Goal: Task Accomplishment & Management: Complete application form

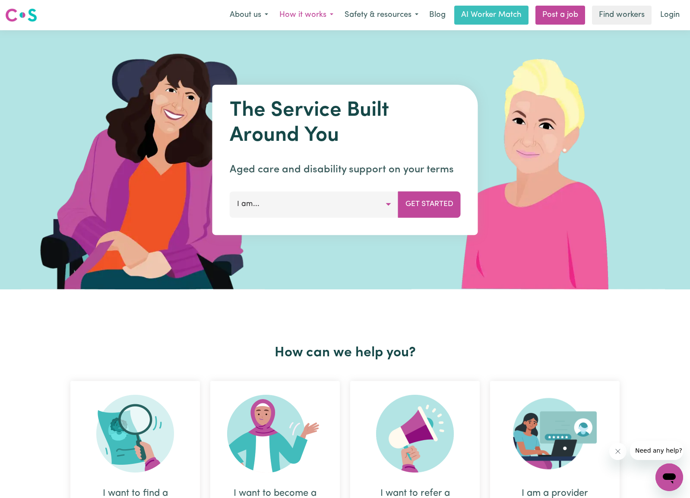
click at [308, 14] on button "How it works" at bounding box center [306, 15] width 65 height 18
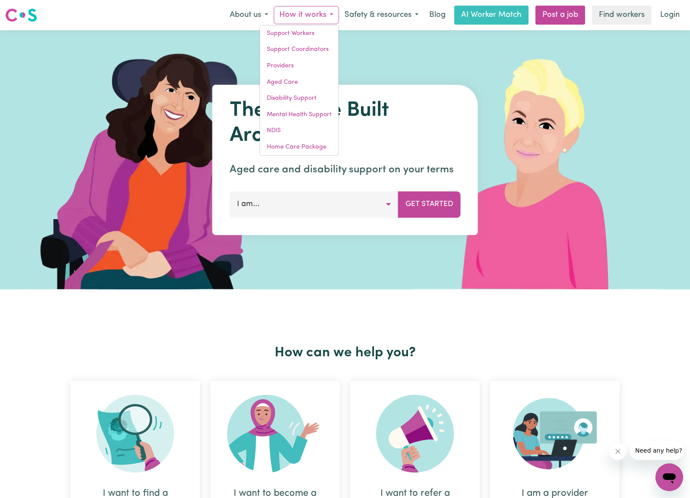
click at [310, 14] on button "How it works" at bounding box center [306, 15] width 65 height 18
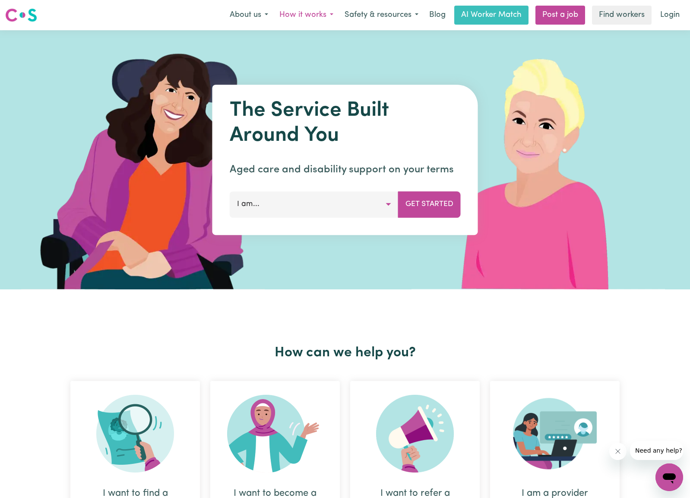
click at [302, 14] on button "How it works" at bounding box center [306, 15] width 65 height 18
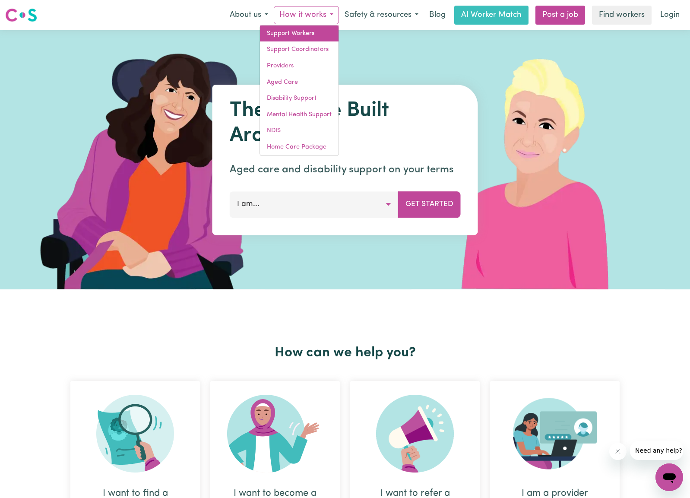
click at [304, 35] on link "Support Workers" at bounding box center [299, 33] width 79 height 16
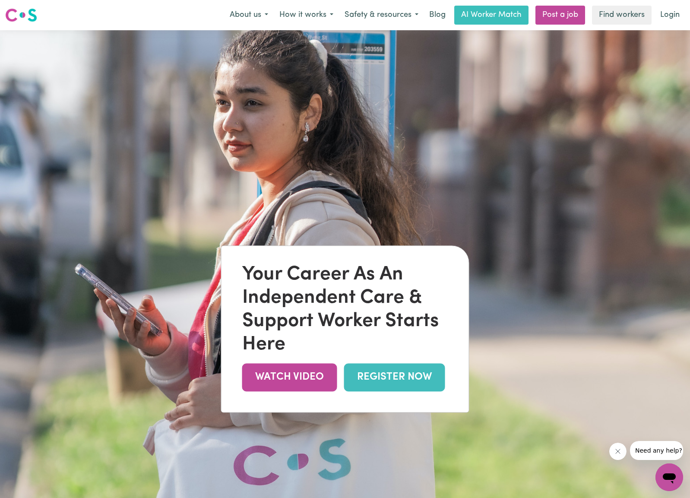
click at [388, 376] on link "REGISTER NOW" at bounding box center [394, 377] width 101 height 28
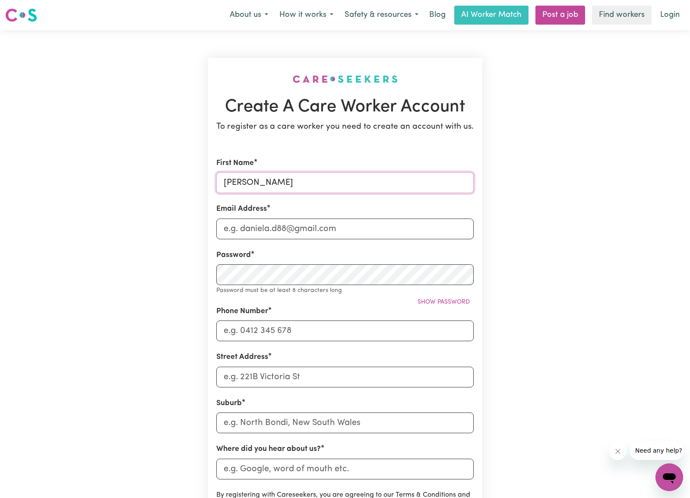
type input "[PERSON_NAME]"
type input "A"
type input "a"
type input "[EMAIL_ADDRESS][DOMAIN_NAME]"
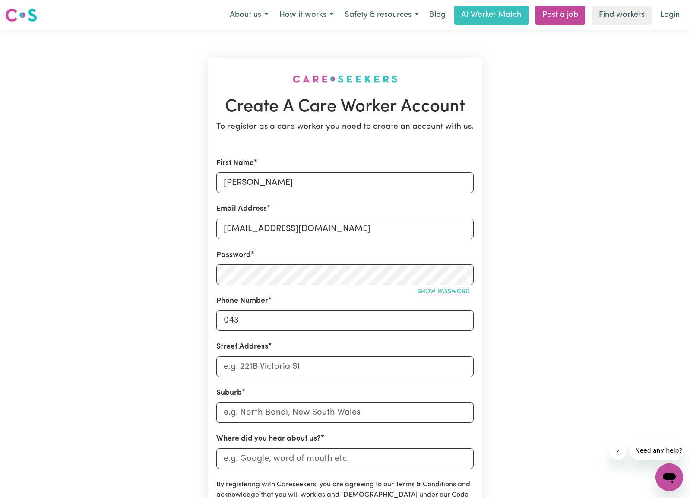
click at [435, 289] on span "Show password" at bounding box center [444, 292] width 52 height 6
click at [435, 289] on span "Hide password" at bounding box center [446, 292] width 48 height 6
click at [438, 291] on span "Show password" at bounding box center [444, 292] width 52 height 6
click at [442, 290] on span "Hide password" at bounding box center [446, 292] width 48 height 6
click at [314, 314] on input "043" at bounding box center [344, 320] width 257 height 21
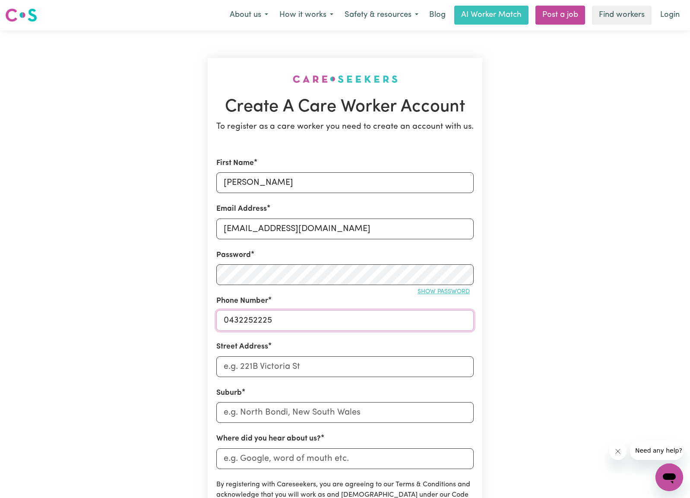
type input "0432252225"
type input "[STREET_ADDRESS]"
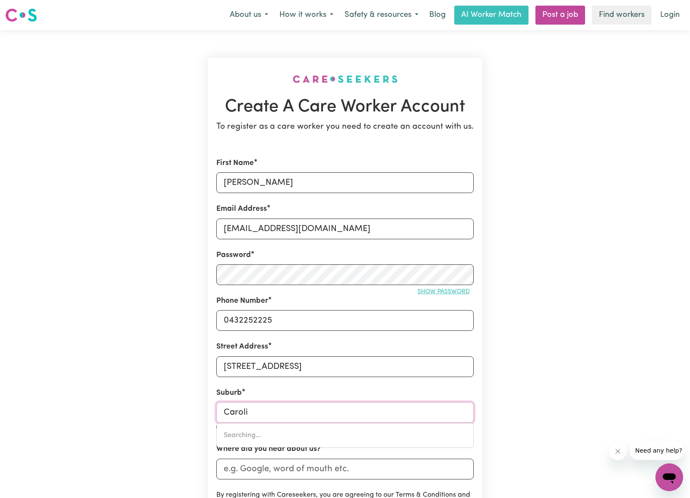
type input "Carolin"
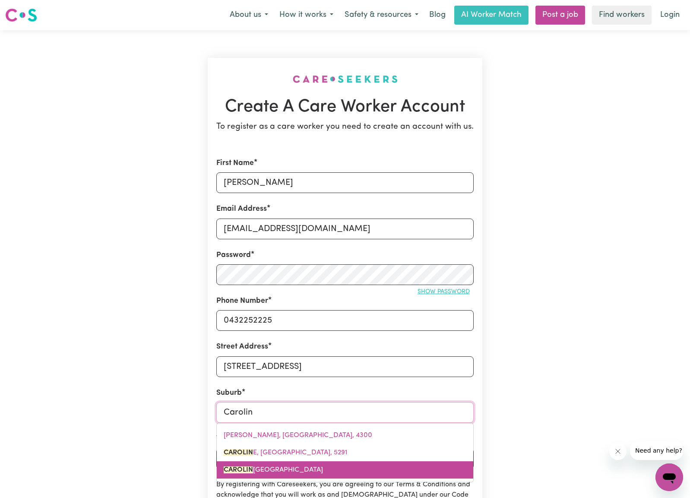
click at [318, 471] on span "[GEOGRAPHIC_DATA]" at bounding box center [273, 469] width 99 height 7
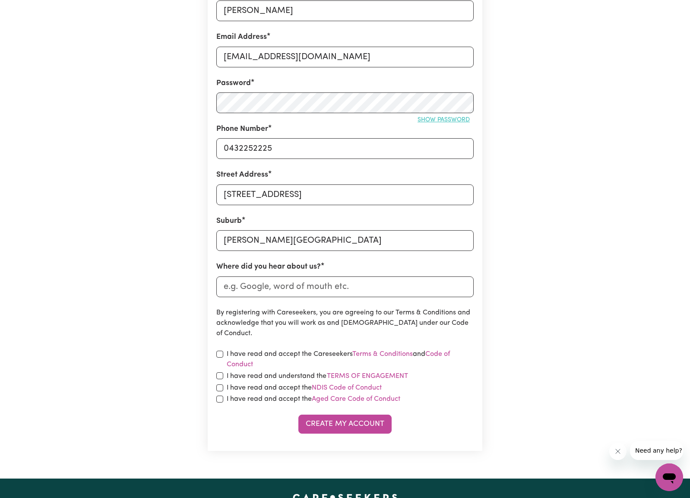
scroll to position [183, 0]
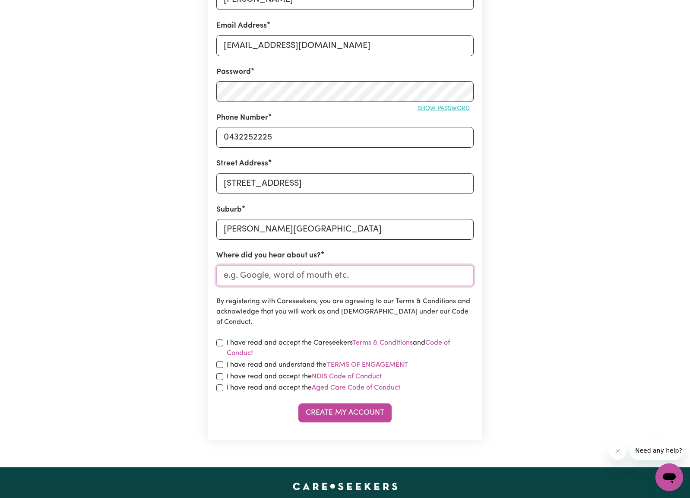
click at [336, 277] on input "Where did you hear about us?" at bounding box center [344, 275] width 257 height 21
type input "LinkedIn"
drag, startPoint x: 219, startPoint y: 340, endPoint x: 222, endPoint y: 358, distance: 17.9
click at [219, 340] on input "checkbox" at bounding box center [219, 343] width 7 height 7
checkbox input "true"
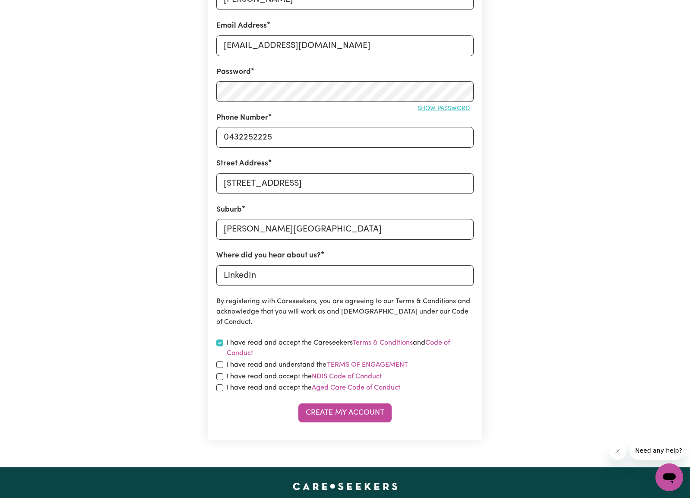
click at [219, 361] on input "checkbox" at bounding box center [219, 364] width 7 height 7
checkbox input "true"
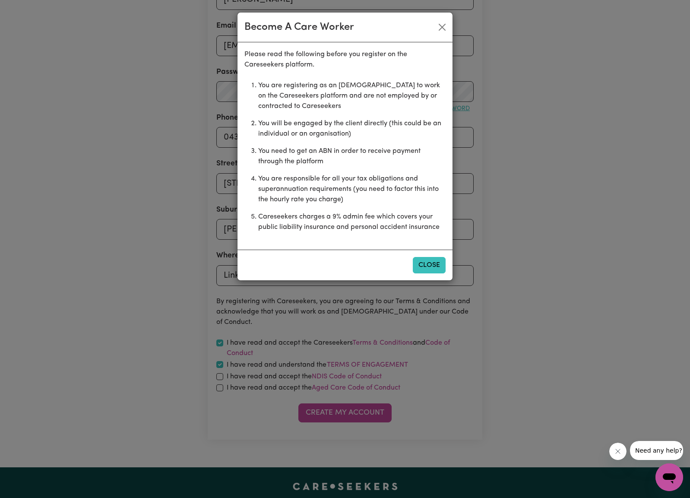
drag, startPoint x: 430, startPoint y: 266, endPoint x: 417, endPoint y: 257, distance: 15.2
click at [430, 266] on button "Close" at bounding box center [429, 265] width 33 height 16
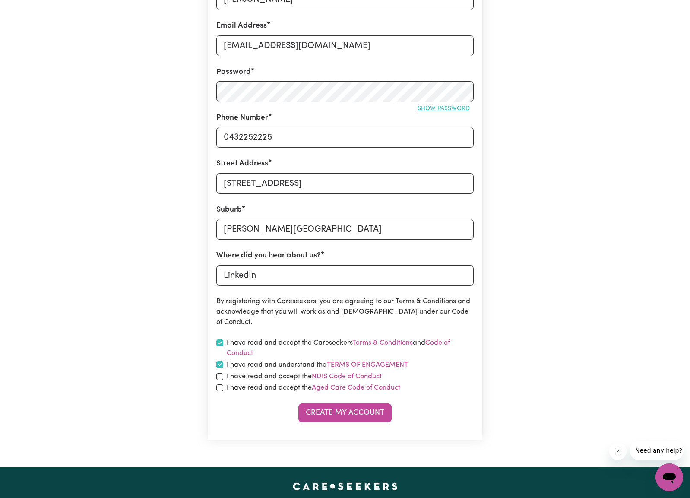
click at [219, 373] on input "checkbox" at bounding box center [219, 376] width 7 height 7
checkbox input "true"
click at [219, 385] on input "checkbox" at bounding box center [219, 387] width 7 height 7
checkbox input "true"
click at [331, 411] on button "Create My Account" at bounding box center [344, 412] width 93 height 19
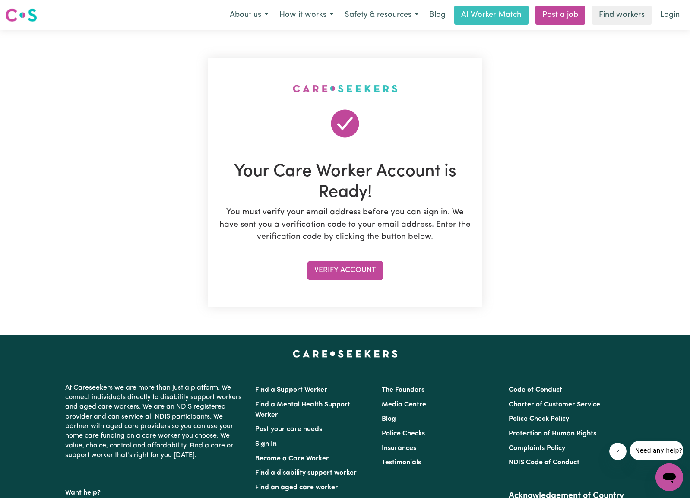
scroll to position [0, 0]
click at [366, 268] on button "Verify Account" at bounding box center [345, 270] width 76 height 19
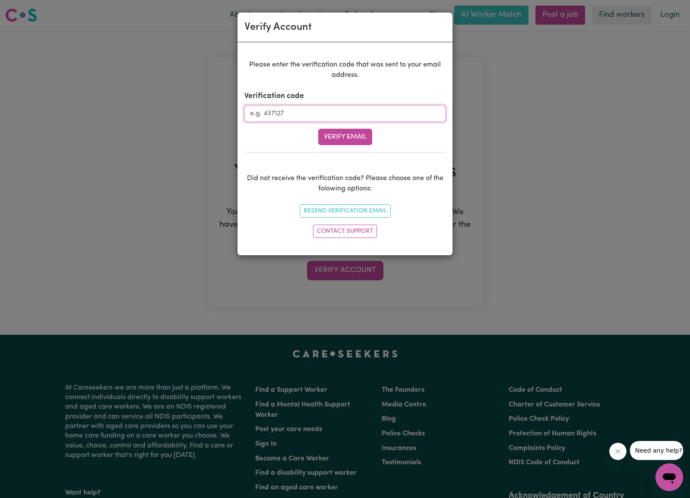
click at [373, 114] on input "Verification code" at bounding box center [344, 113] width 201 height 16
type input "209460"
click at [361, 136] on button "Verify Email" at bounding box center [345, 137] width 54 height 16
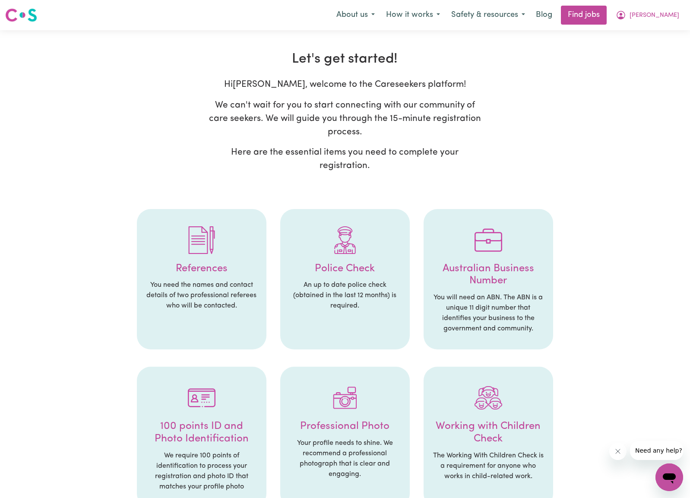
drag, startPoint x: 206, startPoint y: 254, endPoint x: 213, endPoint y: 250, distance: 8.9
click at [206, 263] on h4 "References" at bounding box center [202, 269] width 112 height 13
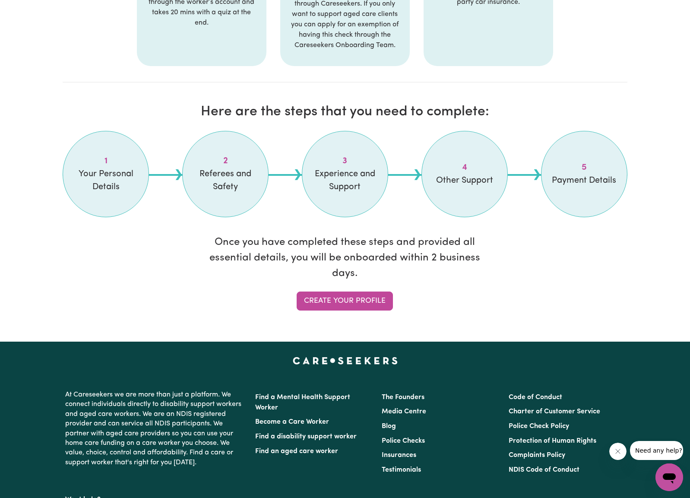
scroll to position [649, 0]
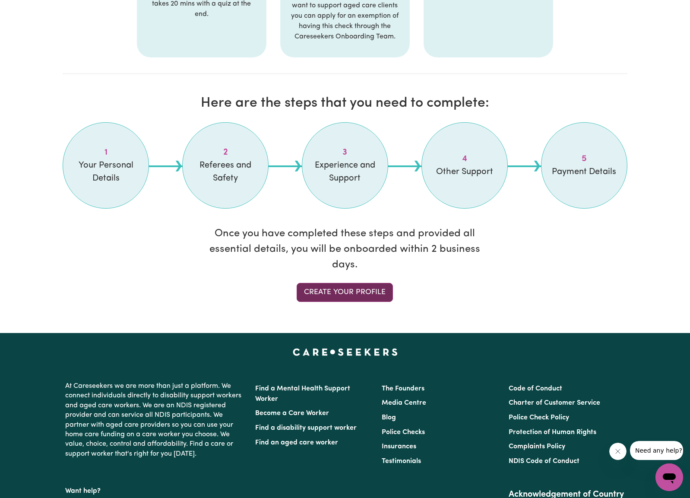
click at [333, 283] on link "Create your profile" at bounding box center [345, 292] width 96 height 19
select select "Studying a healthcare related degree or qualification"
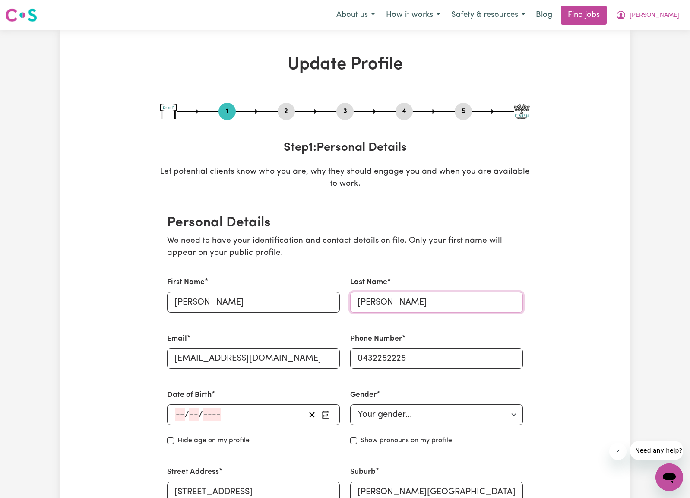
type input "[PERSON_NAME]"
click at [414, 246] on p "We need to have your identification and contact details on file. Only your firs…" at bounding box center [345, 247] width 356 height 25
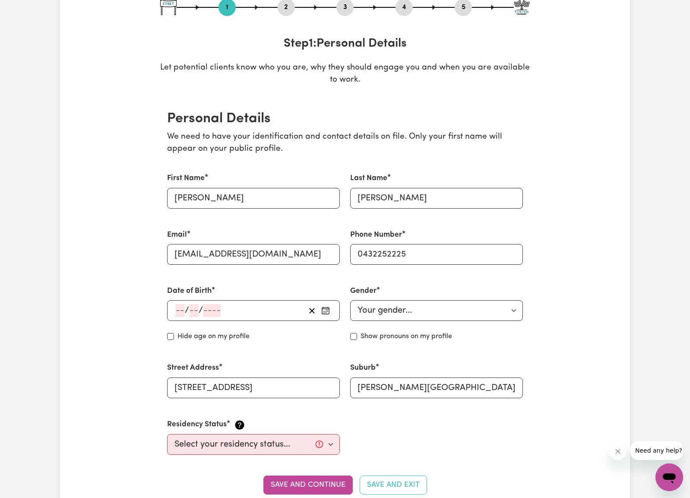
scroll to position [111, 0]
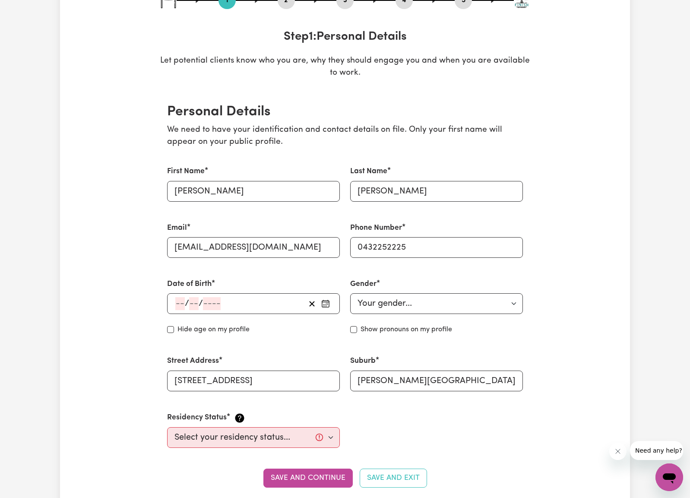
click at [179, 297] on input "number" at bounding box center [180, 303] width 10 height 13
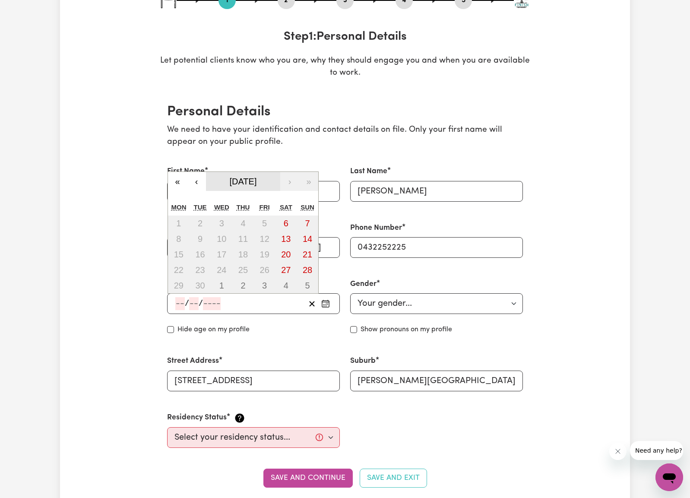
click at [237, 178] on span "[DATE]" at bounding box center [243, 182] width 27 height 10
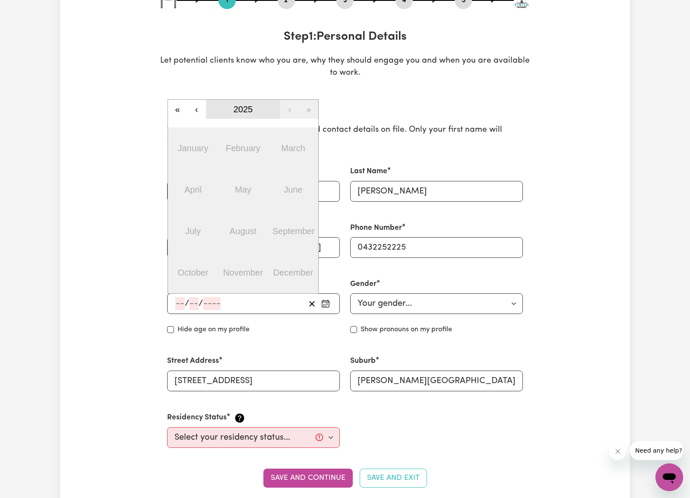
click at [245, 106] on span "2025" at bounding box center [243, 110] width 19 height 10
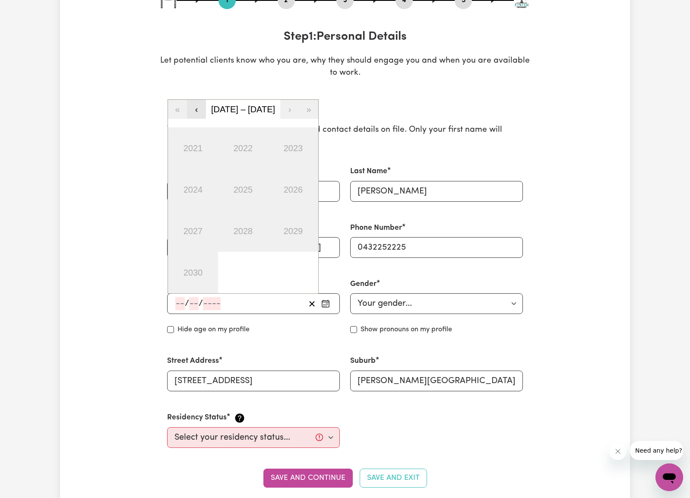
click at [193, 108] on button "‹" at bounding box center [196, 109] width 19 height 19
click at [194, 108] on button "‹" at bounding box center [196, 109] width 19 height 19
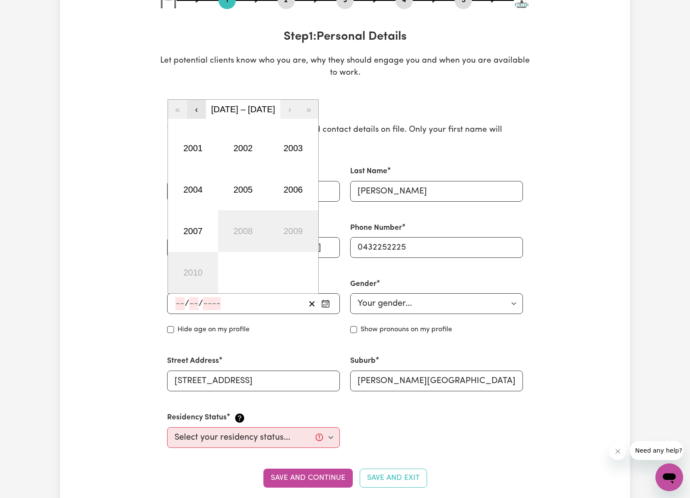
click at [194, 108] on button "‹" at bounding box center [196, 109] width 19 height 19
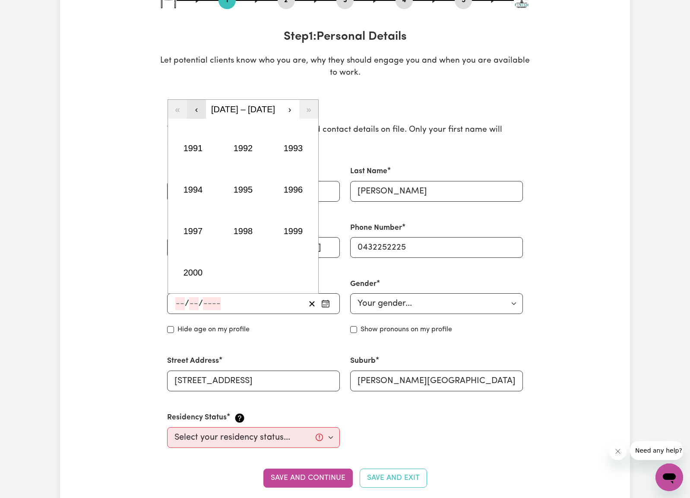
click at [194, 108] on button "‹" at bounding box center [196, 109] width 19 height 19
click at [291, 193] on button "1976" at bounding box center [293, 189] width 50 height 41
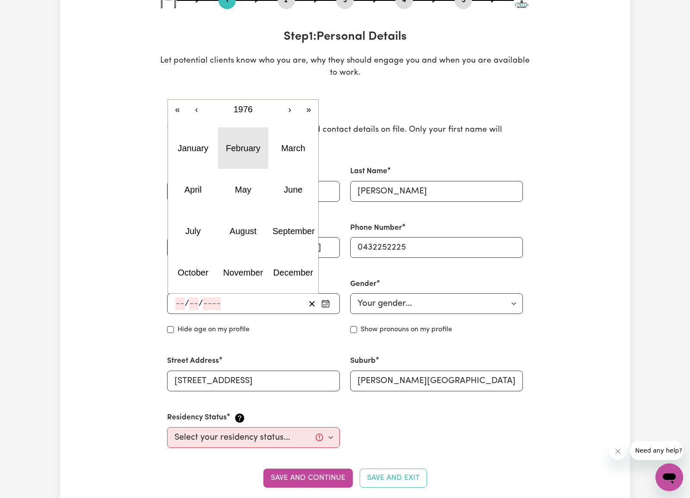
click at [237, 144] on abbr "February" at bounding box center [243, 148] width 35 height 10
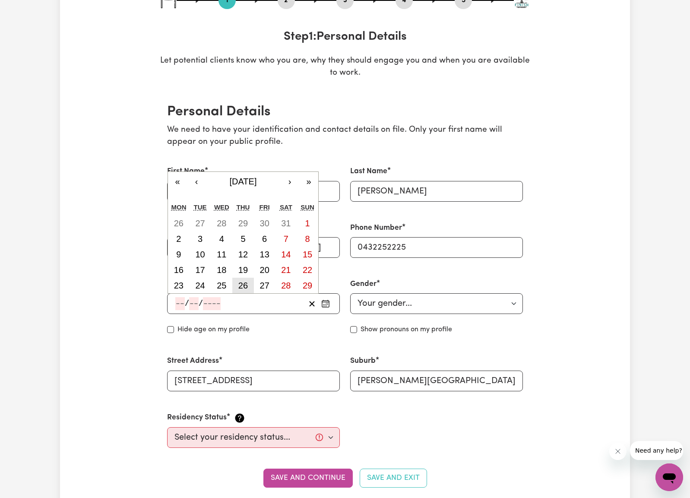
click at [242, 283] on abbr "26" at bounding box center [243, 286] width 10 height 10
type input "[DATE]"
type input "26"
type input "2"
type input "1976"
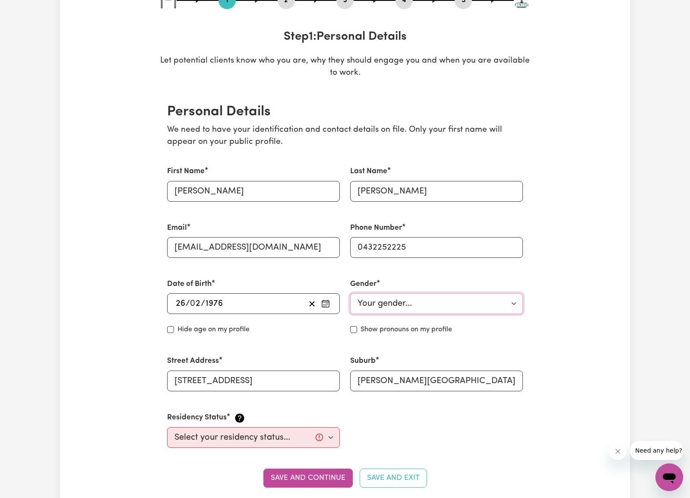
select select "[DEMOGRAPHIC_DATA]"
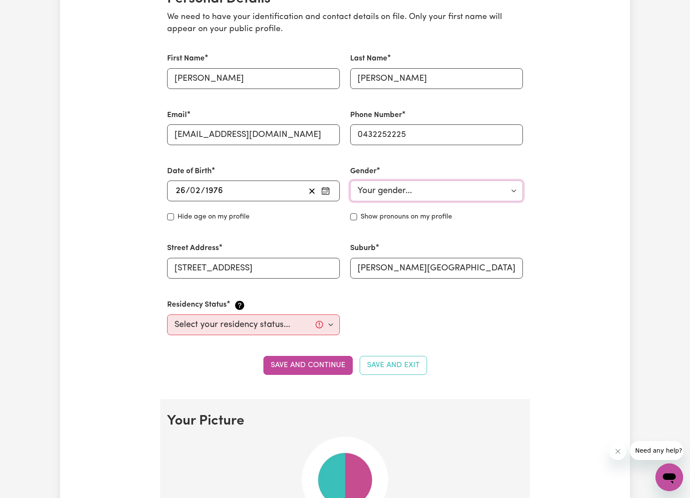
scroll to position [257, 0]
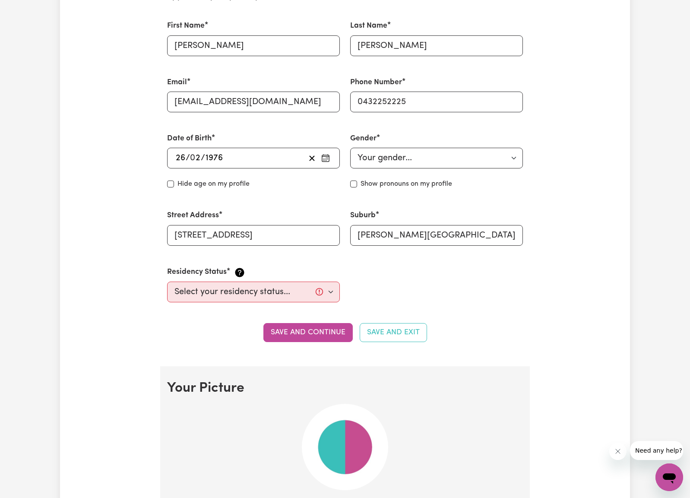
click at [351, 182] on input "Show pronouns on my profile" at bounding box center [353, 184] width 7 height 7
checkbox input "true"
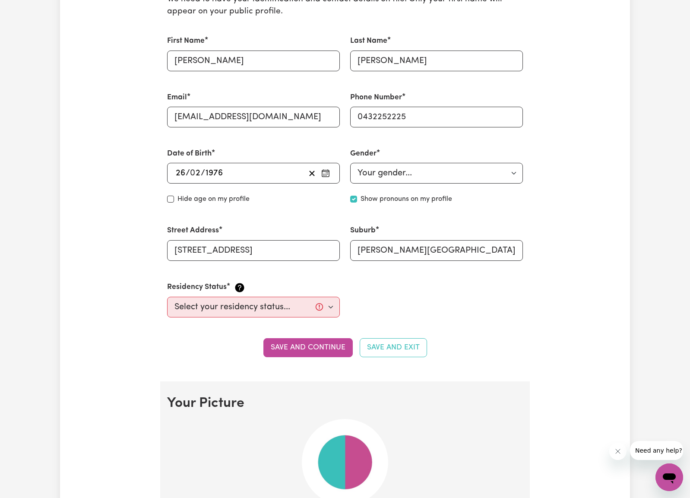
scroll to position [251, 0]
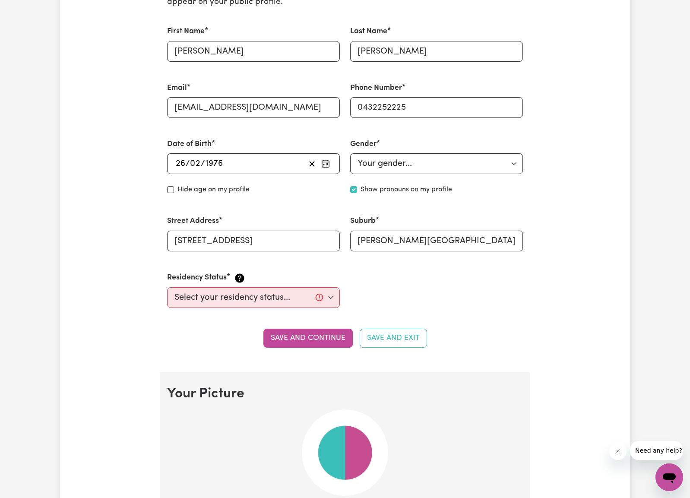
click at [171, 187] on input "Hide age" at bounding box center [170, 189] width 7 height 7
checkbox input "true"
select select "[DEMOGRAPHIC_DATA] Citizen"
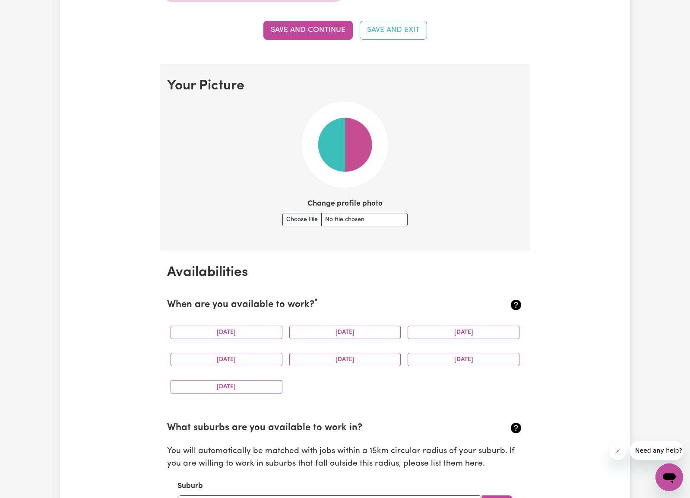
scroll to position [571, 0]
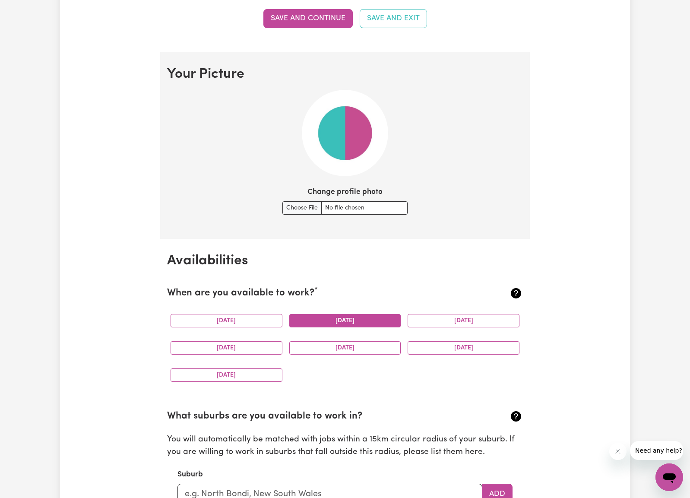
drag, startPoint x: 257, startPoint y: 317, endPoint x: 312, endPoint y: 315, distance: 55.3
click at [257, 317] on button "[DATE]" at bounding box center [227, 320] width 112 height 13
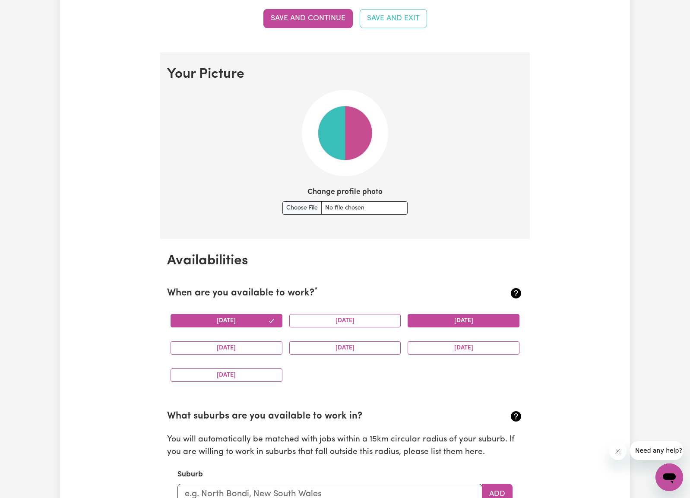
drag, startPoint x: 319, startPoint y: 314, endPoint x: 426, endPoint y: 314, distance: 107.1
click at [319, 314] on button "[DATE]" at bounding box center [345, 320] width 112 height 13
click at [456, 314] on button "[DATE]" at bounding box center [464, 320] width 112 height 13
drag, startPoint x: 448, startPoint y: 341, endPoint x: 381, endPoint y: 345, distance: 67.0
click at [448, 341] on button "[DATE]" at bounding box center [464, 347] width 112 height 13
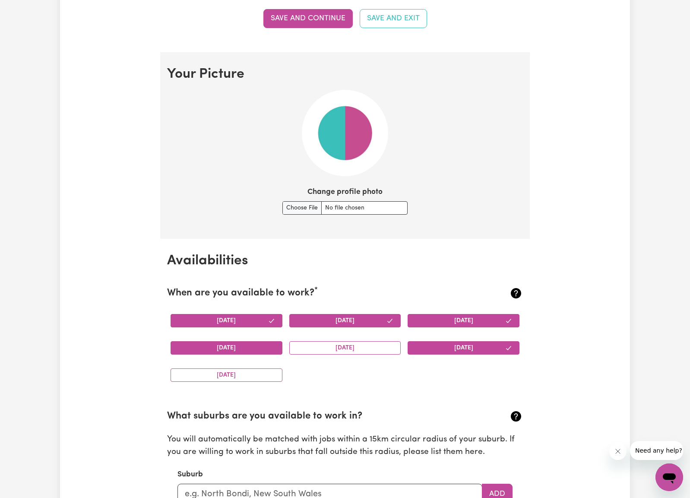
drag, startPoint x: 346, startPoint y: 344, endPoint x: 235, endPoint y: 345, distance: 111.0
click at [345, 344] on button "[DATE]" at bounding box center [345, 347] width 112 height 13
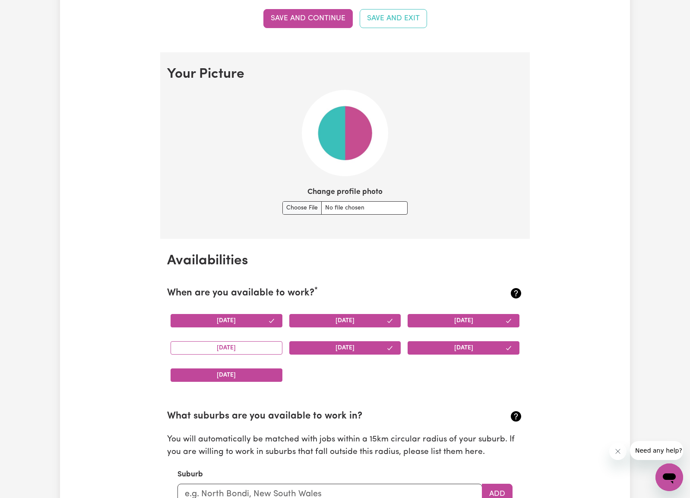
drag, startPoint x: 231, startPoint y: 345, endPoint x: 228, endPoint y: 365, distance: 20.4
click at [231, 345] on button "[DATE]" at bounding box center [227, 347] width 112 height 13
click at [229, 368] on button "[DATE]" at bounding box center [227, 374] width 112 height 13
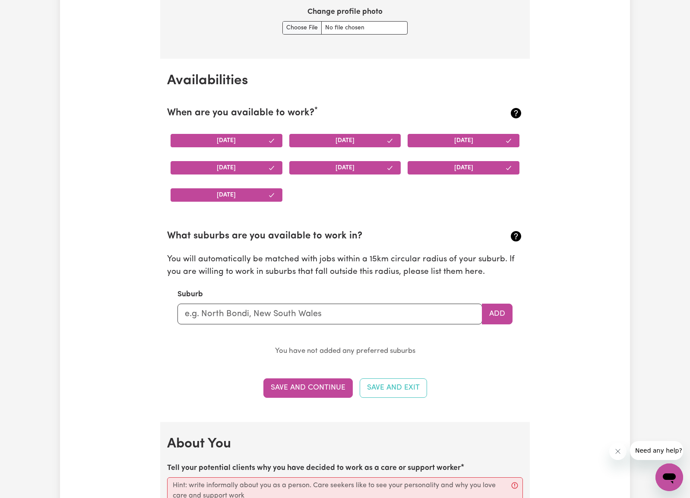
scroll to position [765, 0]
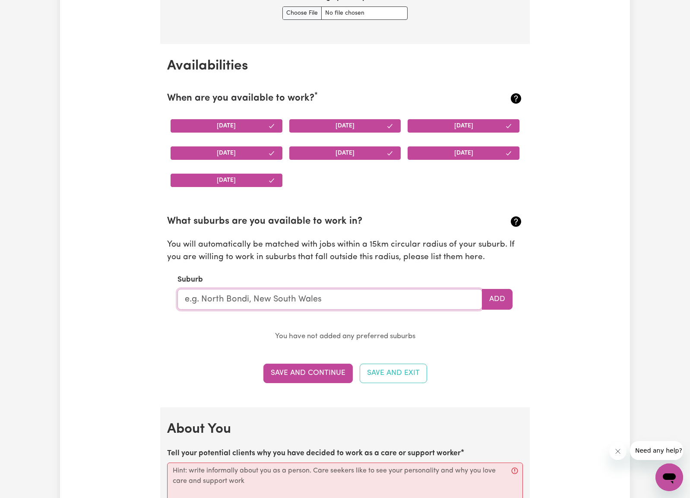
click at [222, 295] on input "text" at bounding box center [330, 299] width 305 height 21
type input "[PERSON_NAME]"
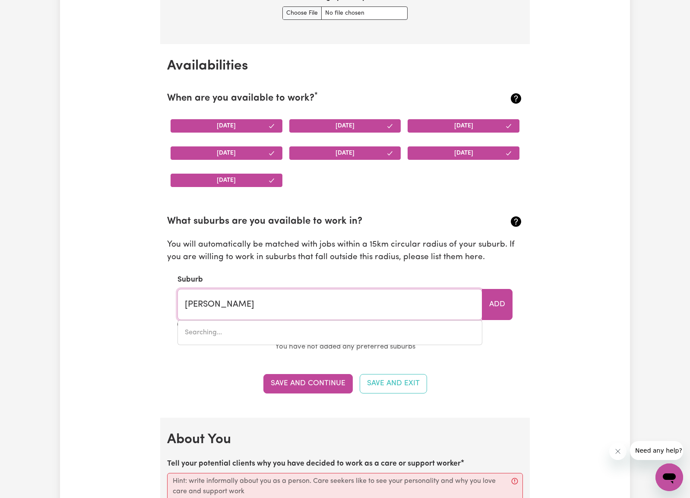
type input "[PERSON_NAME], [GEOGRAPHIC_DATA], 5291"
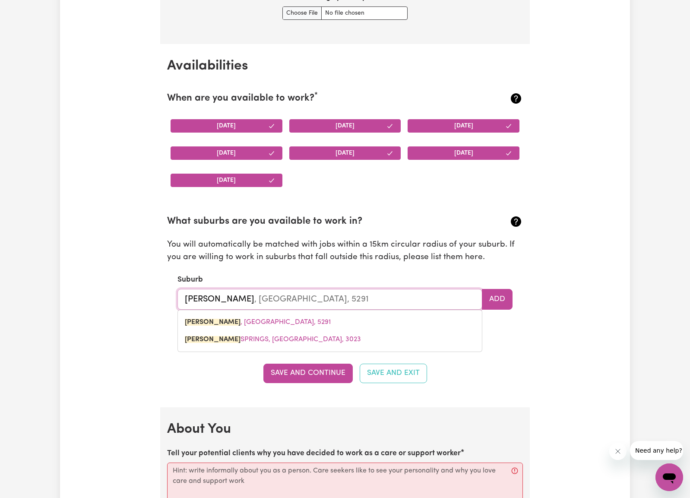
type input "[PERSON_NAME]"
type input "[PERSON_NAME], [GEOGRAPHIC_DATA], 5291"
type input "[PERSON_NAME][GEOGRAPHIC_DATA]"
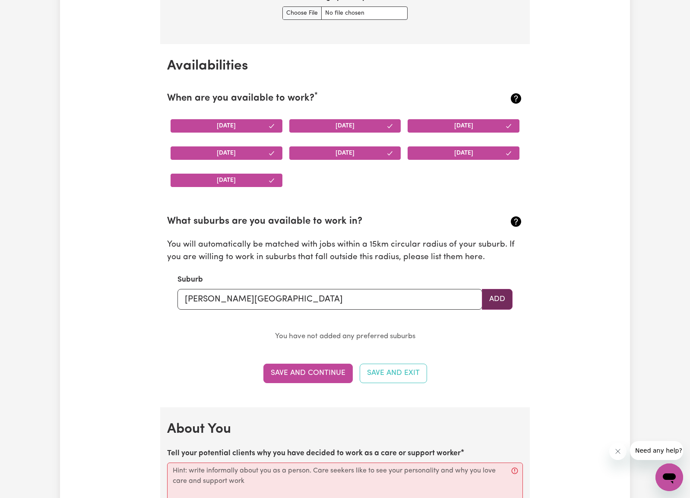
click at [494, 295] on button "Add" at bounding box center [497, 299] width 31 height 21
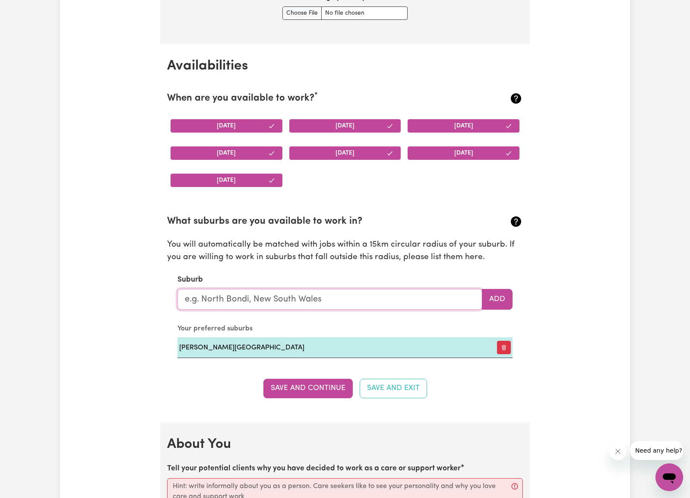
click at [275, 292] on input "text" at bounding box center [330, 299] width 305 height 21
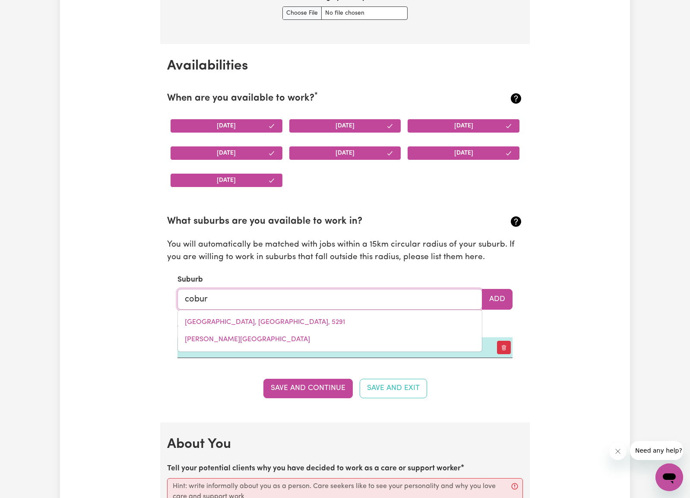
type input "[GEOGRAPHIC_DATA]"
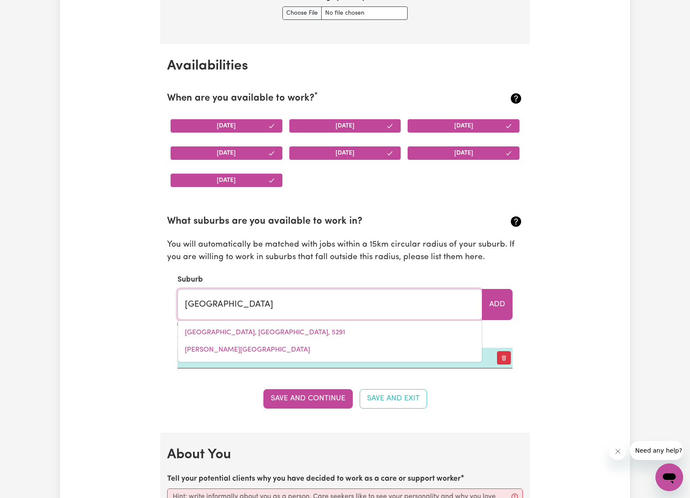
type input "[GEOGRAPHIC_DATA], [GEOGRAPHIC_DATA], 3058"
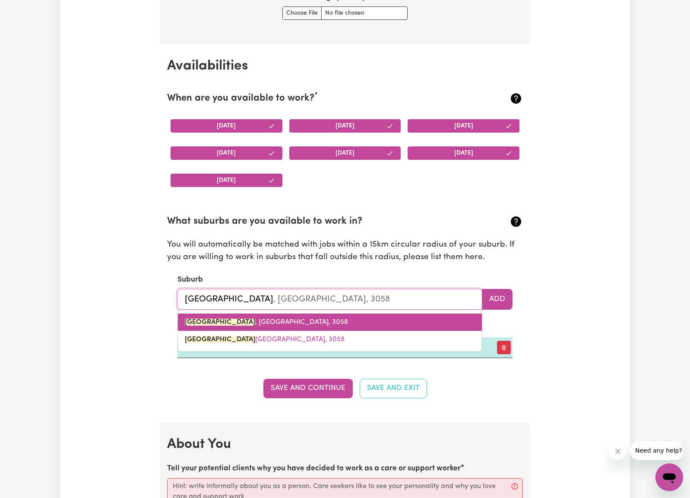
click at [248, 319] on span "[GEOGRAPHIC_DATA] , [GEOGRAPHIC_DATA], 3058" at bounding box center [266, 322] width 163 height 7
type input "[GEOGRAPHIC_DATA], [GEOGRAPHIC_DATA], 3058"
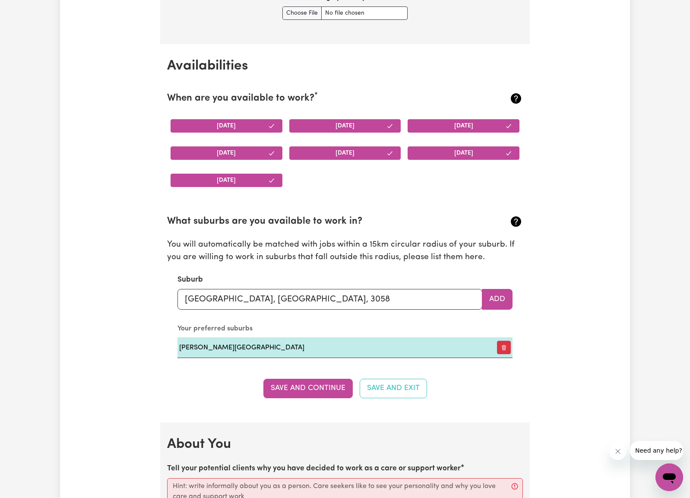
drag, startPoint x: 509, startPoint y: 293, endPoint x: 404, endPoint y: 296, distance: 105.0
click at [509, 293] on button "Add" at bounding box center [497, 299] width 31 height 21
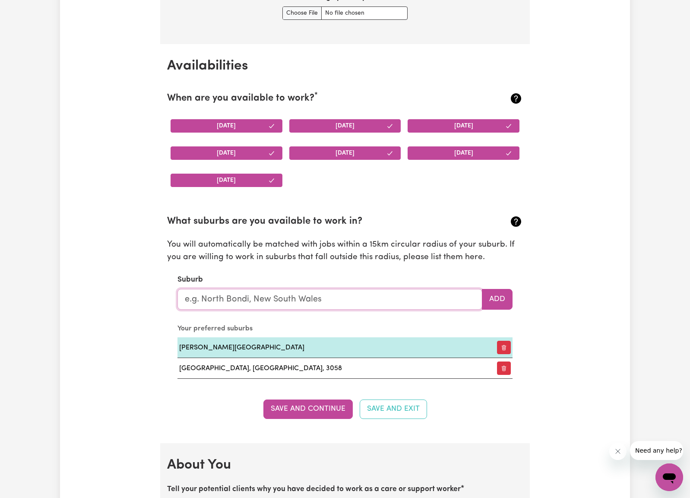
click at [306, 297] on input "text" at bounding box center [330, 299] width 305 height 21
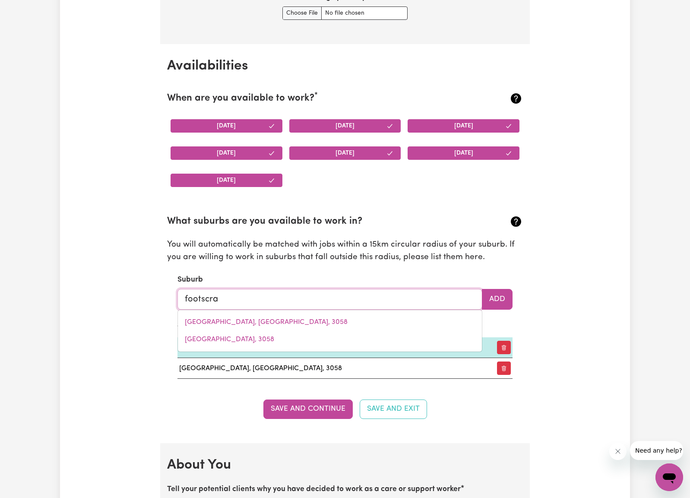
type input "footscray"
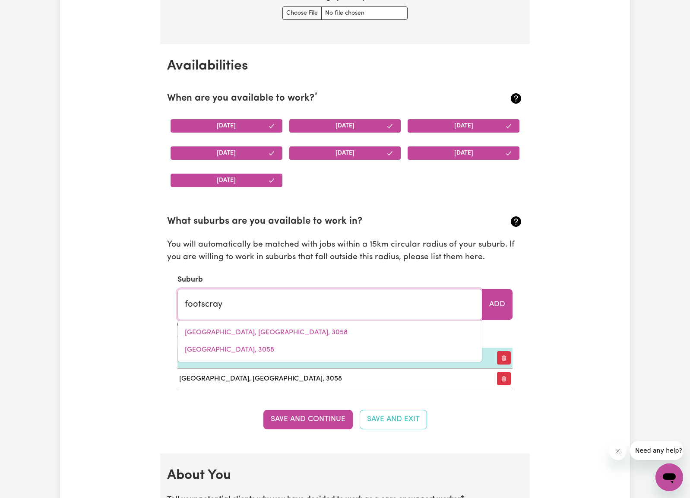
type input "footscray, Victoria, 3011"
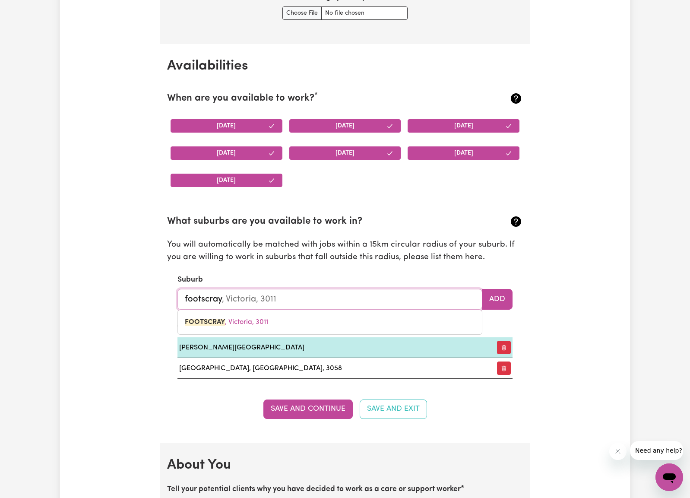
type input "Footscray"
type input "Footscray, Victoria, 3011"
type input "FOOTSCRAY, Victoria, 3011"
click at [502, 296] on button "Add" at bounding box center [497, 299] width 31 height 21
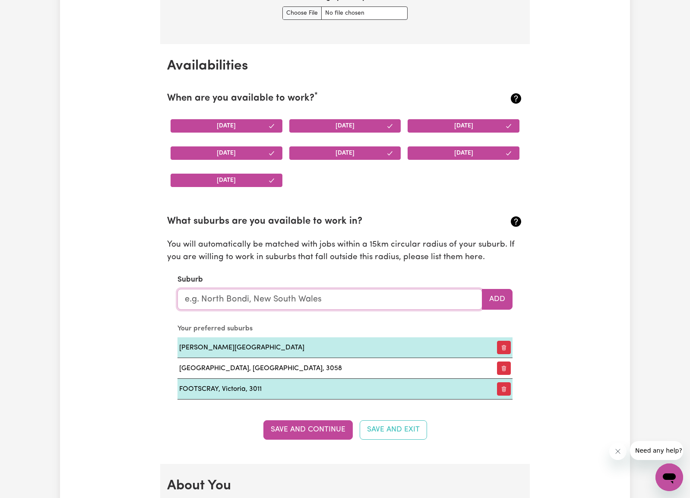
click at [347, 293] on input "text" at bounding box center [330, 299] width 305 height 21
type input "fairfie"
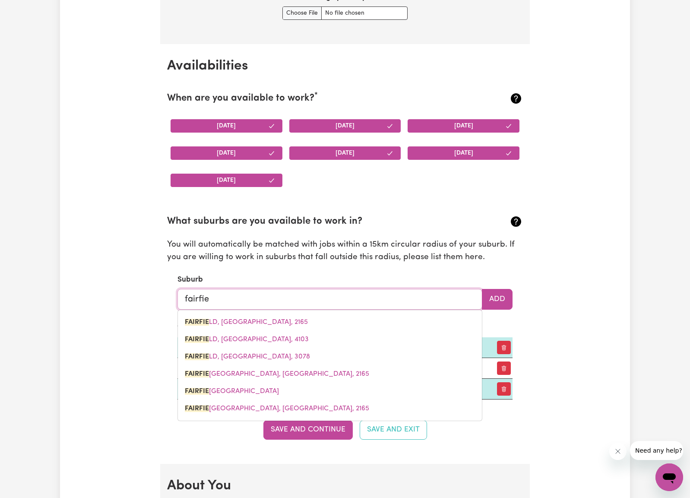
type input "fairfieLD, [GEOGRAPHIC_DATA], 2165"
type input "[GEOGRAPHIC_DATA]"
type input "[GEOGRAPHIC_DATA], [GEOGRAPHIC_DATA], 2165"
type input "[GEOGRAPHIC_DATA], [GEOGRAPHIC_DATA], 3078"
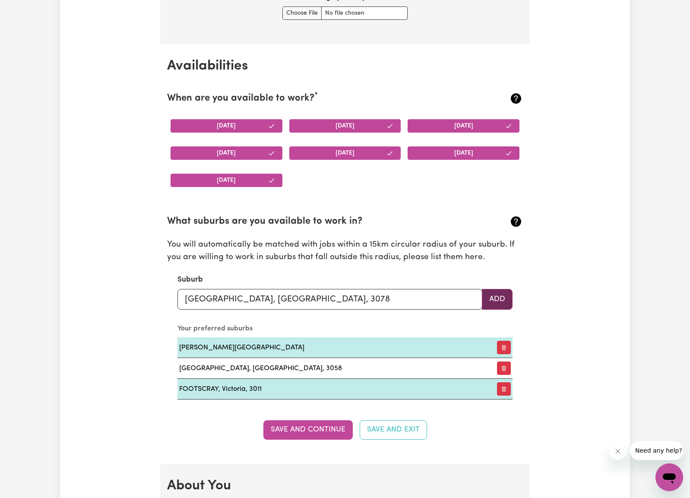
click at [501, 293] on button "Add" at bounding box center [497, 299] width 31 height 21
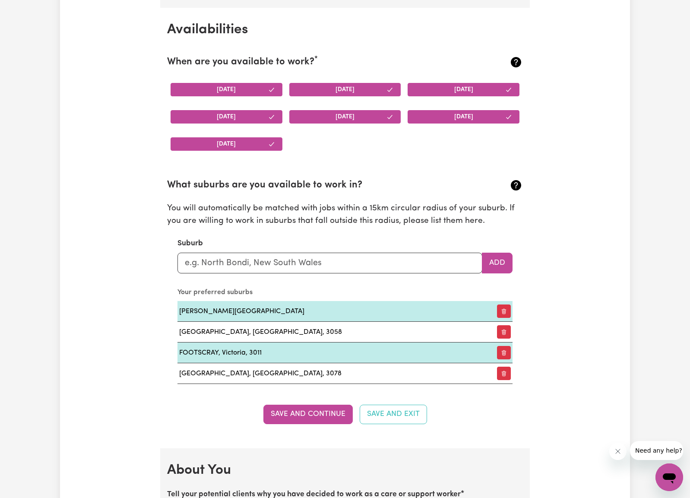
scroll to position [814, 0]
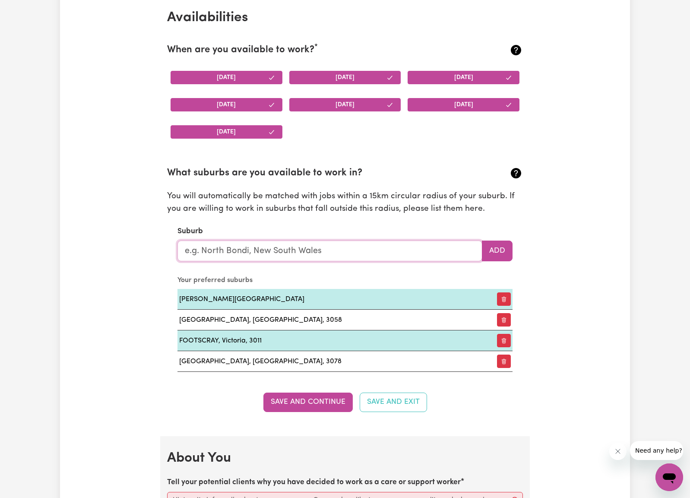
click at [324, 245] on input "text" at bounding box center [330, 251] width 305 height 21
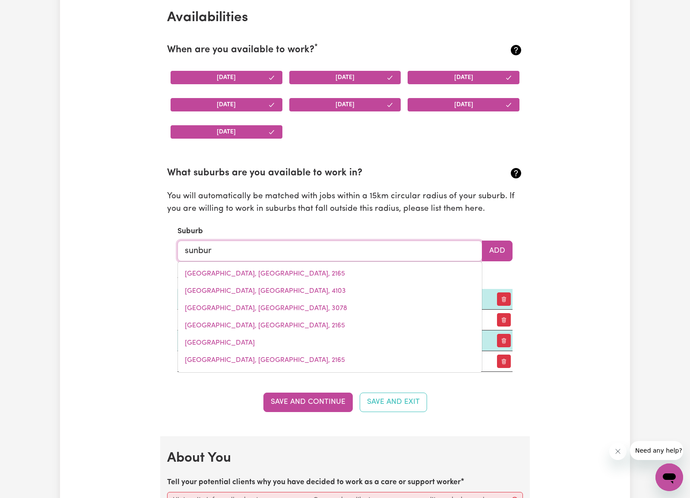
type input "sunbury"
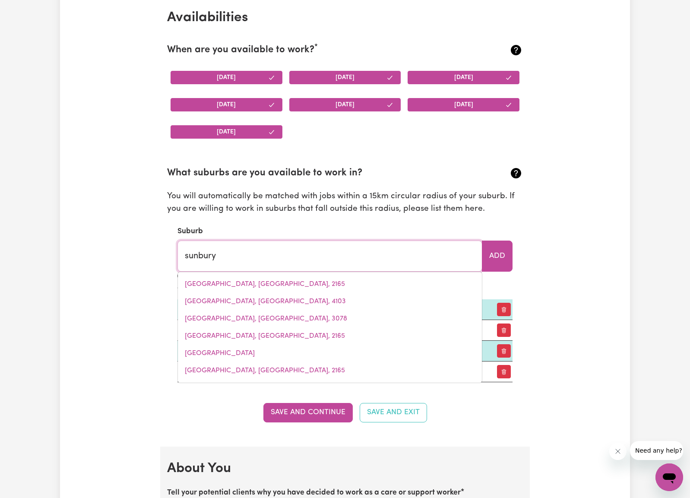
type input "sunbury, [GEOGRAPHIC_DATA], 3429"
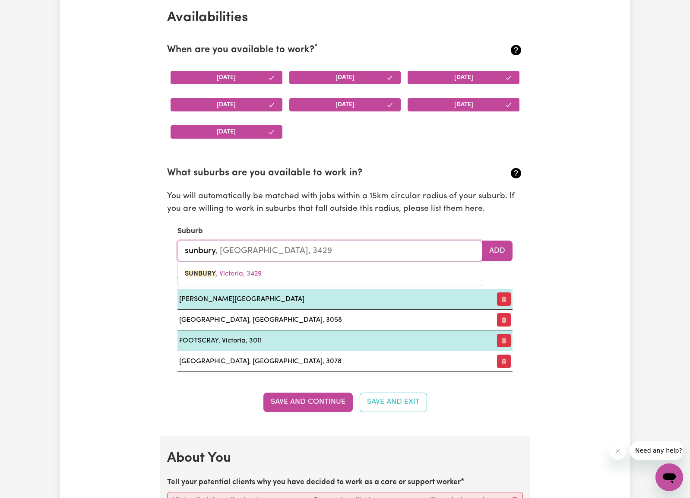
type input "Sunbury"
type input "[GEOGRAPHIC_DATA], [GEOGRAPHIC_DATA], 3429"
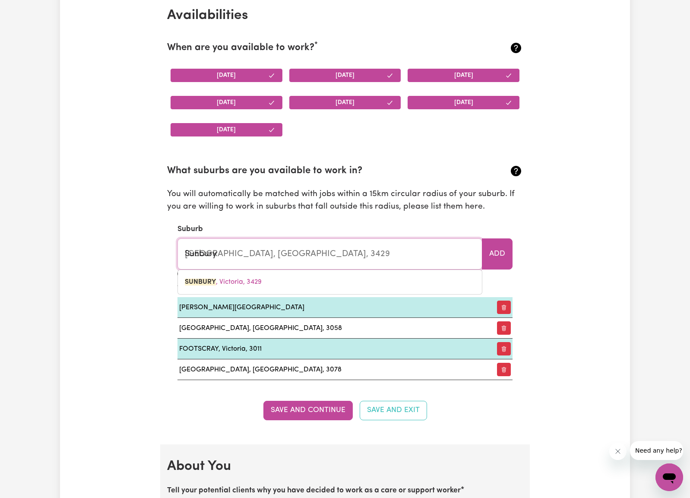
click at [293, 273] on link "[GEOGRAPHIC_DATA] , [GEOGRAPHIC_DATA], 3429" at bounding box center [330, 281] width 304 height 17
type input "[GEOGRAPHIC_DATA], [GEOGRAPHIC_DATA], 3429"
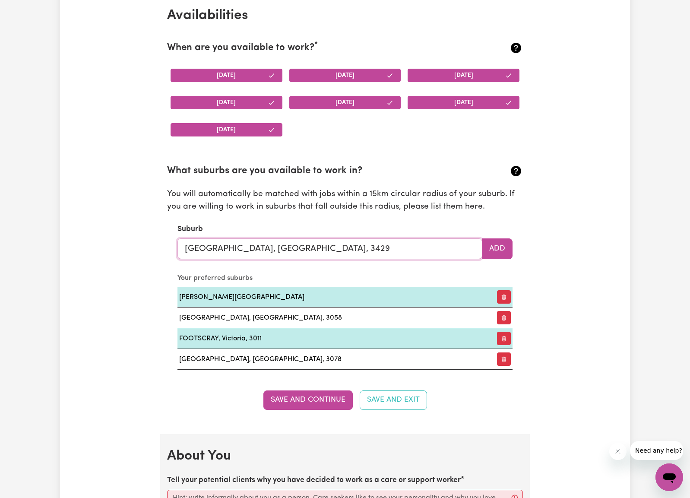
scroll to position [816, 0]
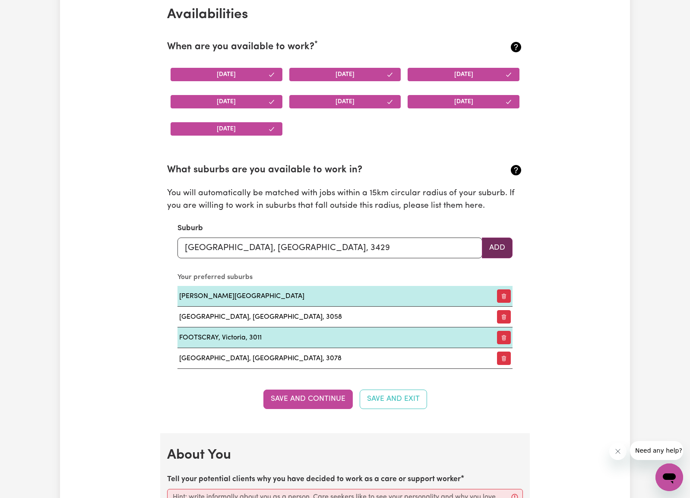
click at [494, 244] on button "Add" at bounding box center [497, 248] width 31 height 21
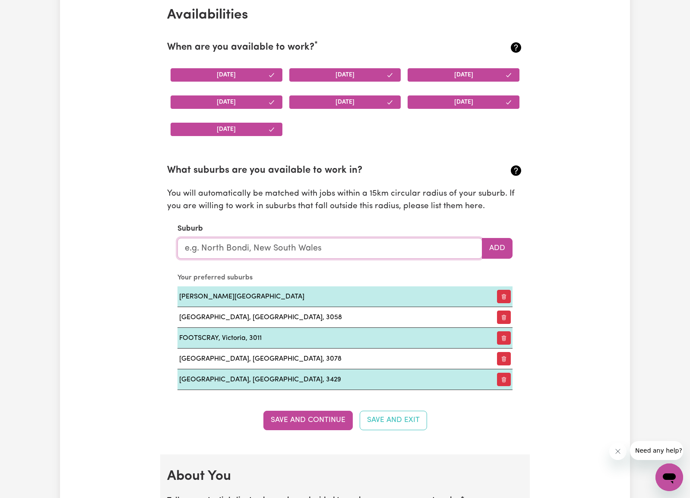
click at [333, 244] on input "text" at bounding box center [330, 248] width 305 height 21
type input "[PERSON_NAME]"
type input "[GEOGRAPHIC_DATA], [GEOGRAPHIC_DATA], 5552"
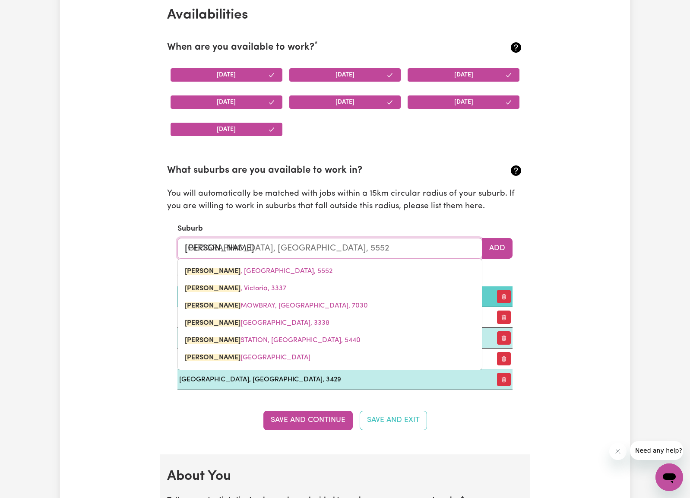
drag, startPoint x: 265, startPoint y: 288, endPoint x: 311, endPoint y: 283, distance: 46.1
click at [265, 288] on link "[PERSON_NAME], 3337" at bounding box center [330, 288] width 304 height 17
type input "[PERSON_NAME], 3337"
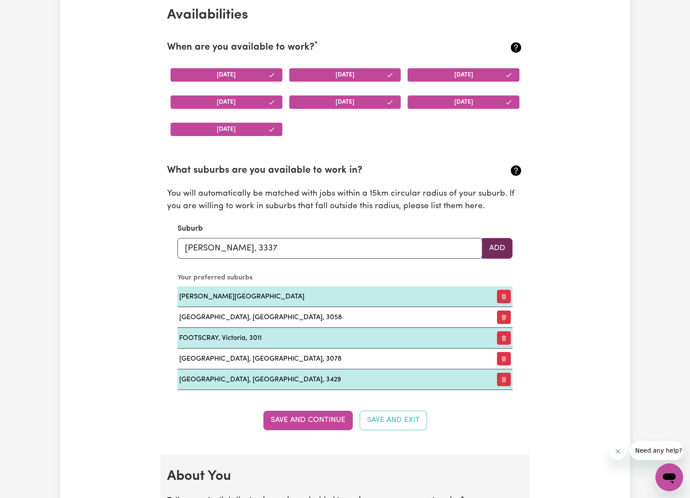
click at [490, 245] on button "Add" at bounding box center [497, 248] width 31 height 21
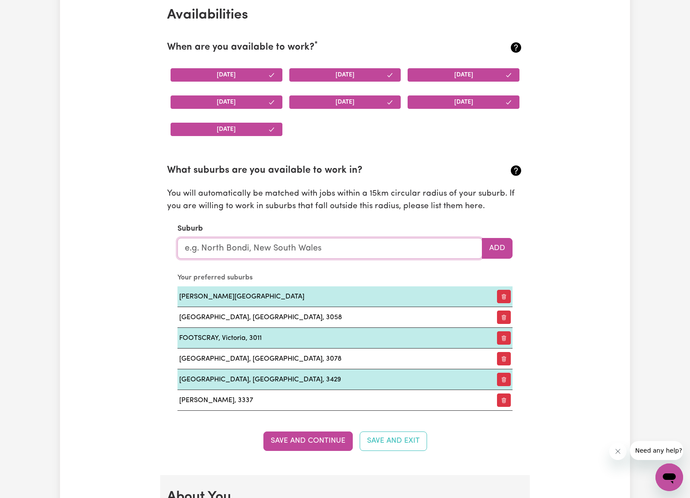
click at [321, 245] on input "text" at bounding box center [330, 248] width 305 height 21
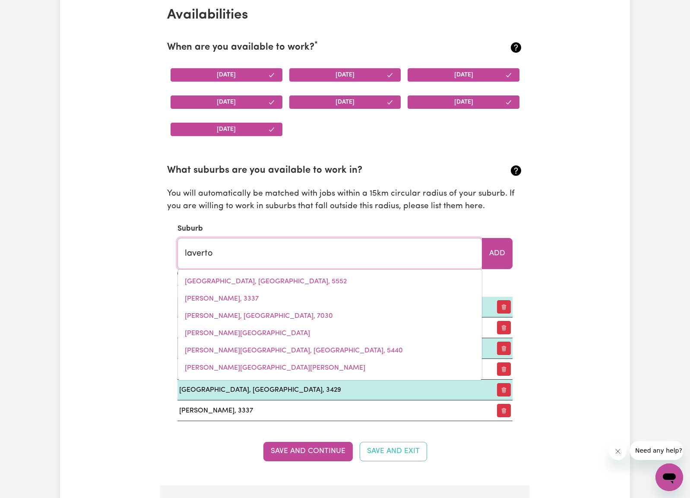
type input "laverton"
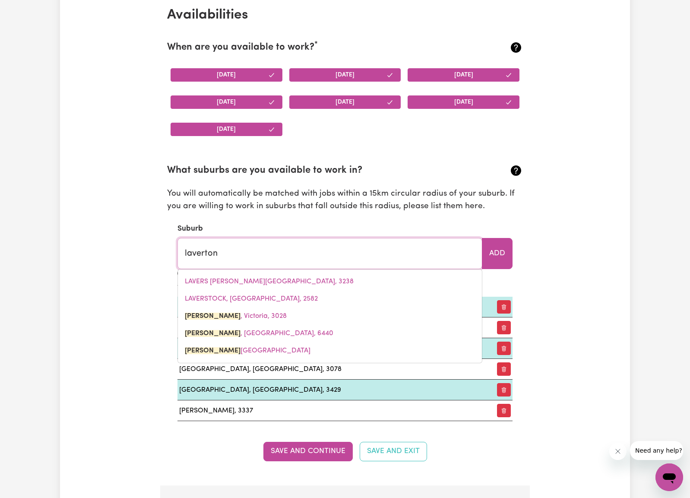
type input "laverton, [GEOGRAPHIC_DATA], 3028"
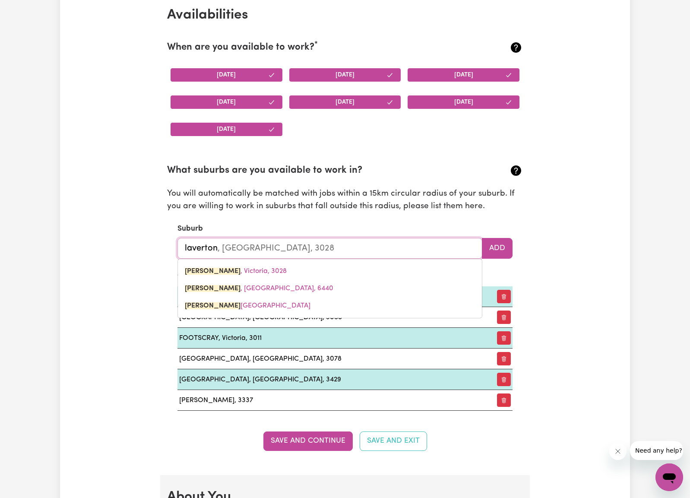
type input "Laverton"
type input "Laverton, Victoria, 3028"
click at [281, 266] on link "[PERSON_NAME] , [GEOGRAPHIC_DATA], 3028" at bounding box center [330, 271] width 304 height 17
type input "[PERSON_NAME], [GEOGRAPHIC_DATA], 3028"
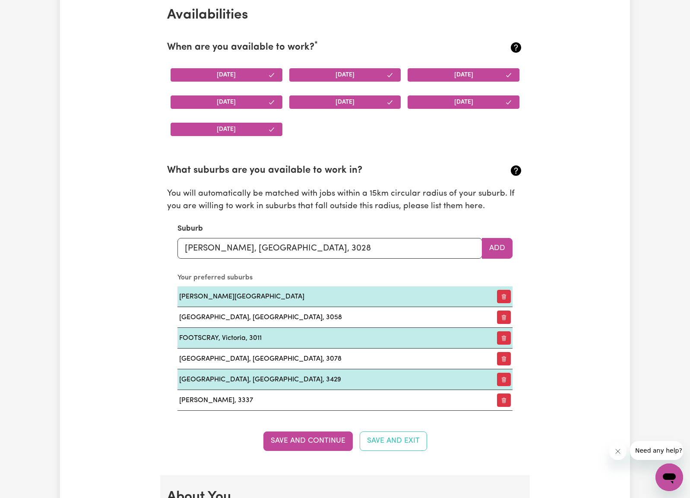
drag, startPoint x: 502, startPoint y: 243, endPoint x: 460, endPoint y: 241, distance: 42.4
click at [502, 243] on button "Add" at bounding box center [497, 248] width 31 height 21
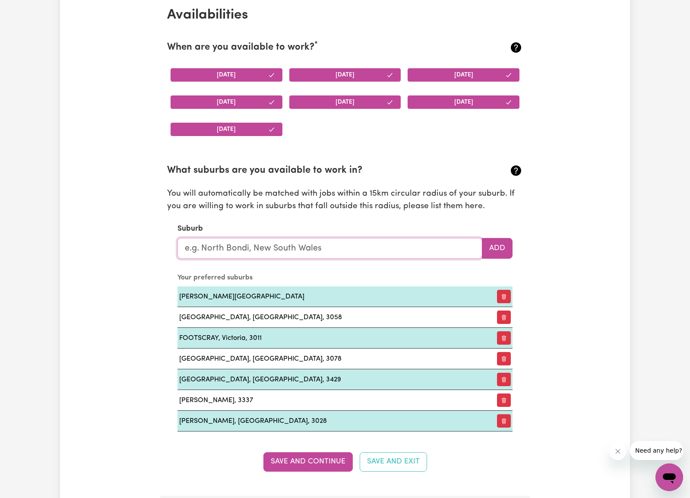
click at [372, 243] on input "text" at bounding box center [330, 248] width 305 height 21
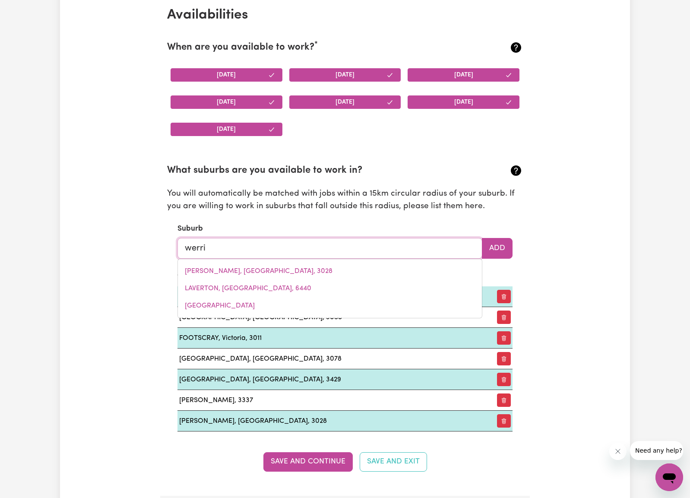
type input "werrib"
type input "werribEE, Victoria, 3030"
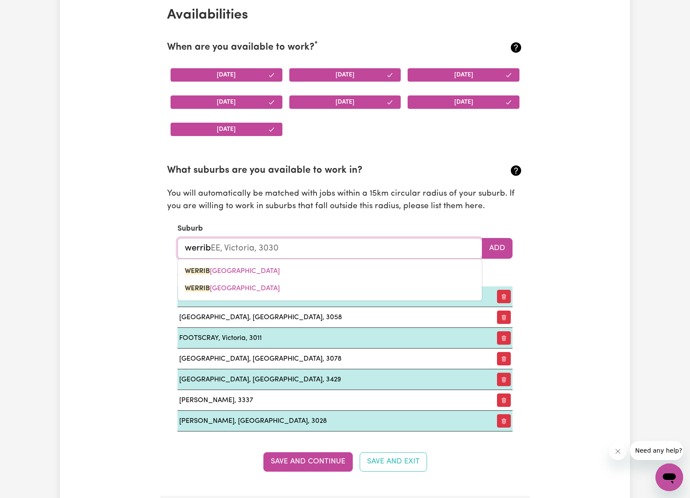
type input "Werribee"
type input "Werribee, Victoria, 3030"
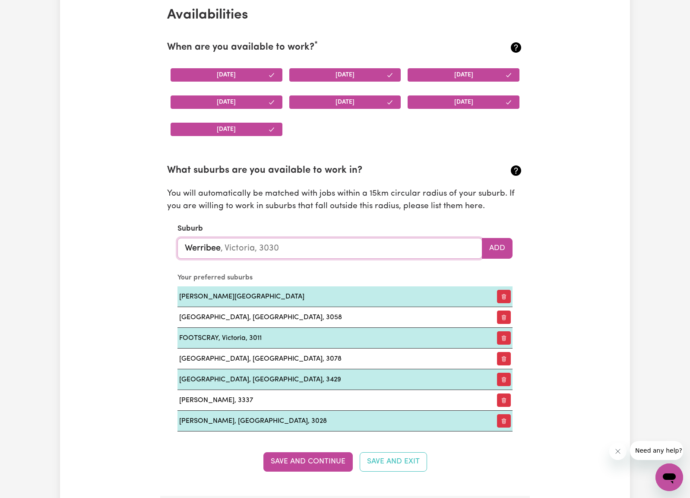
type input "WERRIBEE, [GEOGRAPHIC_DATA], 3030"
click at [498, 240] on button "Add" at bounding box center [497, 248] width 31 height 21
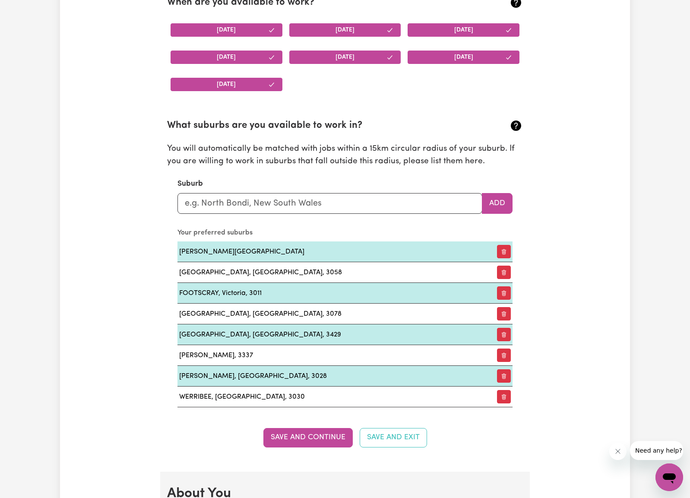
scroll to position [862, 0]
click at [343, 201] on input "text" at bounding box center [330, 203] width 305 height 21
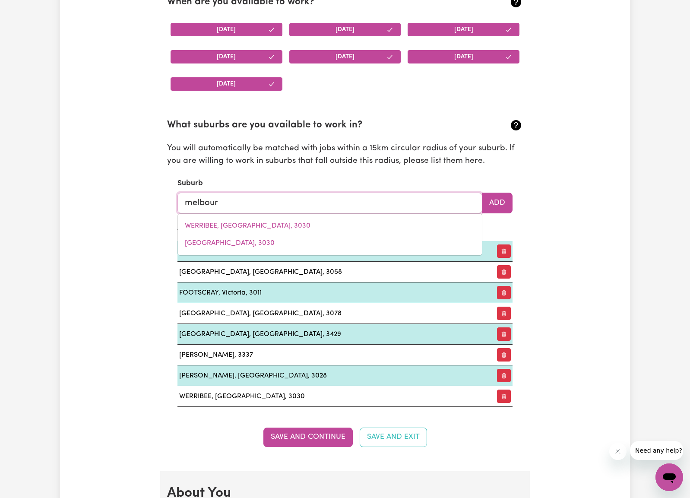
type input "melbourn"
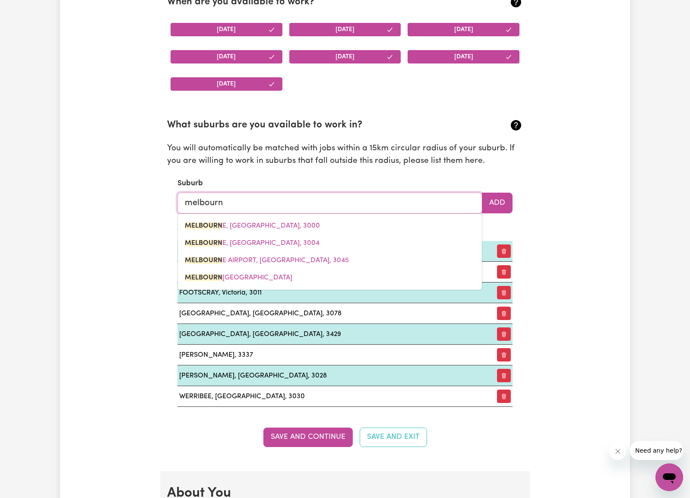
type input "melbournE, [GEOGRAPHIC_DATA], 3000"
type input "[GEOGRAPHIC_DATA]"
type input "[GEOGRAPHIC_DATA], [GEOGRAPHIC_DATA], 3000"
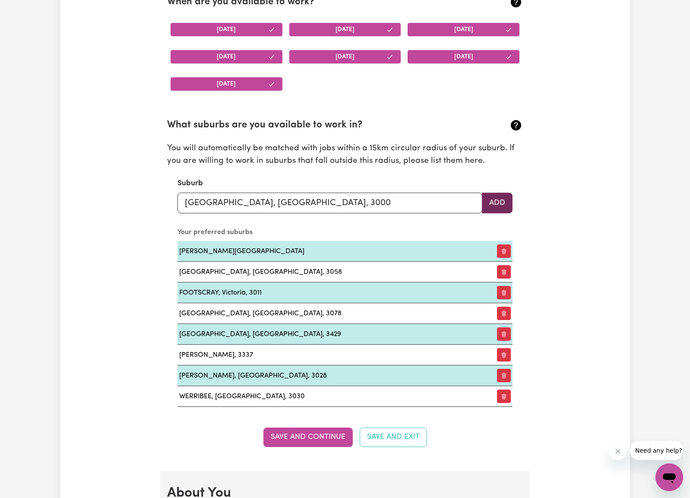
click at [496, 203] on button "Add" at bounding box center [497, 203] width 31 height 21
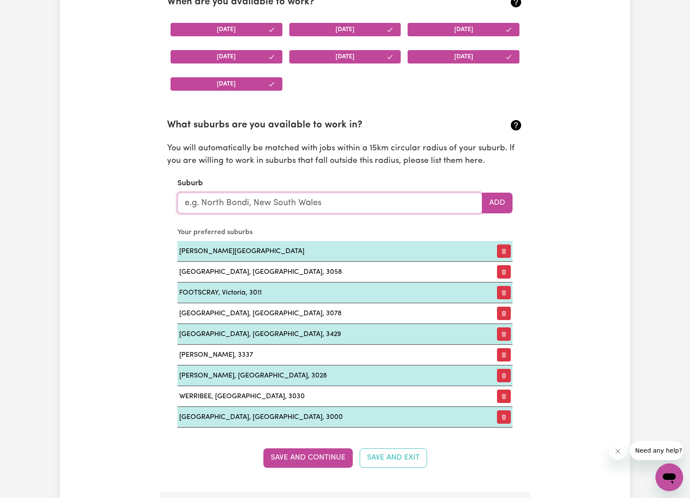
click at [346, 203] on input "text" at bounding box center [330, 203] width 305 height 21
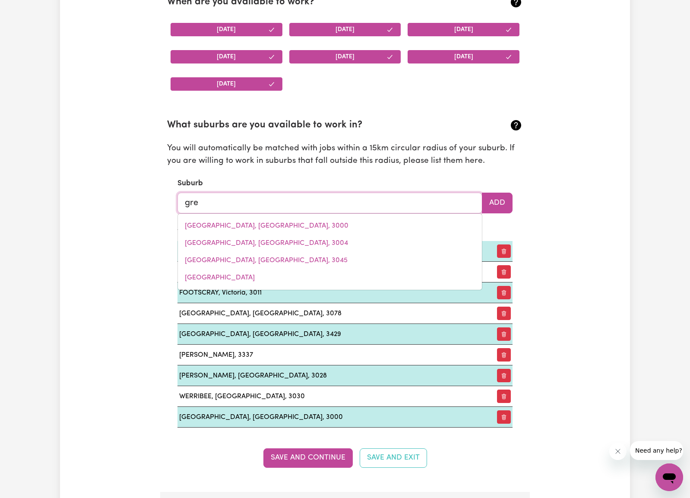
type input "gree"
type input "greeN CAPE, [GEOGRAPHIC_DATA], 2551"
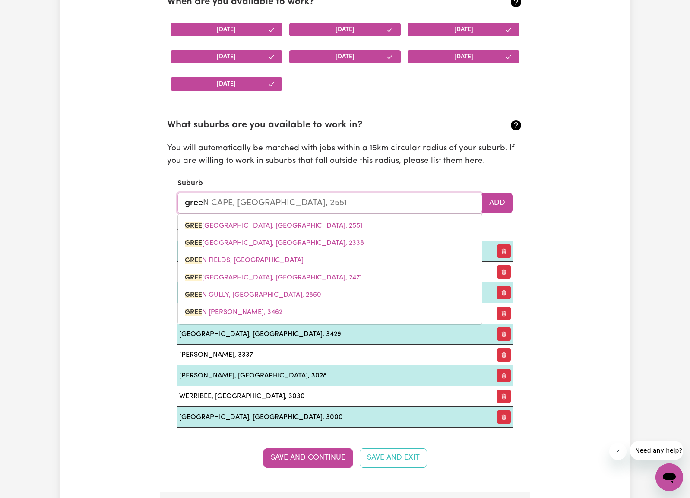
type input "grees"
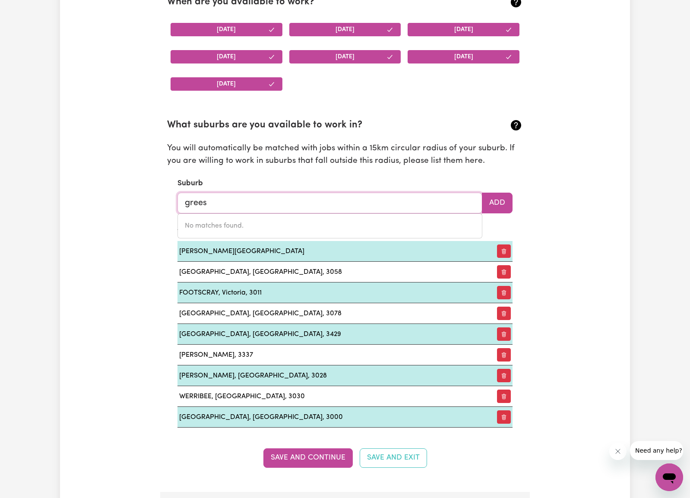
type input "gree"
type input "greeN CAPE, [GEOGRAPHIC_DATA], 2551"
type input "green"
type input "[GEOGRAPHIC_DATA], [GEOGRAPHIC_DATA], 2551"
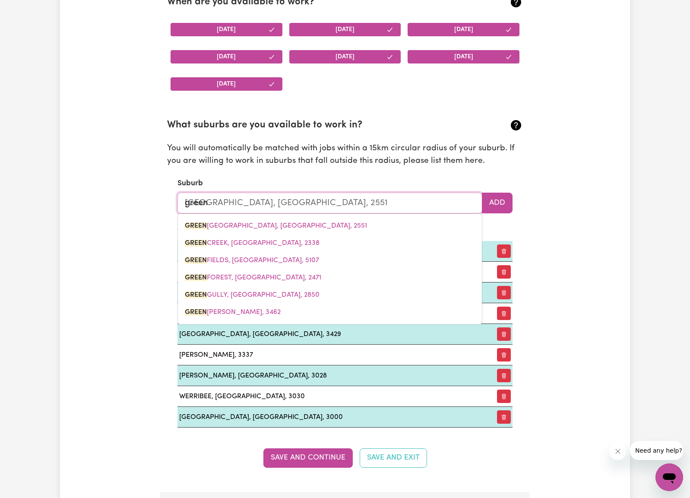
type input "greens"
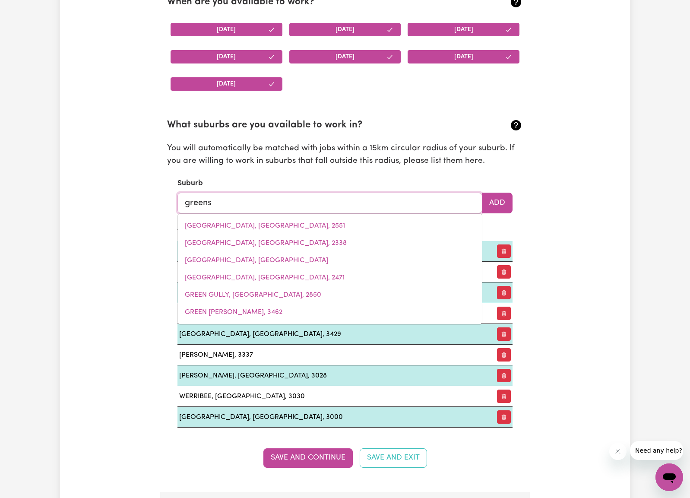
type input "[GEOGRAPHIC_DATA], [GEOGRAPHIC_DATA], 7270"
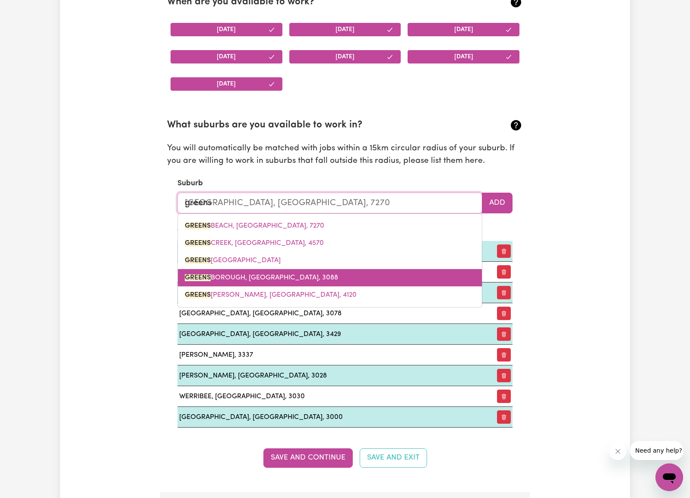
click at [301, 269] on link "[GEOGRAPHIC_DATA], [GEOGRAPHIC_DATA], 3088" at bounding box center [330, 277] width 304 height 17
type input "[GEOGRAPHIC_DATA], [GEOGRAPHIC_DATA], 3088"
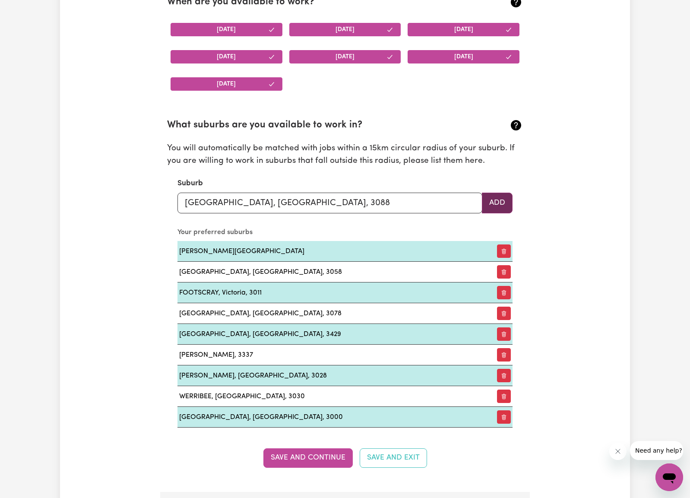
drag, startPoint x: 497, startPoint y: 194, endPoint x: 486, endPoint y: 194, distance: 10.8
click at [497, 194] on button "Add" at bounding box center [497, 203] width 31 height 21
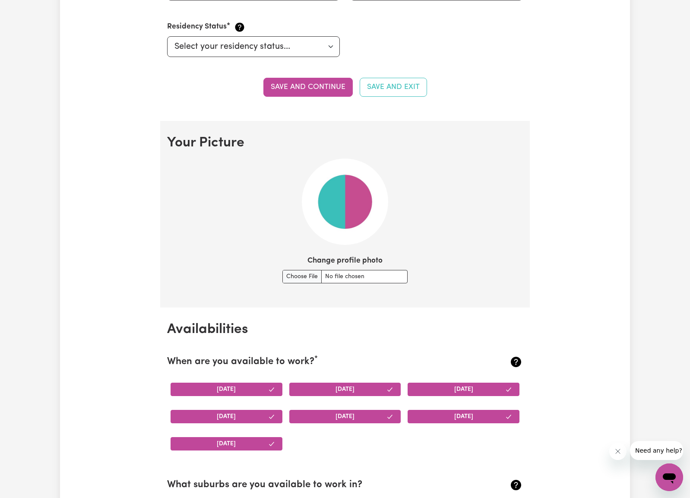
scroll to position [498, 0]
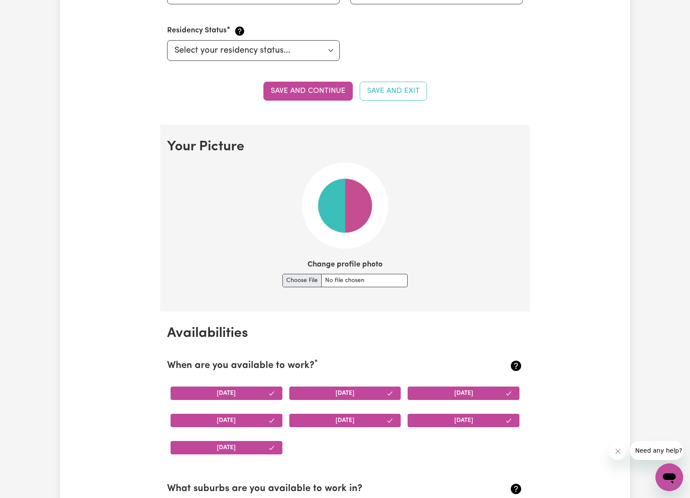
click at [344, 274] on input "Change profile photo" at bounding box center [344, 280] width 125 height 13
type input "C:\fakepath\20250801_162604.jpg"
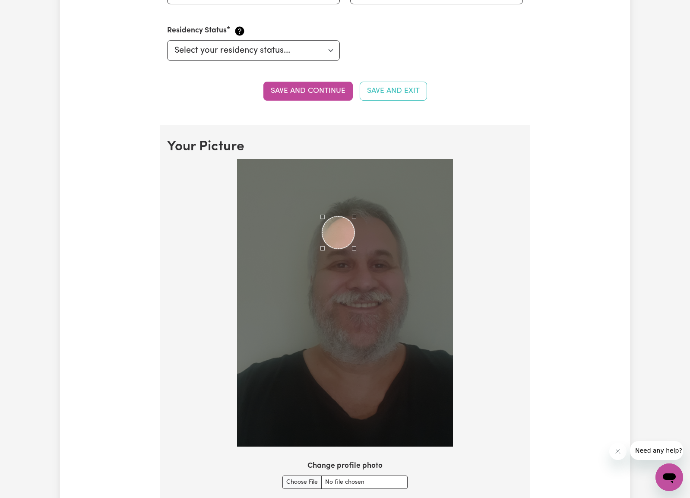
click at [342, 231] on div "Use the arrow keys to move the crop selection area" at bounding box center [338, 232] width 32 height 32
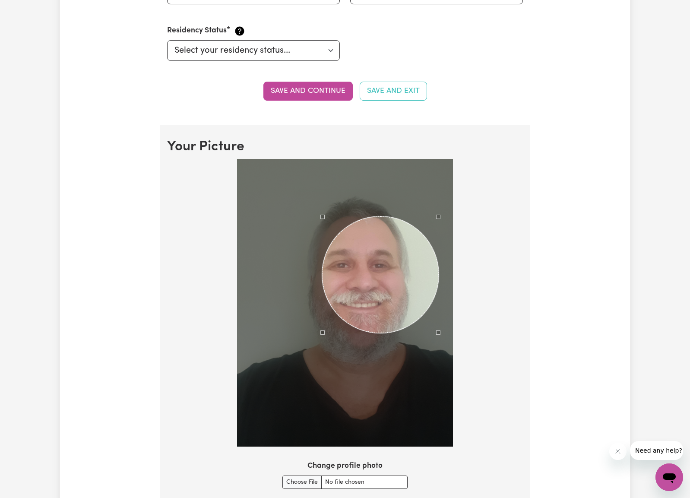
click at [438, 430] on div at bounding box center [345, 303] width 216 height 288
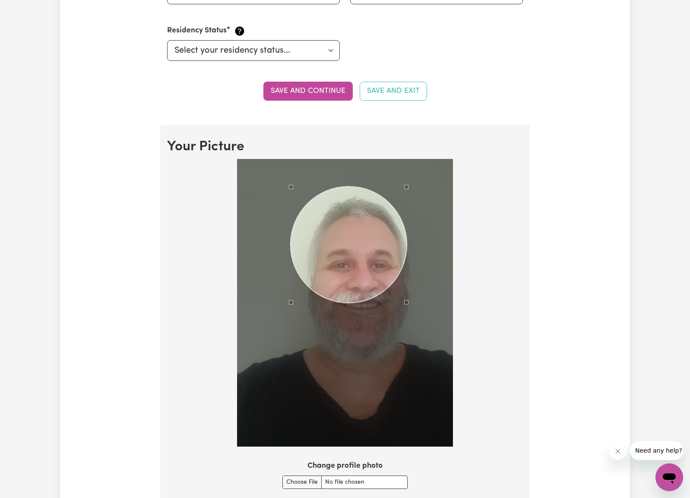
click at [343, 224] on div "Use the arrow keys to move the crop selection area" at bounding box center [349, 245] width 116 height 116
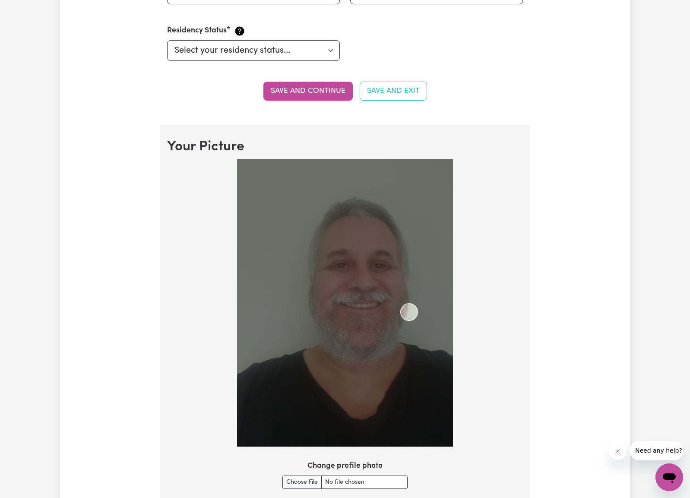
click at [413, 339] on img at bounding box center [345, 303] width 216 height 288
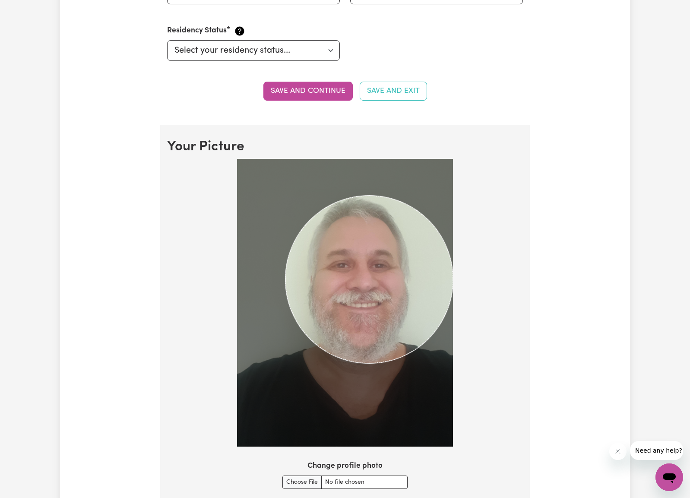
click at [457, 367] on div at bounding box center [345, 305] width 356 height 292
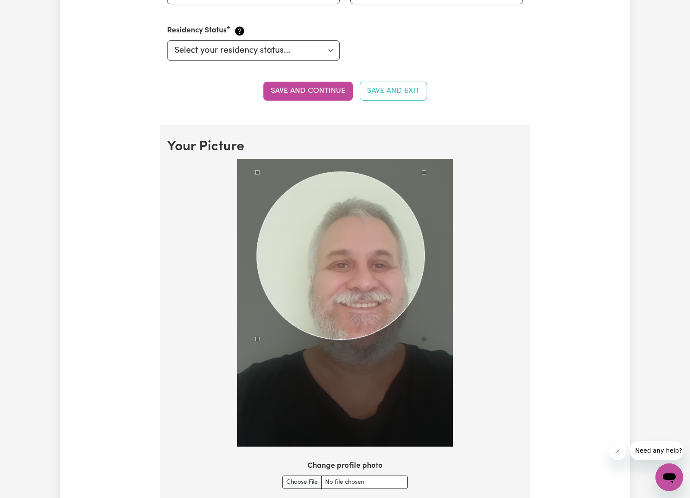
click at [343, 208] on div "Use the arrow keys to move the crop selection area" at bounding box center [341, 256] width 168 height 168
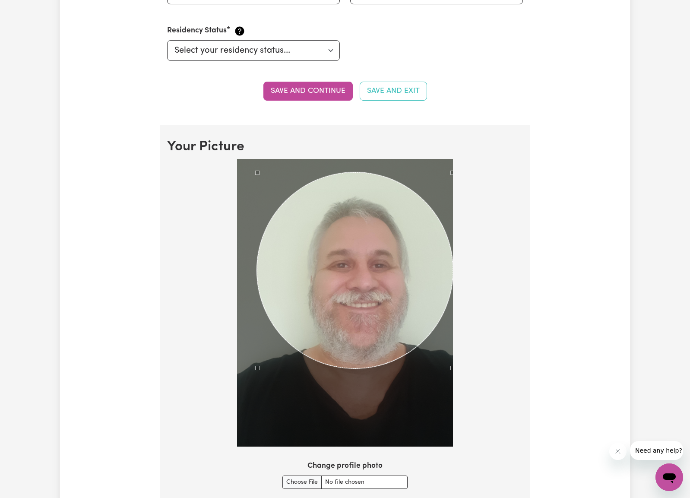
click at [456, 377] on div at bounding box center [345, 305] width 356 height 292
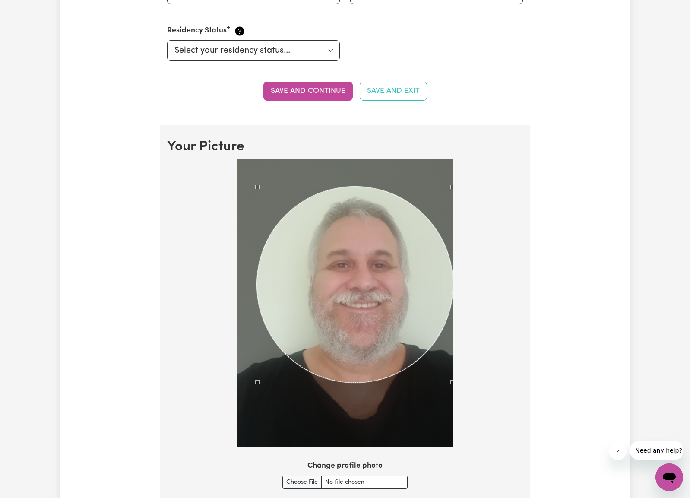
click at [381, 291] on div "Use the arrow keys to move the crop selection area" at bounding box center [355, 285] width 196 height 196
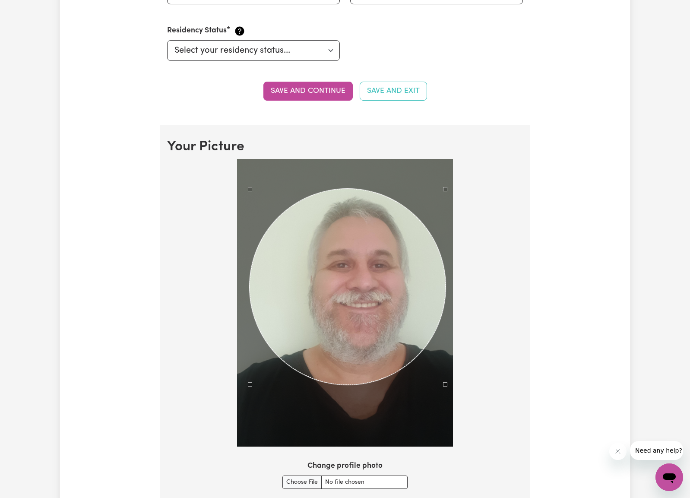
click at [383, 264] on div "Use the arrow keys to move the crop selection area" at bounding box center [348, 287] width 196 height 196
click at [506, 254] on div at bounding box center [345, 305] width 356 height 292
click at [368, 273] on div "Use the arrow keys to move the crop selection area" at bounding box center [349, 287] width 196 height 196
click at [484, 265] on div at bounding box center [345, 305] width 356 height 292
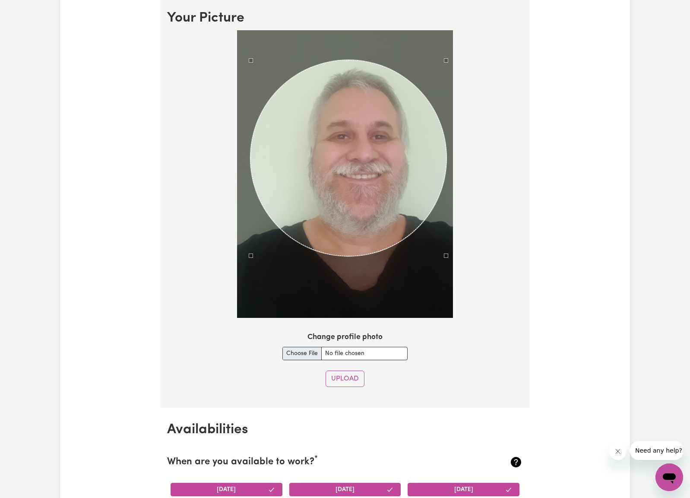
scroll to position [628, 0]
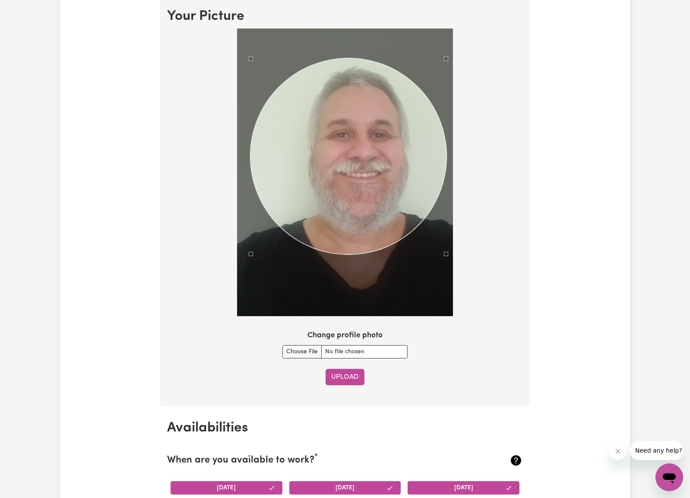
click at [343, 373] on button "Upload" at bounding box center [345, 377] width 39 height 16
checkbox input "false"
select select "null"
checkbox input "false"
select select
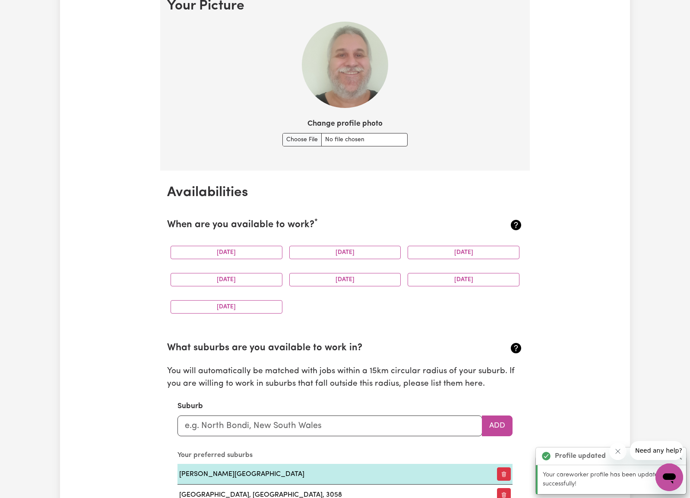
scroll to position [646, 0]
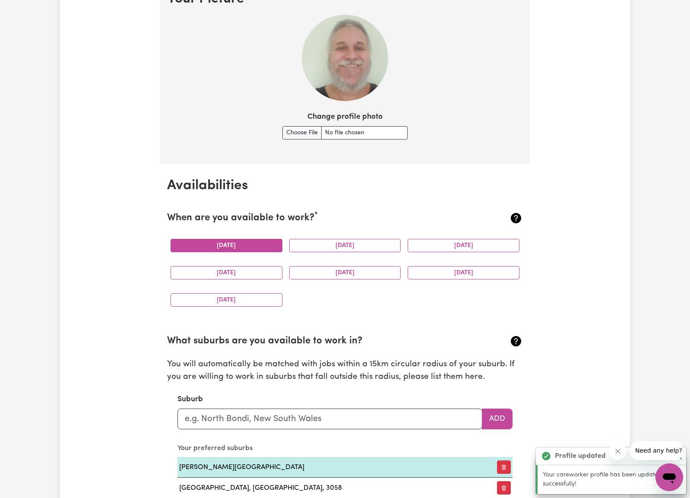
click at [249, 242] on button "[DATE]" at bounding box center [227, 245] width 112 height 13
drag, startPoint x: 345, startPoint y: 239, endPoint x: 411, endPoint y: 243, distance: 66.6
click at [346, 239] on button "[DATE]" at bounding box center [345, 245] width 112 height 13
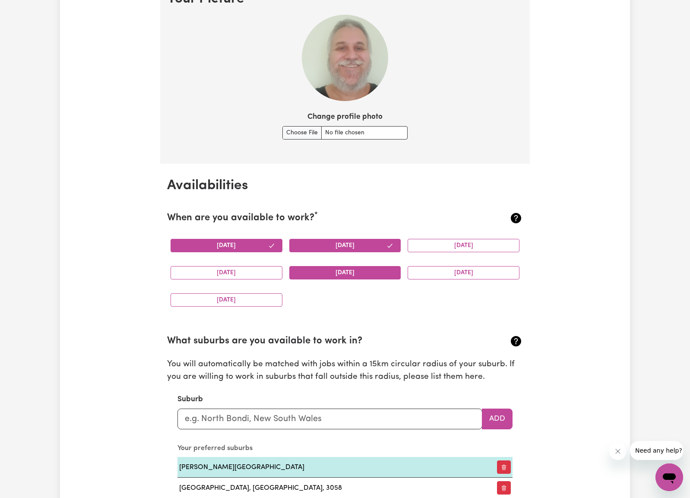
drag, startPoint x: 458, startPoint y: 244, endPoint x: 342, endPoint y: 267, distance: 118.5
click at [458, 244] on button "[DATE]" at bounding box center [464, 245] width 112 height 13
drag, startPoint x: 243, startPoint y: 271, endPoint x: 335, endPoint y: 272, distance: 92.0
click at [245, 270] on button "[DATE]" at bounding box center [227, 272] width 112 height 13
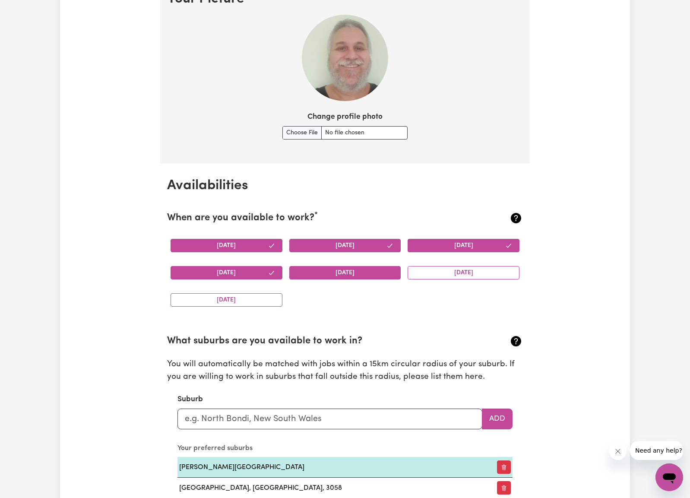
click at [353, 271] on button "[DATE]" at bounding box center [345, 272] width 112 height 13
drag, startPoint x: 476, startPoint y: 270, endPoint x: 267, endPoint y: 306, distance: 212.6
click at [475, 270] on button "[DATE]" at bounding box center [464, 272] width 112 height 13
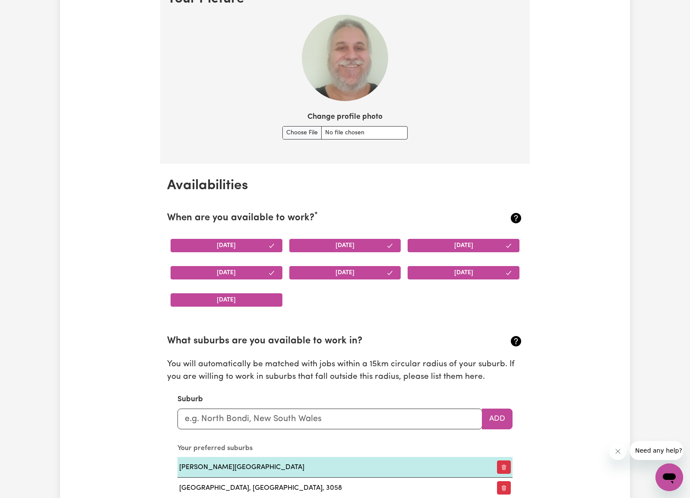
drag, startPoint x: 230, startPoint y: 297, endPoint x: 273, endPoint y: 301, distance: 43.4
click at [230, 297] on button "[DATE]" at bounding box center [227, 299] width 112 height 13
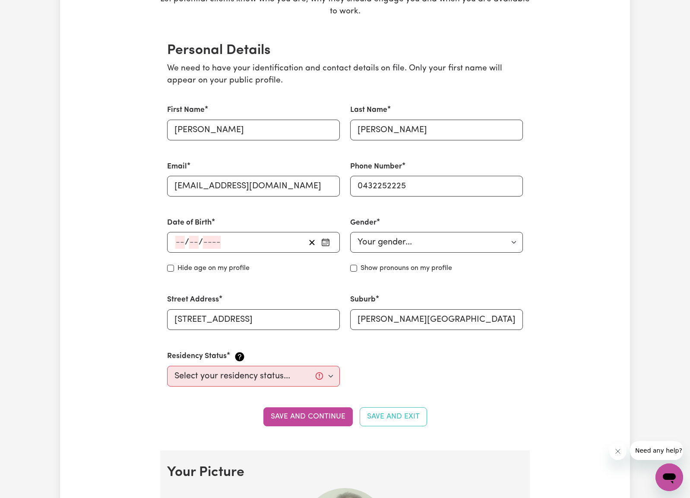
scroll to position [151, 0]
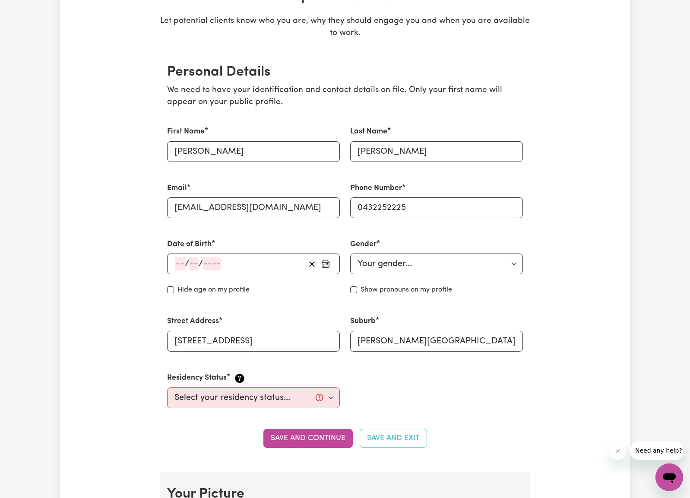
click at [175, 260] on div "/ /" at bounding box center [240, 263] width 131 height 13
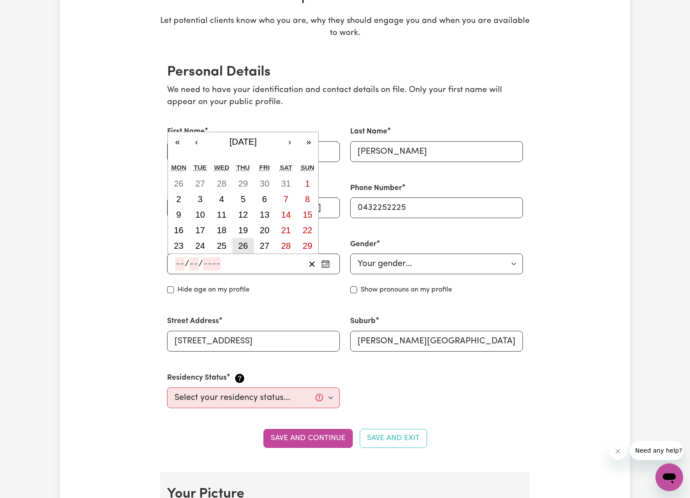
click at [244, 241] on abbr "26" at bounding box center [243, 246] width 10 height 10
type input "[DATE]"
type input "26"
type input "2"
type input "1976"
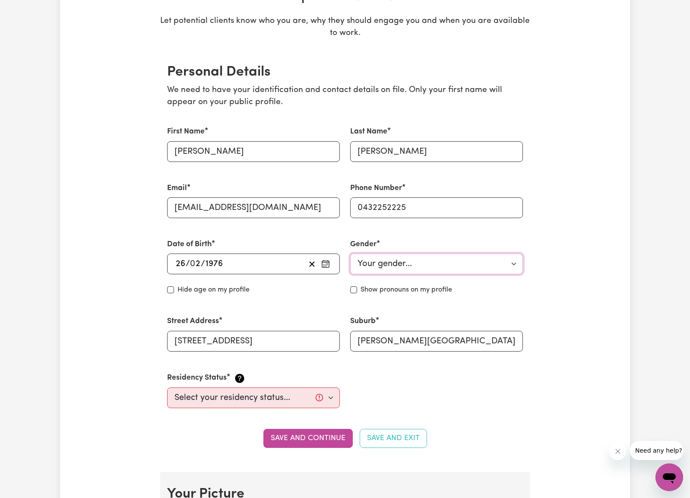
select select "[DEMOGRAPHIC_DATA]"
click at [353, 286] on input "Show pronouns on my profile" at bounding box center [353, 289] width 7 height 7
checkbox input "true"
select select "[DEMOGRAPHIC_DATA] Citizen"
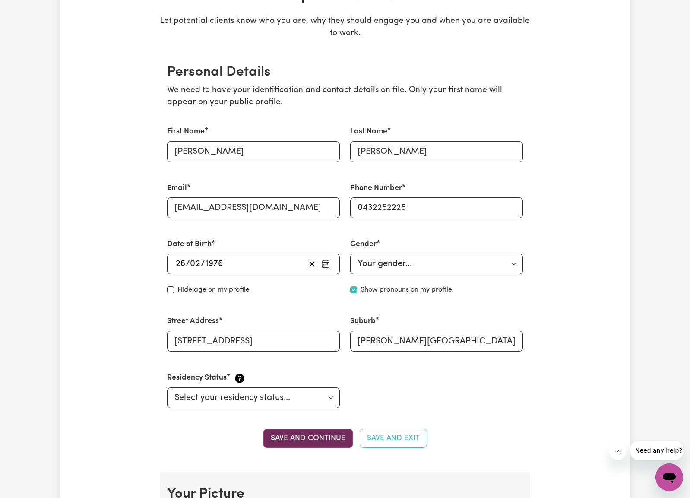
click at [310, 430] on button "Save and continue" at bounding box center [307, 438] width 89 height 19
click at [433, 151] on input "[PERSON_NAME]" at bounding box center [436, 151] width 173 height 21
drag, startPoint x: 392, startPoint y: 149, endPoint x: 422, endPoint y: 152, distance: 30.7
click at [360, 149] on input "[PERSON_NAME]" at bounding box center [436, 151] width 173 height 21
click at [432, 152] on input "[PERSON_NAME]" at bounding box center [436, 151] width 173 height 21
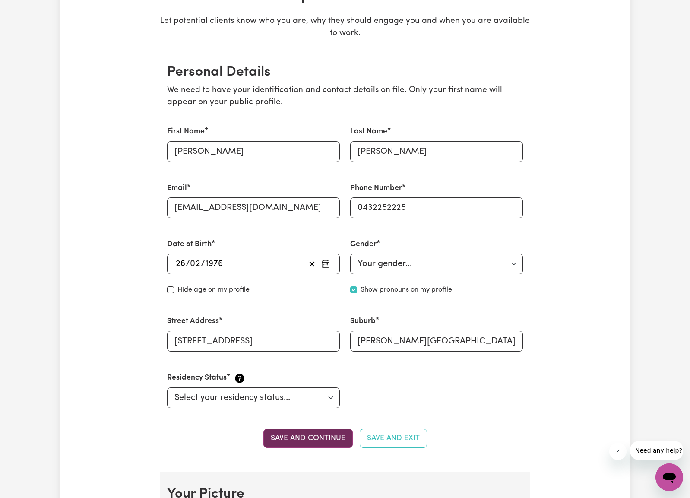
click at [325, 435] on button "Save and continue" at bounding box center [307, 438] width 89 height 19
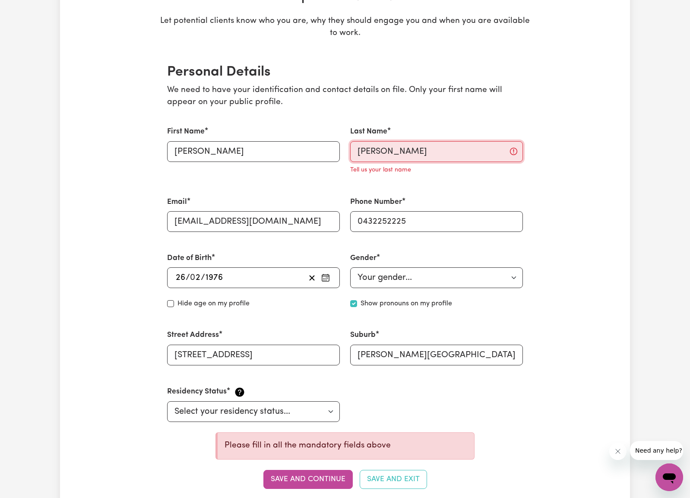
click at [430, 146] on input "[PERSON_NAME]" at bounding box center [436, 151] width 173 height 21
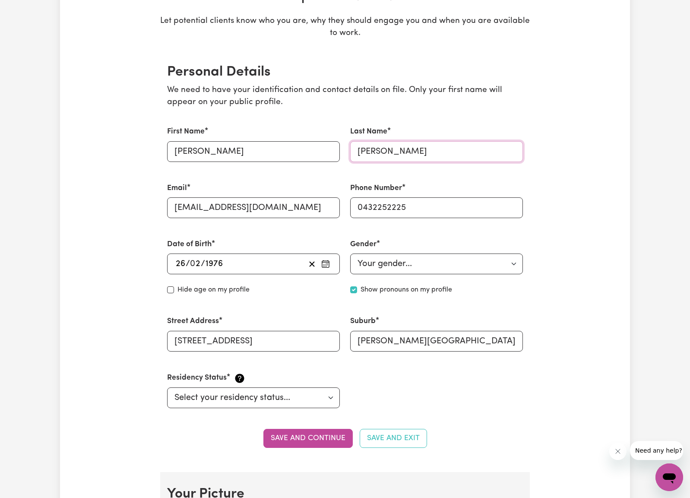
drag, startPoint x: 378, startPoint y: 146, endPoint x: 344, endPoint y: 145, distance: 33.7
click at [344, 145] on div "First Name [PERSON_NAME] Last Name [PERSON_NAME] Email [EMAIL_ADDRESS][DOMAIN_N…" at bounding box center [345, 267] width 366 height 303
type input "[PERSON_NAME]"
click at [449, 169] on div "Last Name [PERSON_NAME]" at bounding box center [436, 144] width 183 height 56
click at [307, 434] on button "Save and continue" at bounding box center [307, 438] width 89 height 19
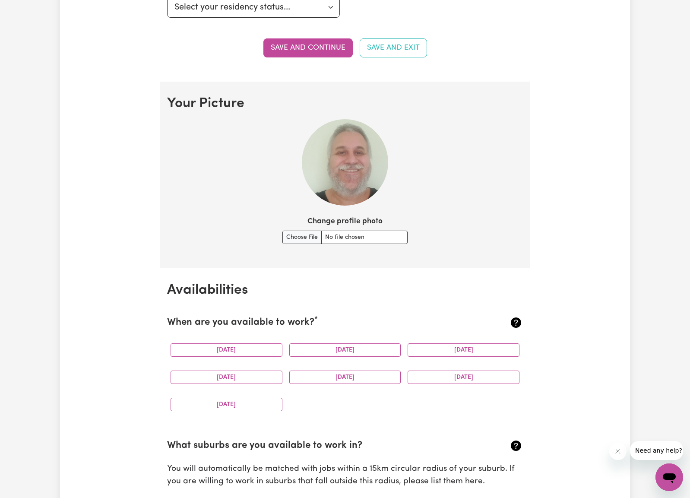
scroll to position [601, 0]
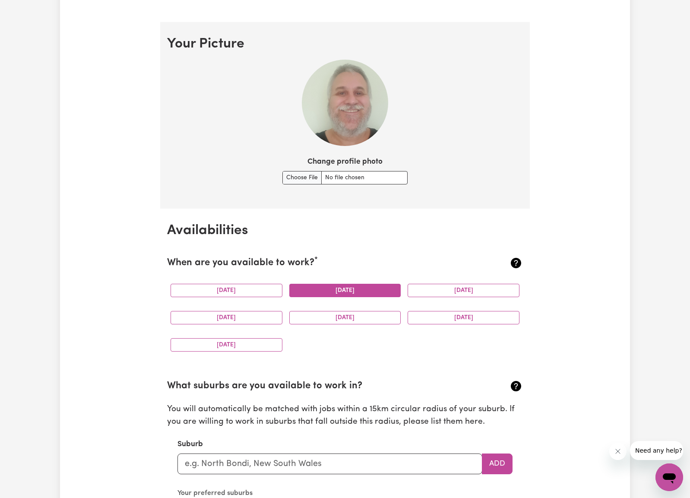
drag, startPoint x: 246, startPoint y: 286, endPoint x: 333, endPoint y: 288, distance: 87.3
click at [246, 286] on button "[DATE]" at bounding box center [227, 290] width 112 height 13
click at [349, 286] on button "[DATE]" at bounding box center [345, 290] width 112 height 13
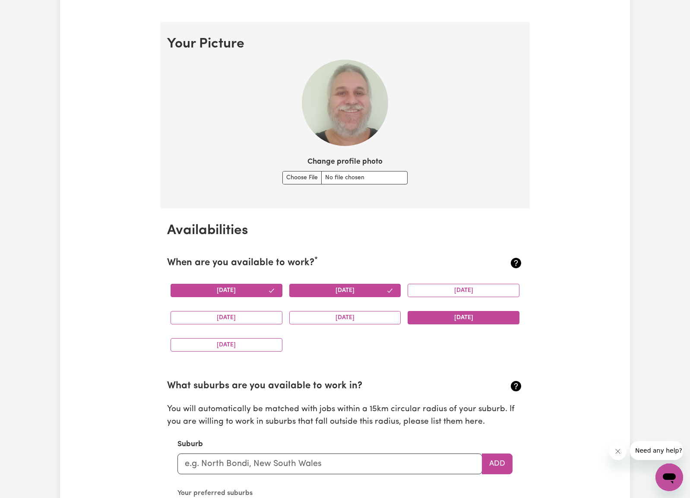
drag, startPoint x: 450, startPoint y: 286, endPoint x: 445, endPoint y: 313, distance: 27.2
click at [450, 286] on button "[DATE]" at bounding box center [464, 290] width 112 height 13
drag, startPoint x: 447, startPoint y: 314, endPoint x: 439, endPoint y: 315, distance: 7.4
click at [446, 314] on button "[DATE]" at bounding box center [464, 317] width 112 height 13
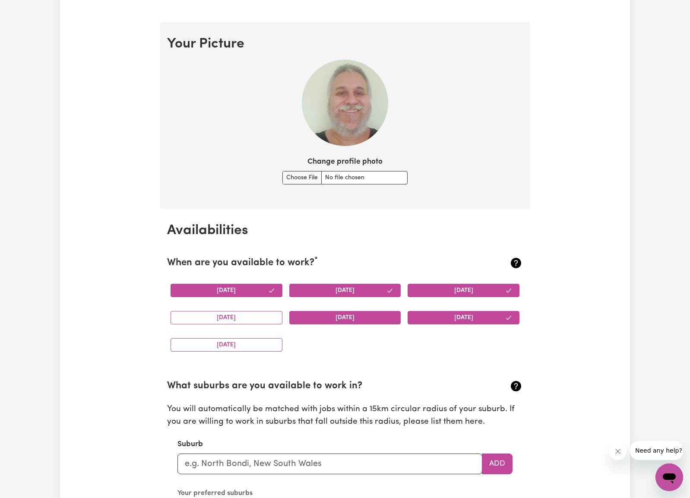
click at [359, 314] on button "[DATE]" at bounding box center [345, 317] width 112 height 13
click at [246, 314] on button "[DATE]" at bounding box center [227, 317] width 112 height 13
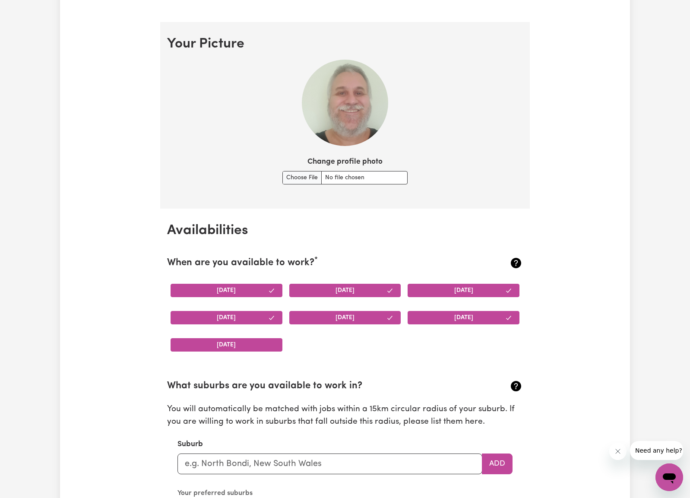
drag, startPoint x: 244, startPoint y: 337, endPoint x: 258, endPoint y: 337, distance: 14.3
click at [244, 338] on button "[DATE]" at bounding box center [227, 344] width 112 height 13
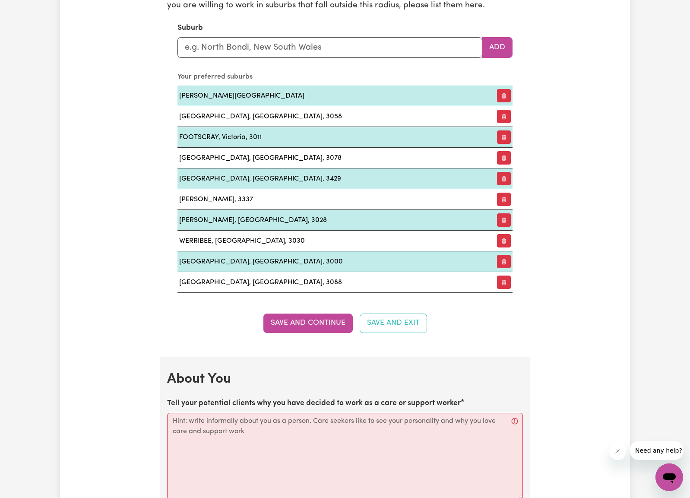
scroll to position [1055, 0]
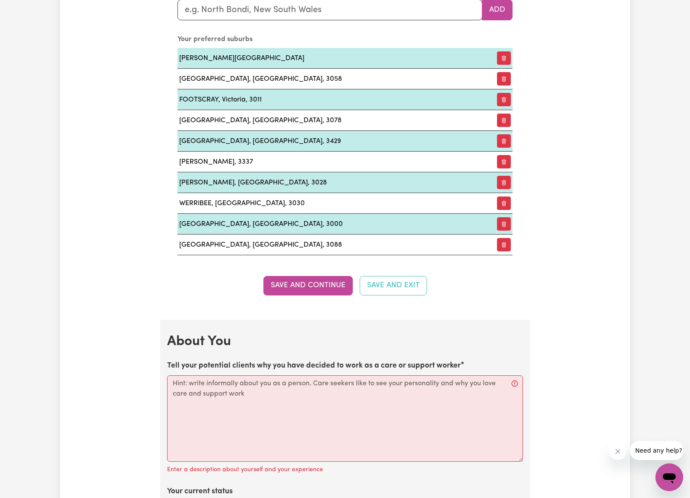
click at [317, 278] on button "Save and Continue" at bounding box center [307, 285] width 89 height 19
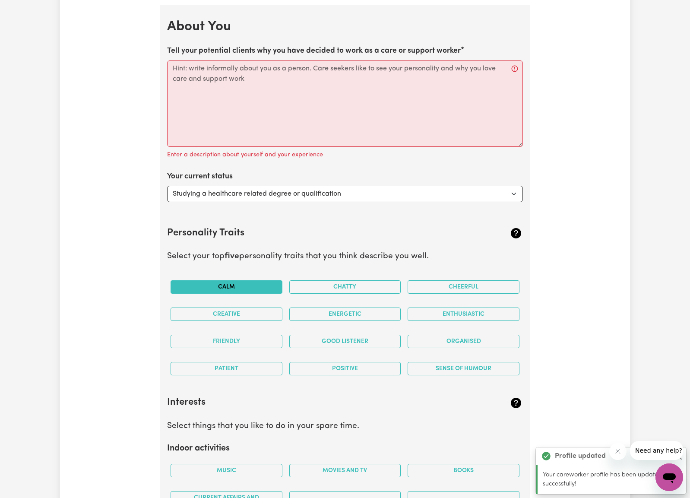
scroll to position [1370, 0]
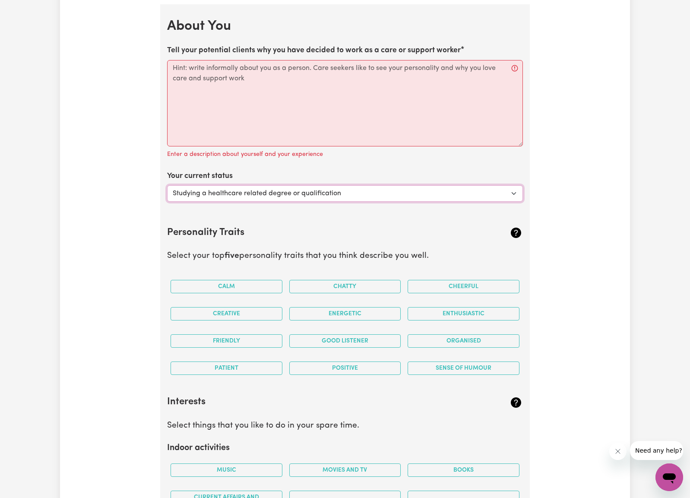
select select "Embarking on a career change into the care industry"
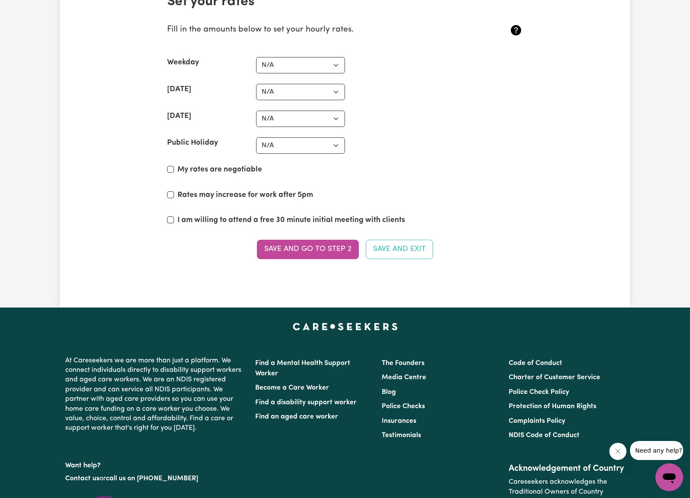
scroll to position [2127, 0]
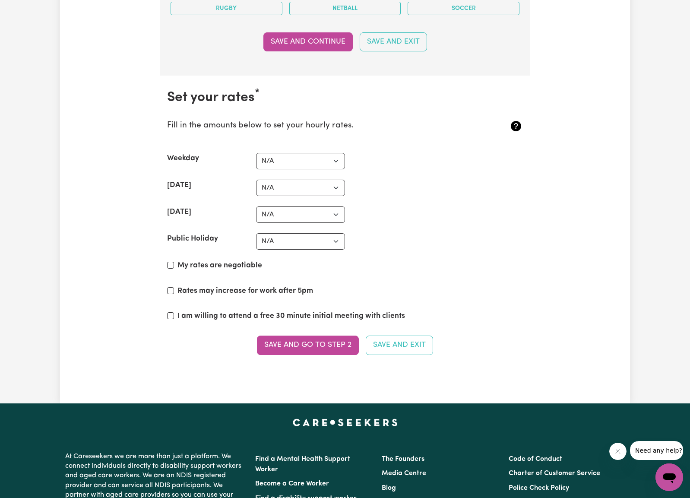
click at [171, 312] on input "I am willing to attend a free 30 minute initial meeting with clients" at bounding box center [170, 315] width 7 height 7
click at [168, 312] on input "I am willing to attend a free 30 minute initial meeting with clients" at bounding box center [170, 315] width 7 height 7
checkbox input "false"
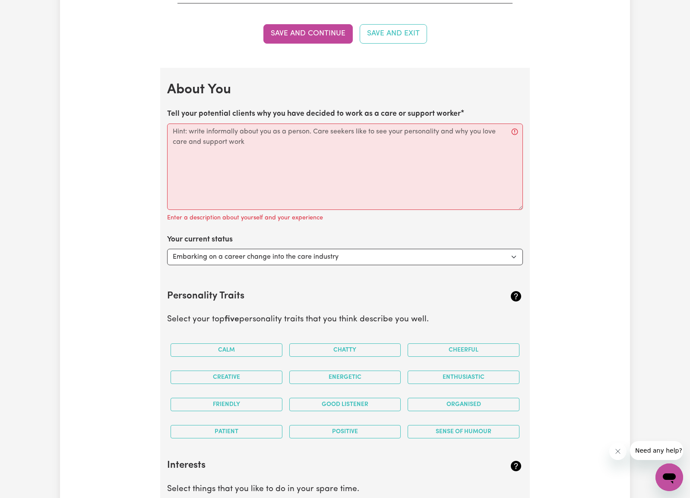
scroll to position [1360, 0]
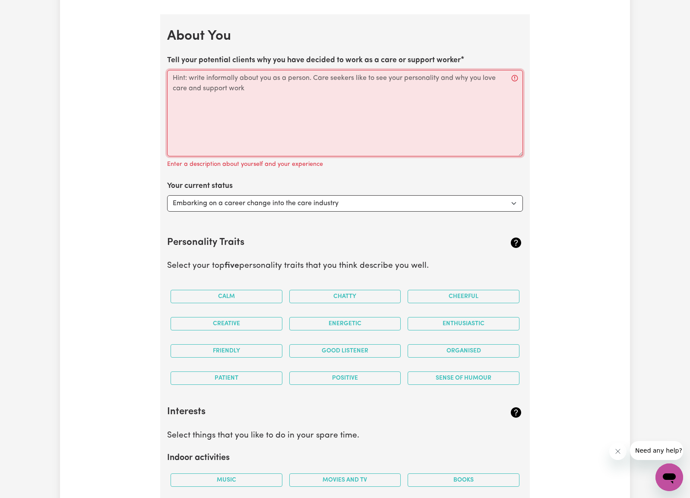
click at [263, 98] on textarea "Tell your potential clients why you have decided to work as a care or support w…" at bounding box center [345, 113] width 356 height 86
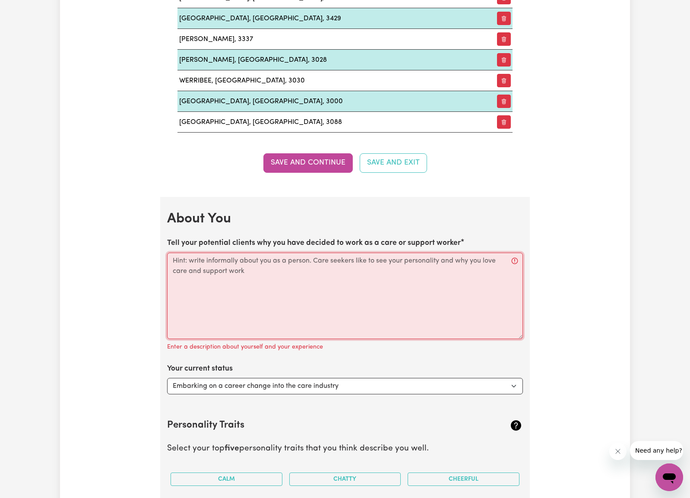
scroll to position [1173, 0]
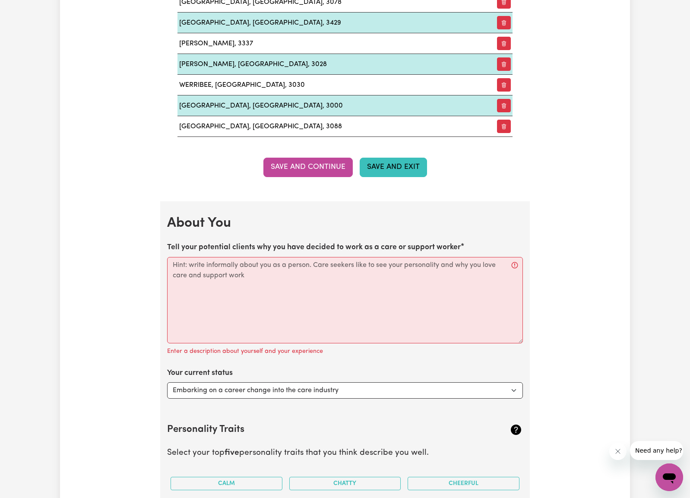
click at [389, 163] on button "Save and Exit" at bounding box center [393, 167] width 67 height 19
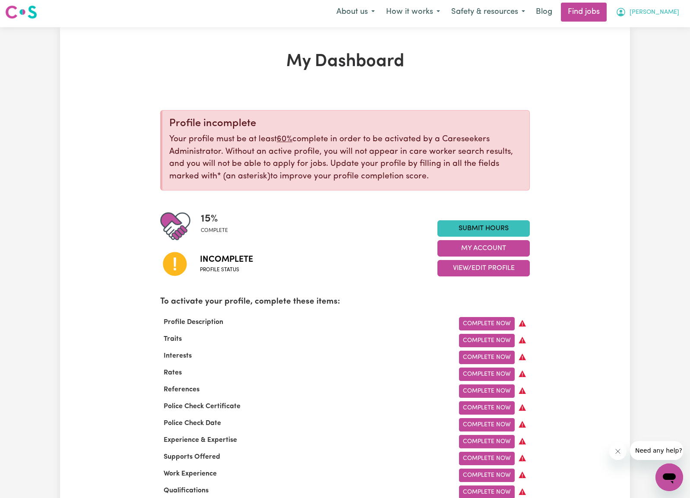
click at [672, 15] on span "[PERSON_NAME]" at bounding box center [655, 13] width 50 height 10
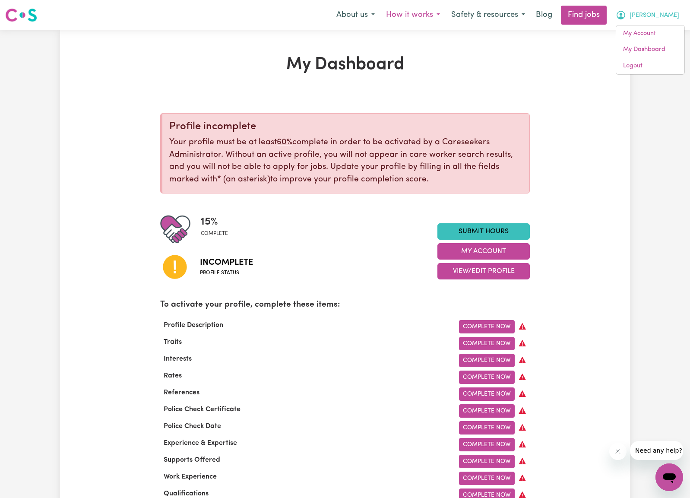
click at [446, 14] on button "How it works" at bounding box center [413, 15] width 65 height 18
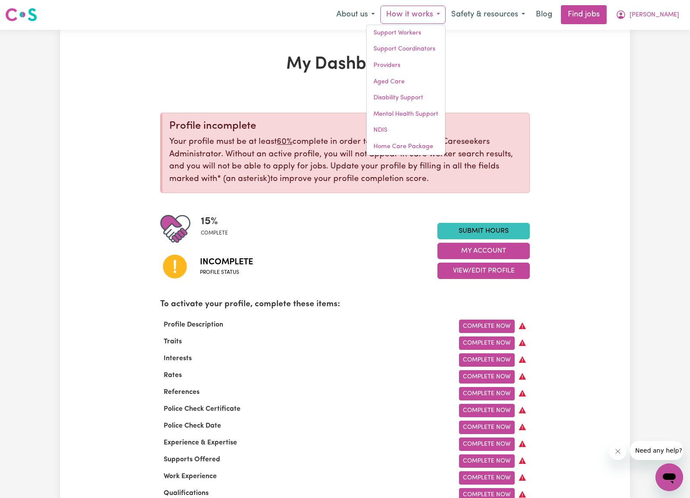
scroll to position [1, 0]
drag, startPoint x: 577, startPoint y: 51, endPoint x: 585, endPoint y: 30, distance: 22.1
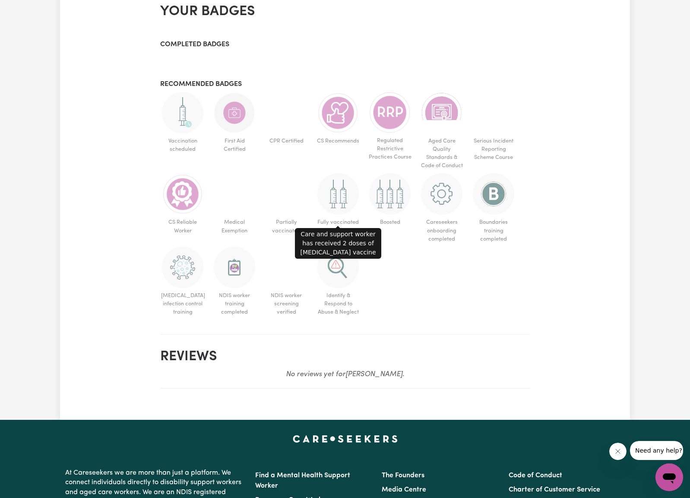
scroll to position [822, 0]
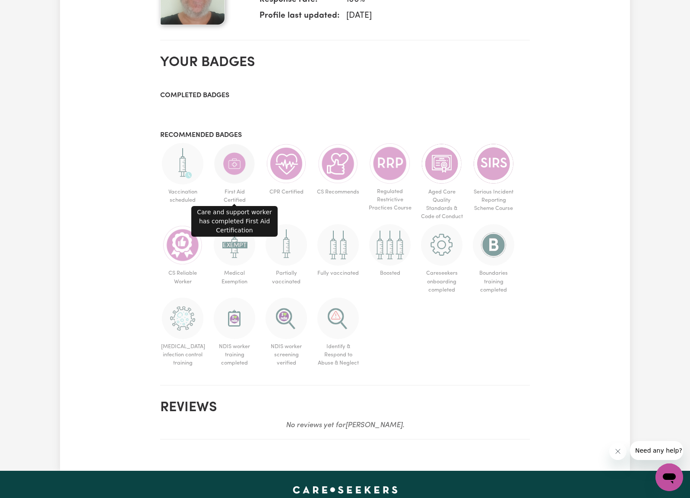
click at [228, 157] on img at bounding box center [234, 163] width 41 height 41
click at [242, 167] on img at bounding box center [234, 163] width 41 height 41
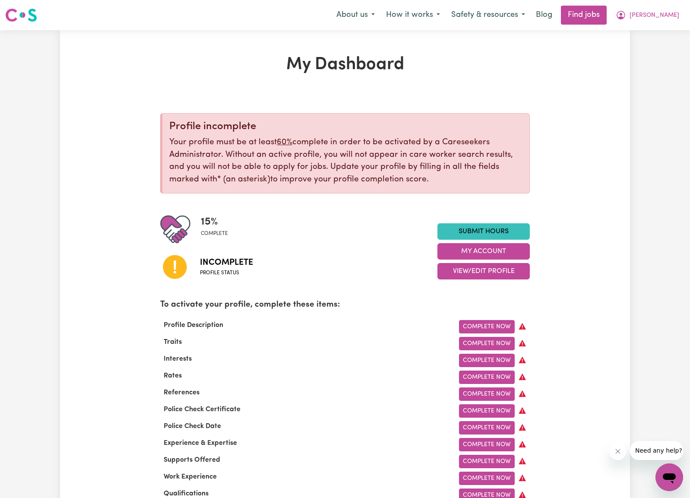
scroll to position [0, 0]
click at [479, 388] on link "Complete Now" at bounding box center [487, 393] width 56 height 13
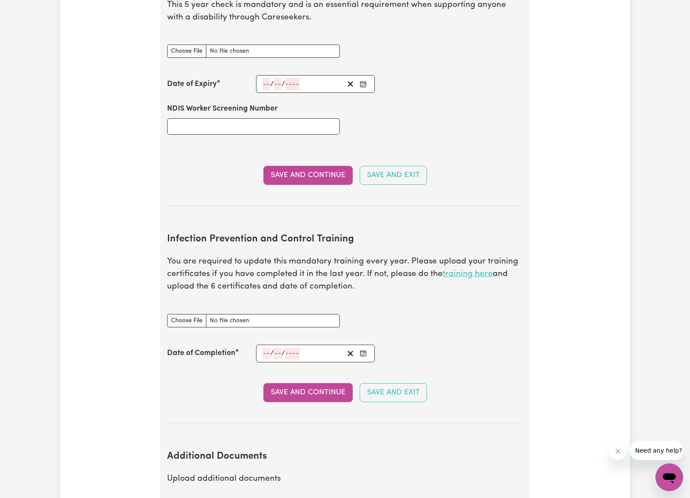
scroll to position [1090, 0]
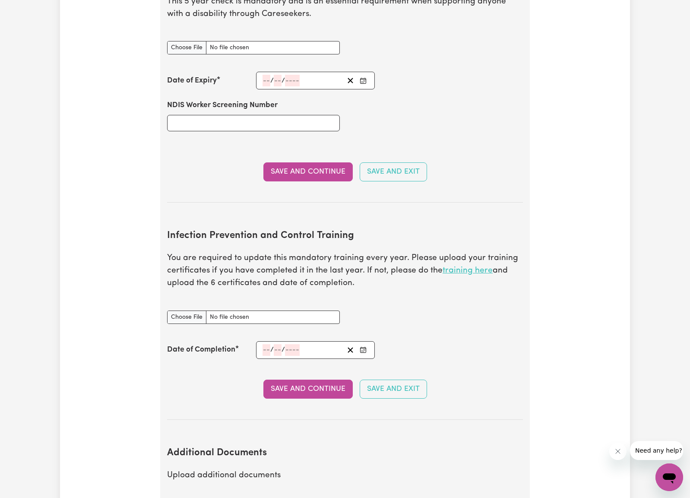
click at [468, 267] on link "training here" at bounding box center [468, 271] width 50 height 8
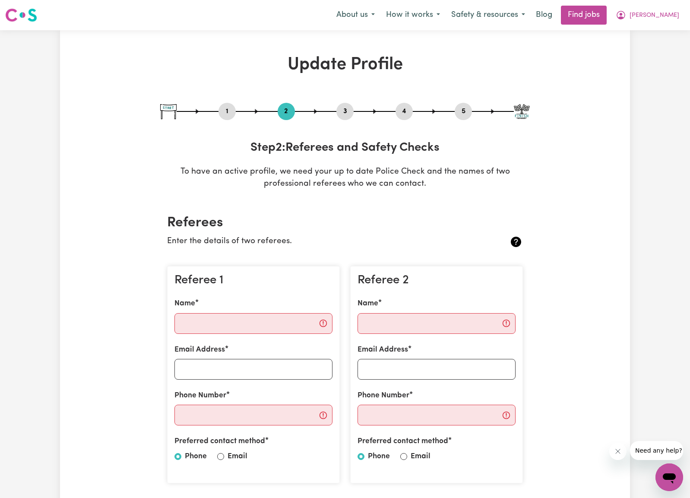
scroll to position [0, 0]
click at [231, 110] on button "1" at bounding box center [227, 111] width 17 height 11
select select "[DEMOGRAPHIC_DATA]"
select select "[DEMOGRAPHIC_DATA] Citizen"
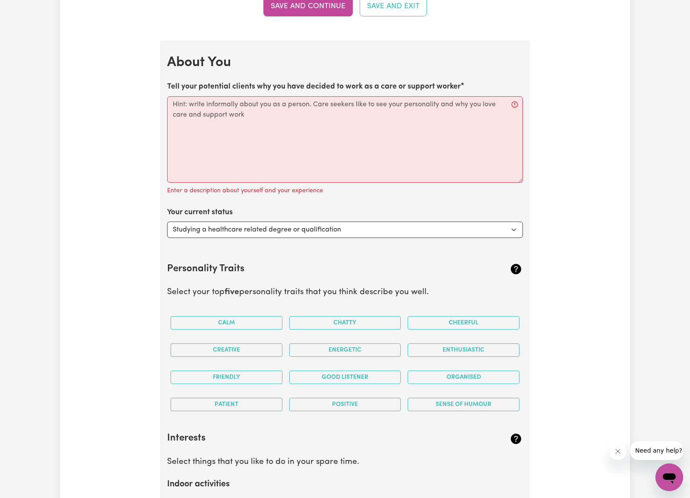
scroll to position [1335, 0]
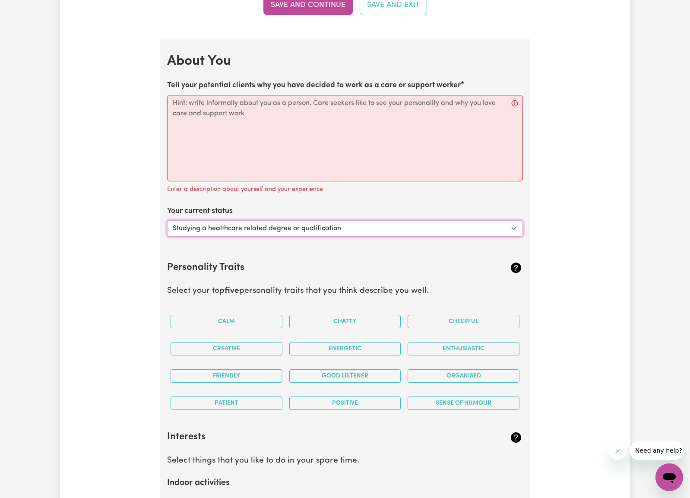
select select "Embarking on a career change into the care industry"
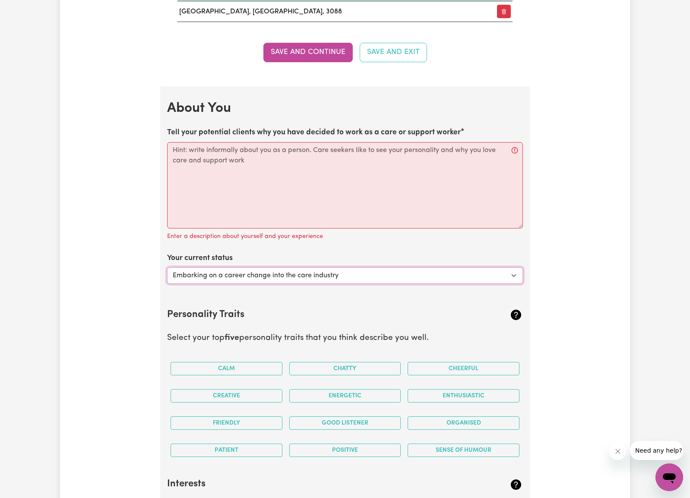
scroll to position [1272, 0]
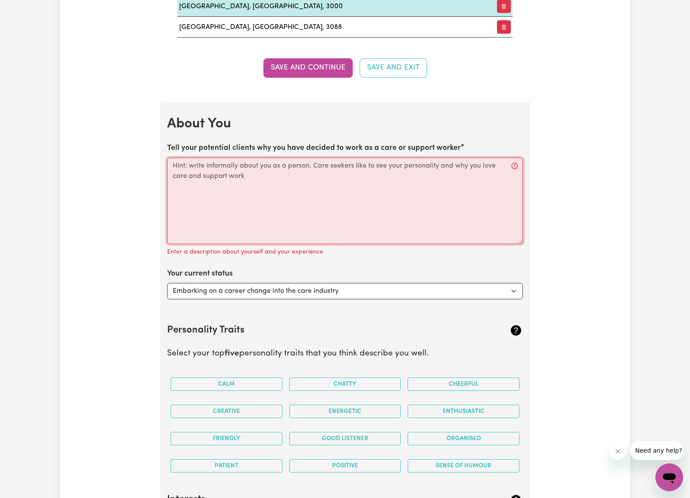
click at [463, 168] on textarea "Tell your potential clients why you have decided to work as a care or support w…" at bounding box center [345, 201] width 356 height 86
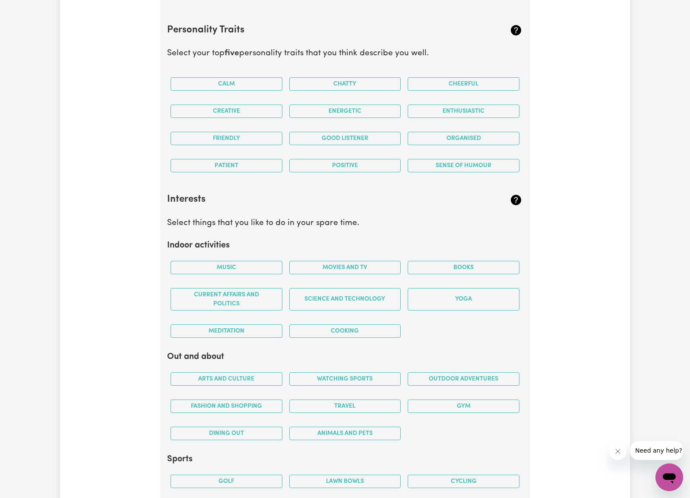
scroll to position [1560, 0]
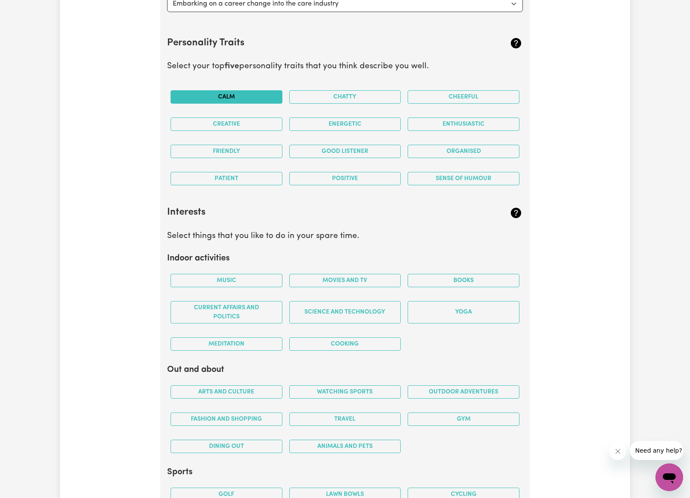
click at [229, 92] on button "Calm" at bounding box center [227, 96] width 112 height 13
click at [358, 145] on button "Good Listener" at bounding box center [345, 151] width 112 height 13
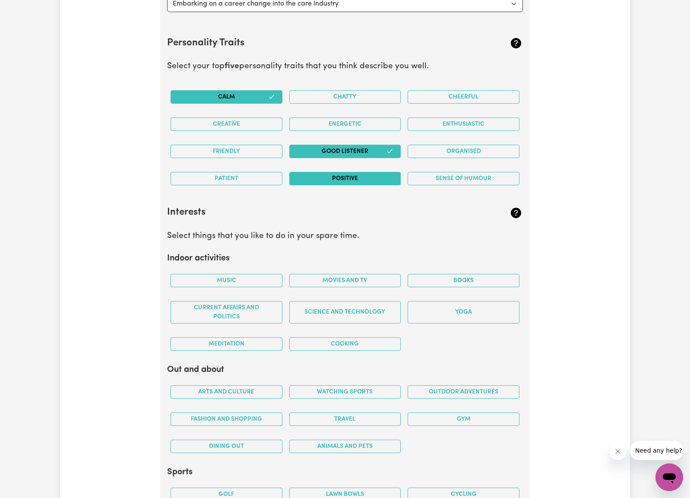
click at [355, 176] on button "Positive" at bounding box center [345, 178] width 112 height 13
click at [237, 174] on button "Patient" at bounding box center [227, 178] width 112 height 13
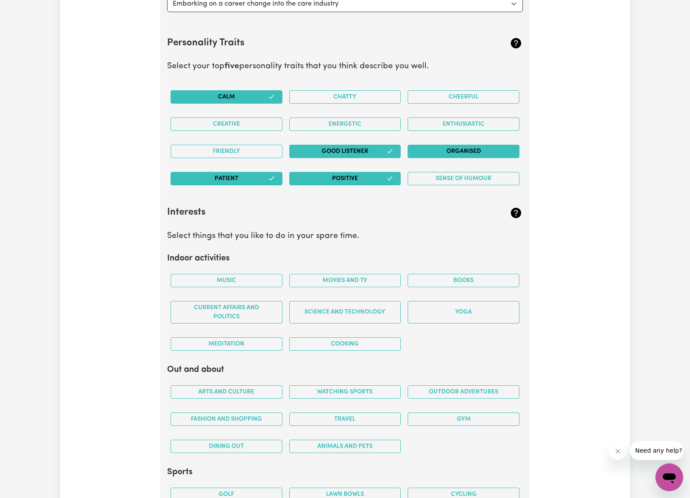
click at [473, 145] on button "Organised" at bounding box center [464, 151] width 112 height 13
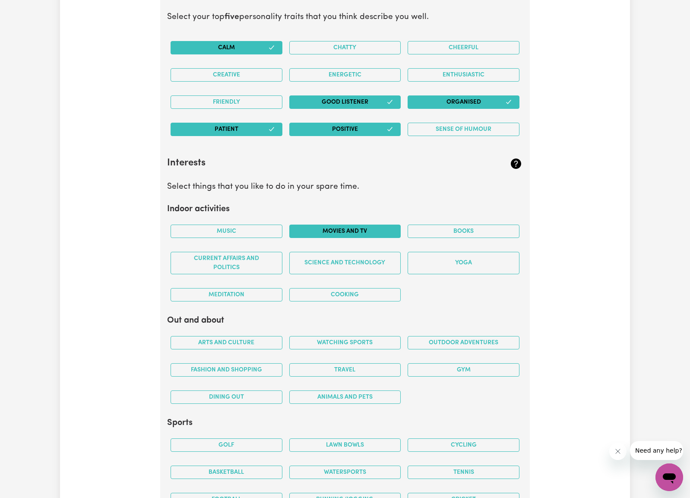
scroll to position [1615, 0]
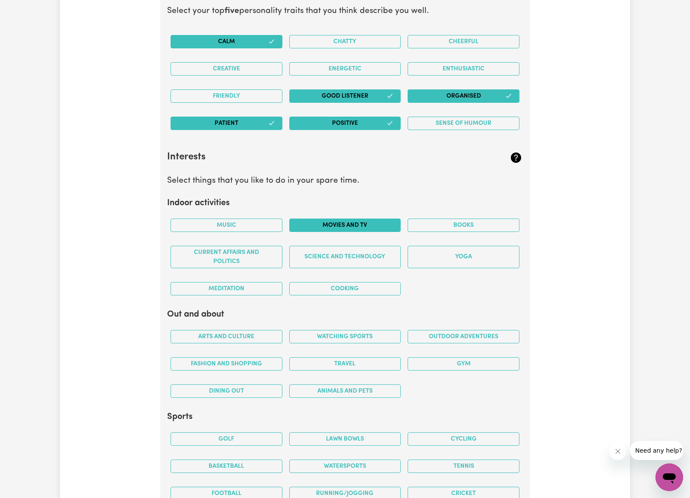
drag, startPoint x: 226, startPoint y: 219, endPoint x: 297, endPoint y: 215, distance: 70.6
click at [226, 219] on button "Music" at bounding box center [227, 225] width 112 height 13
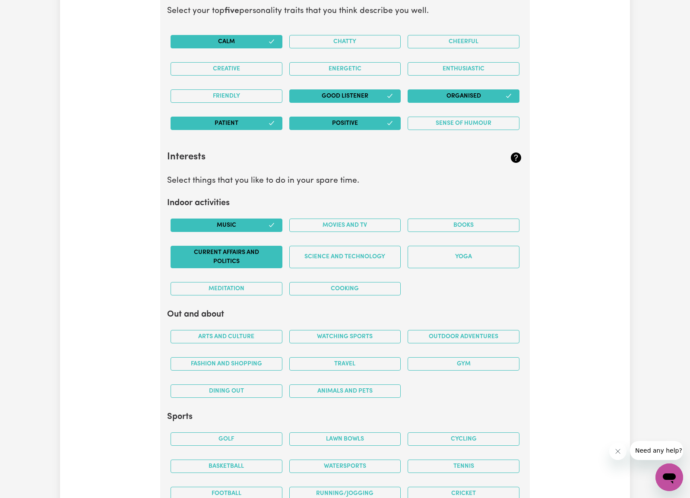
click at [233, 249] on button "Current Affairs and Politics" at bounding box center [227, 257] width 112 height 22
click at [478, 250] on button "Yoga" at bounding box center [464, 257] width 112 height 22
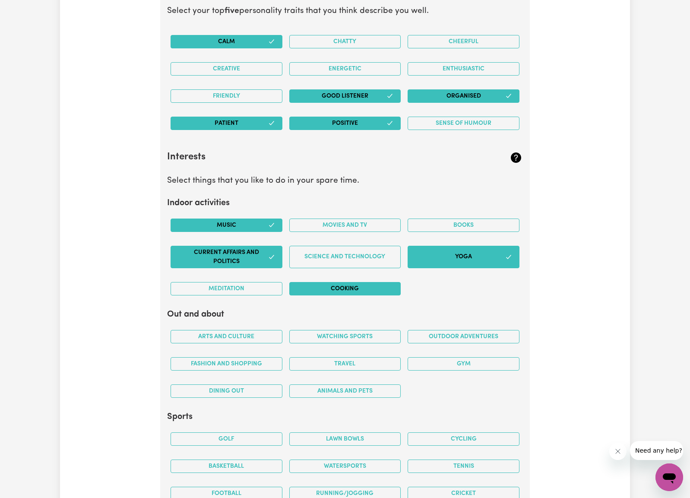
click at [330, 282] on button "Cooking" at bounding box center [345, 288] width 112 height 13
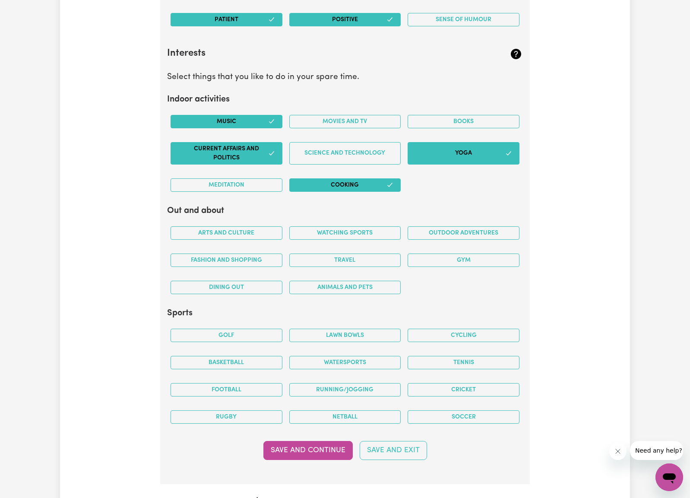
scroll to position [1720, 0]
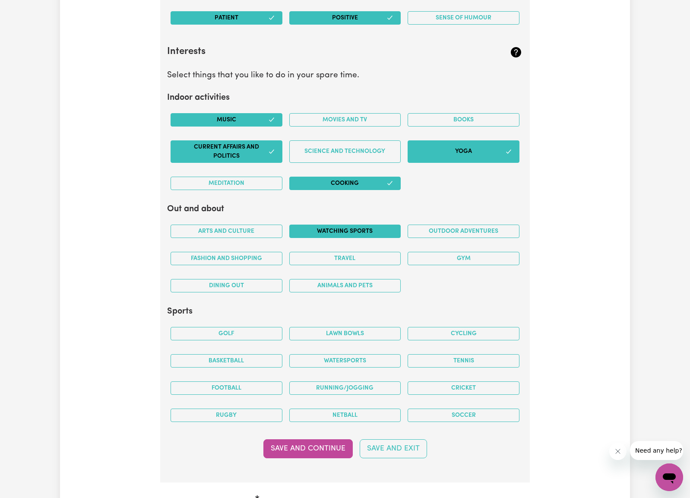
click at [357, 225] on button "Watching sports" at bounding box center [345, 231] width 112 height 13
click at [236, 279] on button "Dining out" at bounding box center [227, 285] width 112 height 13
drag, startPoint x: 235, startPoint y: 225, endPoint x: 460, endPoint y: 216, distance: 225.6
click at [237, 225] on button "Arts and Culture" at bounding box center [227, 231] width 112 height 13
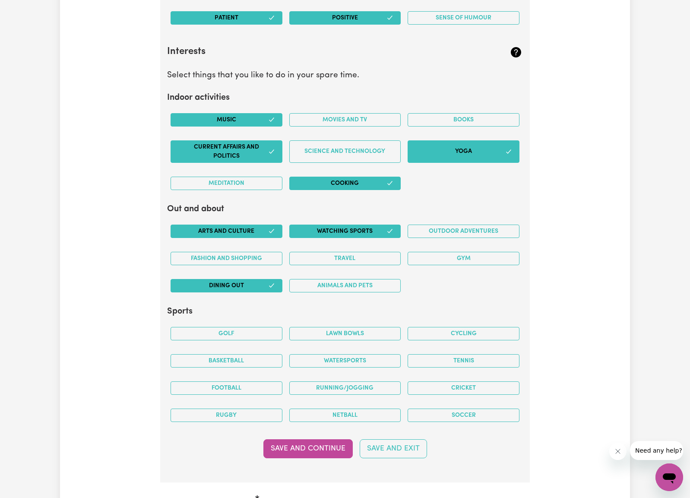
drag, startPoint x: 482, startPoint y: 225, endPoint x: 404, endPoint y: 216, distance: 77.8
click at [482, 225] on button "Outdoor adventures" at bounding box center [464, 231] width 112 height 13
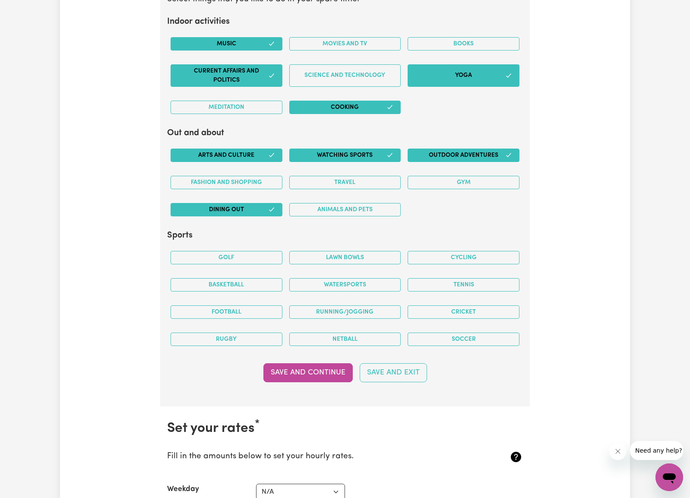
scroll to position [1808, 0]
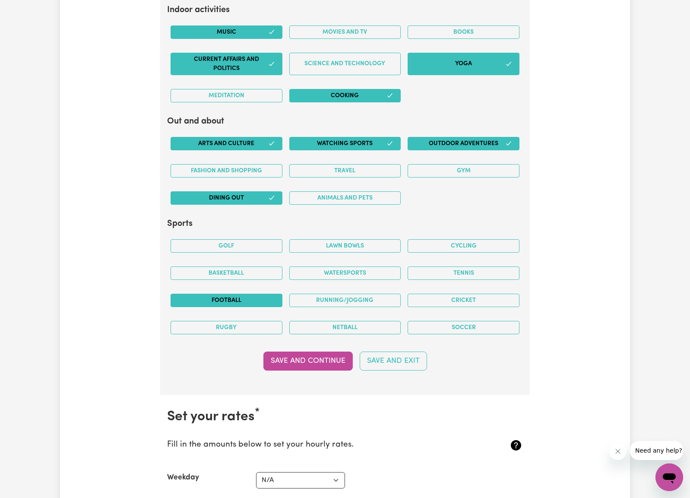
click at [232, 294] on button "Football" at bounding box center [227, 300] width 112 height 13
click at [454, 321] on button "Soccer" at bounding box center [464, 327] width 112 height 13
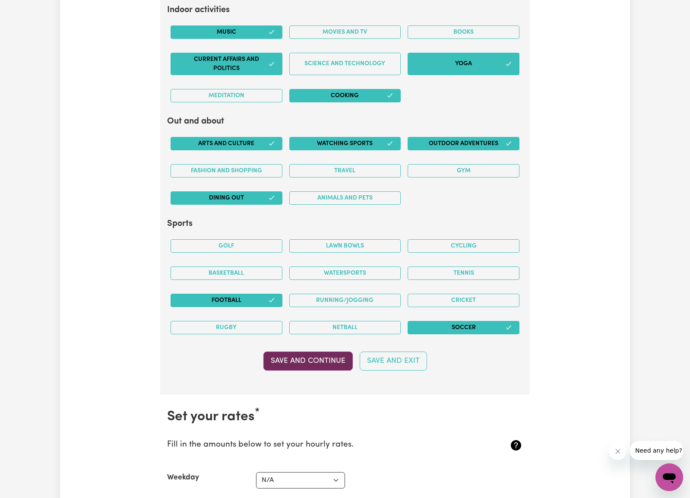
click at [306, 352] on button "Save and Continue" at bounding box center [307, 361] width 89 height 19
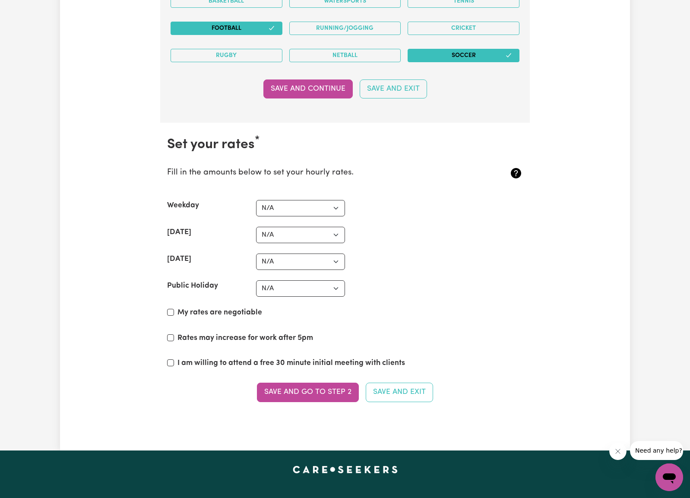
scroll to position [2092, 0]
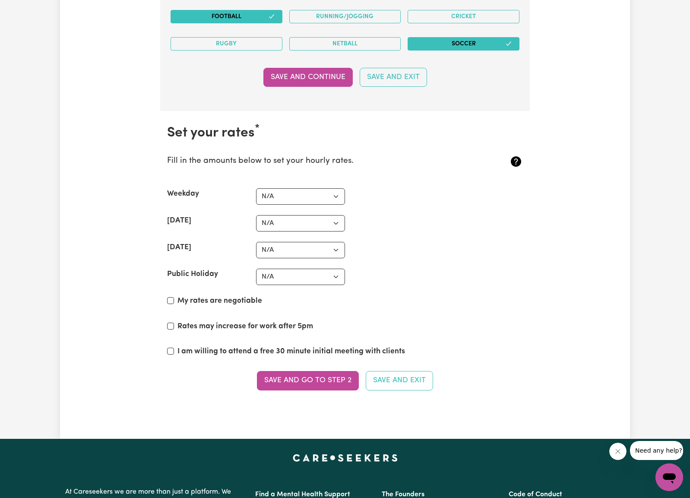
click at [170, 297] on input "My rates are negotiable" at bounding box center [170, 300] width 7 height 7
checkbox input "true"
click at [168, 323] on input "Rates may increase for work after 5pm" at bounding box center [170, 326] width 7 height 7
checkbox input "true"
click at [170, 348] on input "I am willing to attend a free 30 minute initial meeting with clients" at bounding box center [170, 351] width 7 height 7
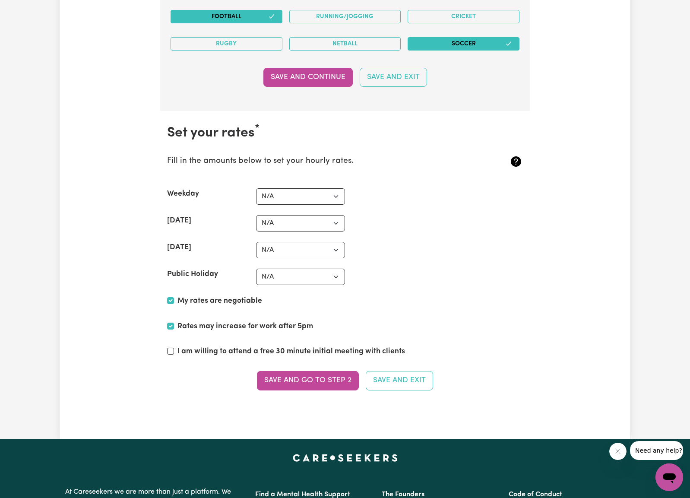
checkbox input "true"
select select "58"
select select "83"
select select "93"
select select "110"
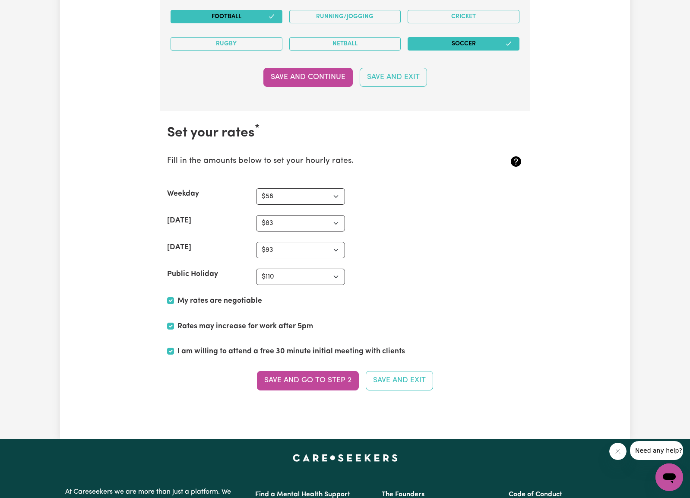
click at [373, 269] on div "Public Holiday N/A $37 $38 $39 $40 $41 $42 $43 $44 $45 $46 $47 $48 $49 $50 $51 …" at bounding box center [345, 277] width 356 height 16
click at [311, 377] on button "Save and go to Step 2" at bounding box center [308, 380] width 102 height 19
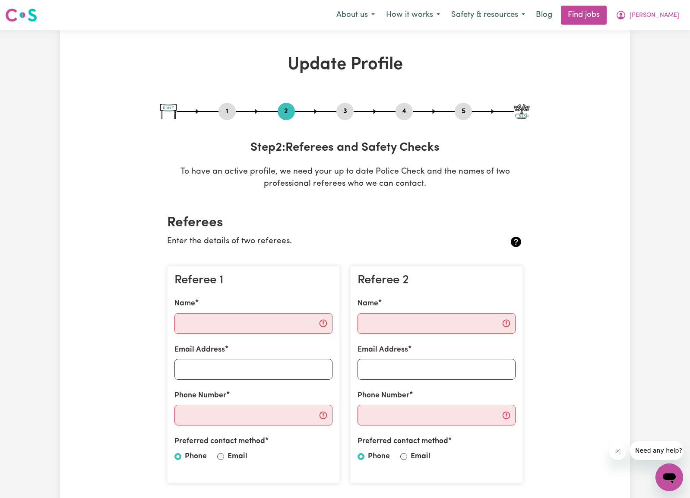
scroll to position [0, 0]
click at [341, 110] on button "3" at bounding box center [344, 111] width 17 height 11
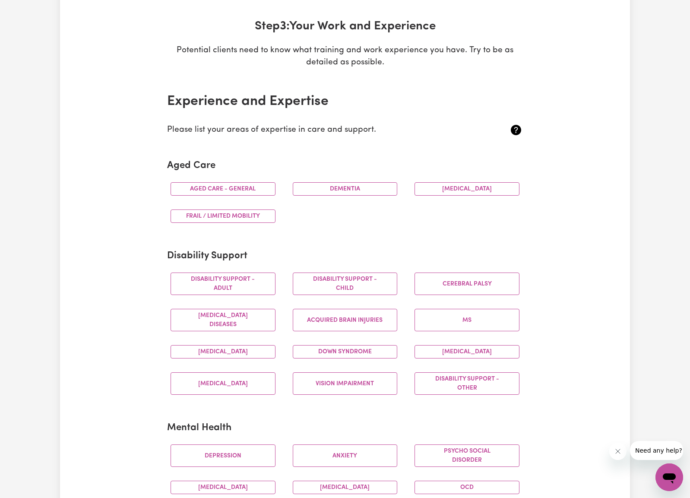
scroll to position [129, 0]
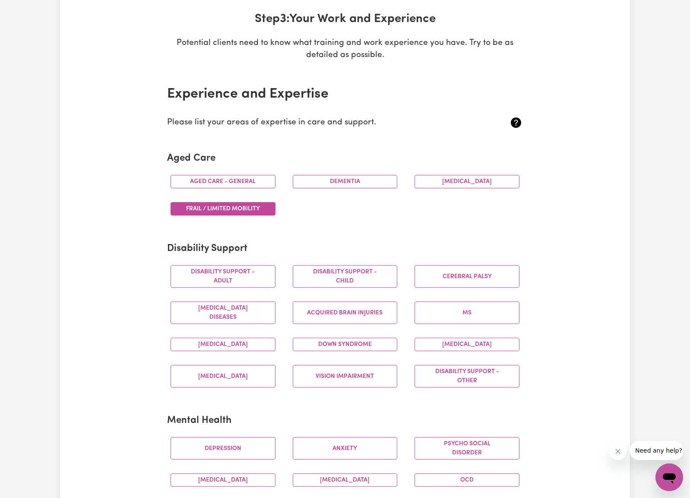
click at [252, 202] on button "Frail / limited mobility" at bounding box center [223, 208] width 105 height 13
click at [252, 209] on button "Frail / limited mobility" at bounding box center [223, 208] width 105 height 13
click at [325, 211] on div "Aged care - General [MEDICAL_DATA] [MEDICAL_DATA] Frail / limited mobility" at bounding box center [345, 195] width 366 height 54
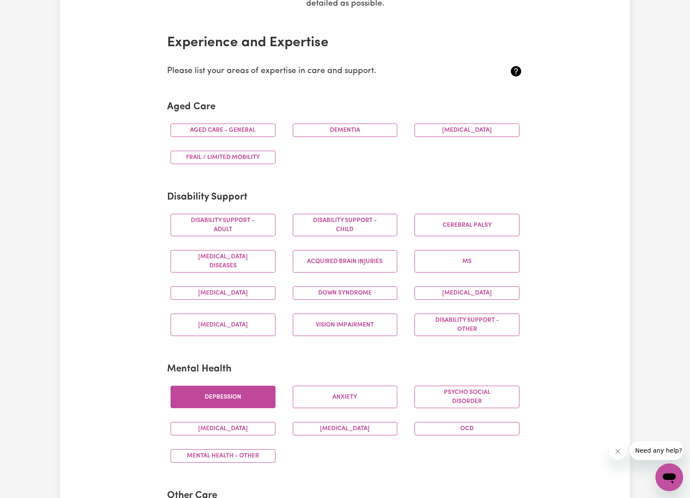
scroll to position [142, 0]
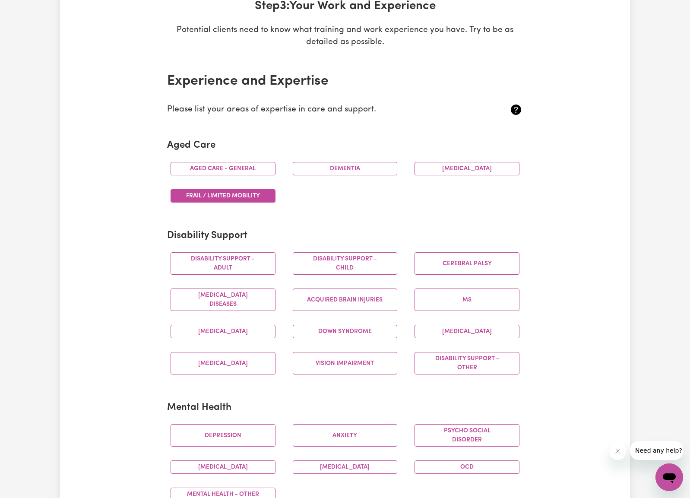
click at [248, 195] on button "Frail / limited mobility" at bounding box center [223, 195] width 105 height 13
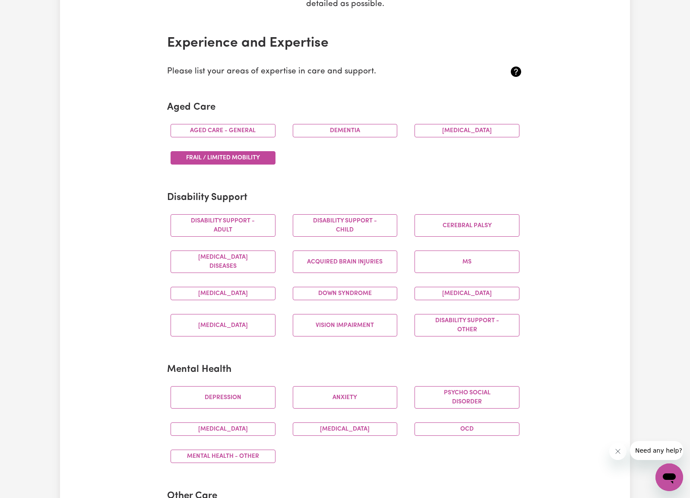
scroll to position [181, 0]
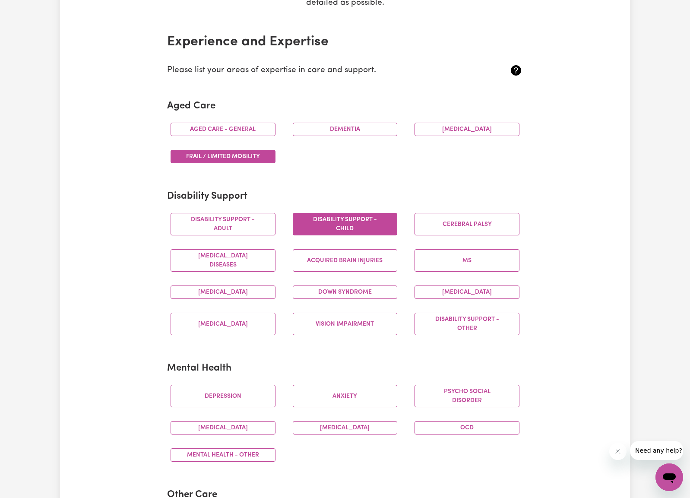
click at [346, 216] on button "Disability support - Child" at bounding box center [345, 224] width 105 height 22
drag, startPoint x: 247, startPoint y: 289, endPoint x: 271, endPoint y: 289, distance: 24.2
click at [247, 289] on button "[MEDICAL_DATA]" at bounding box center [223, 292] width 105 height 13
click at [477, 289] on button "[MEDICAL_DATA]" at bounding box center [467, 292] width 105 height 13
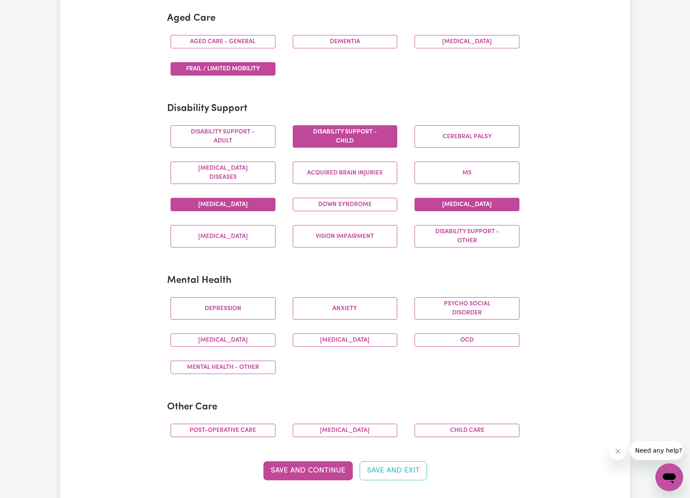
scroll to position [272, 0]
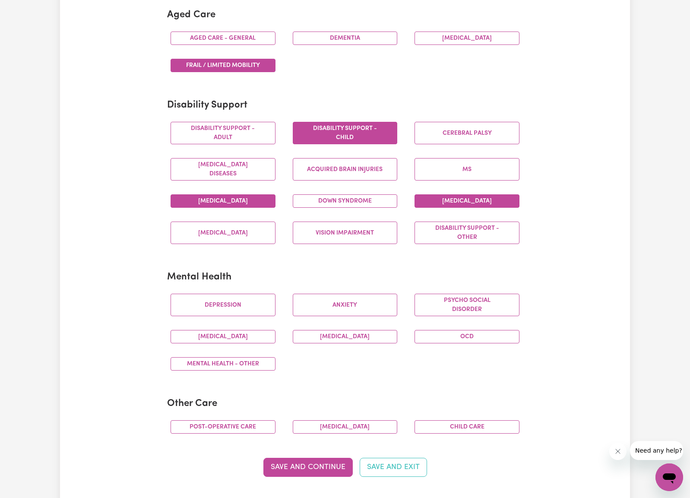
drag, startPoint x: 235, startPoint y: 301, endPoint x: 289, endPoint y: 299, distance: 53.1
click at [235, 301] on button "Depression" at bounding box center [223, 305] width 105 height 22
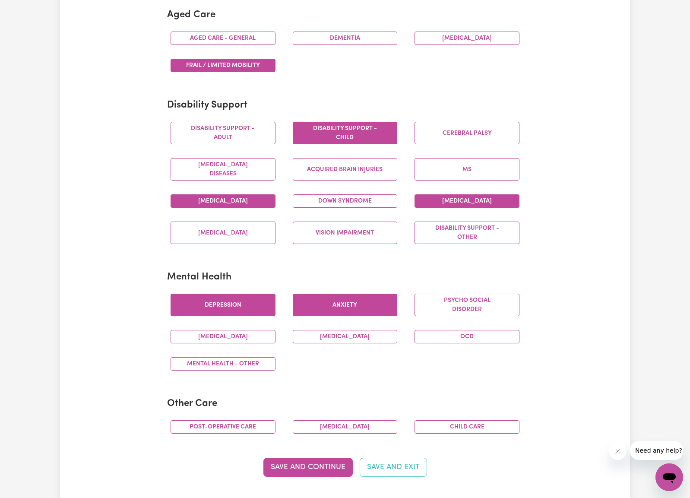
drag, startPoint x: 349, startPoint y: 305, endPoint x: 397, endPoint y: 301, distance: 48.0
click at [349, 305] on button "Anxiety" at bounding box center [345, 305] width 105 height 22
click at [468, 301] on button "Psycho social disorder" at bounding box center [467, 305] width 105 height 22
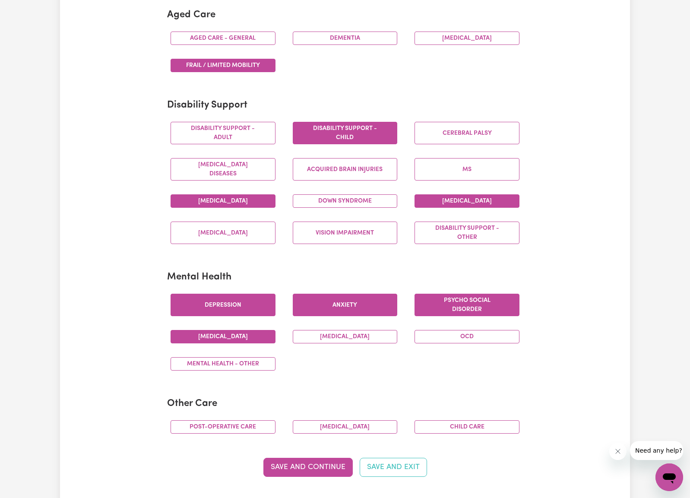
click at [213, 333] on button "[MEDICAL_DATA]" at bounding box center [223, 336] width 105 height 13
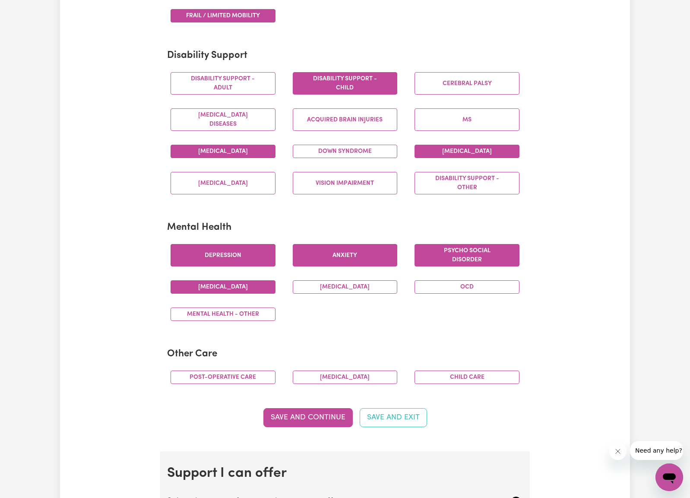
scroll to position [340, 0]
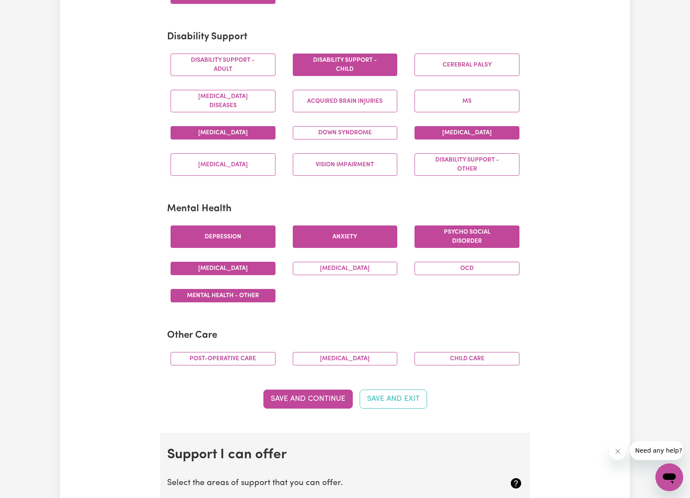
drag, startPoint x: 242, startPoint y: 293, endPoint x: 255, endPoint y: 292, distance: 12.6
click at [242, 293] on button "Mental Health - Other" at bounding box center [223, 295] width 105 height 13
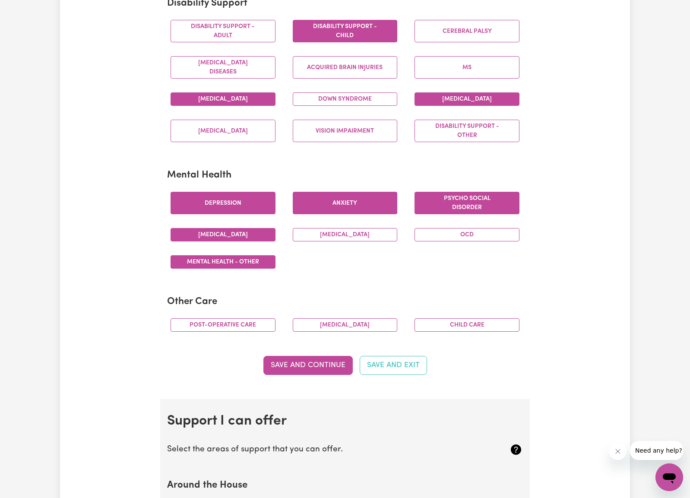
scroll to position [406, 0]
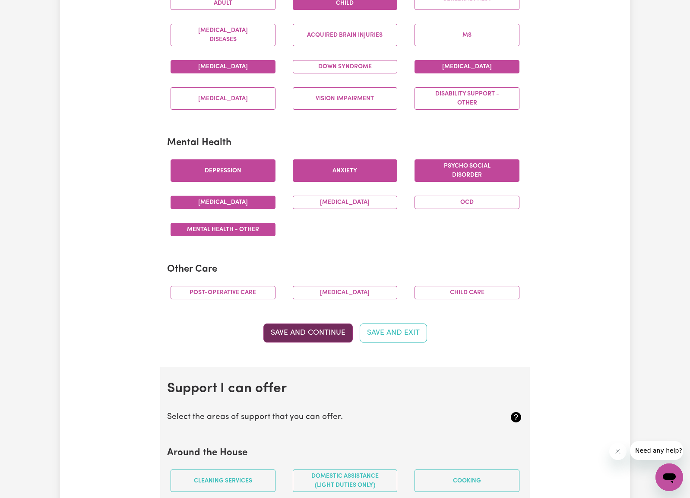
click at [327, 328] on button "Save and Continue" at bounding box center [307, 333] width 89 height 19
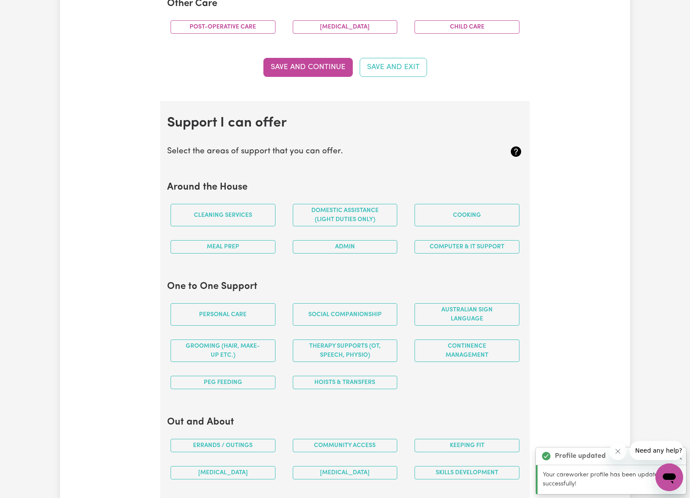
scroll to position [671, 0]
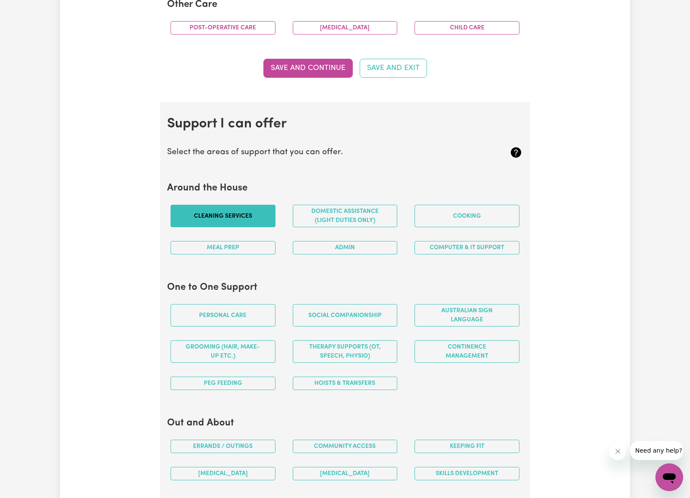
click at [223, 214] on button "Cleaning services" at bounding box center [223, 216] width 105 height 22
click at [347, 211] on button "Domestic assistance (light duties only)" at bounding box center [345, 216] width 105 height 22
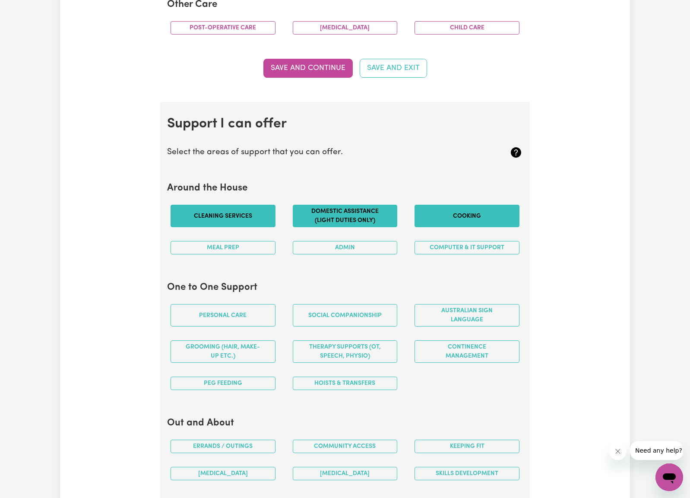
click at [461, 210] on button "Cooking" at bounding box center [467, 216] width 105 height 22
drag, startPoint x: 213, startPoint y: 240, endPoint x: 300, endPoint y: 244, distance: 86.9
click at [215, 241] on button "Meal prep" at bounding box center [223, 247] width 105 height 13
drag, startPoint x: 358, startPoint y: 245, endPoint x: 370, endPoint y: 244, distance: 12.6
click at [358, 245] on button "Admin" at bounding box center [345, 247] width 105 height 13
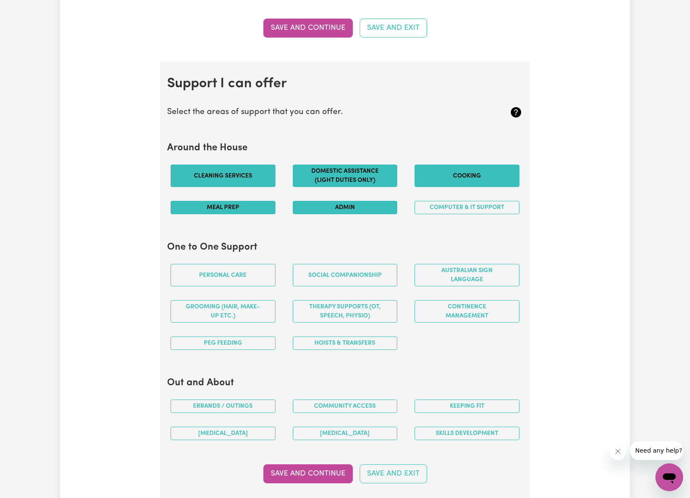
scroll to position [746, 0]
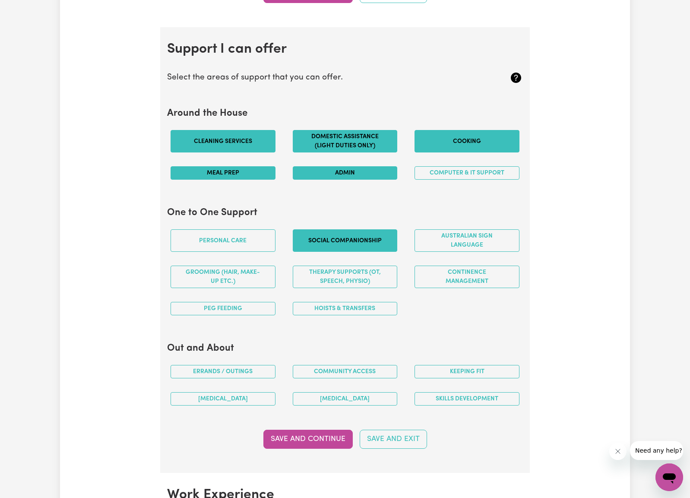
drag, startPoint x: 352, startPoint y: 235, endPoint x: 359, endPoint y: 234, distance: 6.5
click at [352, 235] on button "Social companionship" at bounding box center [345, 240] width 105 height 22
click at [480, 237] on button "Australian Sign Language" at bounding box center [467, 240] width 105 height 22
click at [435, 229] on button "Australian Sign Language" at bounding box center [467, 240] width 105 height 22
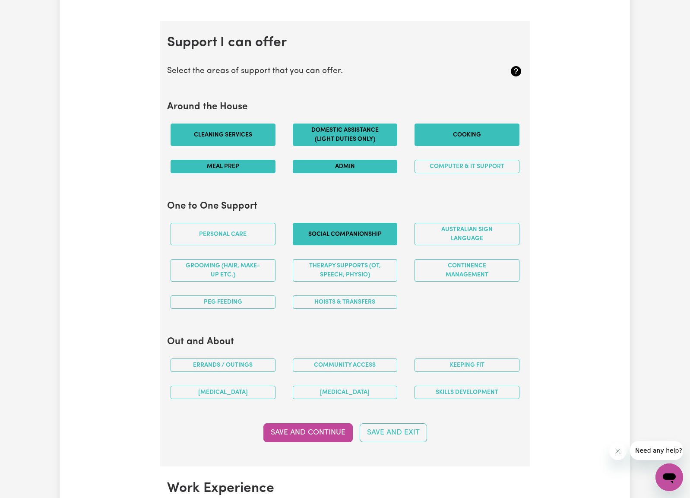
scroll to position [755, 0]
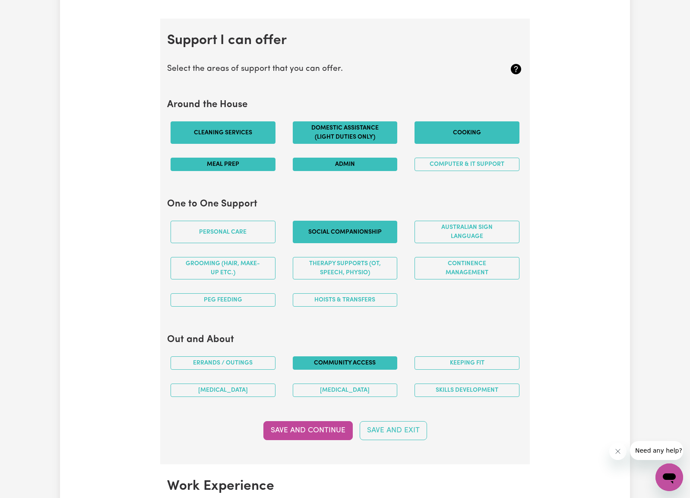
drag, startPoint x: 237, startPoint y: 357, endPoint x: 343, endPoint y: 363, distance: 106.9
click at [238, 356] on button "Errands / Outings" at bounding box center [223, 362] width 105 height 13
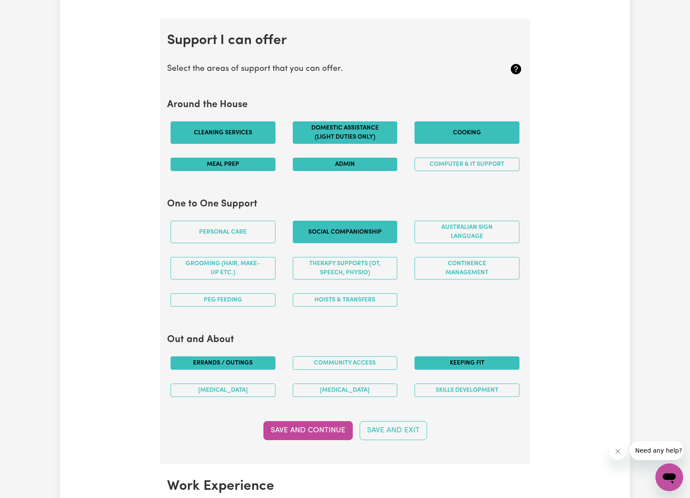
drag, startPoint x: 349, startPoint y: 362, endPoint x: 430, endPoint y: 362, distance: 80.8
click at [351, 361] on button "Community access" at bounding box center [345, 362] width 105 height 13
drag, startPoint x: 460, startPoint y: 360, endPoint x: 413, endPoint y: 372, distance: 49.1
click at [460, 359] on button "Keeping fit" at bounding box center [467, 362] width 105 height 13
drag, startPoint x: 448, startPoint y: 359, endPoint x: 415, endPoint y: 365, distance: 33.3
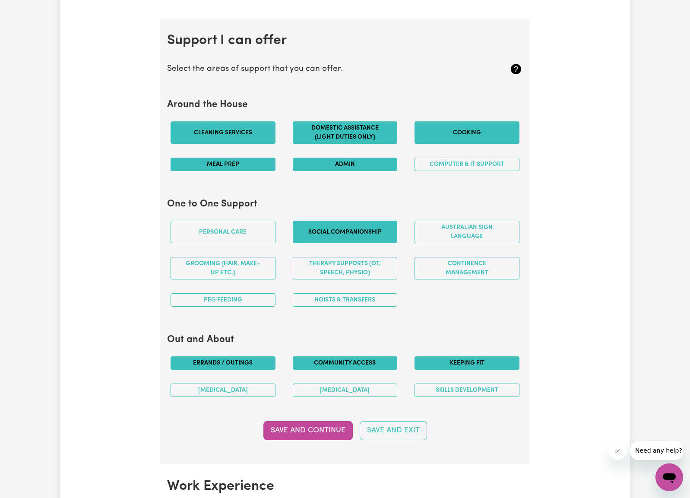
click at [448, 359] on button "Keeping fit" at bounding box center [467, 362] width 105 height 13
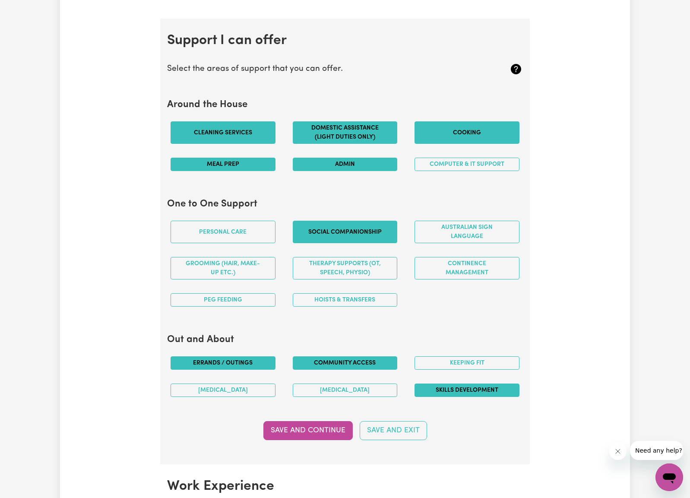
click at [455, 384] on button "Skills Development" at bounding box center [467, 390] width 105 height 13
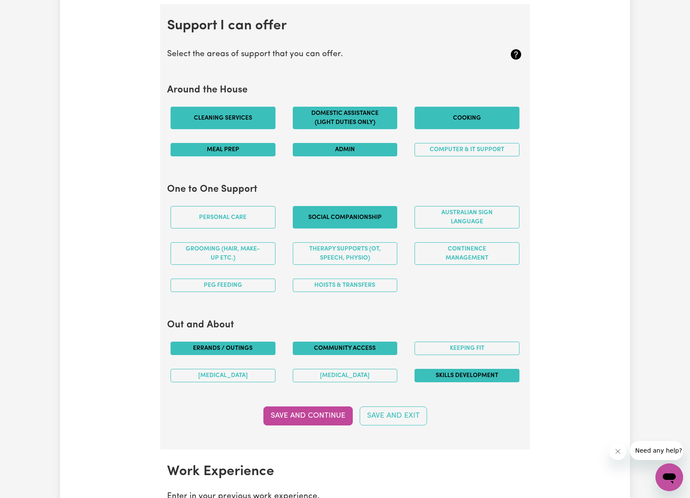
scroll to position [771, 0]
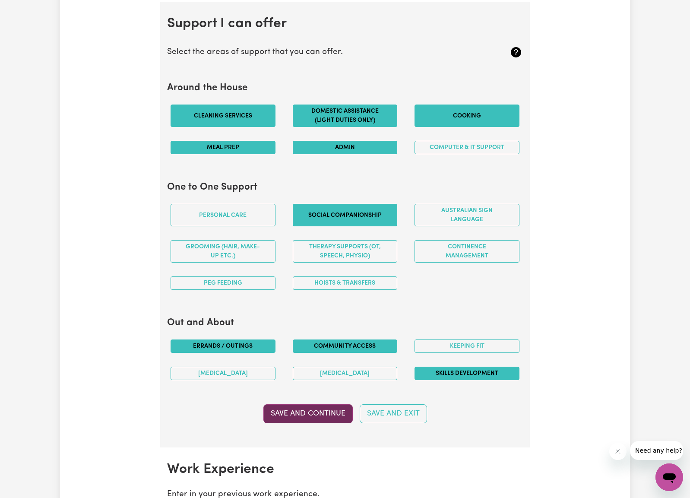
click at [298, 404] on button "Save and Continue" at bounding box center [307, 413] width 89 height 19
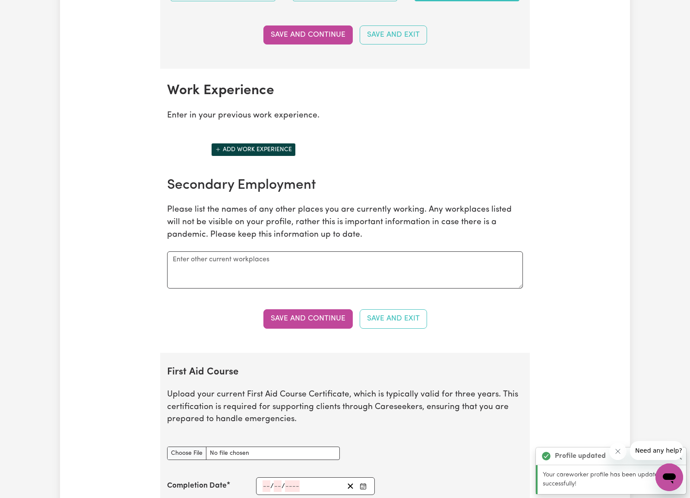
scroll to position [1149, 0]
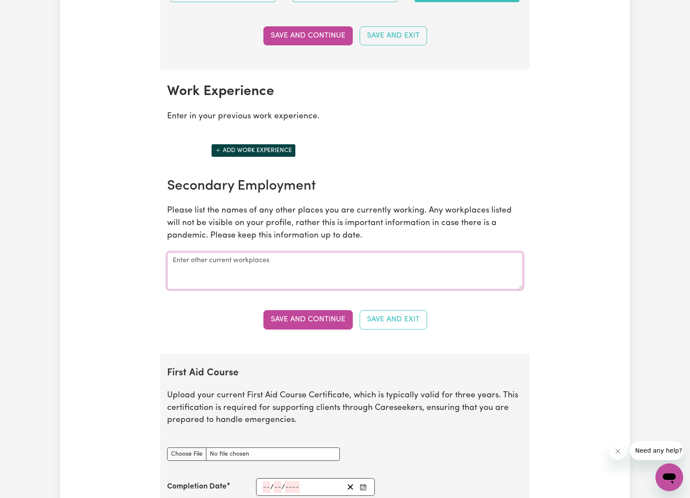
drag, startPoint x: 254, startPoint y: 257, endPoint x: 261, endPoint y: 253, distance: 7.7
click at [254, 257] on textarea at bounding box center [345, 270] width 356 height 37
click at [216, 262] on textarea at bounding box center [345, 270] width 356 height 37
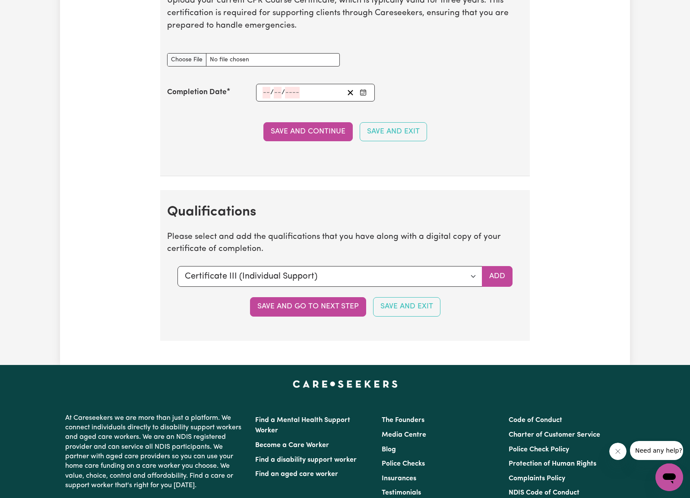
scroll to position [1777, 0]
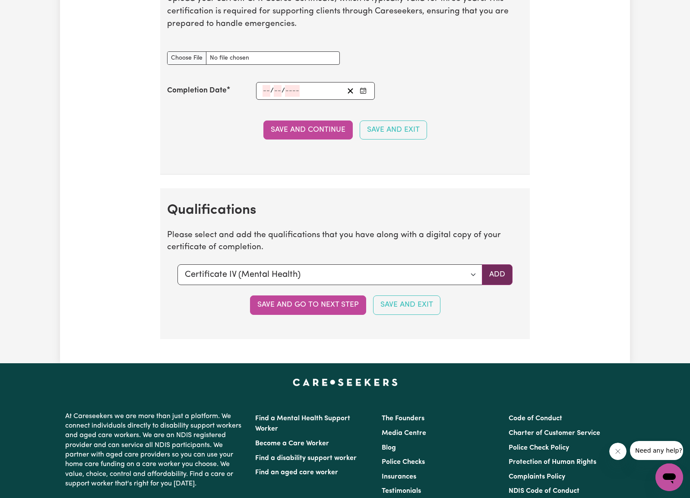
click at [492, 266] on button "Add" at bounding box center [497, 274] width 31 height 21
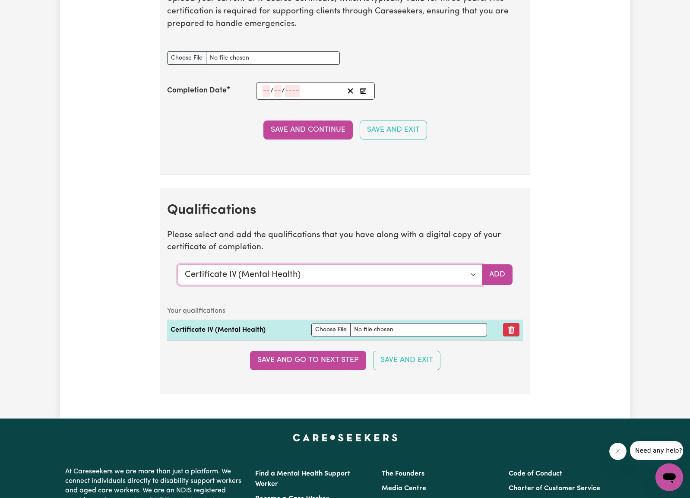
select select "Manual Handling"
click at [496, 264] on button "Add" at bounding box center [497, 274] width 31 height 21
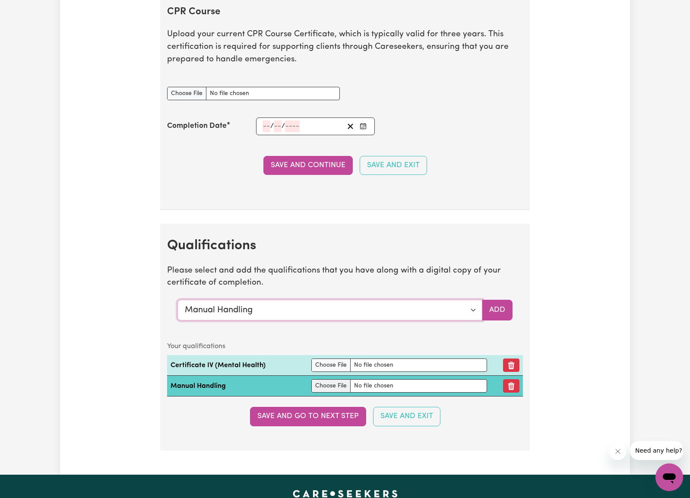
scroll to position [1733, 0]
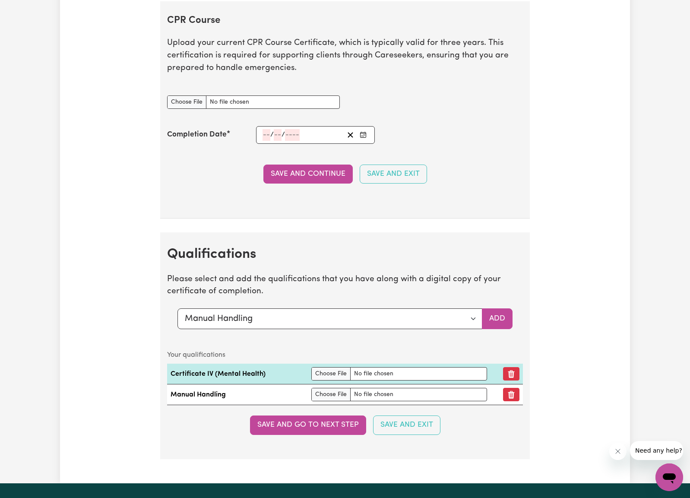
click at [323, 416] on button "Save and go to next step" at bounding box center [308, 425] width 116 height 19
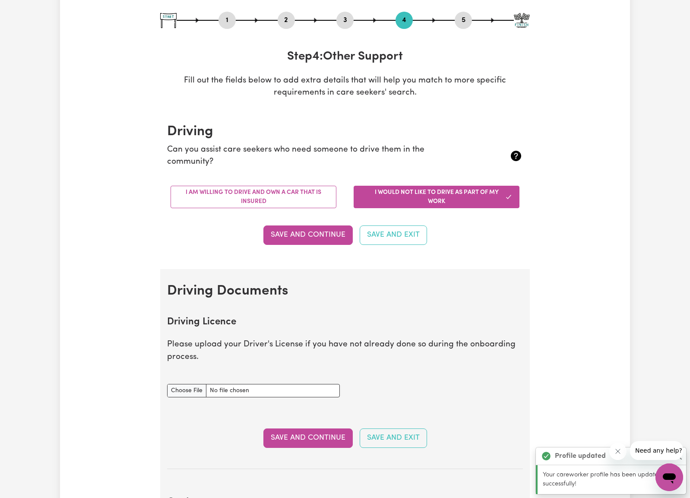
scroll to position [0, 0]
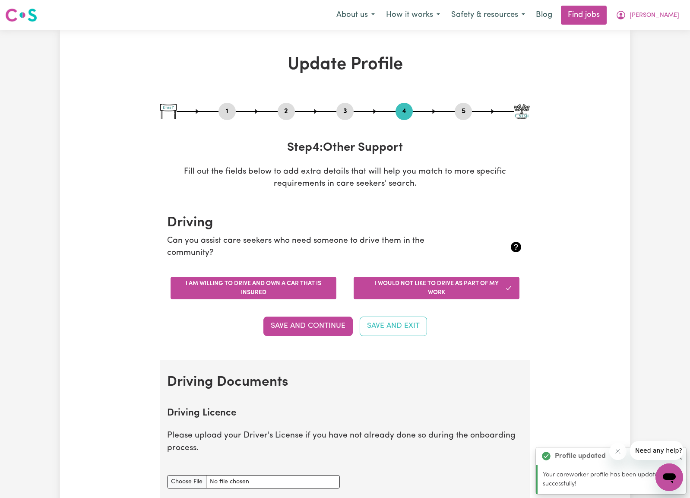
click at [269, 284] on button "I am willing to drive and own a car that is insured" at bounding box center [254, 288] width 166 height 22
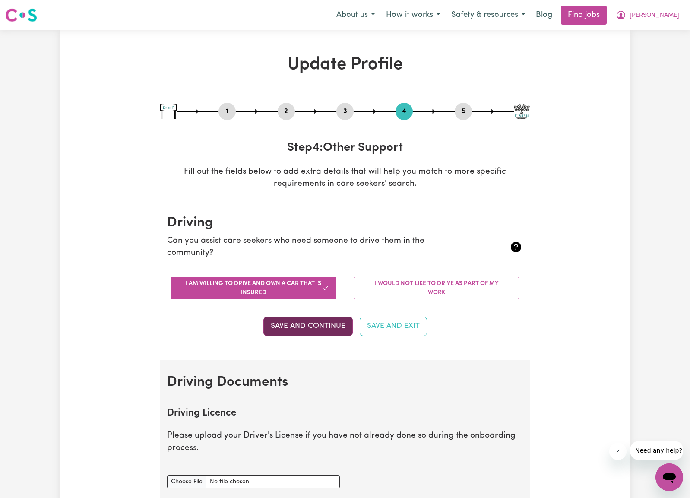
click at [305, 323] on button "Save and Continue" at bounding box center [307, 326] width 89 height 19
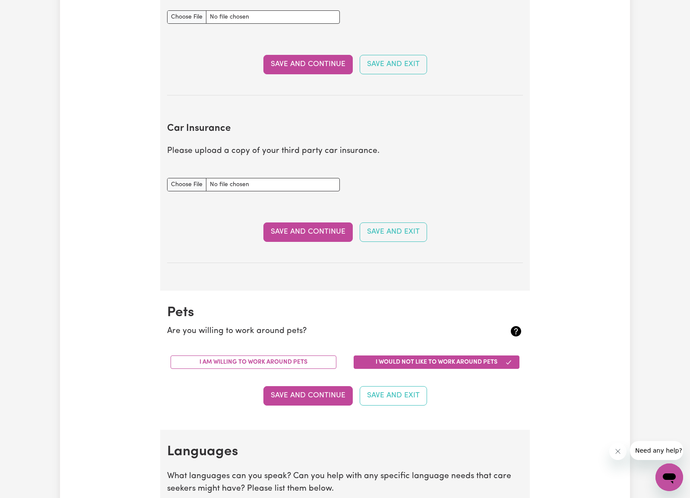
scroll to position [467, 0]
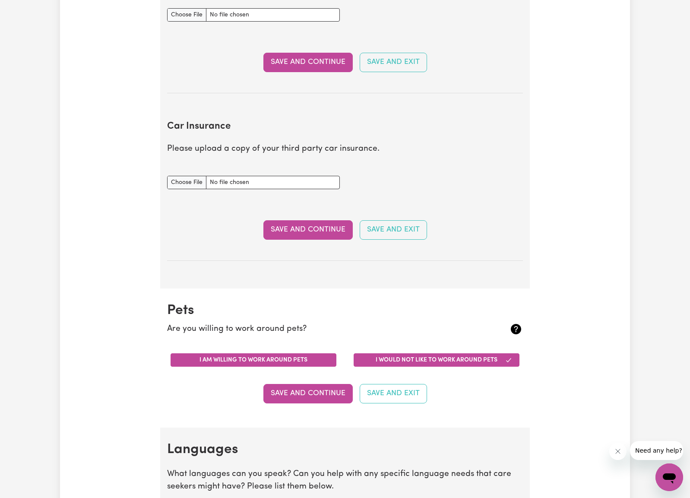
click at [228, 354] on button "I am willing to work around pets" at bounding box center [254, 359] width 166 height 13
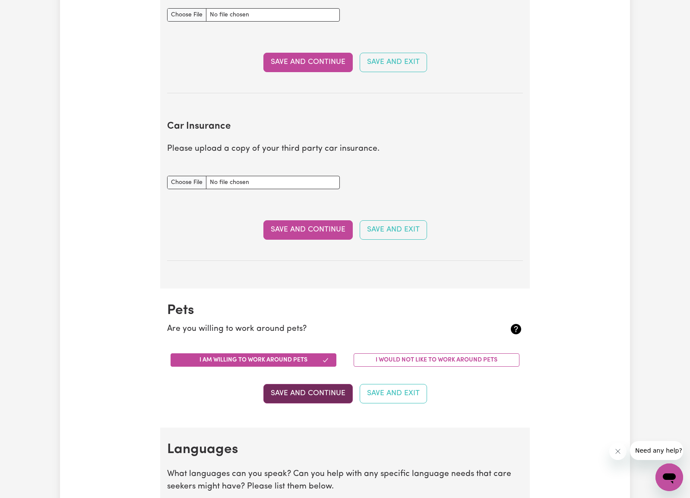
click at [313, 391] on button "Save and Continue" at bounding box center [307, 393] width 89 height 19
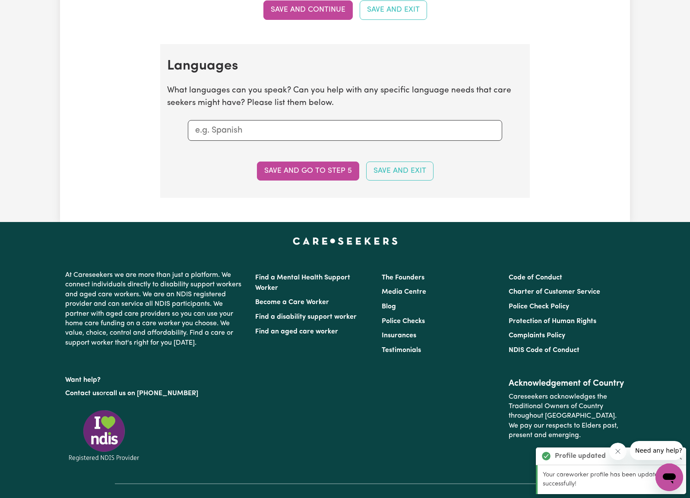
scroll to position [821, 0]
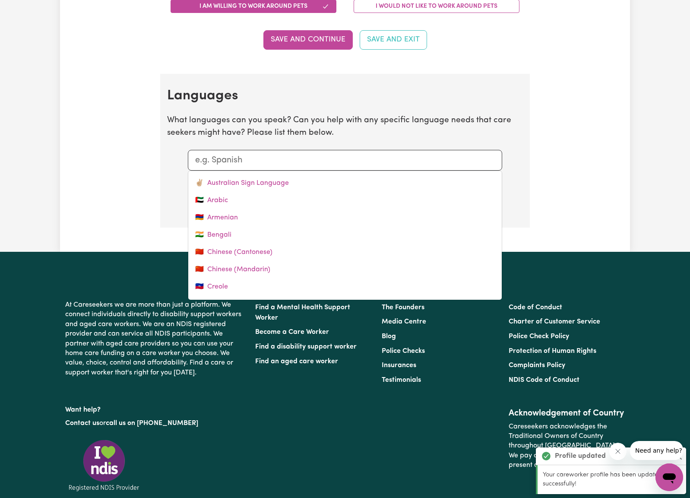
click at [243, 156] on input "text" at bounding box center [345, 160] width 300 height 13
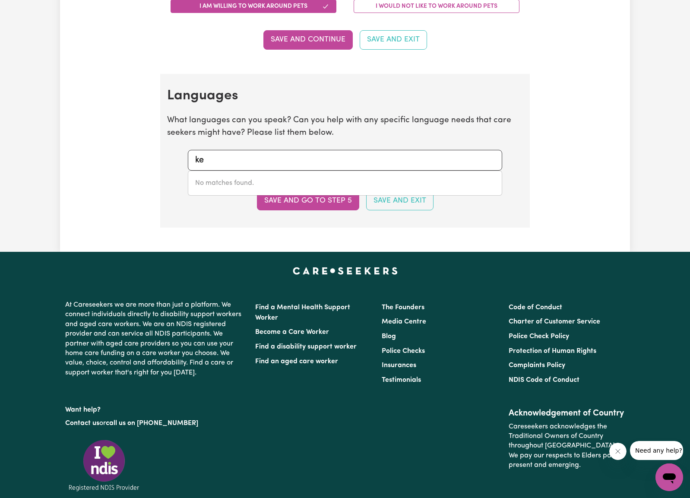
type input "k"
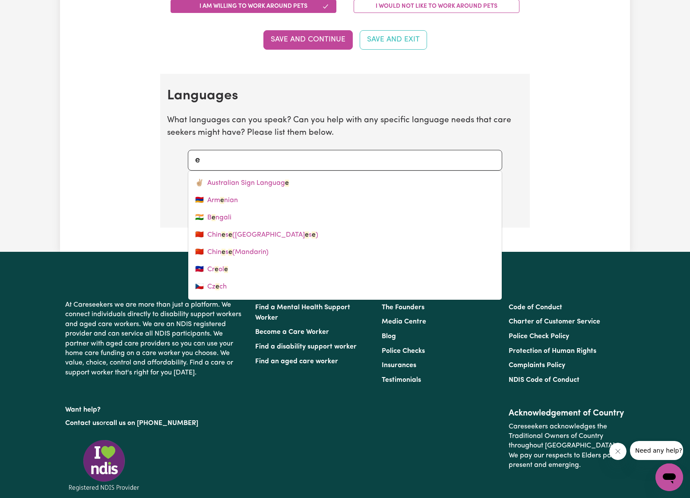
type input "en"
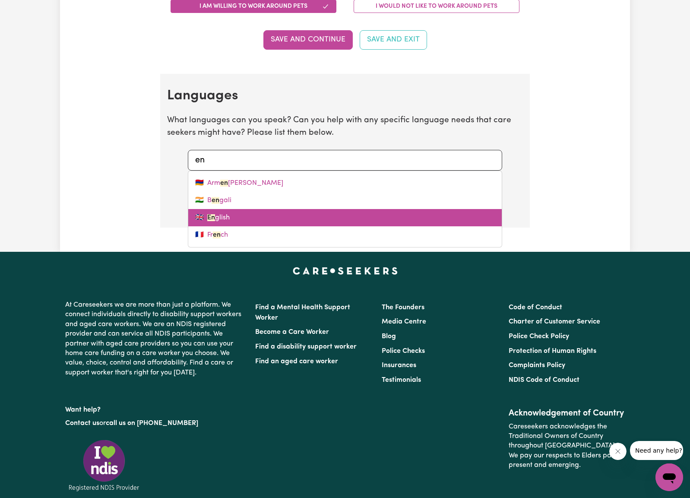
click at [244, 209] on link "🇬🇧 En glish" at bounding box center [345, 217] width 314 height 17
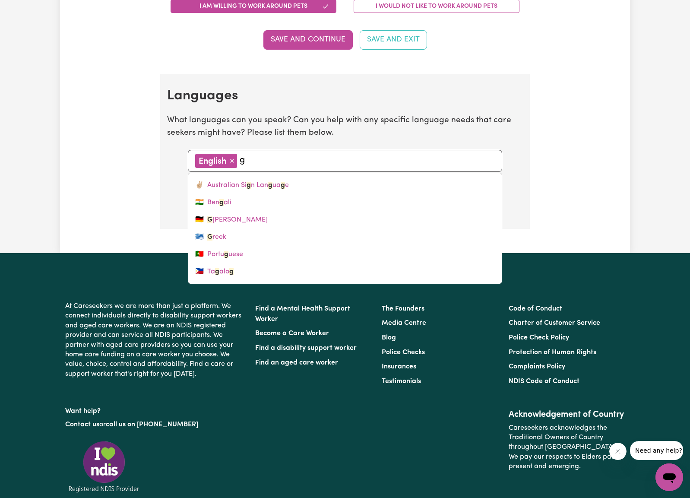
type input "gr"
type input "greek"
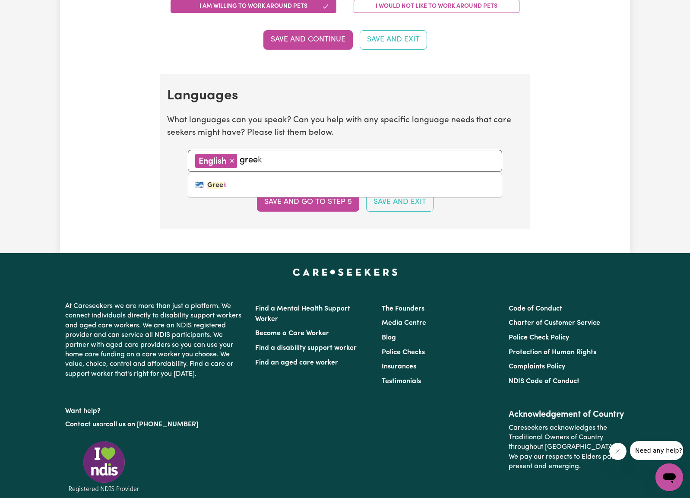
type input "free"
click at [270, 156] on input "free" at bounding box center [367, 160] width 255 height 13
type input "fre"
type input "french"
type input "f"
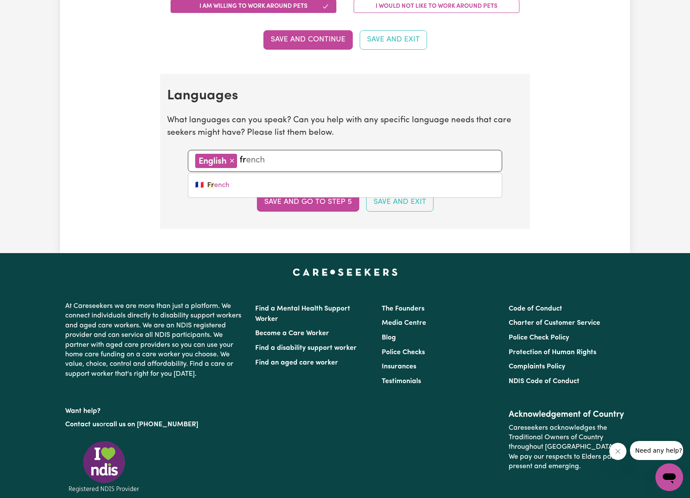
type input "farsi"
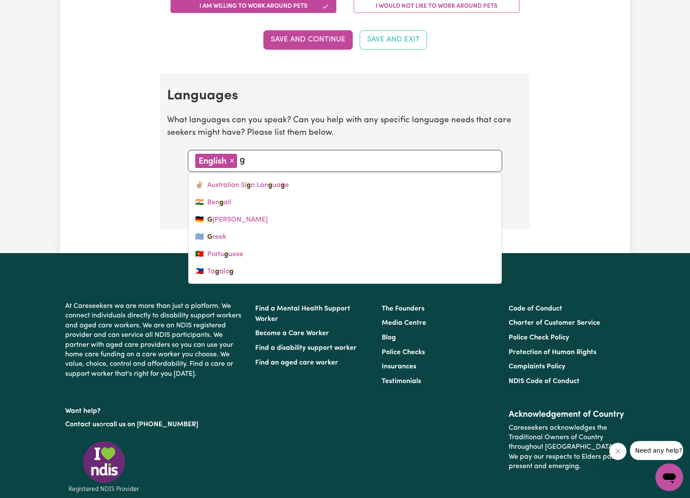
type input "gr"
type input "greek"
type input "gre"
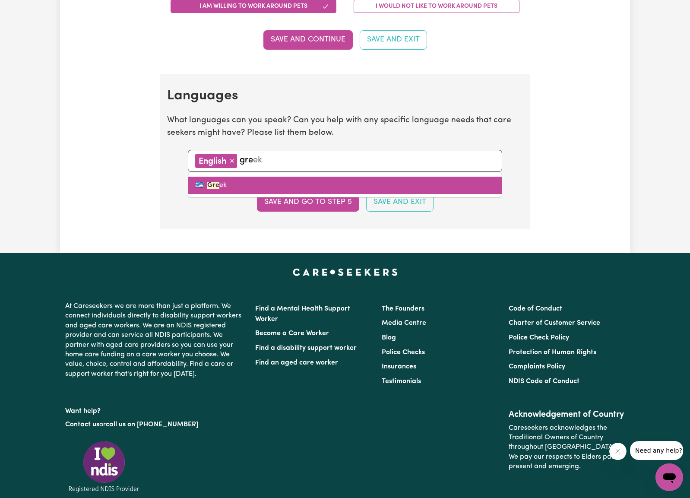
click at [221, 179] on link "🇬🇷 Gre ek" at bounding box center [345, 185] width 314 height 17
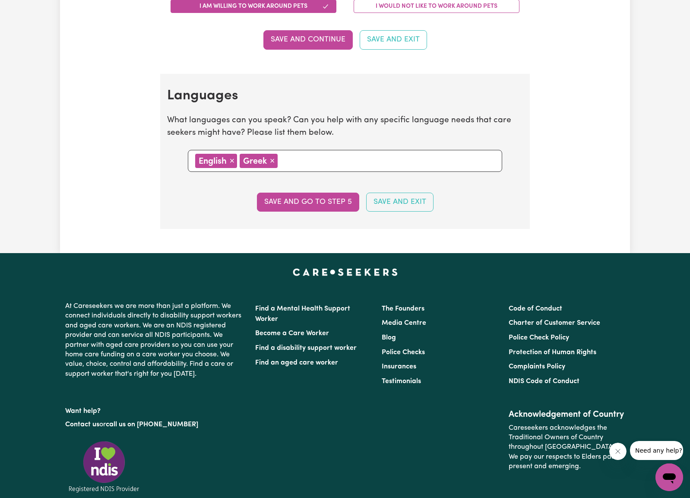
click at [323, 155] on input "text" at bounding box center [387, 160] width 215 height 13
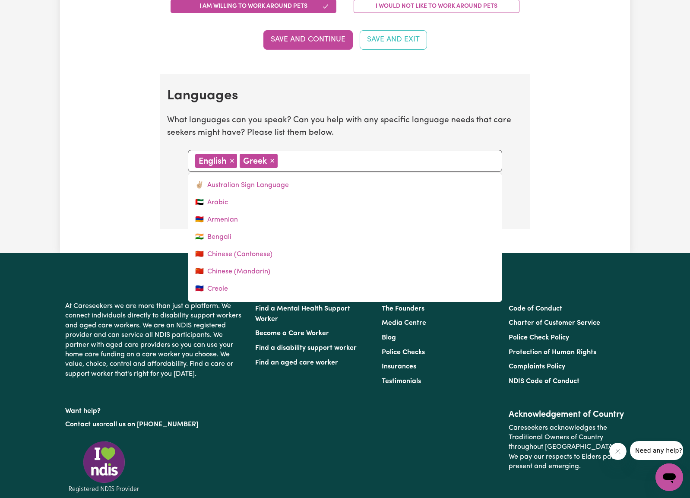
type input "k"
type input "[DEMOGRAPHIC_DATA]"
type input "ke"
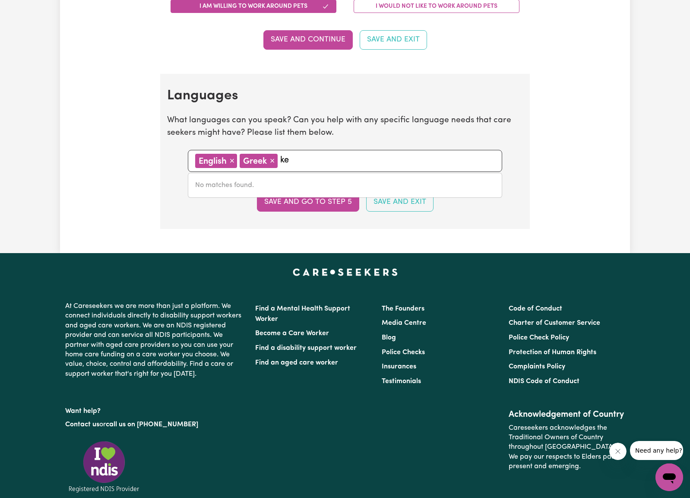
type input "k"
type input "[DEMOGRAPHIC_DATA]"
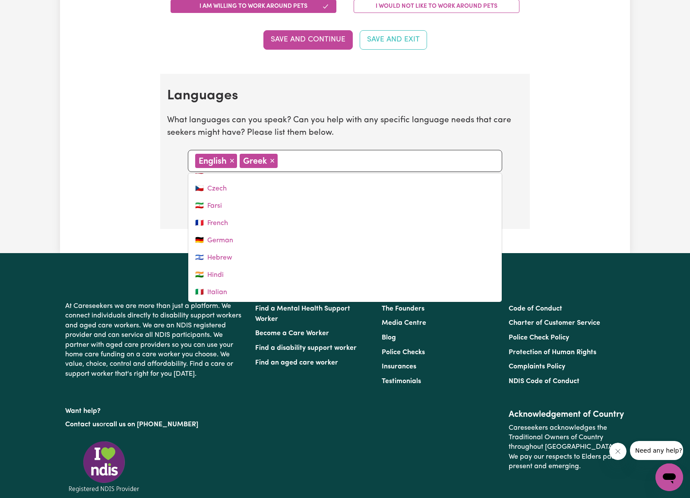
scroll to position [136, 0]
drag, startPoint x: 339, startPoint y: 102, endPoint x: 335, endPoint y: 107, distance: 6.2
click at [339, 102] on section "Languages What languages can you speak? Can you help with any specific language…" at bounding box center [345, 151] width 370 height 155
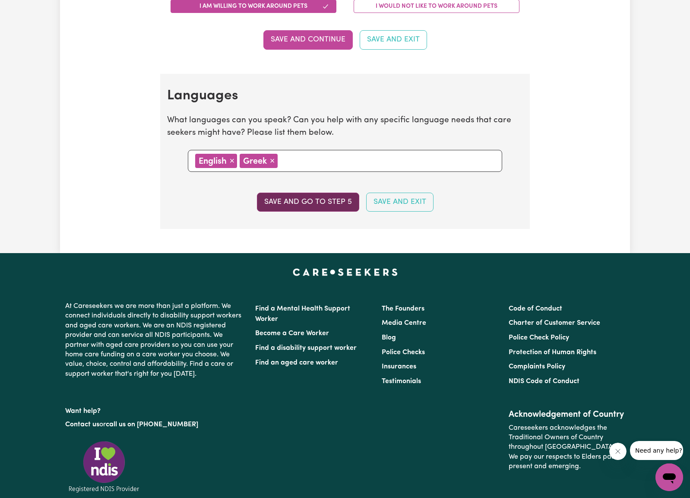
click at [313, 198] on button "Save and go to step 5" at bounding box center [308, 202] width 102 height 19
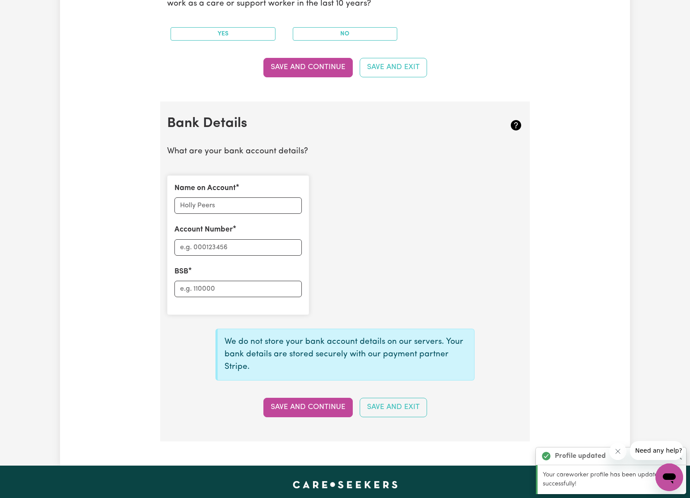
scroll to position [0, 0]
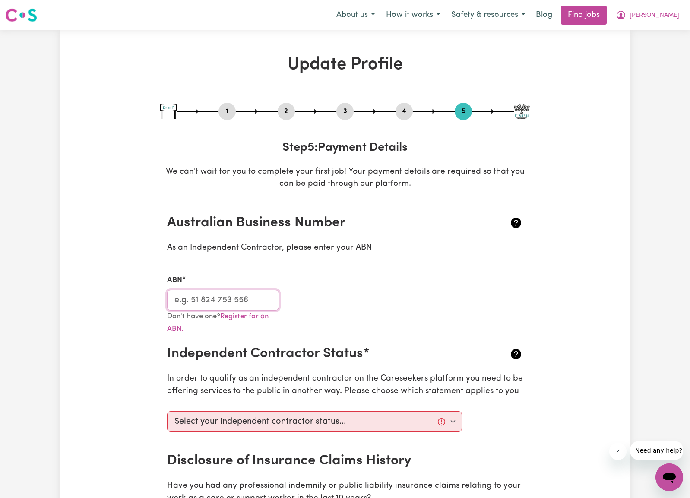
click at [235, 298] on input "ABN" at bounding box center [223, 300] width 112 height 21
type input "61939852404"
click at [327, 298] on div "ABN 61939852404" at bounding box center [345, 287] width 366 height 46
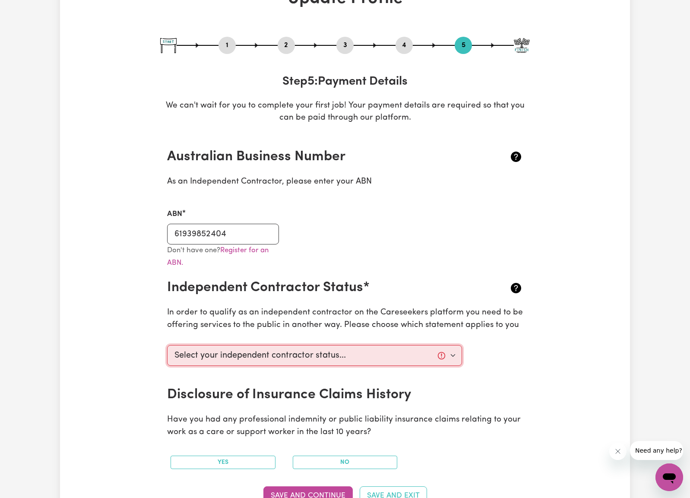
select select "I am providing services through another platform"
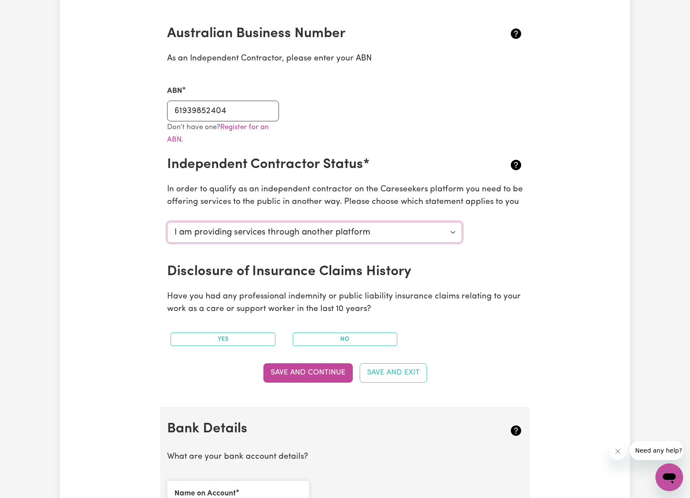
scroll to position [193, 0]
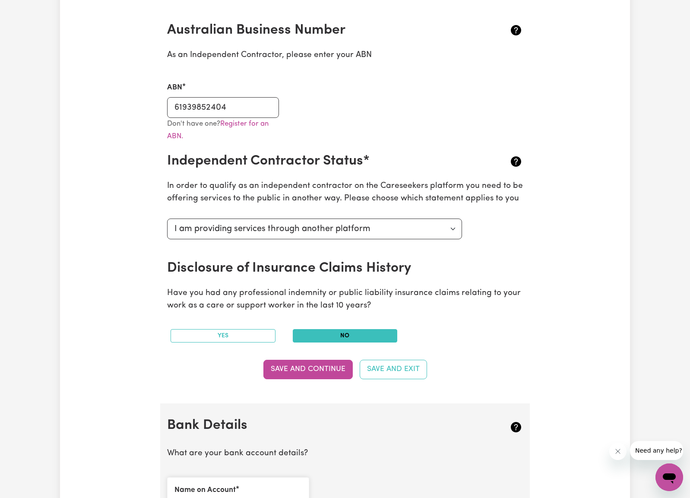
click at [341, 330] on button "No" at bounding box center [345, 335] width 105 height 13
click at [311, 361] on button "Save and Continue" at bounding box center [307, 369] width 89 height 19
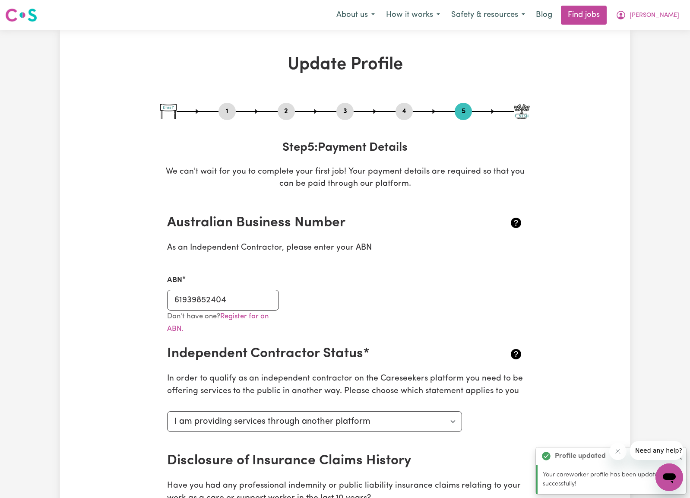
scroll to position [0, 0]
click at [405, 112] on button "4" at bounding box center [404, 111] width 17 height 11
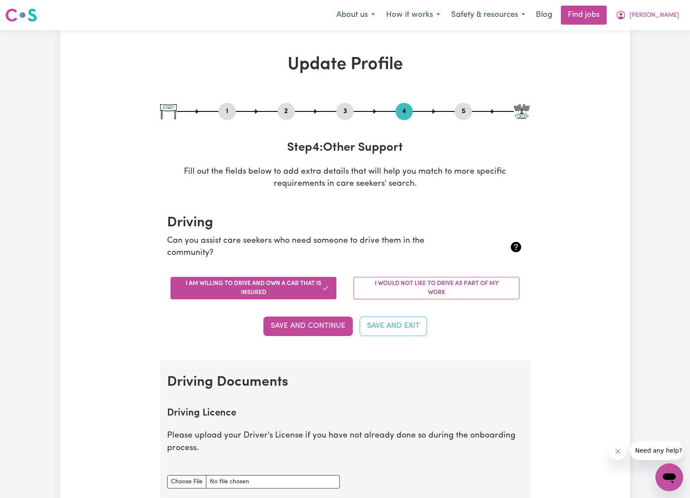
click at [342, 114] on button "3" at bounding box center [344, 111] width 17 height 11
select select "Certificate III (Individual Support)"
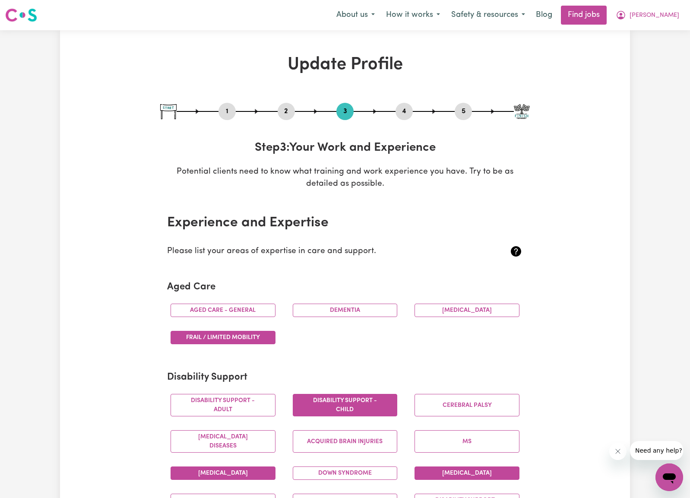
click at [407, 110] on button "4" at bounding box center [404, 111] width 17 height 11
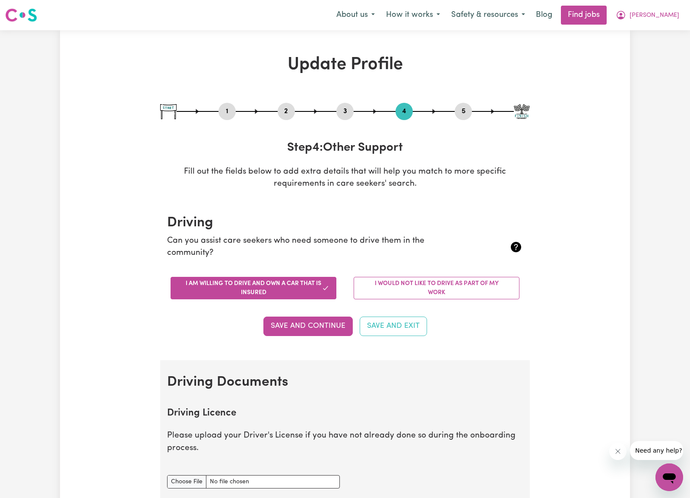
click at [221, 108] on button "1" at bounding box center [227, 111] width 17 height 11
select select "[DEMOGRAPHIC_DATA]"
select select "[DEMOGRAPHIC_DATA] Citizen"
select select "Studying a healthcare related degree or qualification"
select select "58"
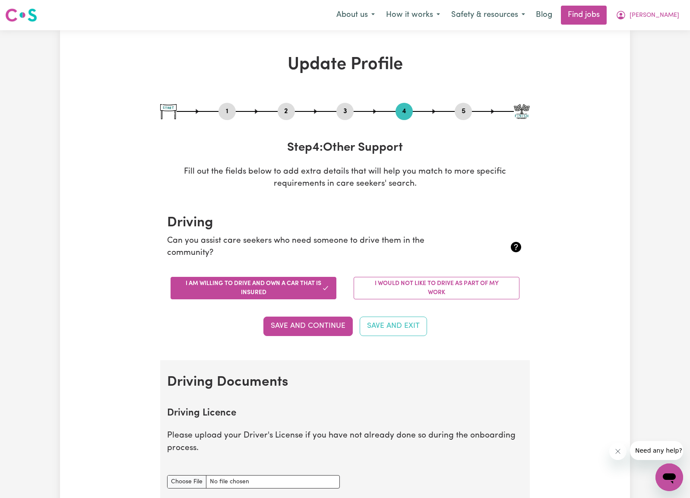
select select "83"
select select "93"
select select "110"
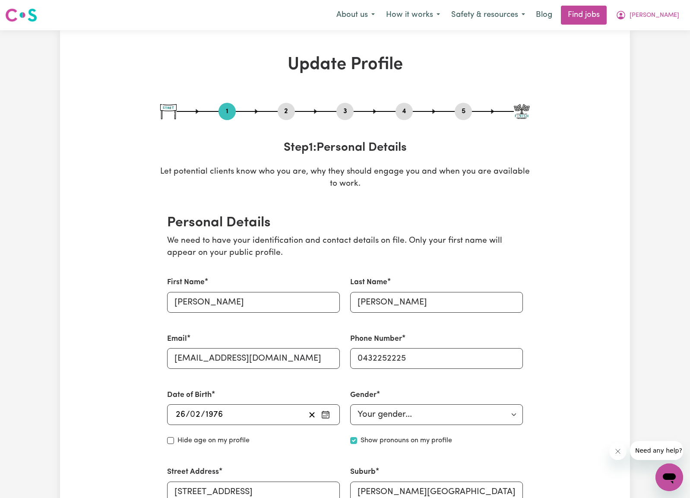
click at [284, 111] on button "2" at bounding box center [286, 111] width 17 height 11
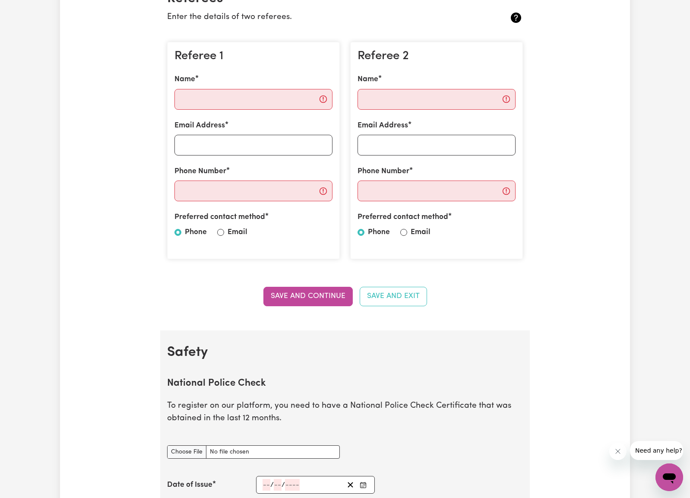
scroll to position [224, 0]
drag, startPoint x: 293, startPoint y: 187, endPoint x: 298, endPoint y: 187, distance: 5.6
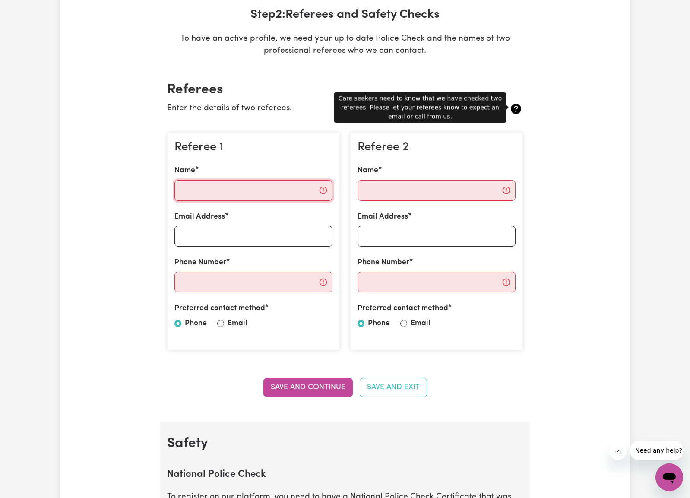
scroll to position [133, 0]
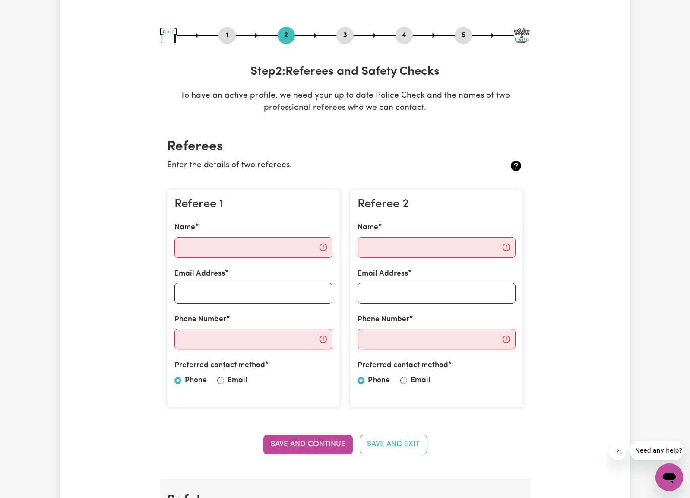
scroll to position [32, 0]
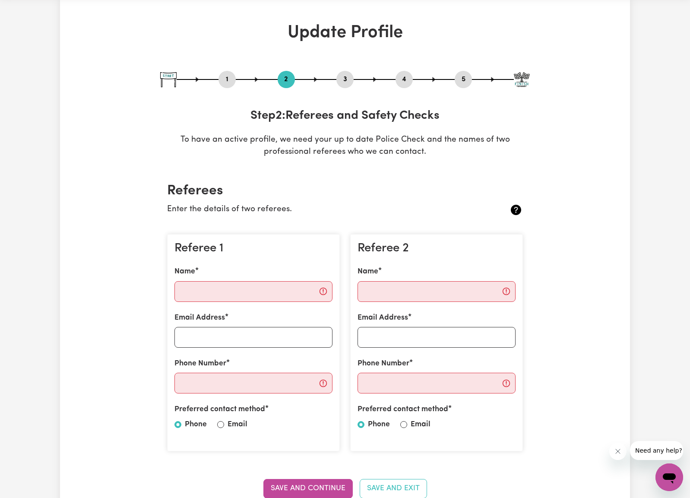
click at [345, 80] on button "3" at bounding box center [344, 79] width 17 height 11
select select "Certificate III (Individual Support)"
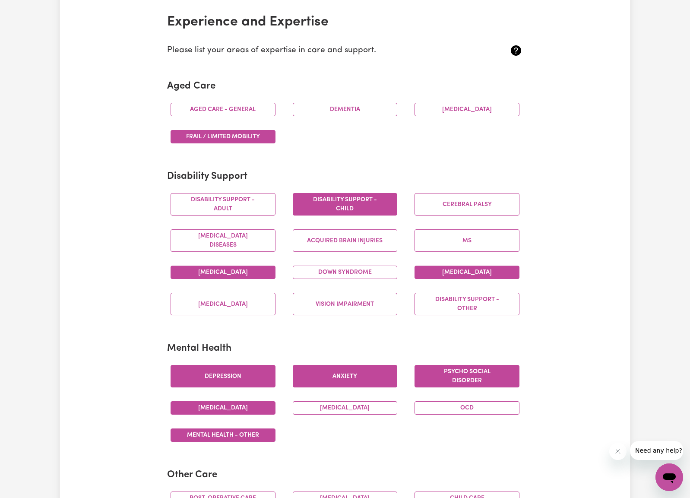
scroll to position [274, 0]
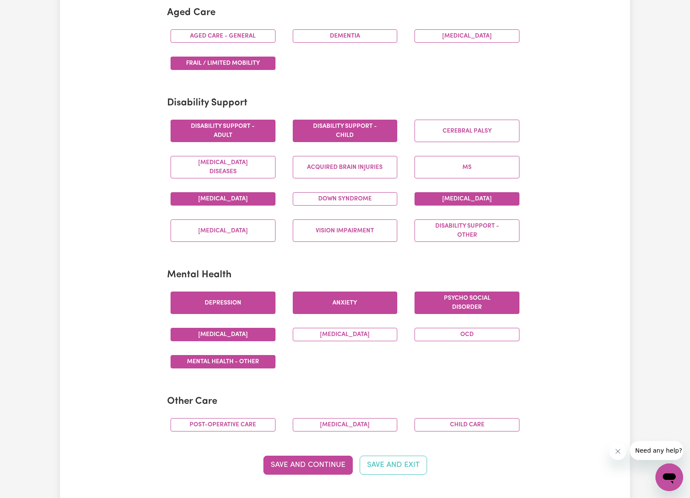
click at [231, 127] on button "Disability support - Adult" at bounding box center [223, 131] width 105 height 22
click at [475, 230] on button "Disability support - Other" at bounding box center [467, 230] width 105 height 22
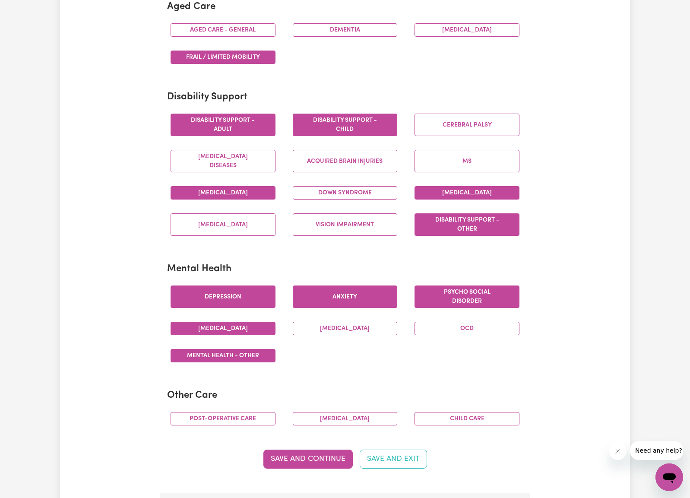
click at [499, 224] on button "Disability support - Other" at bounding box center [467, 224] width 105 height 22
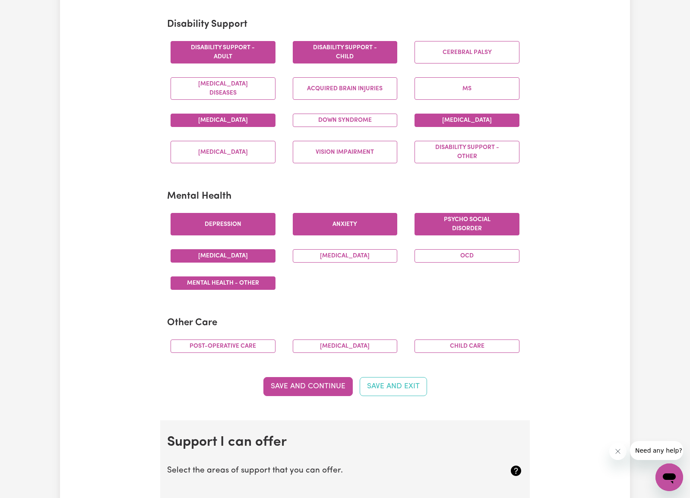
scroll to position [420, 0]
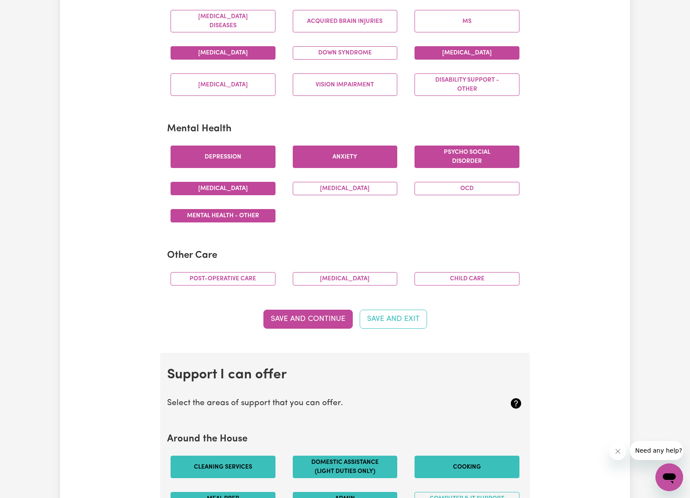
click at [305, 310] on button "Save and Continue" at bounding box center [307, 319] width 89 height 19
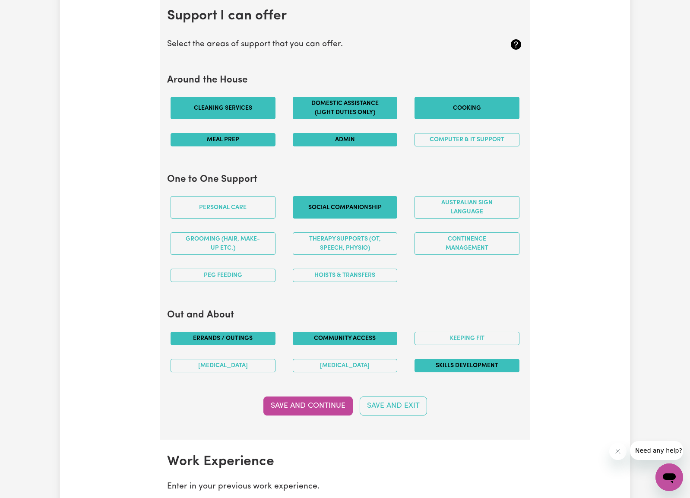
scroll to position [784, 0]
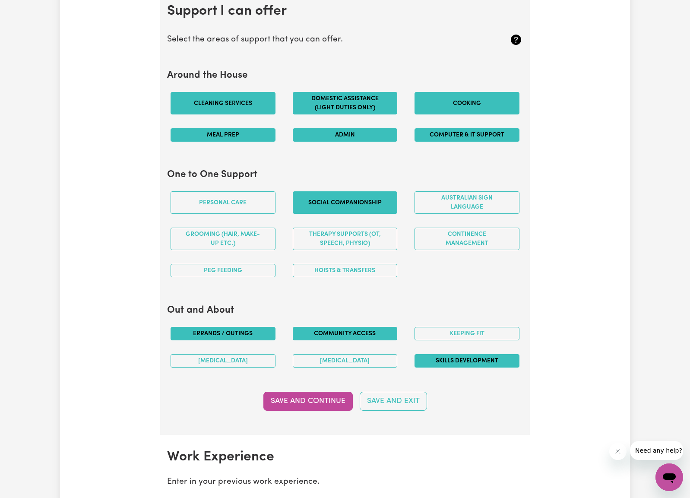
click at [463, 131] on button "Computer & IT Support" at bounding box center [467, 134] width 105 height 13
drag, startPoint x: 294, startPoint y: 400, endPoint x: 293, endPoint y: 386, distance: 14.7
click at [294, 400] on button "Save and Continue" at bounding box center [307, 401] width 89 height 19
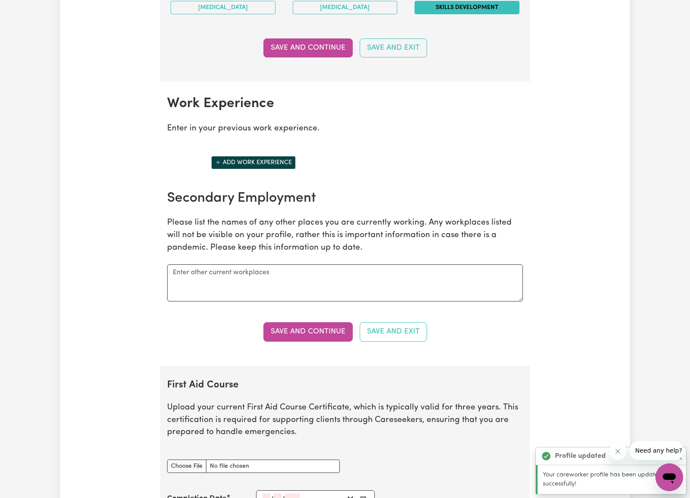
scroll to position [1136, 0]
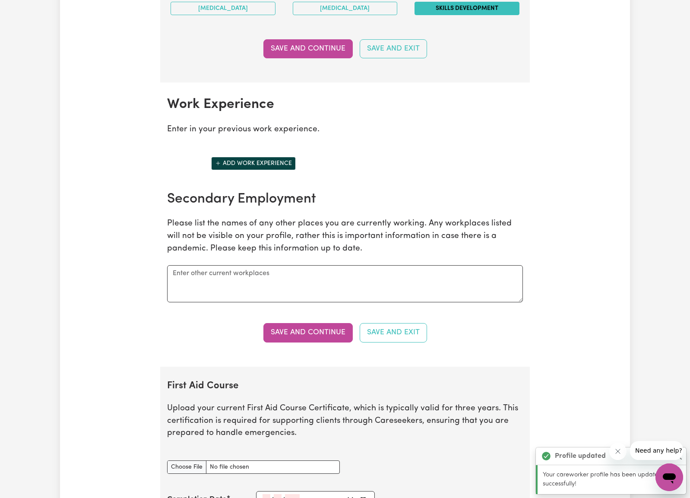
drag, startPoint x: 247, startPoint y: 123, endPoint x: 287, endPoint y: 124, distance: 39.7
click at [247, 124] on p "Enter in your previous work experience." at bounding box center [345, 130] width 356 height 13
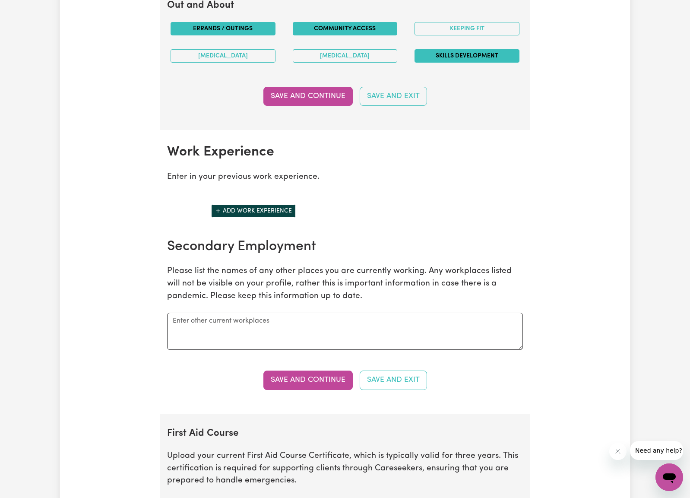
scroll to position [1096, 0]
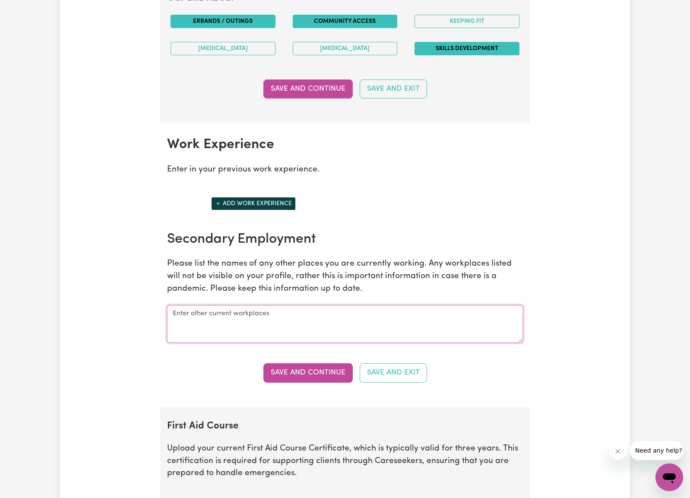
click at [210, 309] on textarea at bounding box center [345, 323] width 356 height 37
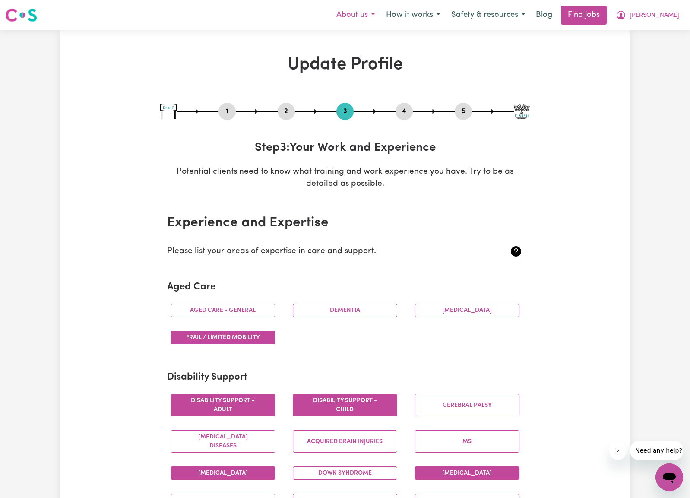
scroll to position [0, 0]
click at [672, 16] on span "[PERSON_NAME]" at bounding box center [655, 16] width 50 height 10
click at [651, 33] on link "My Account" at bounding box center [650, 33] width 68 height 16
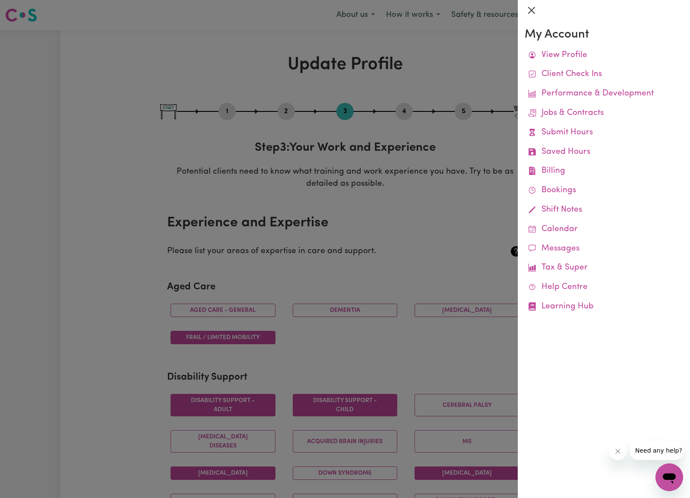
click at [531, 8] on button "Close" at bounding box center [532, 10] width 14 height 14
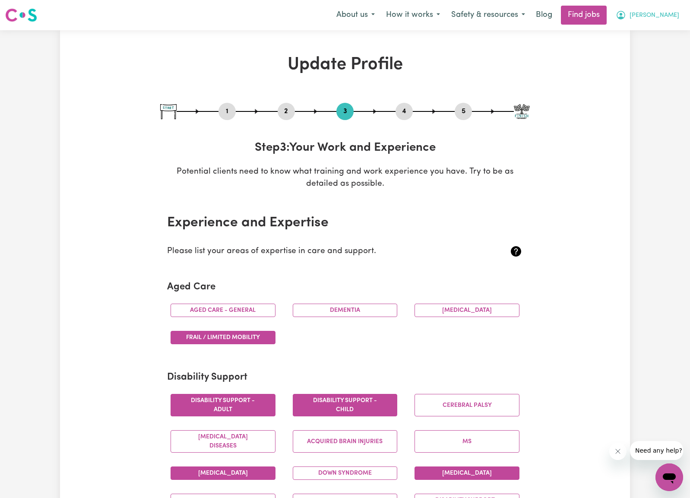
click at [668, 16] on button "[PERSON_NAME]" at bounding box center [647, 15] width 75 height 18
click at [647, 49] on link "My Dashboard" at bounding box center [650, 49] width 68 height 16
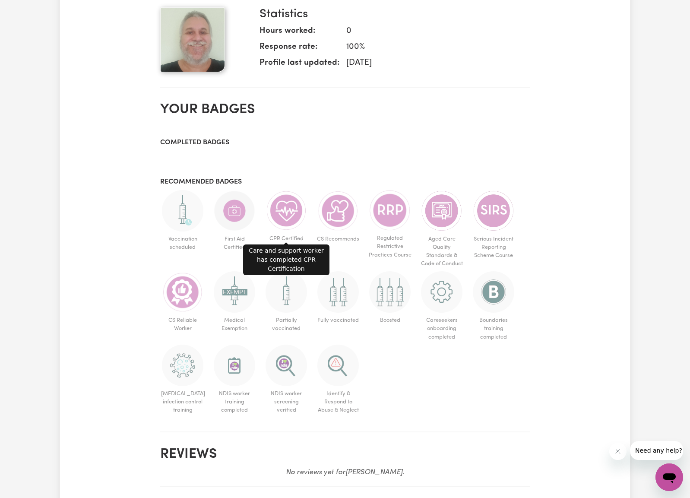
scroll to position [652, 0]
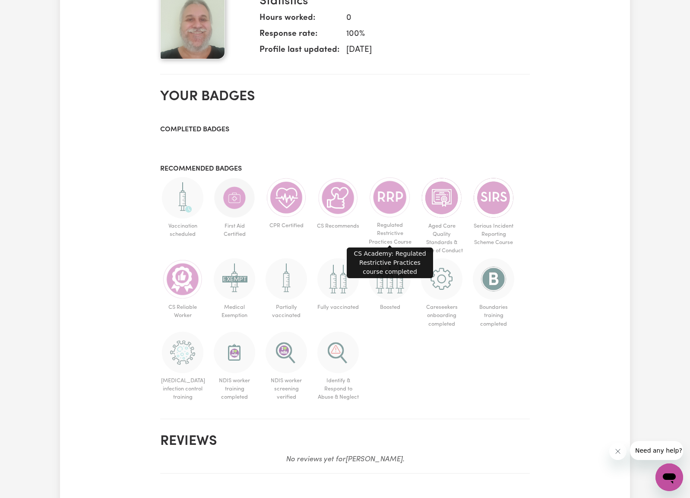
click at [392, 193] on img at bounding box center [389, 197] width 41 height 41
click at [387, 193] on img at bounding box center [389, 197] width 41 height 41
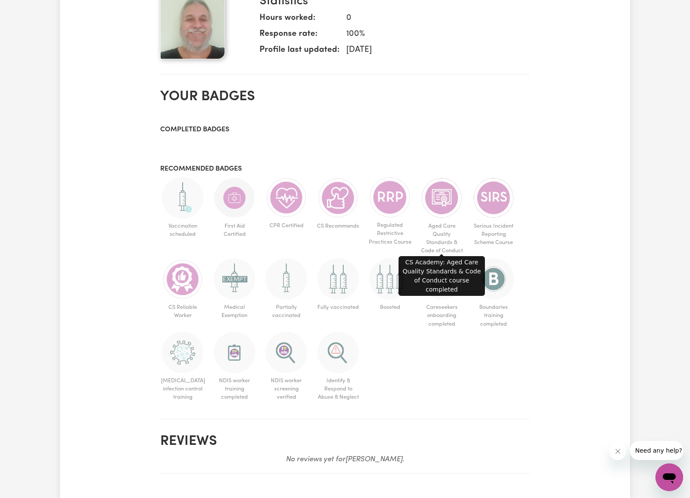
click at [435, 204] on img at bounding box center [441, 197] width 41 height 41
click at [443, 199] on img at bounding box center [441, 197] width 41 height 41
click at [438, 204] on img at bounding box center [441, 197] width 41 height 41
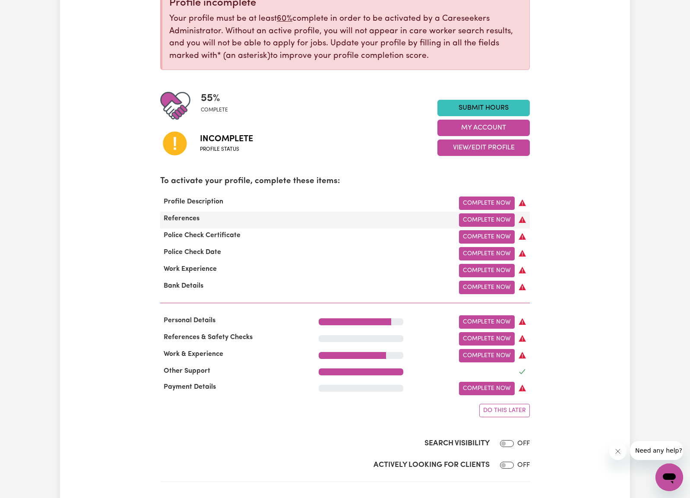
scroll to position [129, 0]
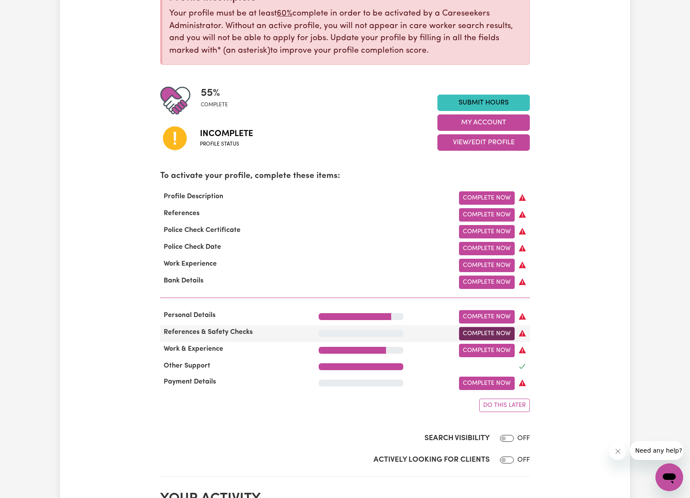
click at [494, 331] on link "Complete Now" at bounding box center [487, 333] width 56 height 13
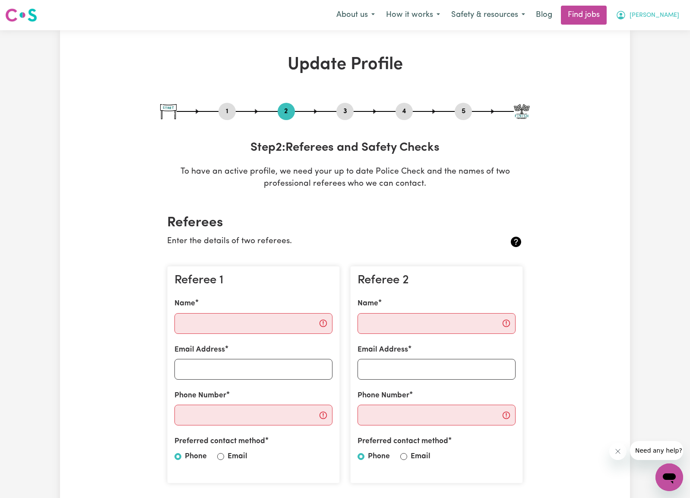
click at [668, 17] on button "[PERSON_NAME]" at bounding box center [647, 15] width 75 height 18
click at [650, 45] on link "My Dashboard" at bounding box center [650, 49] width 68 height 16
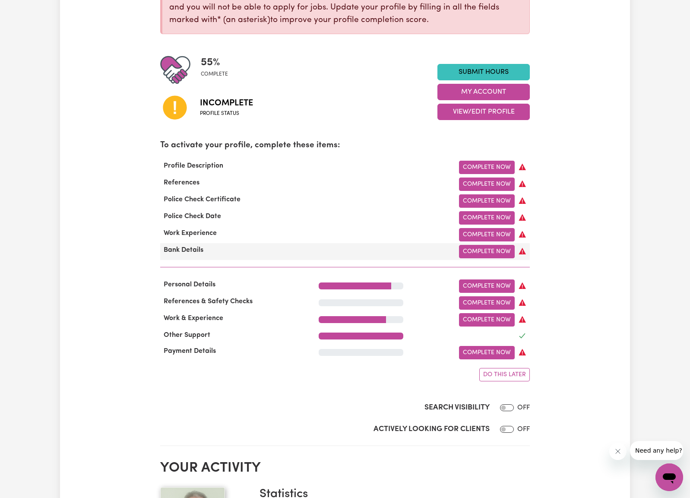
scroll to position [205, 0]
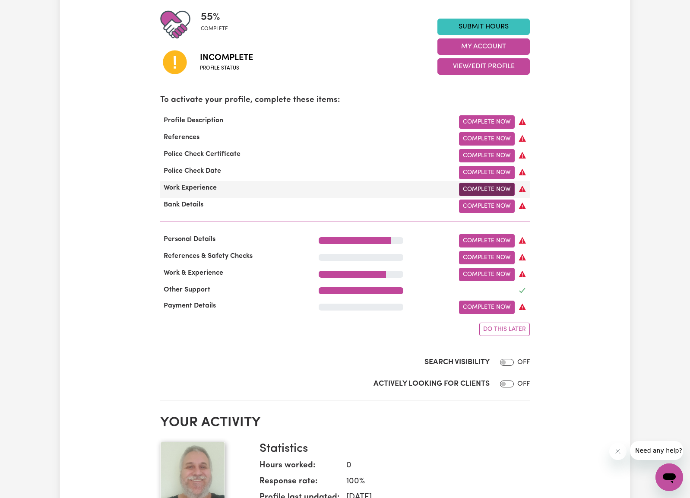
click at [497, 188] on link "Complete Now" at bounding box center [487, 189] width 56 height 13
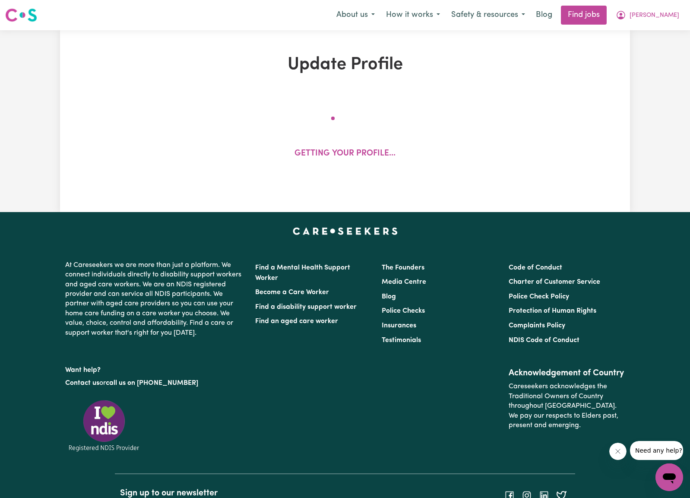
select select "Certificate III (Individual Support)"
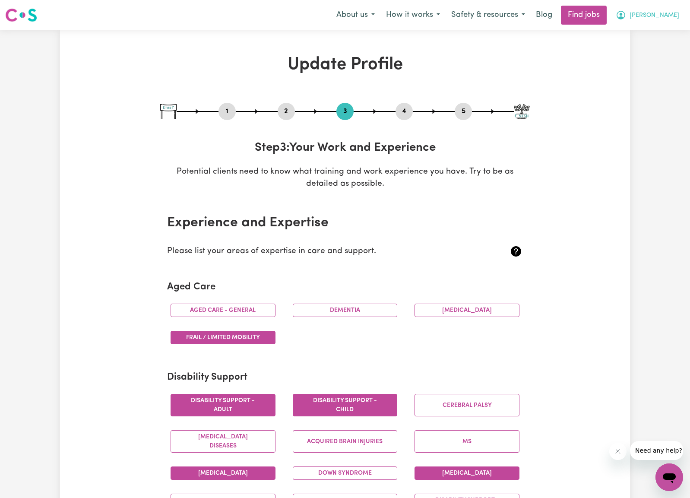
click at [671, 20] on button "[PERSON_NAME]" at bounding box center [647, 15] width 75 height 18
click at [644, 37] on link "My Account" at bounding box center [650, 33] width 68 height 16
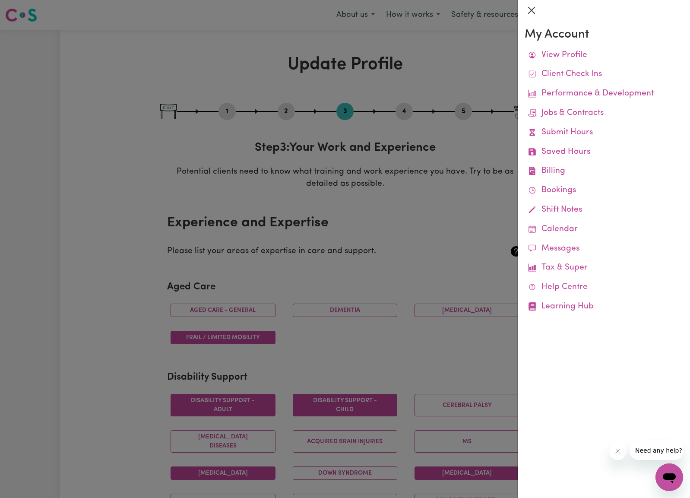
click at [530, 10] on button "Close" at bounding box center [532, 10] width 14 height 14
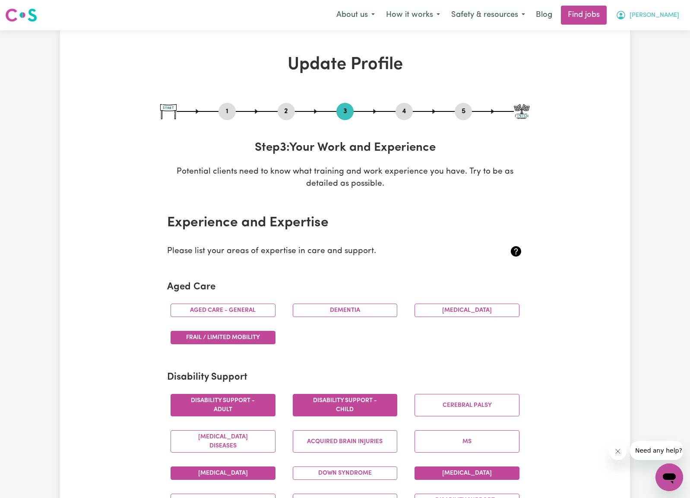
drag, startPoint x: 668, startPoint y: 13, endPoint x: 667, endPoint y: 19, distance: 6.6
click at [668, 13] on button "[PERSON_NAME]" at bounding box center [647, 15] width 75 height 18
click at [652, 48] on link "My Dashboard" at bounding box center [650, 49] width 68 height 16
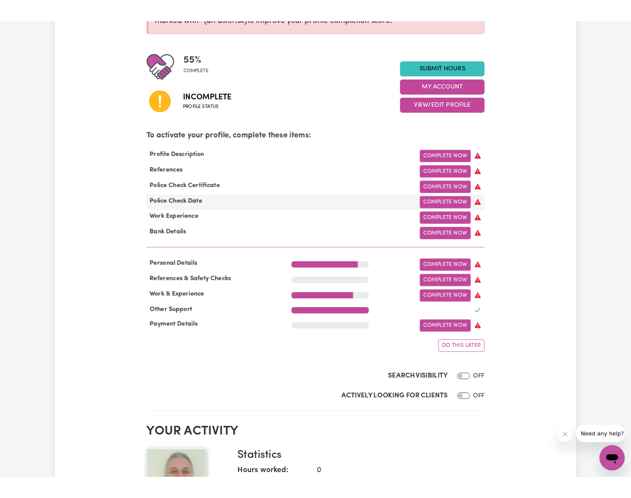
scroll to position [185, 0]
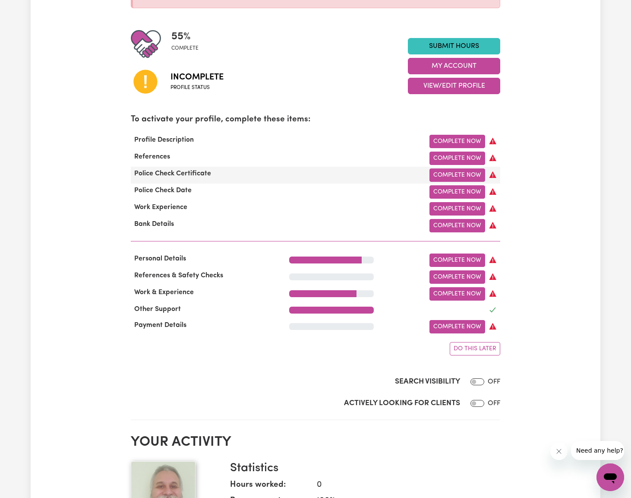
drag, startPoint x: 289, startPoint y: 184, endPoint x: 315, endPoint y: 177, distance: 27.2
click at [289, 185] on div "Complete Now" at bounding box center [395, 191] width 222 height 13
click at [435, 172] on link "Complete Now" at bounding box center [458, 174] width 56 height 13
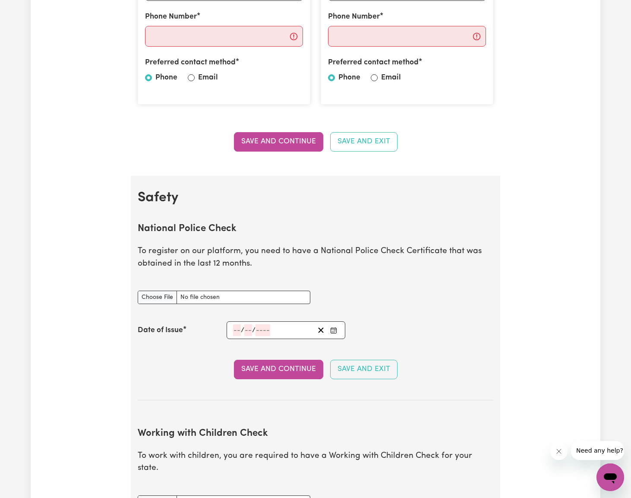
scroll to position [378, 0]
click at [238, 327] on input "number" at bounding box center [237, 331] width 8 height 12
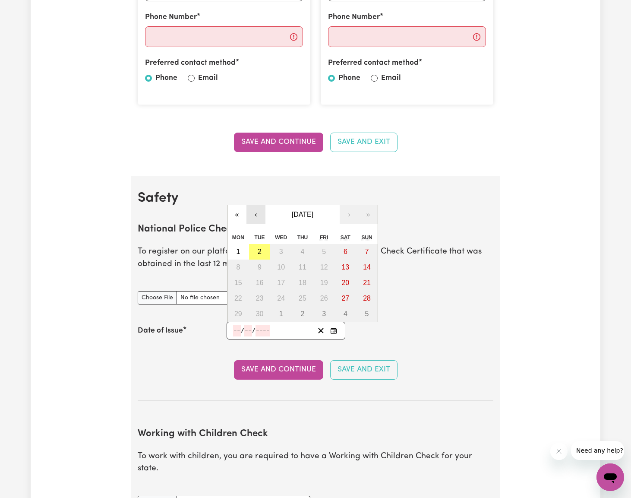
click at [260, 215] on button "‹" at bounding box center [256, 214] width 19 height 19
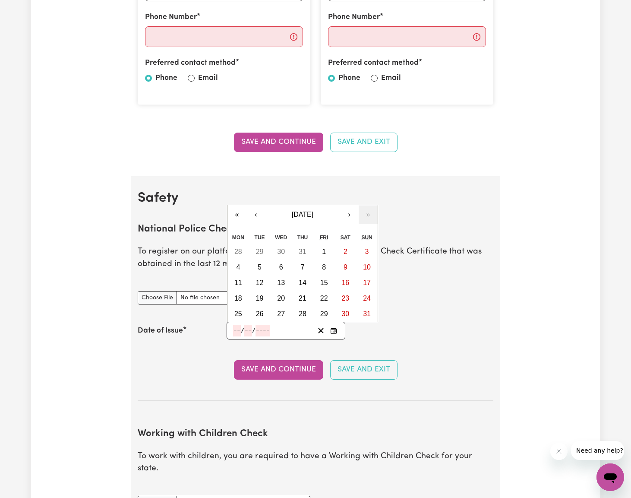
click at [325, 249] on abbr "1" at bounding box center [324, 251] width 4 height 7
type input "[DATE]"
type input "1"
type input "8"
type input "2025"
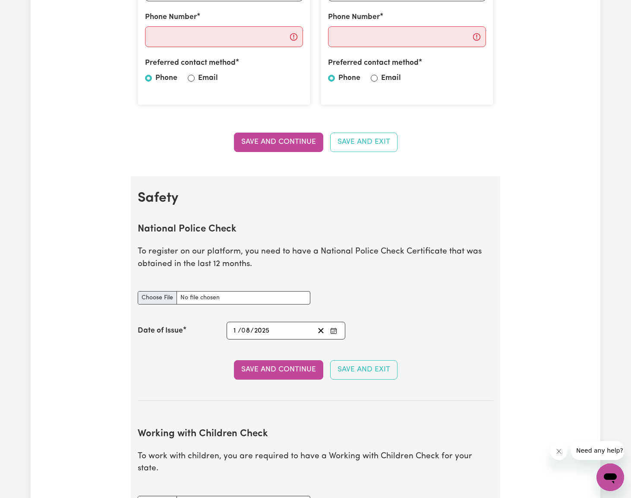
click at [160, 292] on input "National Police Check document" at bounding box center [224, 297] width 173 height 13
type input "C:\fakepath\National_Police_Check-10391356-1754026995-Criminal_History_Certific…"
drag, startPoint x: 275, startPoint y: 368, endPoint x: 289, endPoint y: 355, distance: 18.7
click at [275, 368] on button "Save and Continue" at bounding box center [278, 369] width 89 height 19
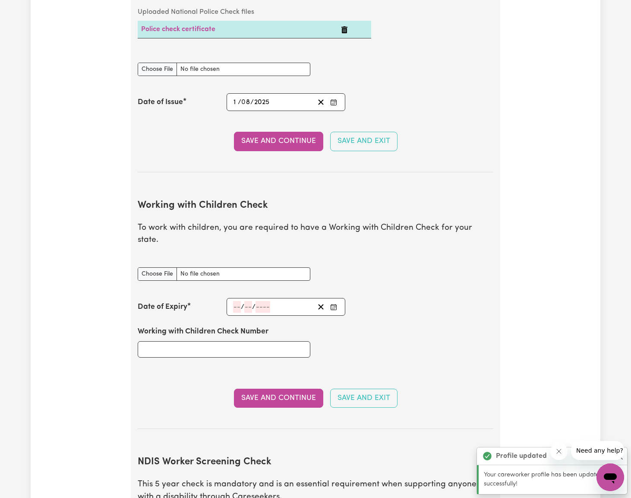
scroll to position [658, 0]
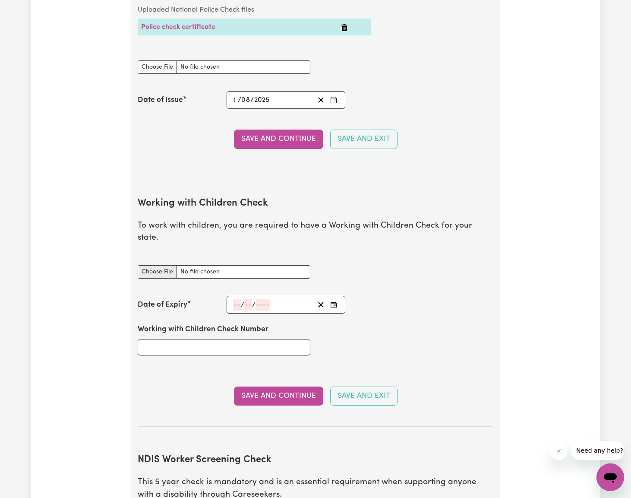
click at [153, 265] on input "Working with Children Check document" at bounding box center [224, 271] width 173 height 13
type input "C:\fakepath\SV-PDF-000-054-039.pdf"
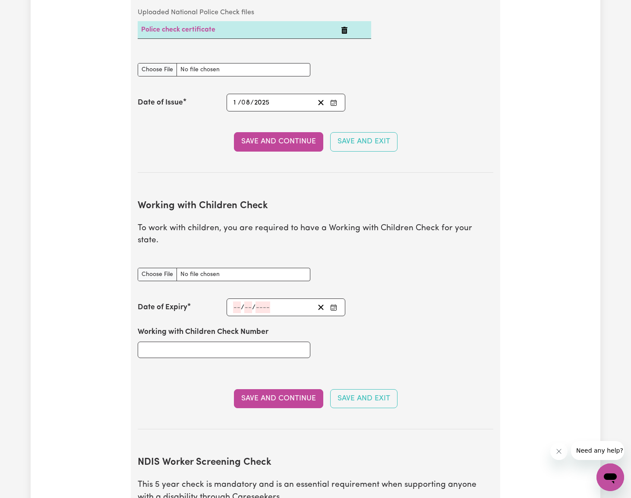
scroll to position [655, 0]
click at [237, 301] on input "number" at bounding box center [237, 307] width 8 height 12
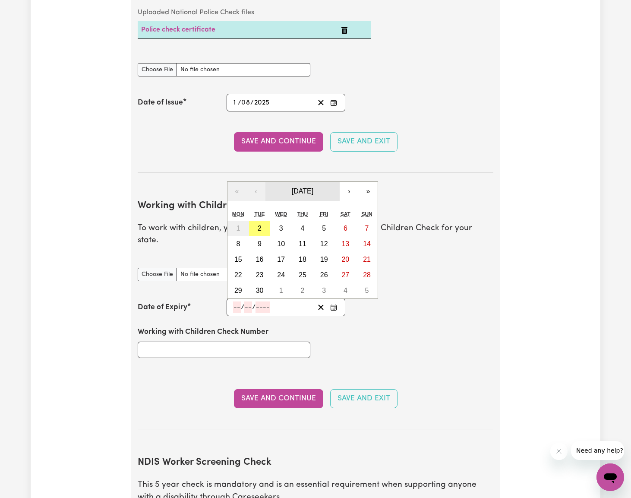
scroll to position [655, 0]
click at [304, 188] on span "[DATE]" at bounding box center [303, 191] width 22 height 7
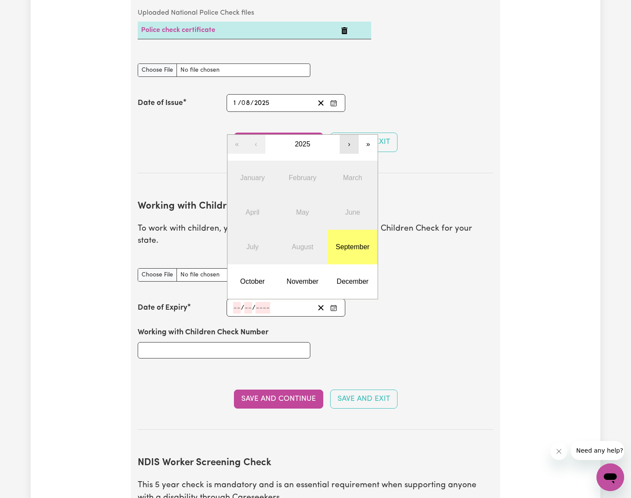
click at [351, 135] on button "›" at bounding box center [349, 144] width 19 height 19
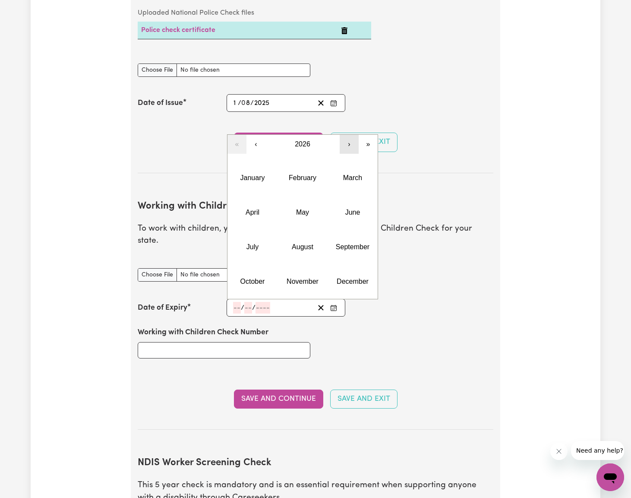
click at [350, 135] on button "›" at bounding box center [349, 144] width 19 height 19
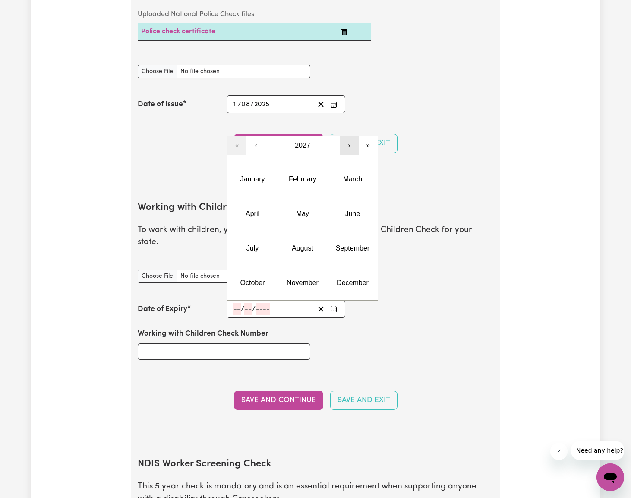
click at [350, 136] on button "›" at bounding box center [349, 145] width 19 height 19
click at [349, 136] on button "›" at bounding box center [349, 145] width 19 height 19
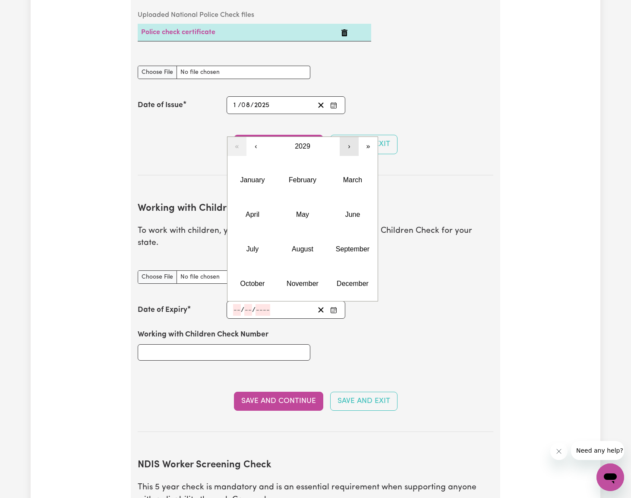
click at [349, 137] on button "›" at bounding box center [349, 146] width 19 height 19
click at [305, 245] on abbr "August" at bounding box center [303, 248] width 22 height 7
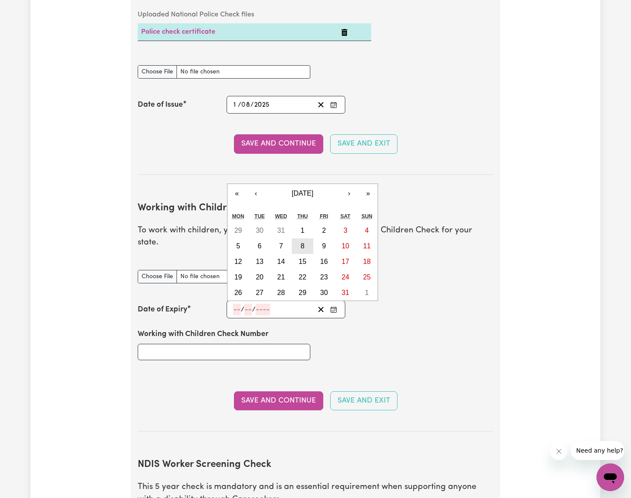
scroll to position [653, 0]
click at [306, 239] on button "8" at bounding box center [303, 247] width 22 height 16
type input "[DATE]"
type input "8"
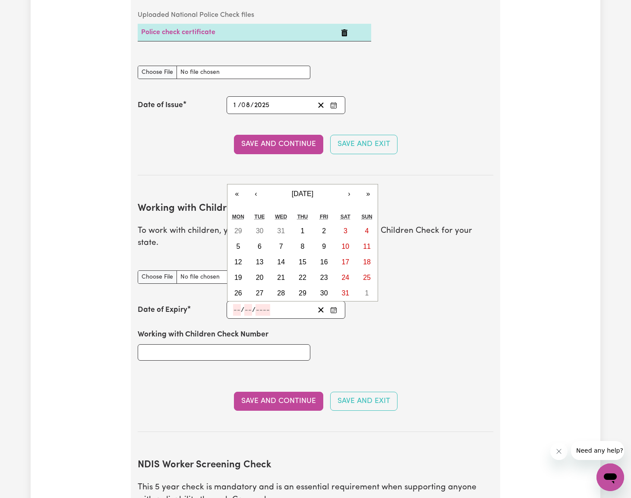
type input "2030"
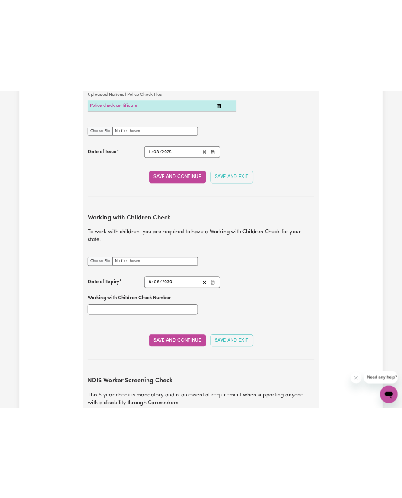
scroll to position [661, 0]
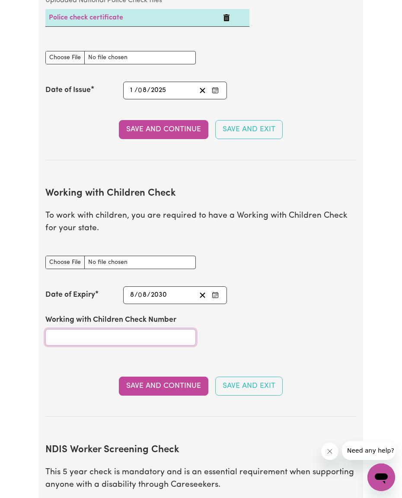
click at [152, 329] on input "Working with Children Check Number" at bounding box center [120, 337] width 150 height 16
type input "3547604A-01"
drag, startPoint x: 160, startPoint y: 379, endPoint x: 178, endPoint y: 370, distance: 20.3
click at [160, 379] on button "Save and Continue" at bounding box center [163, 386] width 89 height 19
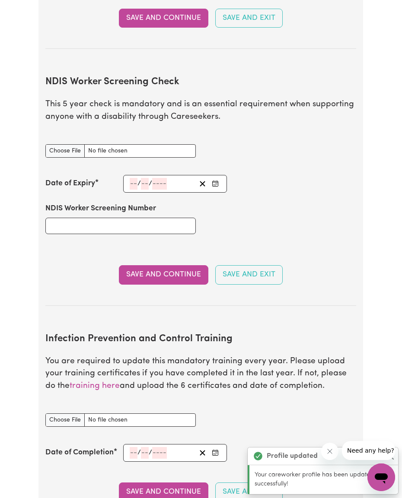
scroll to position [1087, 0]
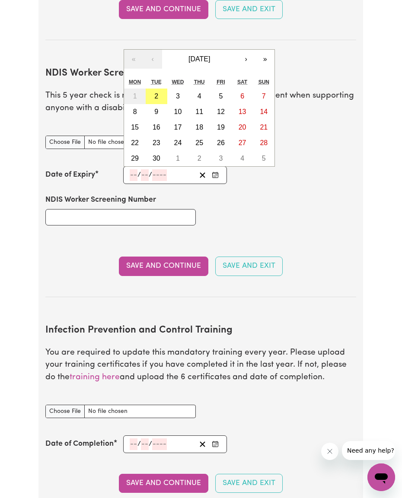
click at [135, 169] on input "number" at bounding box center [134, 175] width 8 height 12
click at [210, 55] on span "[DATE]" at bounding box center [199, 58] width 22 height 7
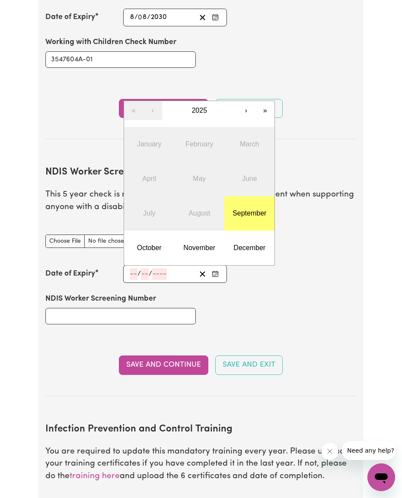
scroll to position [974, 0]
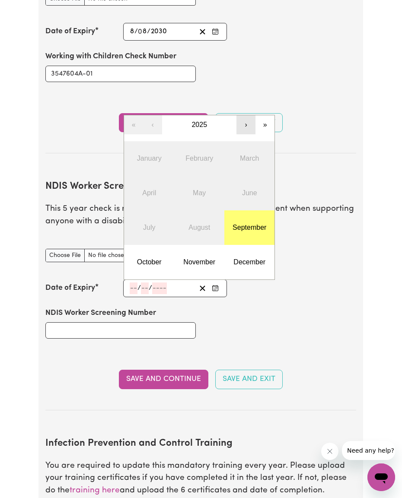
click at [245, 121] on button "›" at bounding box center [245, 124] width 19 height 19
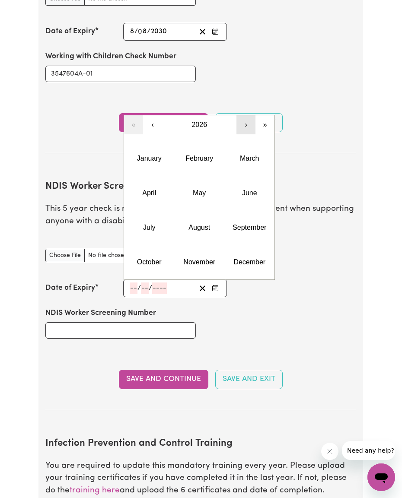
click at [245, 121] on button "›" at bounding box center [245, 124] width 19 height 19
click at [244, 120] on button "›" at bounding box center [245, 124] width 19 height 19
click at [155, 224] on abbr "July" at bounding box center [149, 227] width 12 height 7
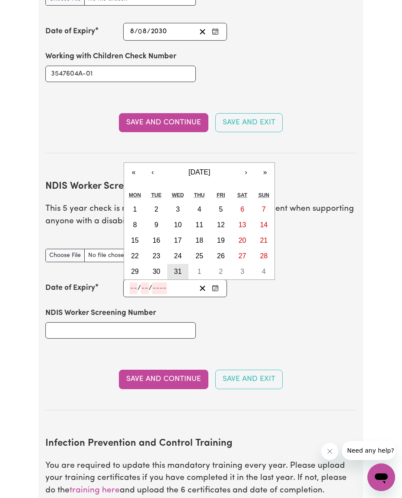
click at [178, 268] on abbr "31" at bounding box center [178, 271] width 8 height 7
type input "[DATE]"
type input "31"
type input "7"
type input "2030"
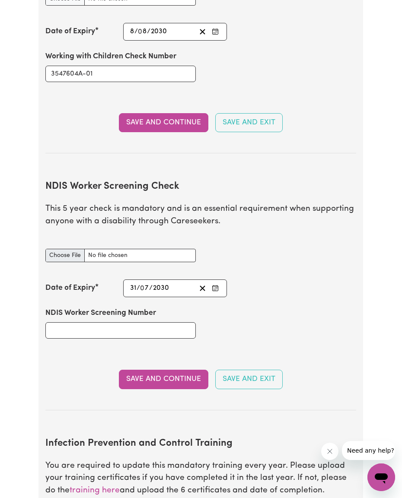
click at [67, 249] on input "NDIS Worker Screening Check document" at bounding box center [120, 255] width 150 height 13
type input "C:\fakepath\NDIS Worker Screening Number Email [PERSON_NAME].pdf"
click at [121, 323] on input "NDIS Worker Screening Number" at bounding box center [120, 330] width 150 height 16
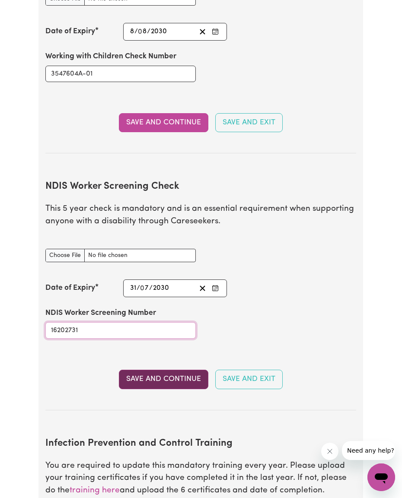
type input "16202731"
click at [163, 370] on button "Save and Continue" at bounding box center [163, 379] width 89 height 19
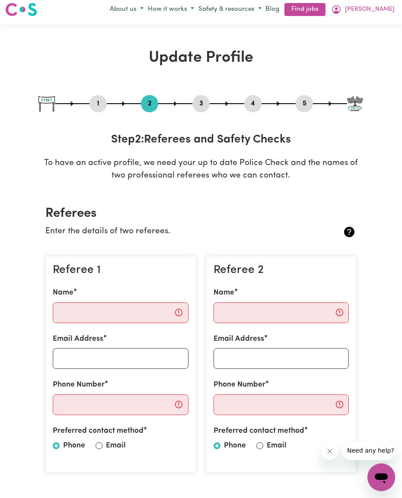
scroll to position [5, 0]
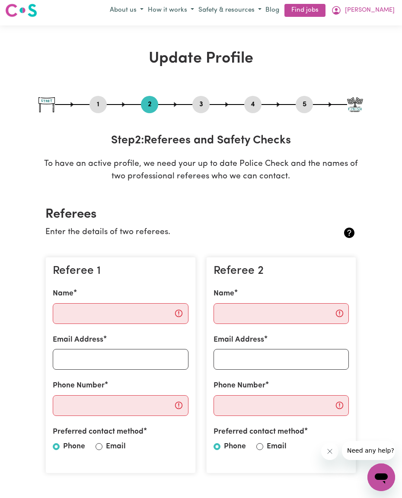
click at [98, 444] on input "Email" at bounding box center [98, 446] width 7 height 7
radio input "true"
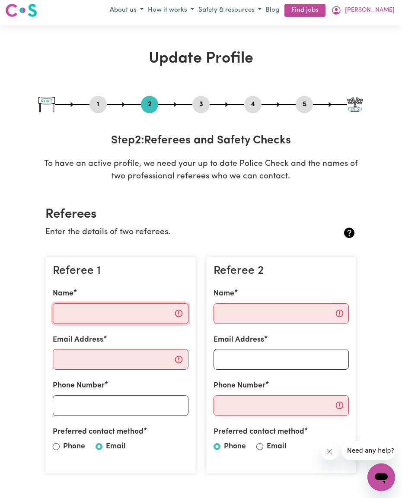
click at [114, 314] on input "Name" at bounding box center [121, 313] width 136 height 21
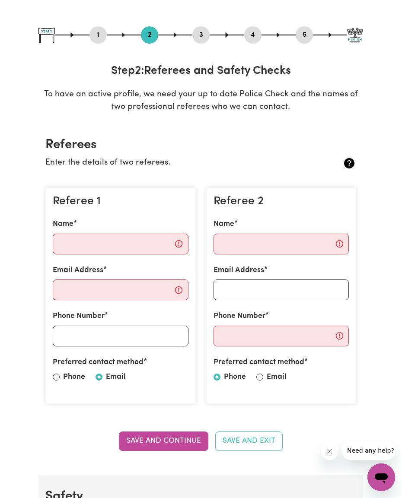
scroll to position [81, 0]
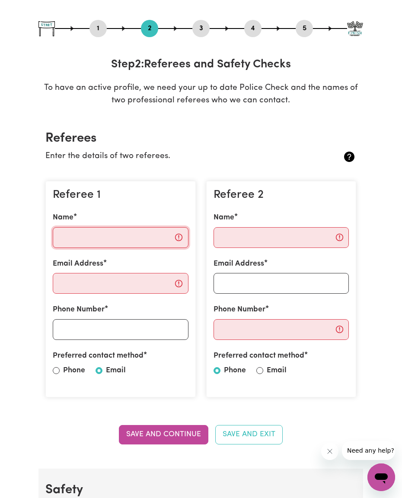
click at [123, 237] on input "Name" at bounding box center [121, 237] width 136 height 21
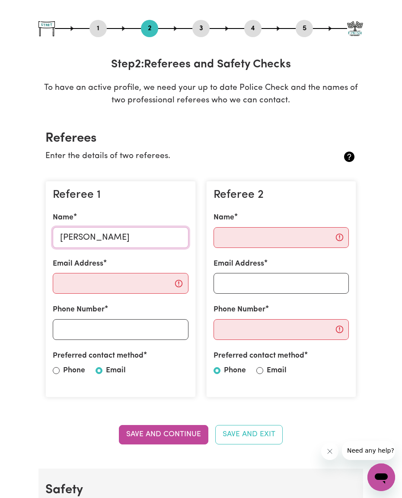
type input "[PERSON_NAME]"
click at [123, 280] on input "Email Address" at bounding box center [121, 283] width 136 height 21
paste input "[PERSON_NAME][EMAIL_ADDRESS][DOMAIN_NAME]"
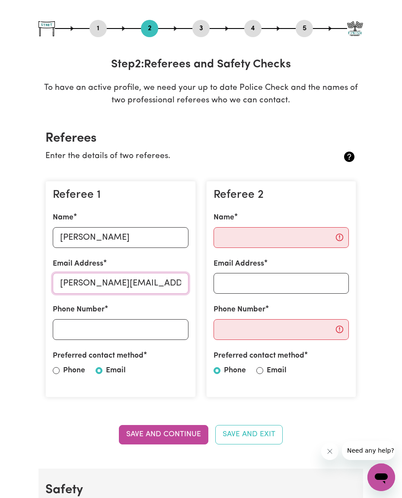
type input "[PERSON_NAME][EMAIL_ADDRESS][DOMAIN_NAME]"
type input "0429548161"
drag, startPoint x: 263, startPoint y: 236, endPoint x: 273, endPoint y: 234, distance: 10.6
click at [351, 134] on h2 "Referees" at bounding box center [200, 138] width 311 height 15
click at [181, 433] on button "Save and Continue" at bounding box center [163, 434] width 89 height 19
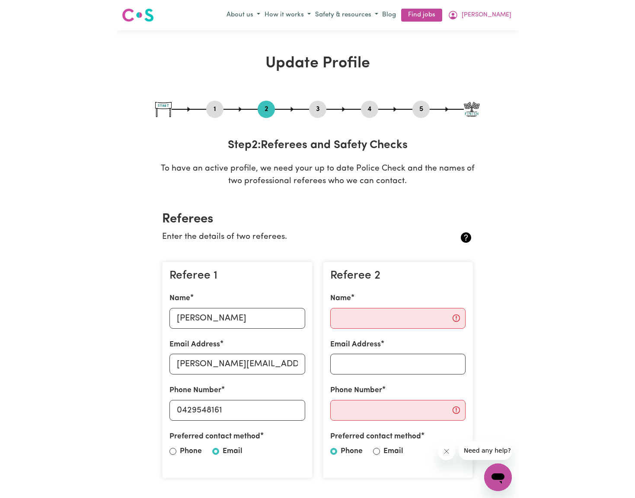
scroll to position [0, 0]
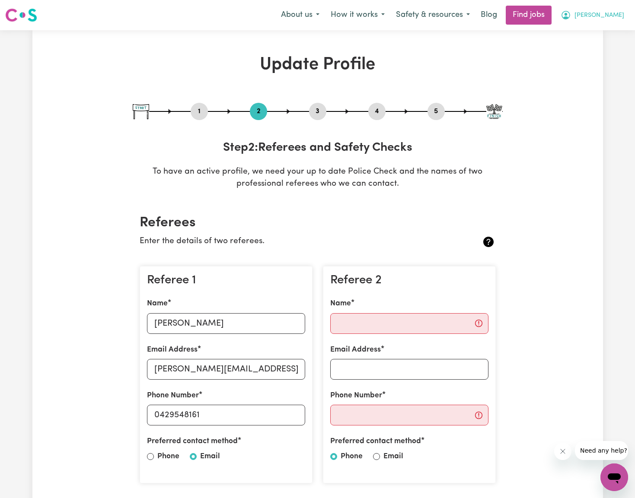
click at [619, 14] on span "[PERSON_NAME]" at bounding box center [599, 16] width 50 height 10
click at [591, 49] on link "My Dashboard" at bounding box center [595, 49] width 68 height 16
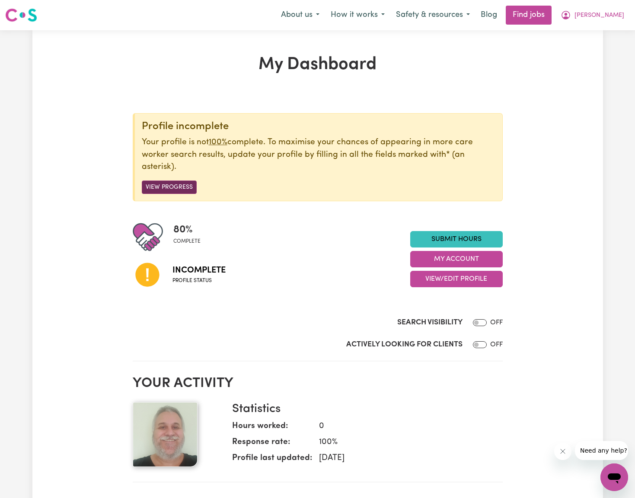
drag, startPoint x: 180, startPoint y: 184, endPoint x: 185, endPoint y: 183, distance: 5.1
click at [180, 184] on button "View Progress" at bounding box center [169, 187] width 55 height 13
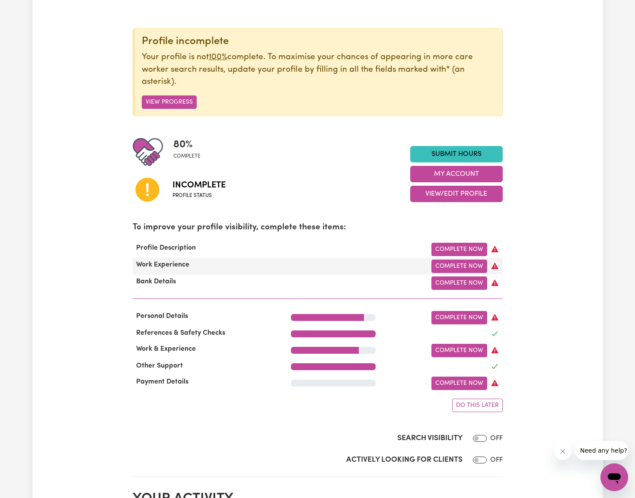
scroll to position [114, 0]
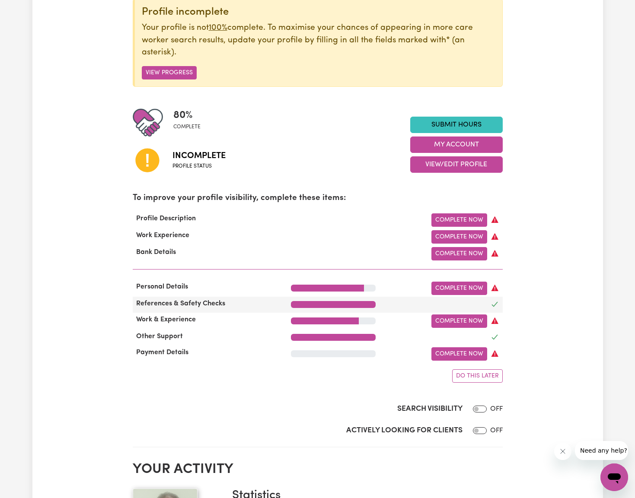
click at [476, 303] on div at bounding box center [444, 304] width 127 height 13
drag, startPoint x: 317, startPoint y: 303, endPoint x: 324, endPoint y: 302, distance: 6.9
click at [317, 303] on div at bounding box center [333, 304] width 85 height 7
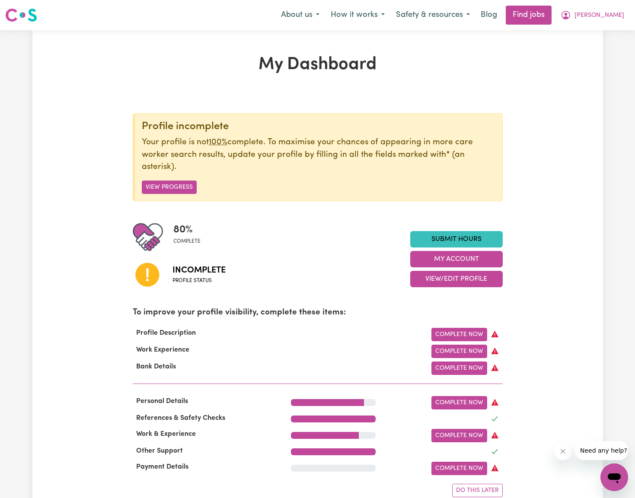
scroll to position [0, 0]
click at [444, 279] on button "View/Edit Profile" at bounding box center [456, 279] width 92 height 16
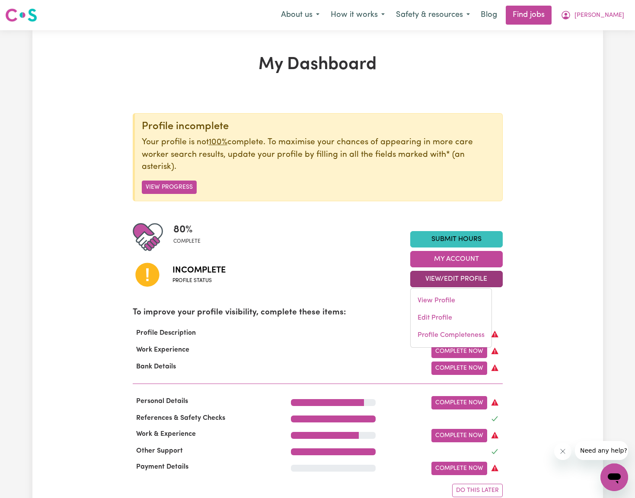
click at [347, 283] on div "Incomplete Profile status" at bounding box center [271, 274] width 277 height 44
click at [435, 282] on button "View/Edit Profile" at bounding box center [456, 279] width 92 height 16
click at [359, 269] on div "Incomplete Profile status" at bounding box center [271, 274] width 277 height 44
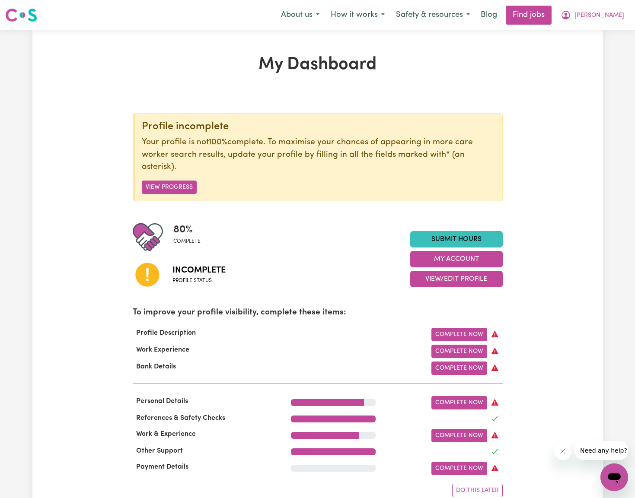
drag, startPoint x: 168, startPoint y: 180, endPoint x: 206, endPoint y: 192, distance: 40.3
click at [168, 181] on button "View Progress" at bounding box center [169, 187] width 55 height 13
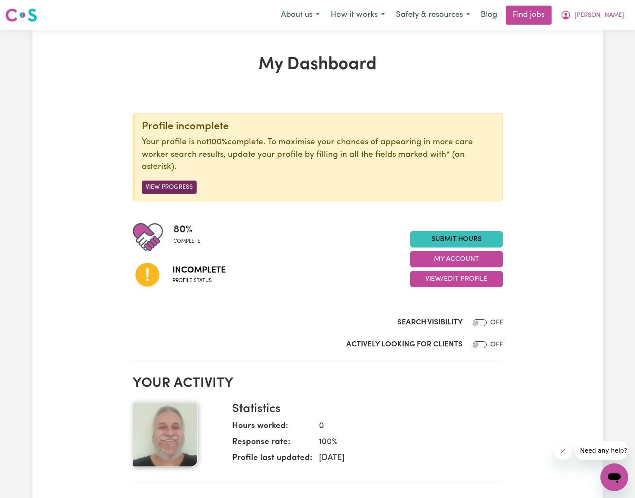
click at [177, 186] on button "View Progress" at bounding box center [169, 187] width 55 height 13
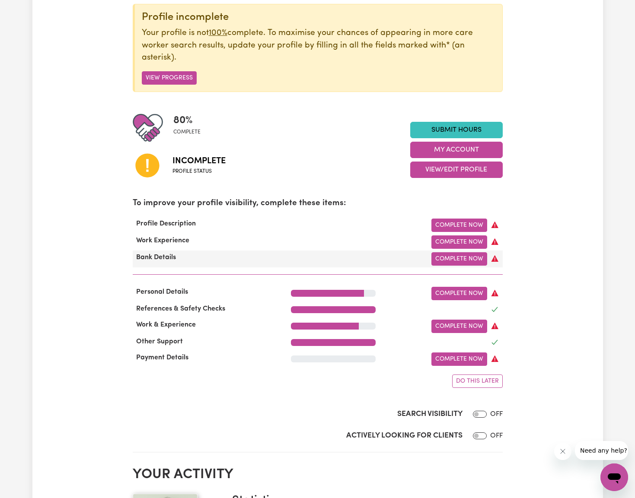
scroll to position [122, 0]
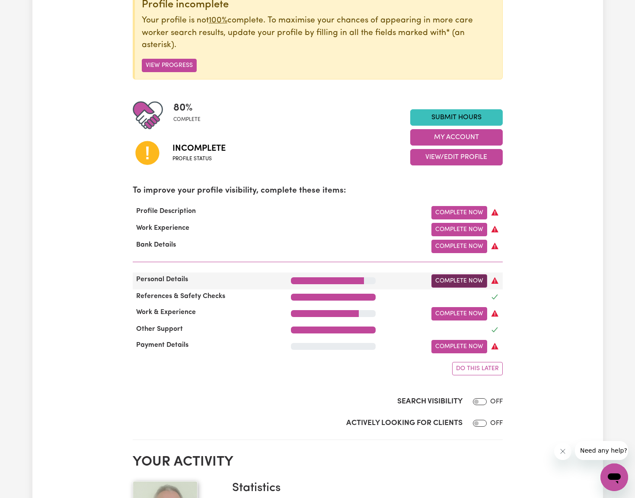
click at [458, 280] on link "Complete Now" at bounding box center [459, 280] width 56 height 13
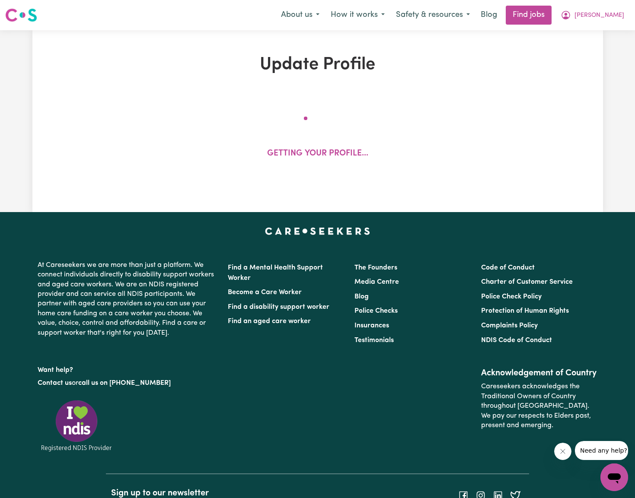
select select "[DEMOGRAPHIC_DATA]"
select select "[DEMOGRAPHIC_DATA] Citizen"
select select "Studying a healthcare related degree or qualification"
select select "58"
select select "83"
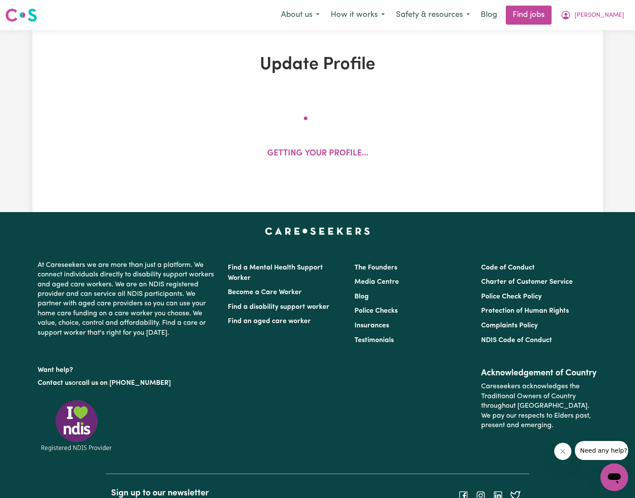
select select "93"
select select "110"
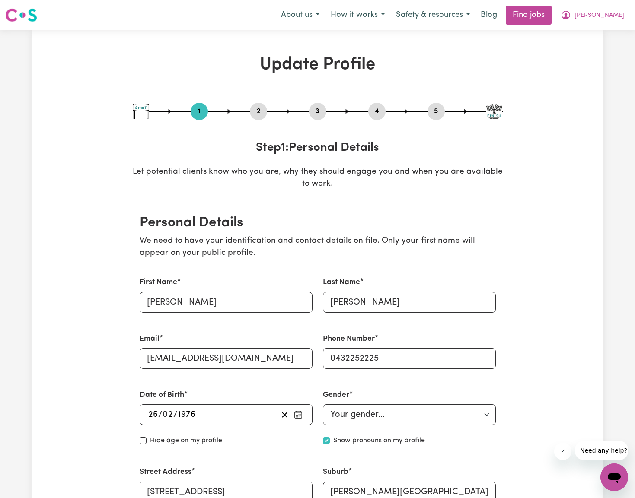
click at [256, 111] on button "2" at bounding box center [258, 111] width 17 height 11
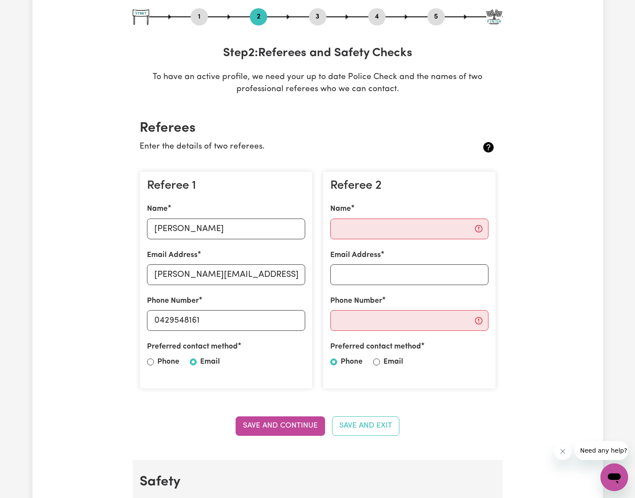
scroll to position [87, 0]
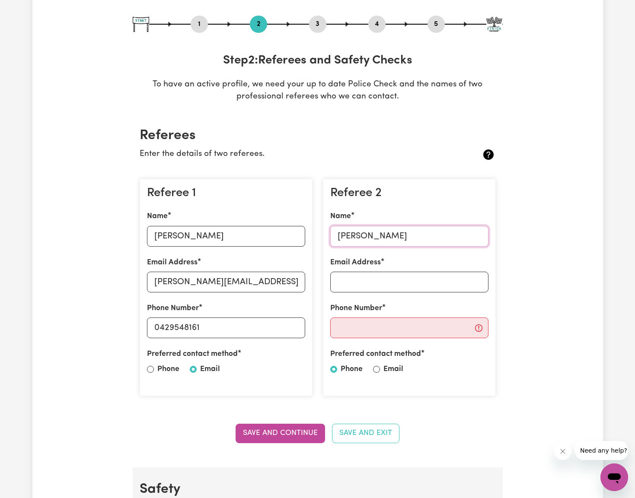
type input "[PERSON_NAME]"
click at [377, 366] on input "Email" at bounding box center [376, 369] width 7 height 7
radio input "true"
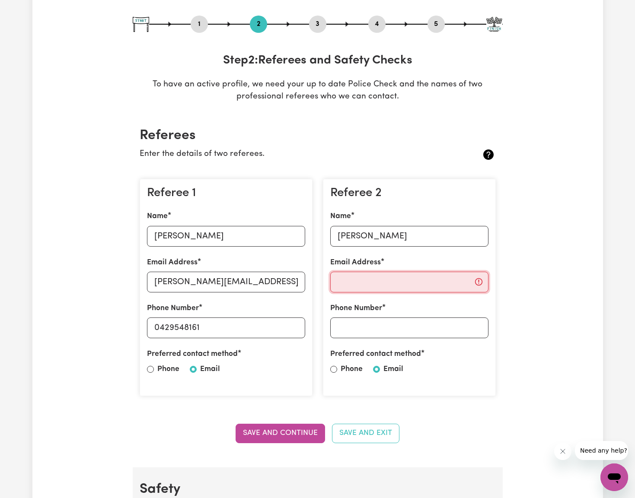
click at [384, 283] on input "Email Address" at bounding box center [409, 282] width 158 height 21
paste input "[PERSON_NAME][EMAIL_ADDRESS][PERSON_NAME][DOMAIN_NAME]"
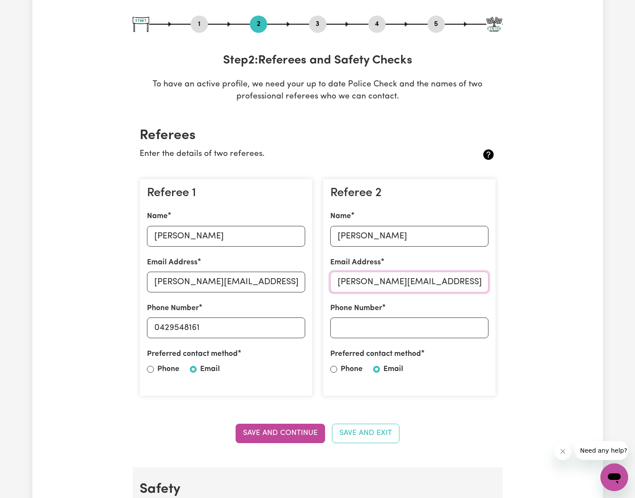
type input "[PERSON_NAME][EMAIL_ADDRESS][PERSON_NAME][DOMAIN_NAME]"
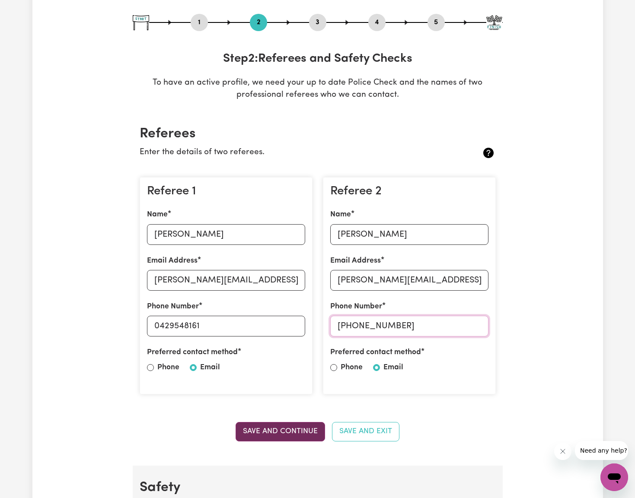
type input "[PHONE_NUMBER]"
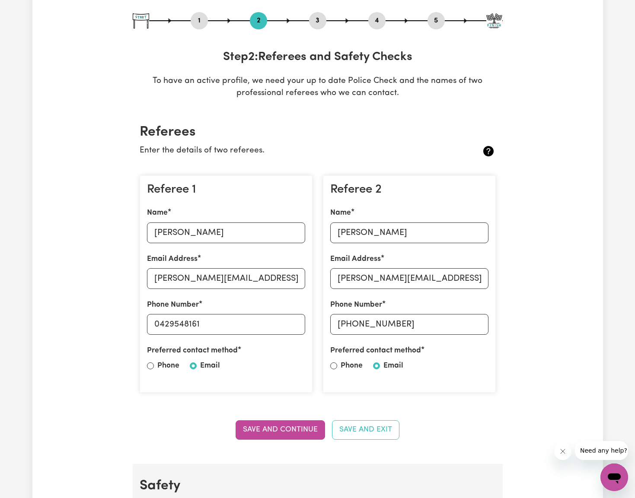
drag, startPoint x: 288, startPoint y: 426, endPoint x: 298, endPoint y: 396, distance: 32.5
click at [288, 426] on button "Save and Continue" at bounding box center [279, 429] width 89 height 19
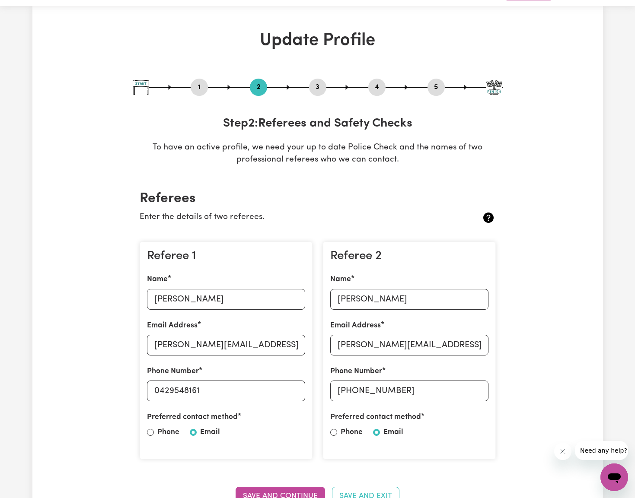
scroll to position [291, 0]
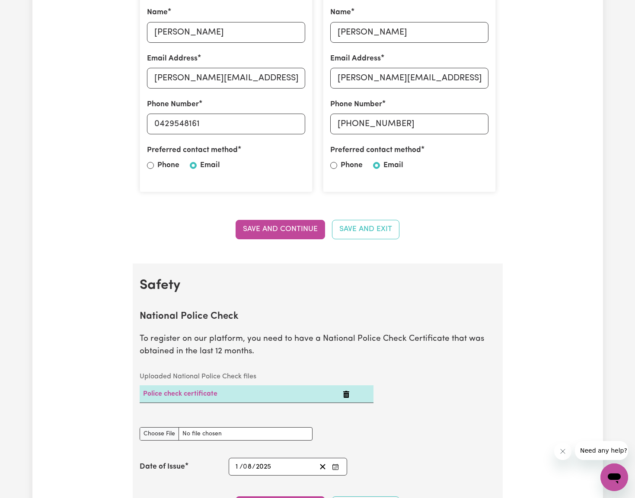
drag, startPoint x: 312, startPoint y: 225, endPoint x: 327, endPoint y: 224, distance: 14.8
click at [312, 225] on button "Save and Continue" at bounding box center [279, 229] width 89 height 19
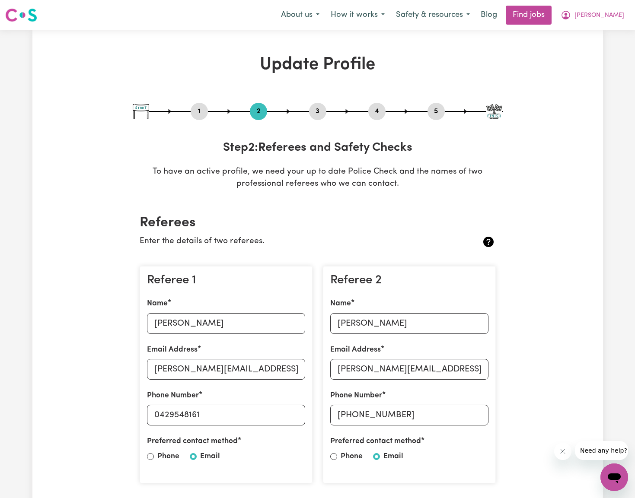
scroll to position [45, 0]
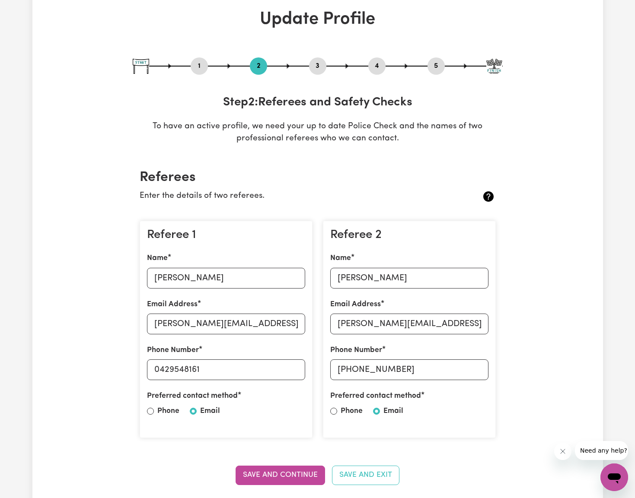
click at [322, 63] on button "3" at bounding box center [317, 65] width 17 height 11
select select "Certificate III (Individual Support)"
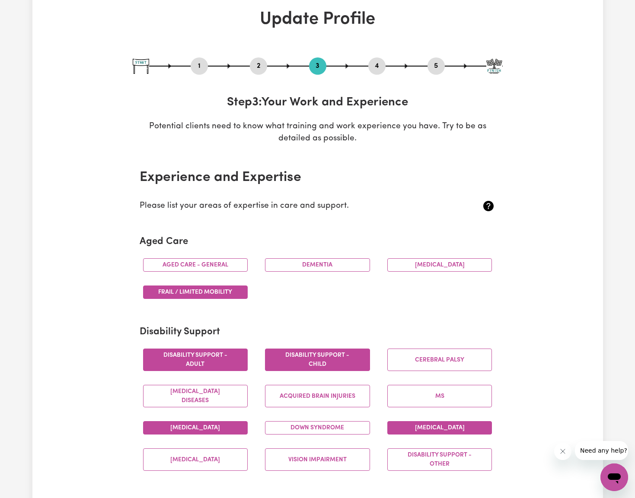
click at [377, 63] on button "4" at bounding box center [376, 65] width 17 height 11
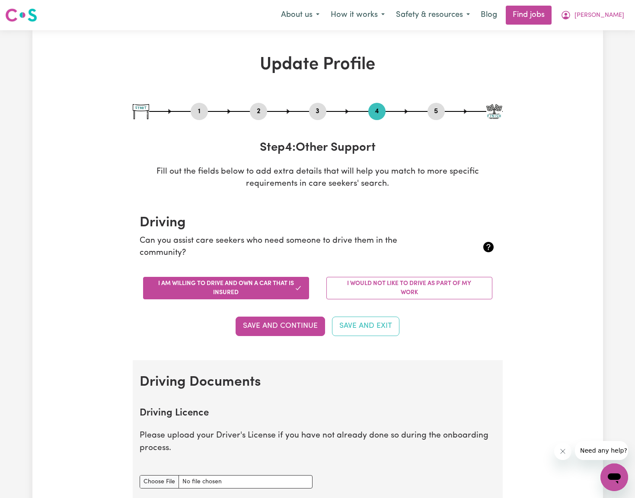
scroll to position [0, 0]
click at [433, 110] on button "5" at bounding box center [435, 111] width 17 height 11
select select "I am providing services through another platform"
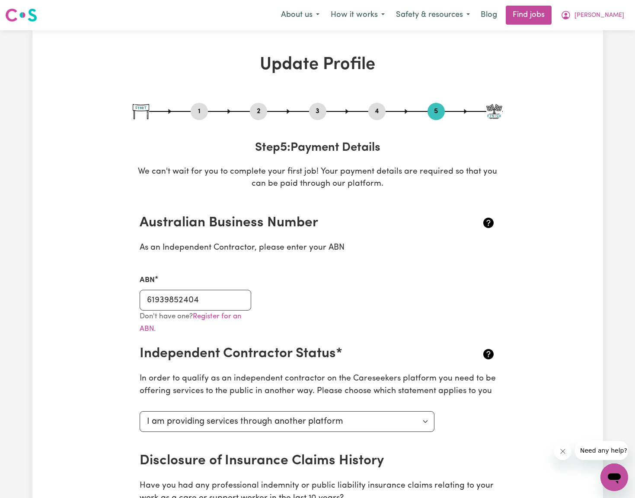
drag, startPoint x: 203, startPoint y: 113, endPoint x: 210, endPoint y: 116, distance: 8.1
click at [203, 113] on button "1" at bounding box center [198, 111] width 17 height 11
select select "[DEMOGRAPHIC_DATA]"
select select "[DEMOGRAPHIC_DATA] Citizen"
select select "Studying a healthcare related degree or qualification"
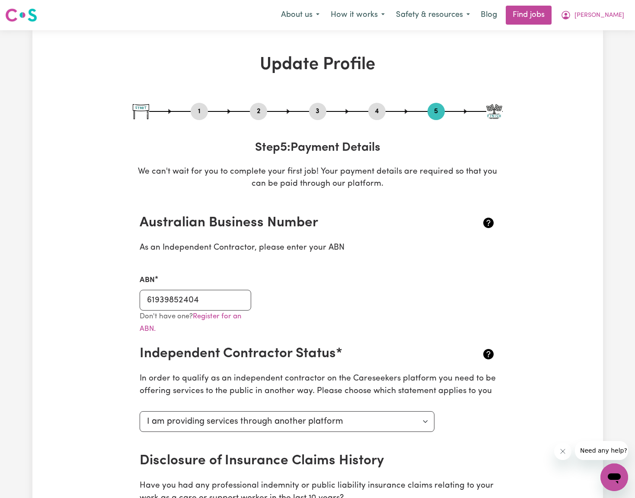
select select "58"
select select "83"
select select "93"
select select "110"
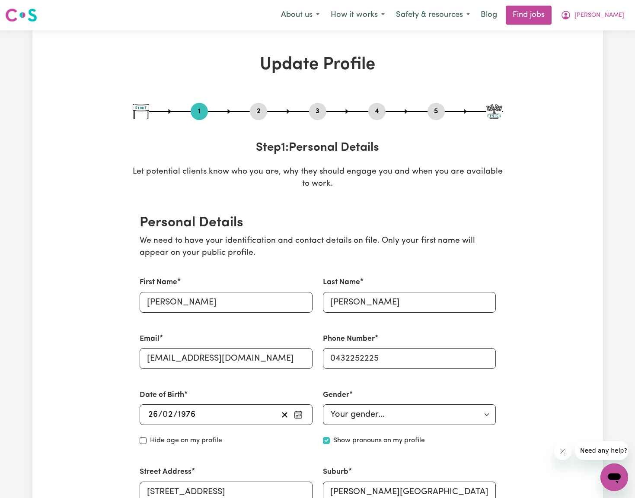
click at [257, 109] on button "2" at bounding box center [258, 111] width 17 height 11
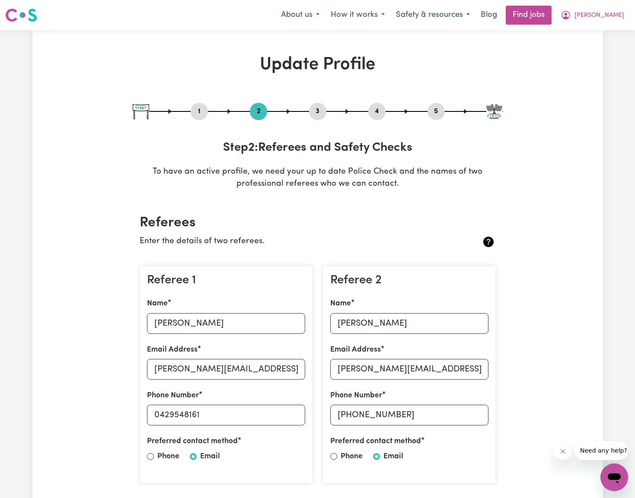
click at [321, 111] on button "3" at bounding box center [317, 111] width 17 height 11
select select "Certificate III (Individual Support)"
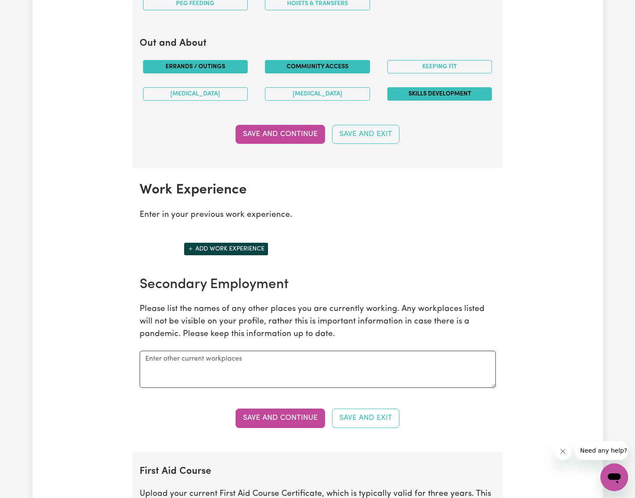
scroll to position [1063, 0]
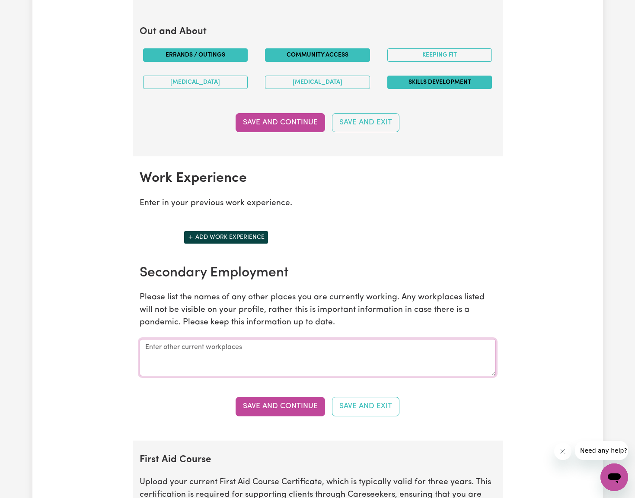
click at [165, 343] on textarea at bounding box center [318, 357] width 356 height 37
click at [201, 231] on button "Add work experience" at bounding box center [226, 237] width 85 height 13
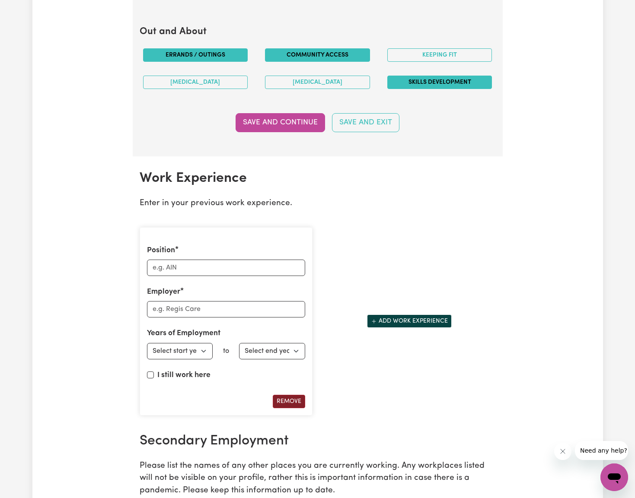
click at [291, 395] on button "Remove" at bounding box center [289, 401] width 32 height 13
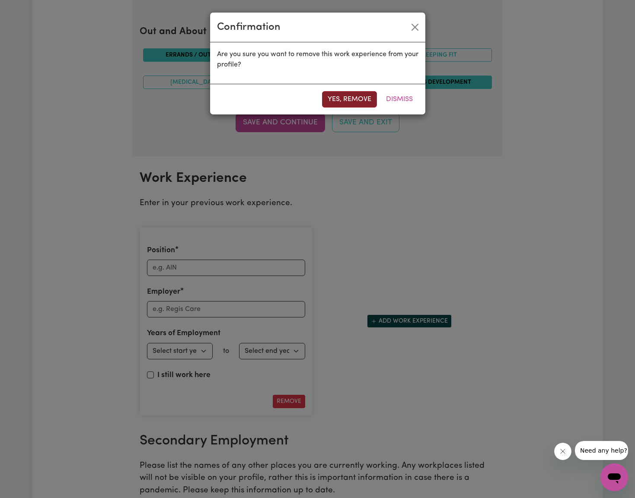
click at [341, 97] on button "Yes, remove" at bounding box center [349, 99] width 55 height 16
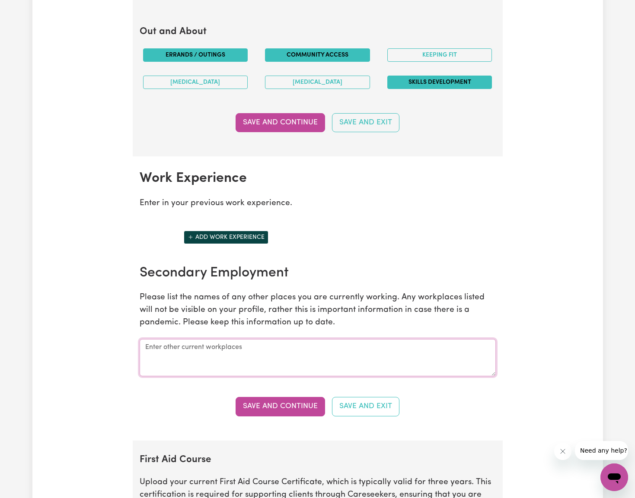
click at [191, 345] on textarea at bounding box center [318, 357] width 356 height 37
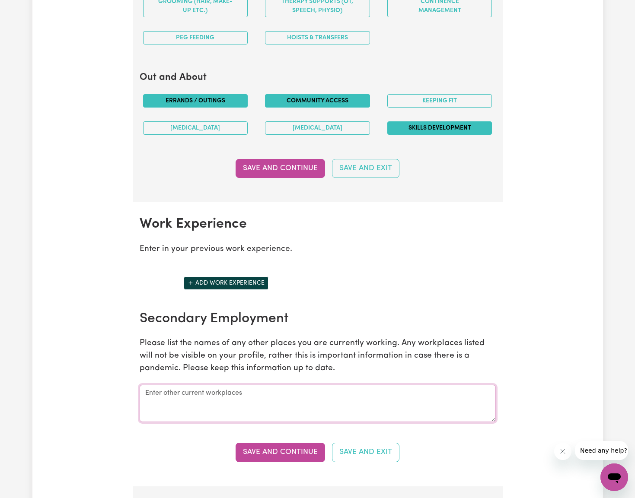
scroll to position [1024, 0]
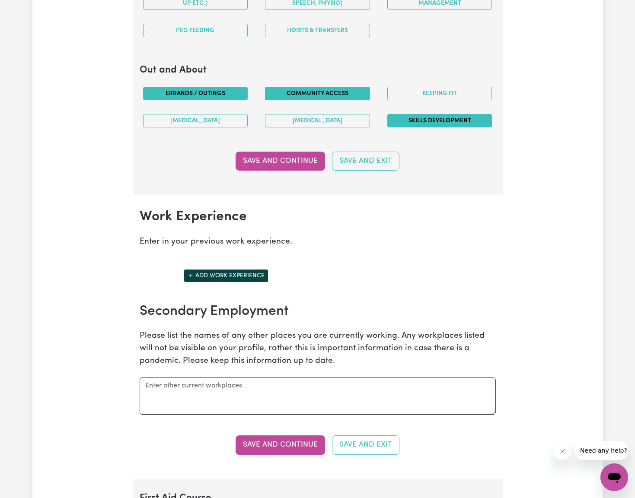
click at [195, 270] on button "Add work experience" at bounding box center [226, 275] width 85 height 13
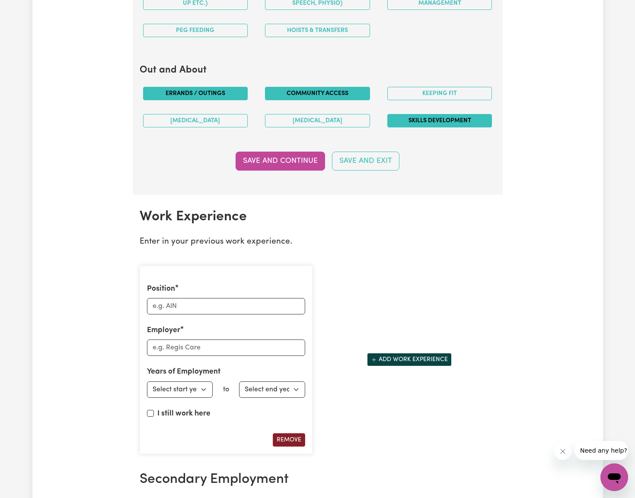
click at [286, 433] on button "Remove" at bounding box center [289, 439] width 32 height 13
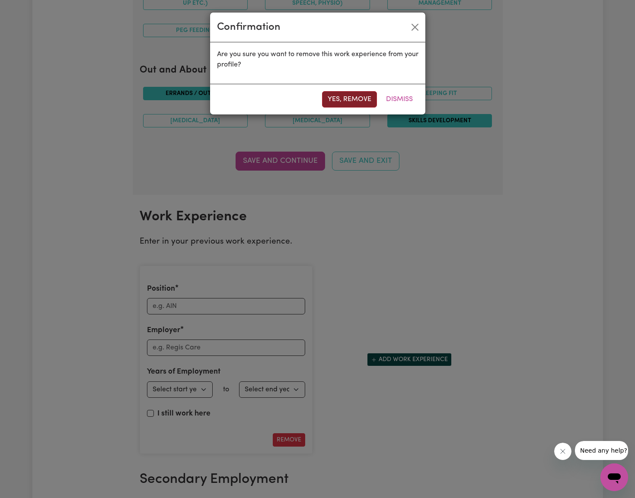
drag, startPoint x: 356, startPoint y: 104, endPoint x: 358, endPoint y: 94, distance: 10.5
click at [356, 104] on button "Yes, remove" at bounding box center [349, 99] width 55 height 16
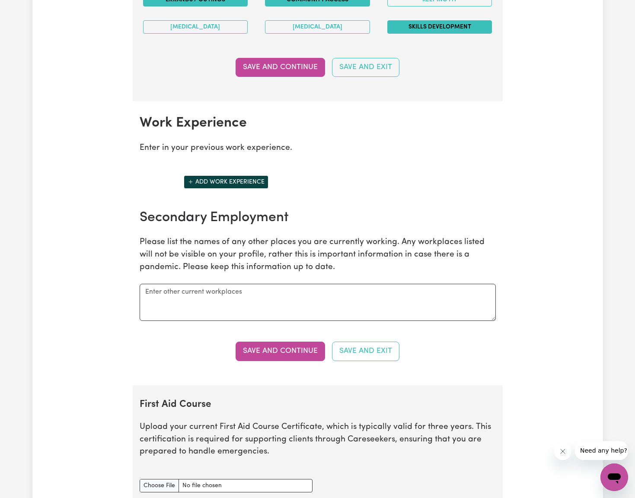
scroll to position [1157, 0]
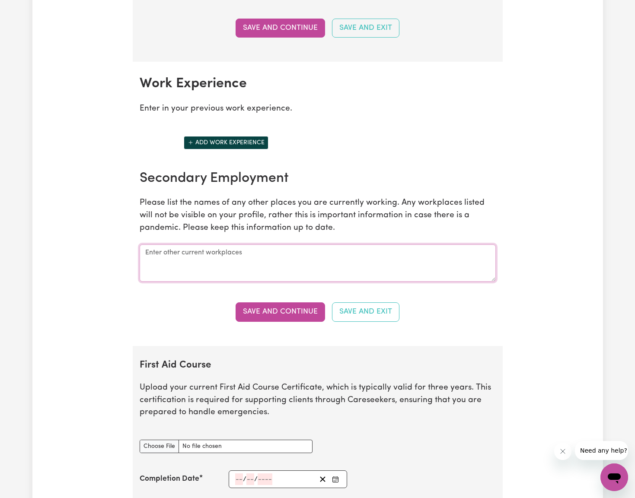
click at [199, 255] on textarea at bounding box center [318, 262] width 356 height 37
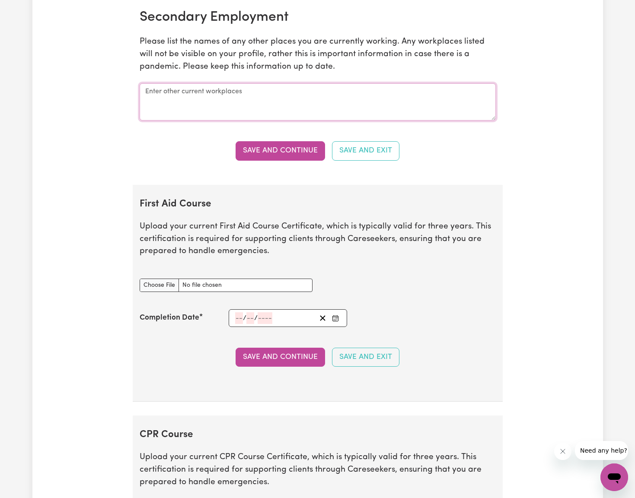
scroll to position [1356, 0]
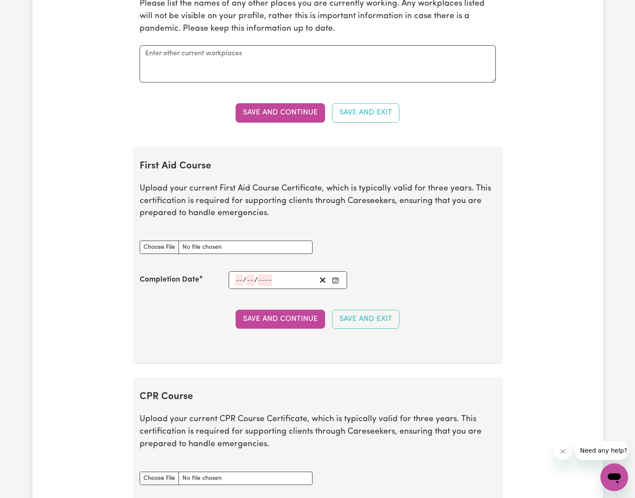
click at [378, 238] on div "First Aid Course document" at bounding box center [317, 247] width 366 height 34
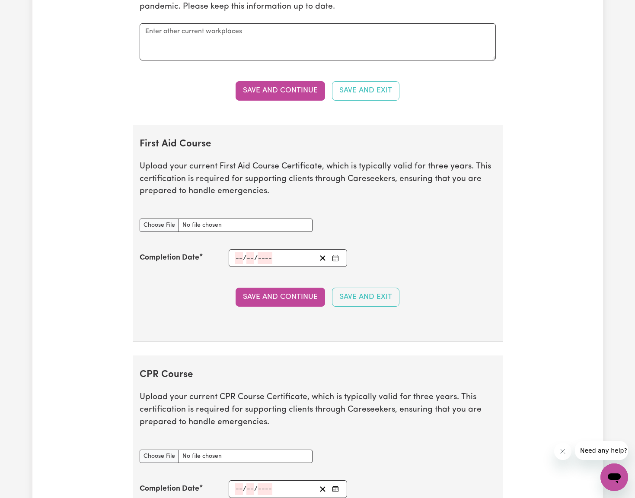
scroll to position [1452, 0]
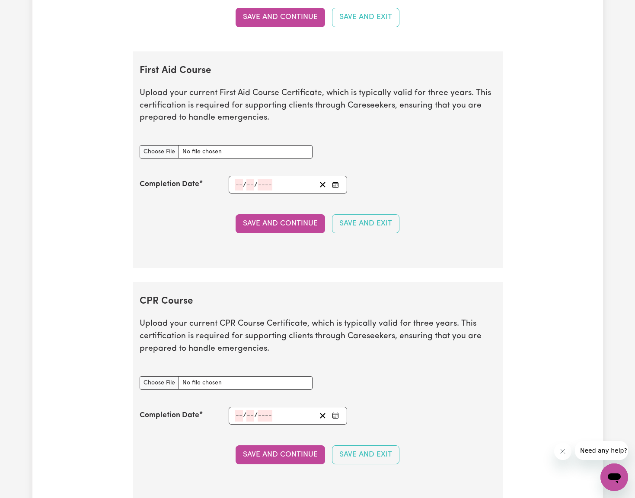
click at [241, 179] on input "number" at bounding box center [239, 185] width 8 height 12
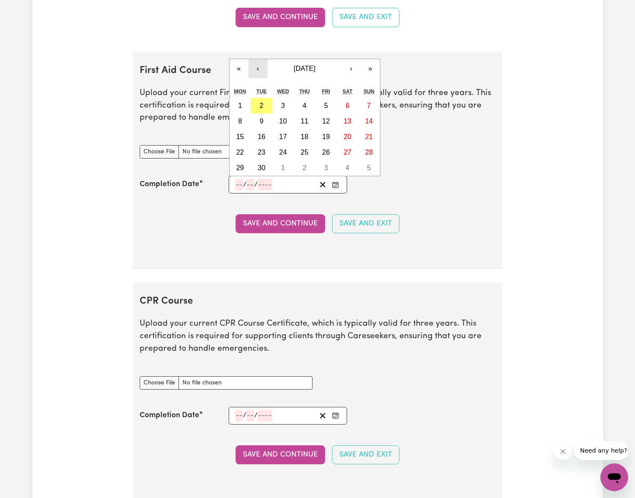
click at [263, 63] on button "‹" at bounding box center [257, 68] width 19 height 19
click at [262, 63] on button "‹" at bounding box center [257, 68] width 19 height 19
click at [265, 98] on button "3" at bounding box center [262, 106] width 22 height 16
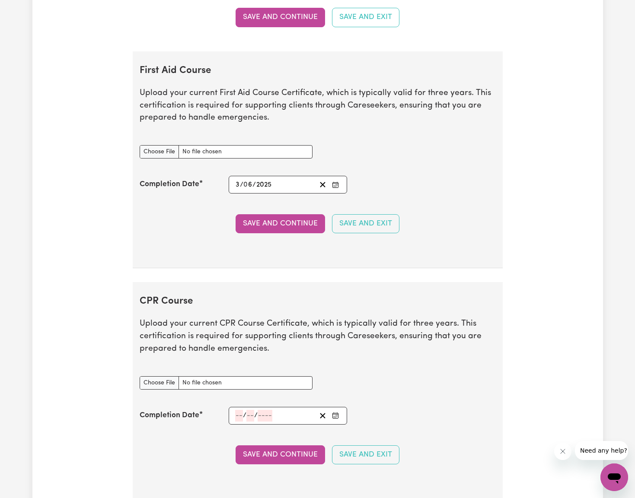
click at [239, 410] on input "number" at bounding box center [239, 416] width 8 height 12
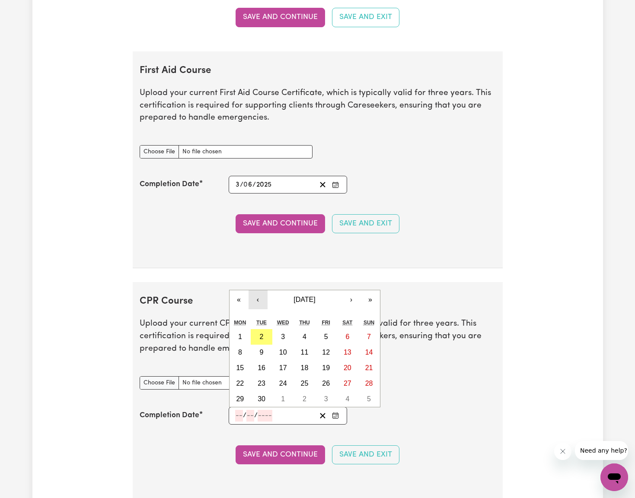
click at [261, 290] on button "‹" at bounding box center [257, 299] width 19 height 19
click at [260, 290] on button "‹" at bounding box center [257, 299] width 19 height 19
click at [265, 329] on button "3" at bounding box center [262, 337] width 22 height 16
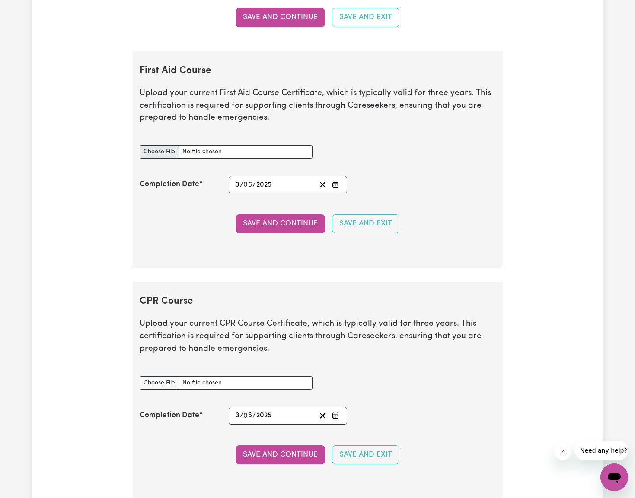
click at [166, 145] on input "First Aid Course document" at bounding box center [226, 151] width 173 height 13
click at [262, 216] on button "Save and Continue" at bounding box center [279, 223] width 89 height 19
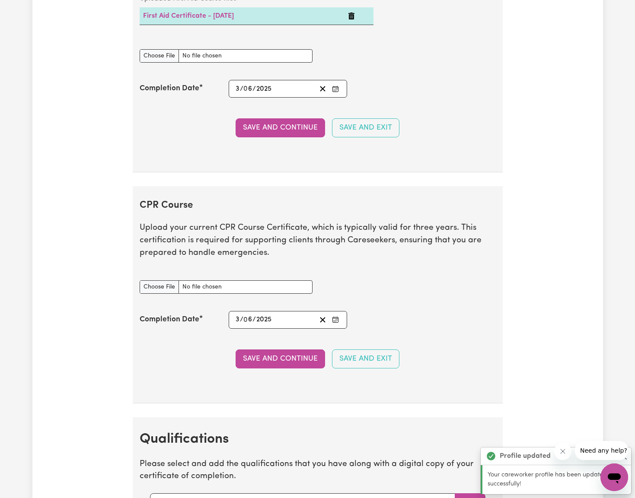
scroll to position [1598, 0]
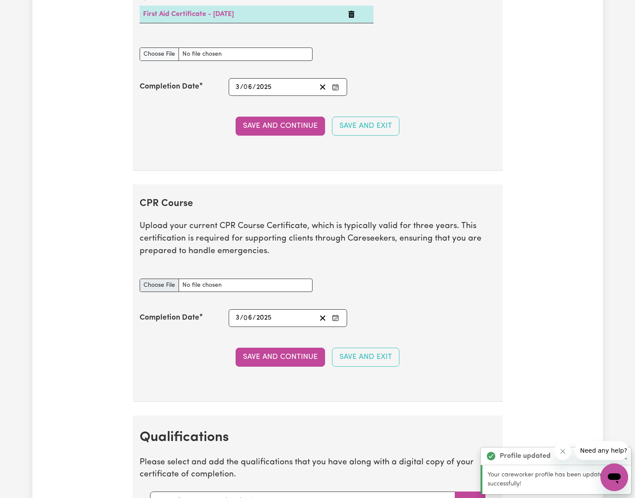
click at [167, 279] on input "CPR Course document" at bounding box center [226, 285] width 173 height 13
drag, startPoint x: 272, startPoint y: 350, endPoint x: 286, endPoint y: 331, distance: 23.8
click at [272, 350] on button "Save and Continue" at bounding box center [279, 357] width 89 height 19
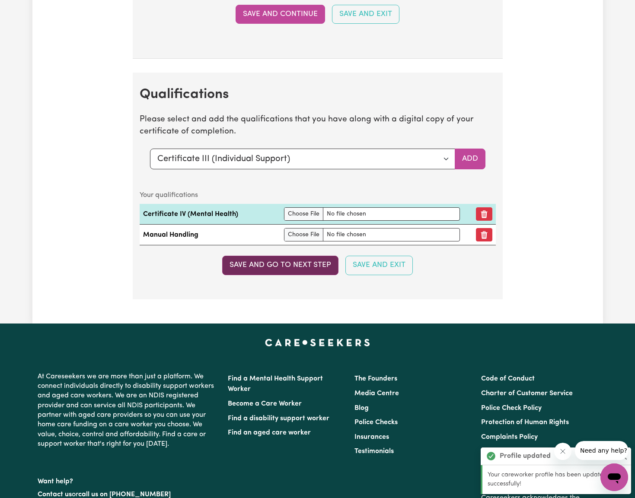
scroll to position [2004, 0]
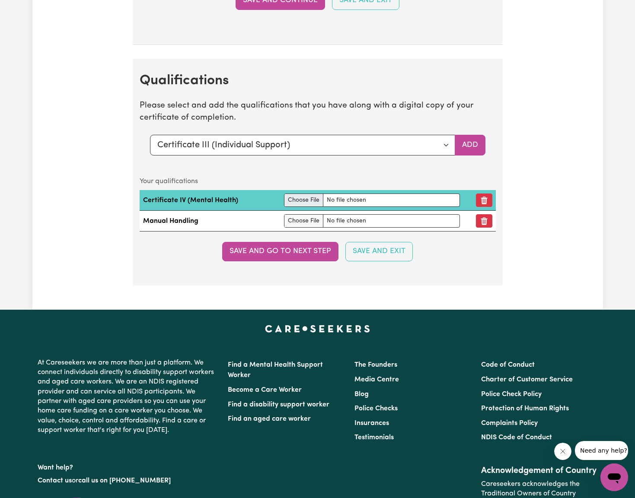
click at [309, 194] on input "file" at bounding box center [372, 200] width 176 height 13
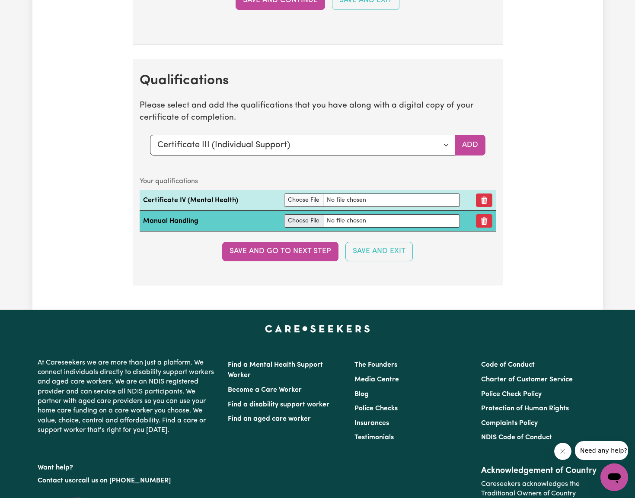
click at [308, 214] on input "file" at bounding box center [372, 220] width 176 height 13
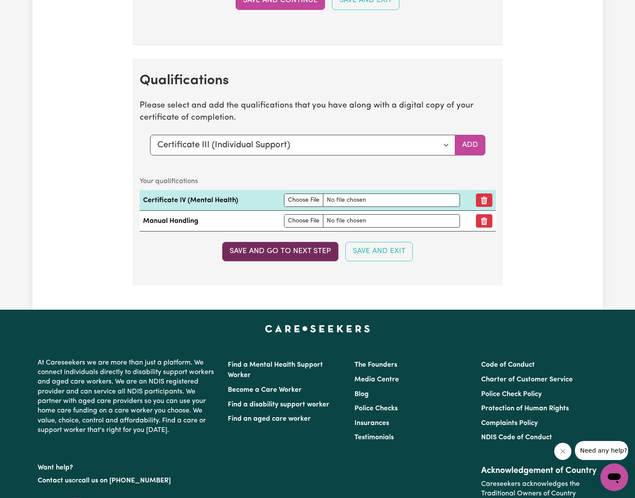
click at [299, 242] on button "Save and go to next step" at bounding box center [280, 251] width 116 height 19
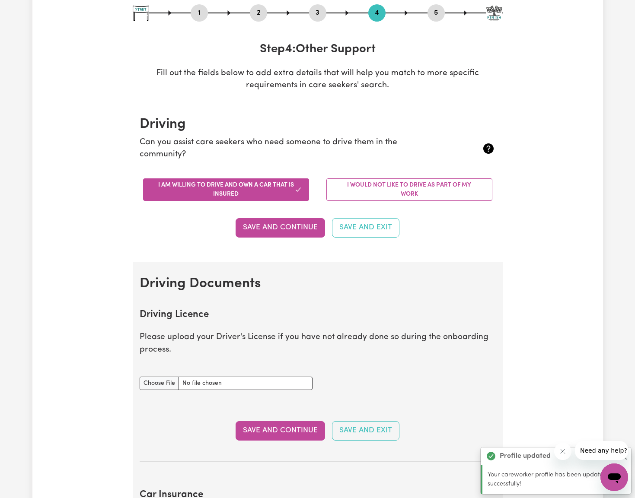
scroll to position [149, 0]
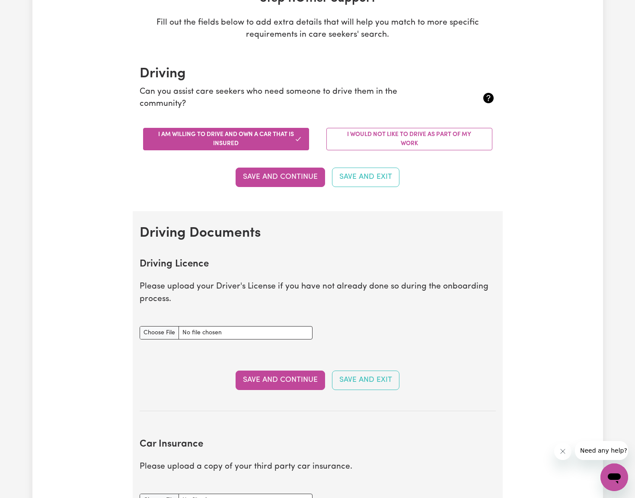
click at [354, 281] on p "Please upload your Driver's License if you have not already done so during the …" at bounding box center [318, 293] width 356 height 25
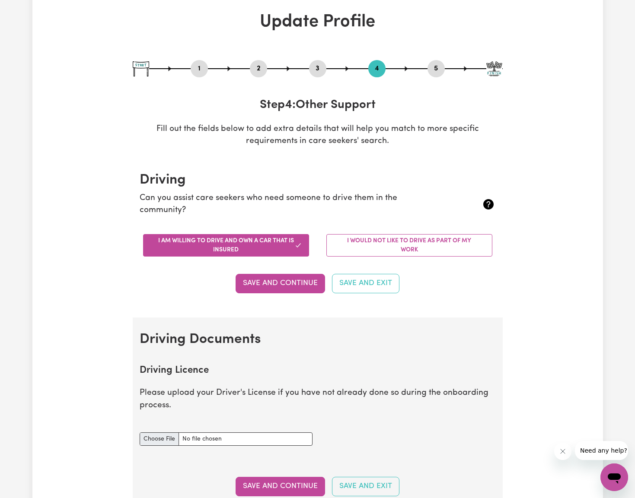
scroll to position [45, 0]
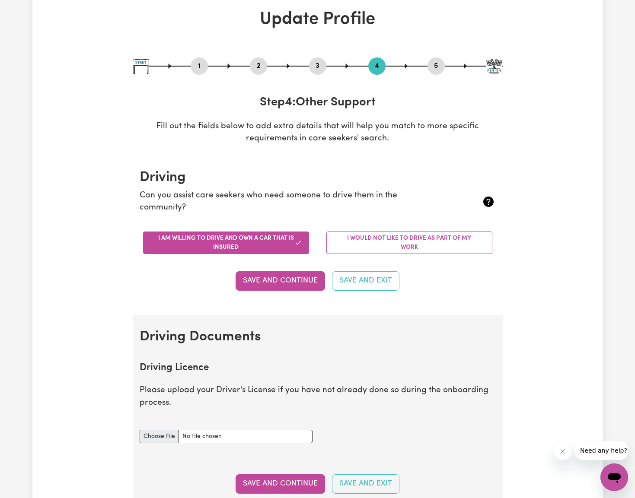
click at [163, 437] on input "Driving Licence document" at bounding box center [226, 436] width 173 height 13
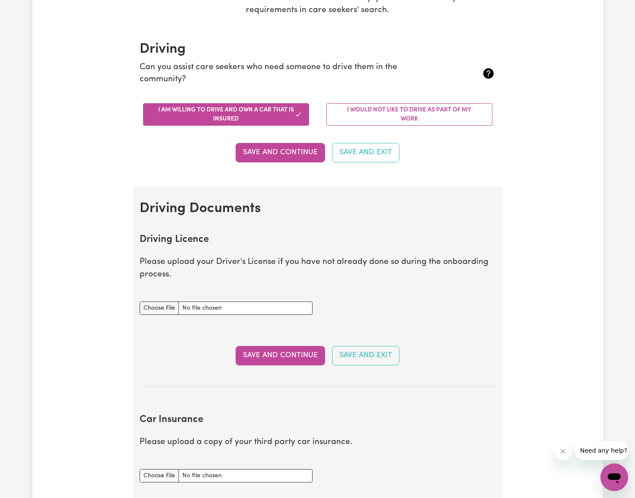
scroll to position [210, 0]
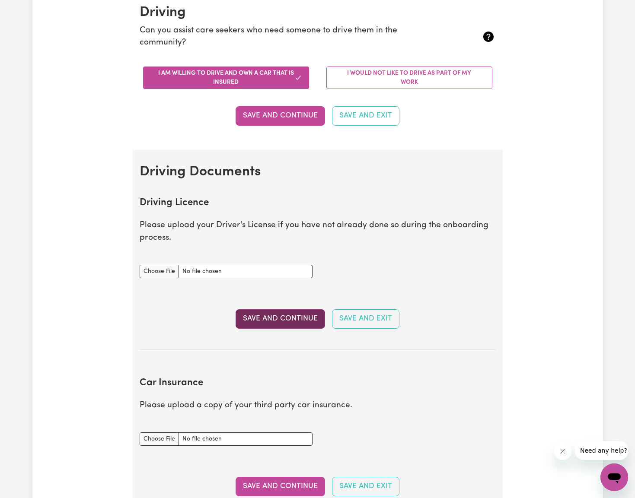
click at [280, 314] on button "Save and Continue" at bounding box center [279, 318] width 89 height 19
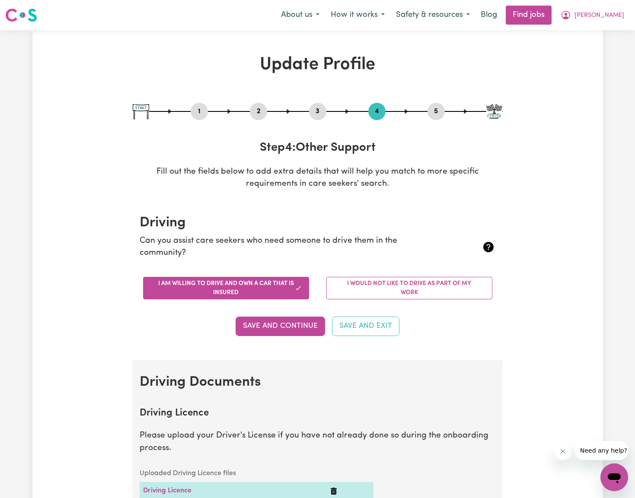
scroll to position [0, 0]
click at [195, 110] on button "1" at bounding box center [198, 111] width 17 height 11
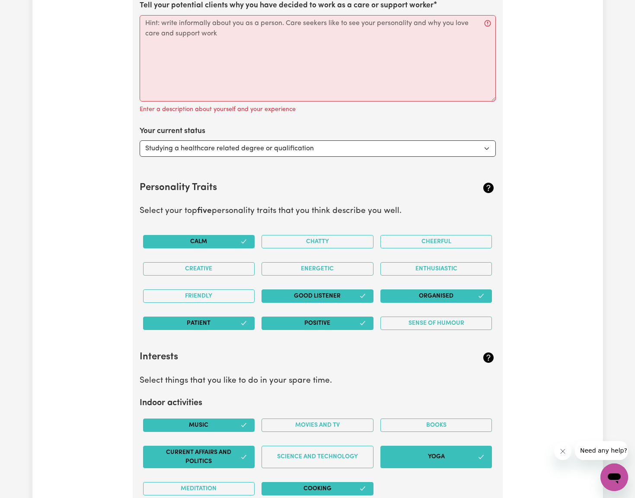
scroll to position [1416, 0]
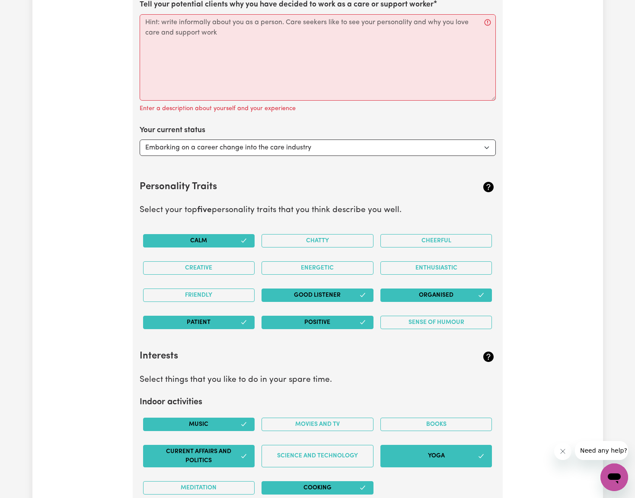
click at [326, 173] on section "Personality Traits Select your top five personality traits that you think descr…" at bounding box center [318, 251] width 356 height 170
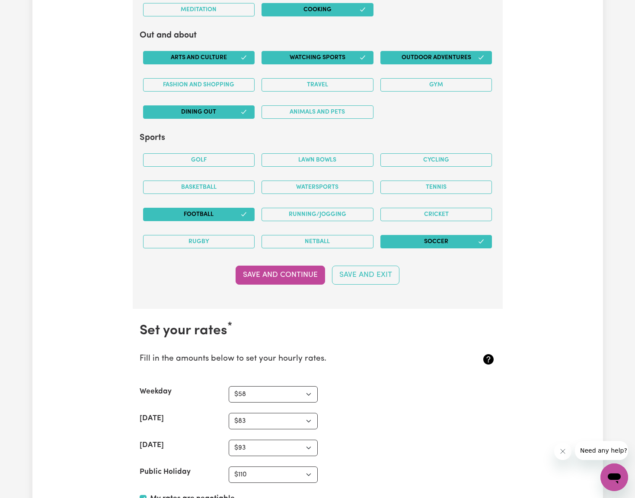
scroll to position [1912, 0]
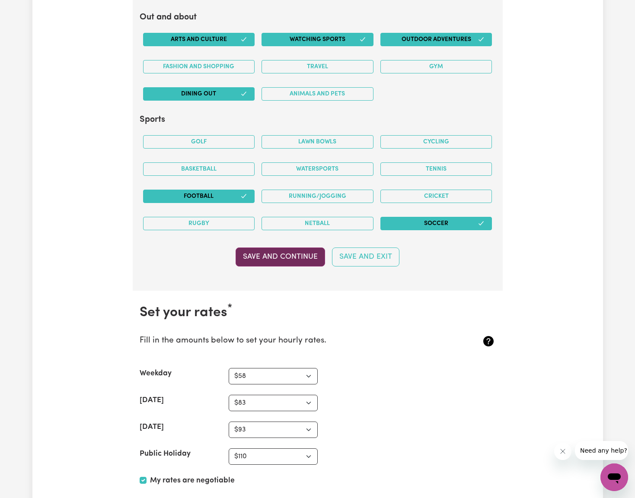
click at [300, 250] on button "Save and Continue" at bounding box center [279, 257] width 89 height 19
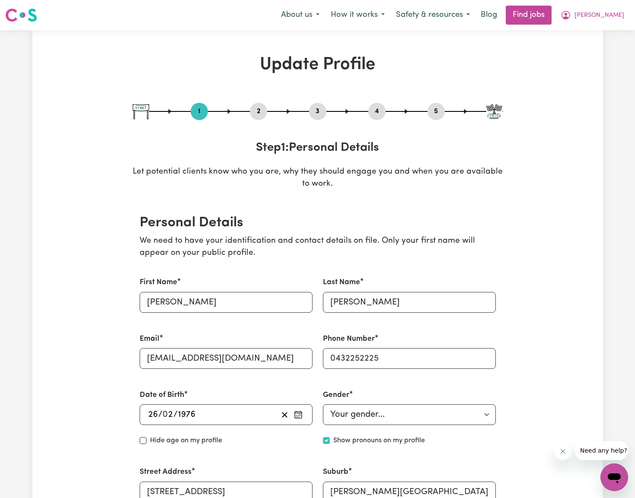
scroll to position [0, 0]
click at [260, 112] on button "2" at bounding box center [258, 111] width 17 height 11
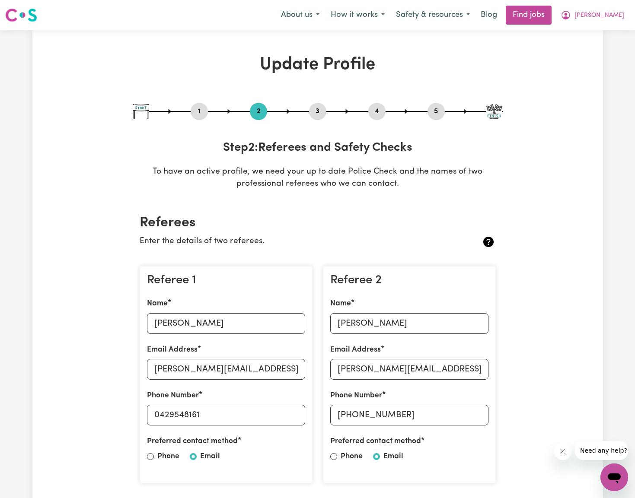
click at [317, 111] on button "3" at bounding box center [317, 111] width 17 height 11
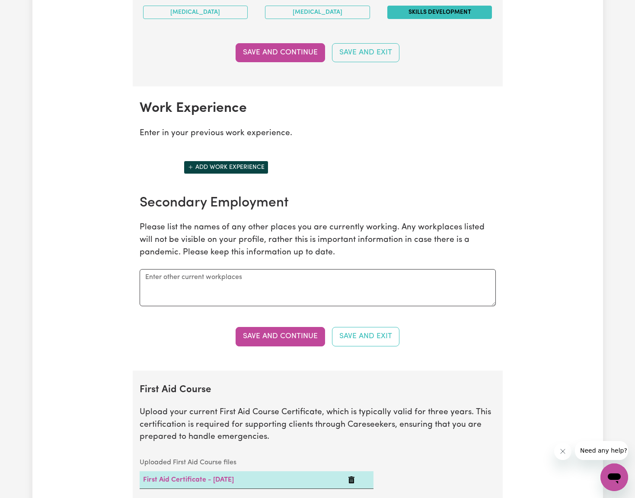
scroll to position [1135, 0]
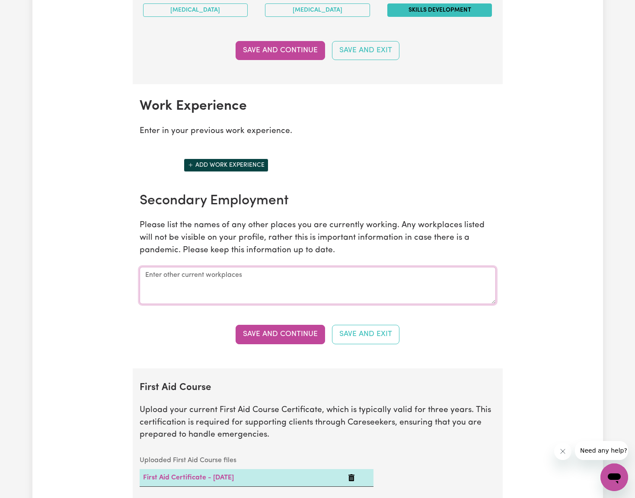
click at [226, 274] on textarea at bounding box center [318, 285] width 356 height 37
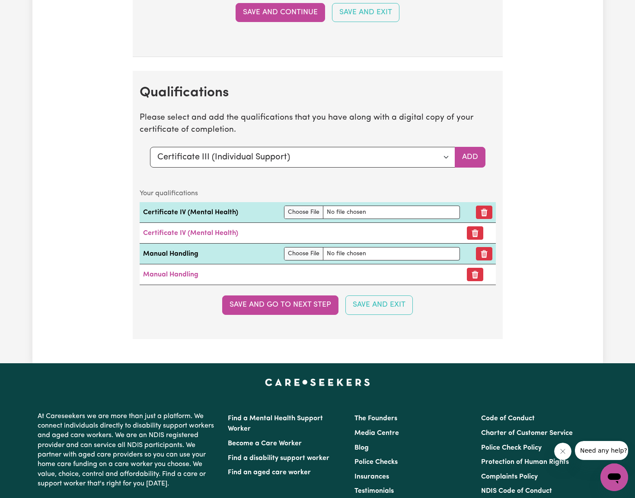
scroll to position [1992, 0]
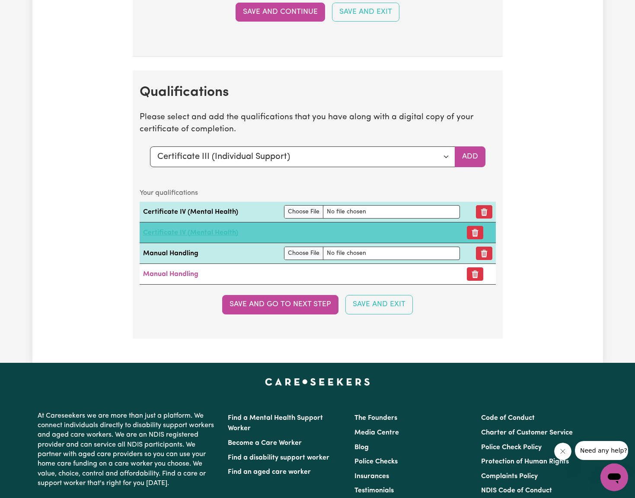
click at [178, 229] on link "Certificate IV (Mental Health)" at bounding box center [190, 232] width 95 height 7
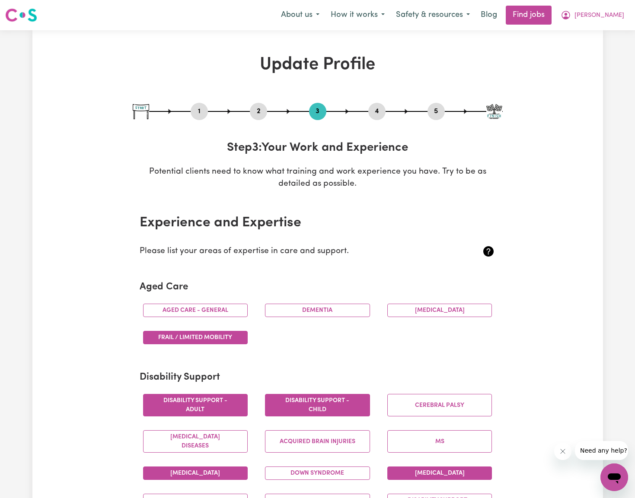
scroll to position [0, 0]
click at [617, 15] on span "[PERSON_NAME]" at bounding box center [599, 16] width 50 height 10
click at [591, 46] on link "My Dashboard" at bounding box center [595, 49] width 68 height 16
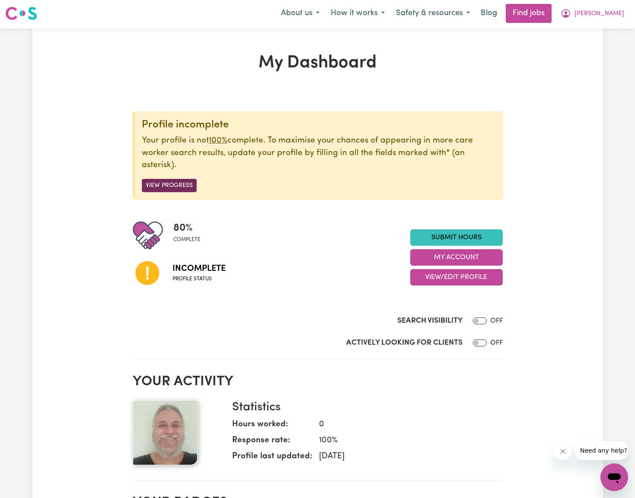
scroll to position [4, 0]
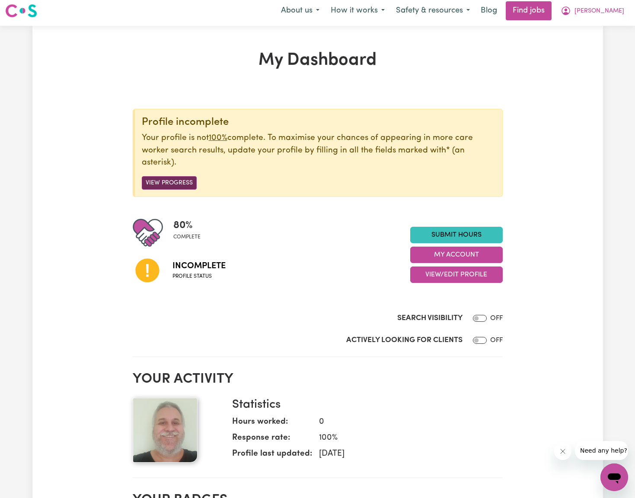
drag, startPoint x: 173, startPoint y: 181, endPoint x: 193, endPoint y: 180, distance: 20.4
click at [173, 181] on button "View Progress" at bounding box center [169, 182] width 55 height 13
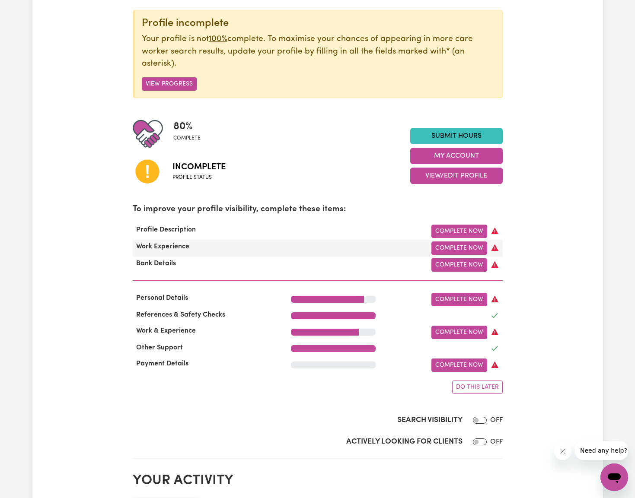
scroll to position [136, 0]
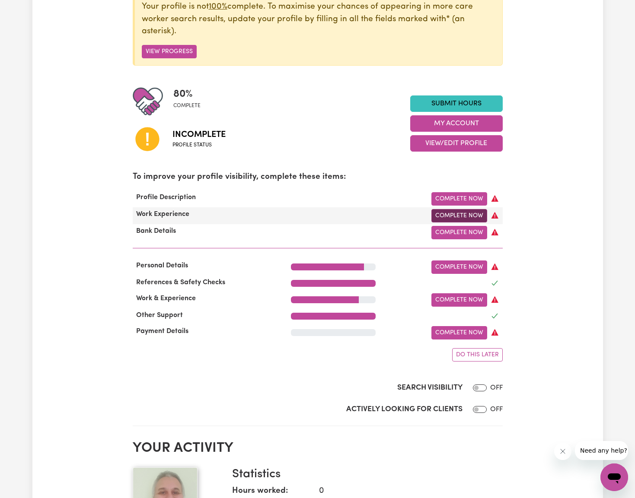
click at [457, 212] on link "Complete Now" at bounding box center [459, 215] width 56 height 13
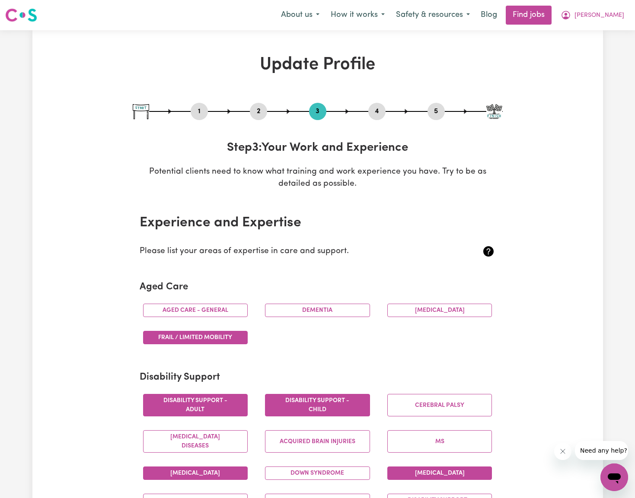
click at [376, 111] on button "4" at bounding box center [376, 111] width 17 height 11
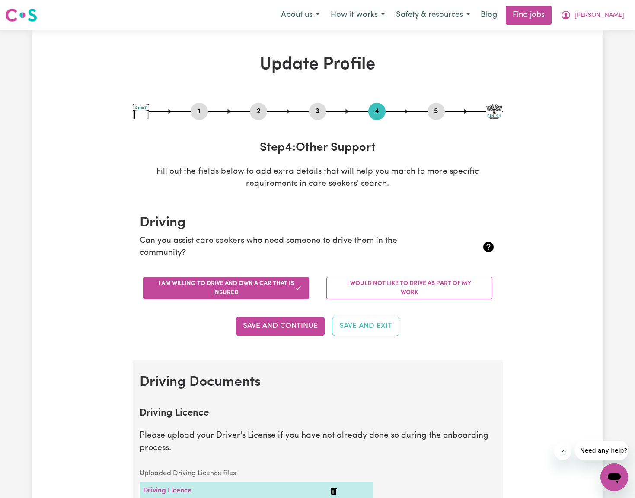
click at [316, 108] on button "3" at bounding box center [317, 111] width 17 height 11
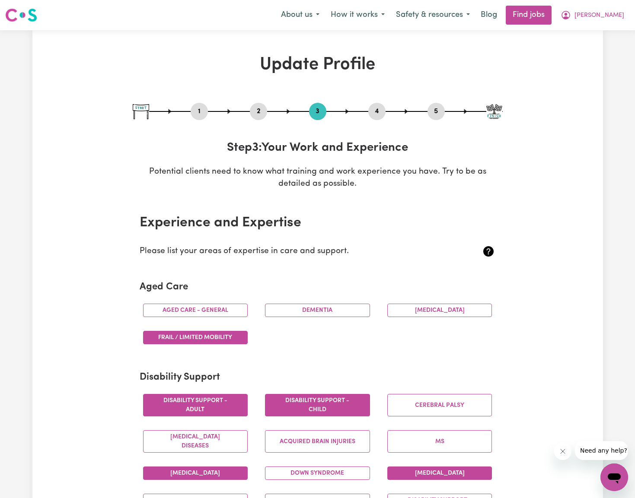
click at [435, 111] on button "5" at bounding box center [435, 111] width 17 height 11
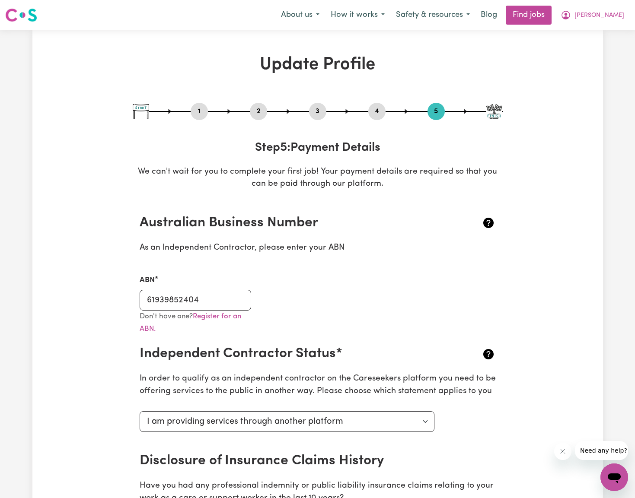
click at [259, 111] on button "2" at bounding box center [258, 111] width 17 height 11
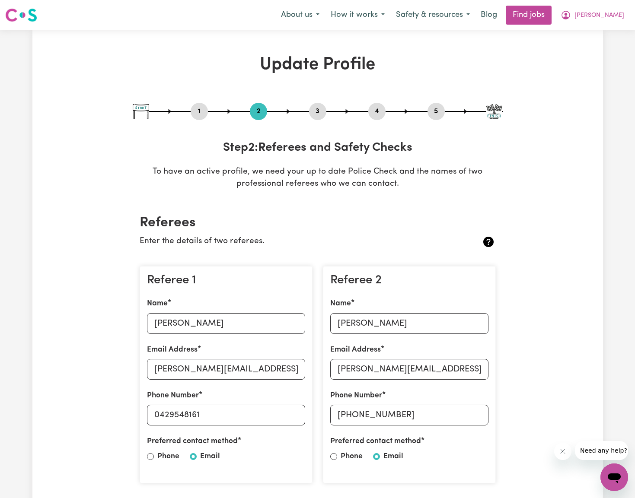
click at [317, 113] on button "3" at bounding box center [317, 111] width 17 height 11
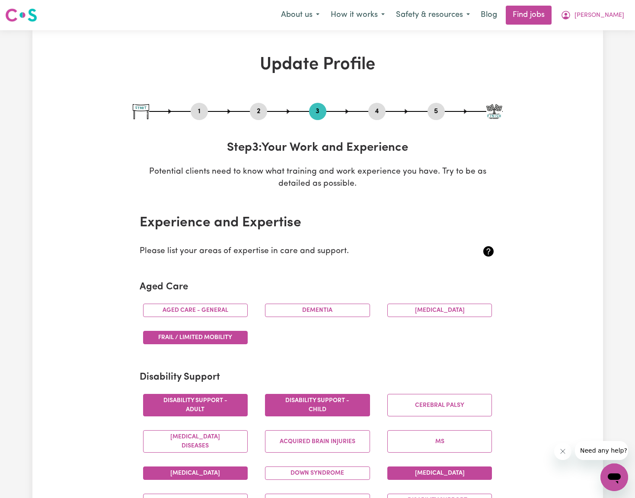
click at [383, 114] on button "4" at bounding box center [376, 111] width 17 height 11
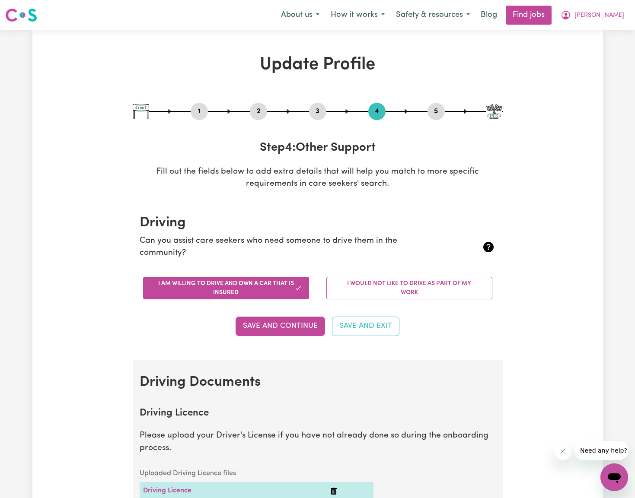
click at [198, 111] on button "1" at bounding box center [198, 111] width 17 height 11
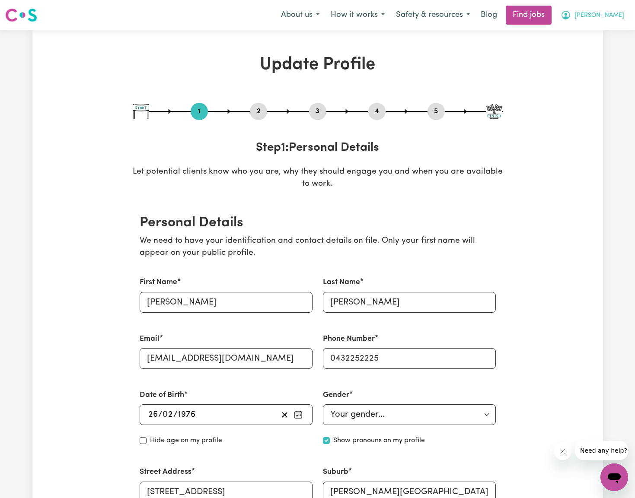
click at [616, 15] on span "[PERSON_NAME]" at bounding box center [599, 16] width 50 height 10
click at [587, 48] on link "My Dashboard" at bounding box center [595, 49] width 68 height 16
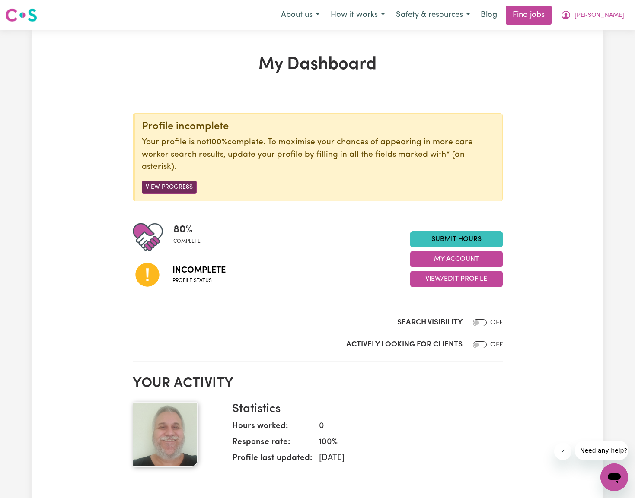
drag, startPoint x: 186, startPoint y: 185, endPoint x: 193, endPoint y: 183, distance: 7.1
click at [185, 185] on button "View Progress" at bounding box center [169, 187] width 55 height 13
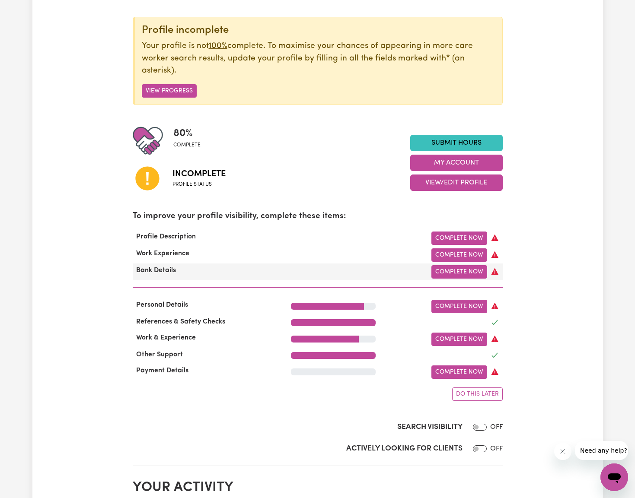
scroll to position [97, 0]
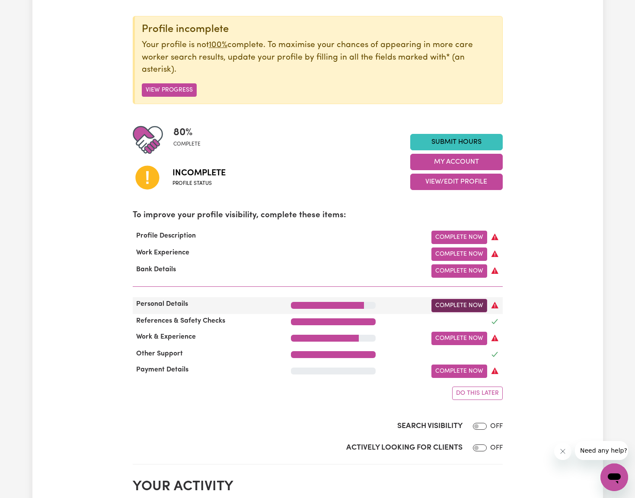
click at [460, 299] on link "Complete Now" at bounding box center [459, 305] width 56 height 13
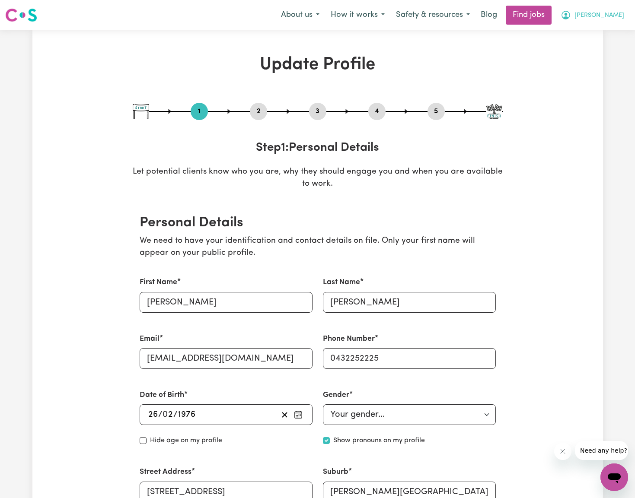
click at [618, 13] on span "[PERSON_NAME]" at bounding box center [599, 16] width 50 height 10
click at [589, 48] on link "My Dashboard" at bounding box center [595, 49] width 68 height 16
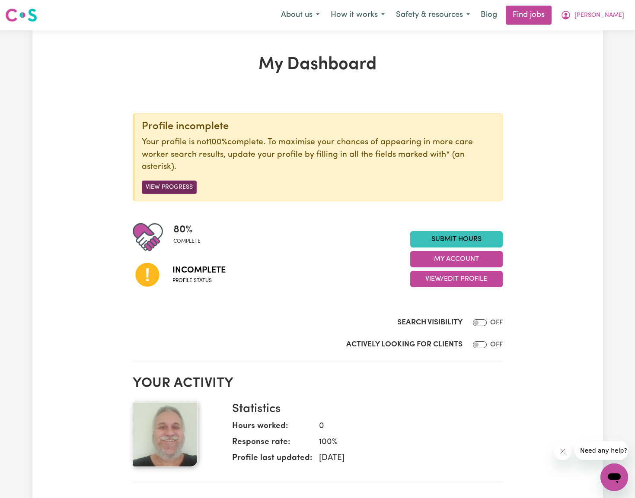
click at [171, 184] on button "View Progress" at bounding box center [169, 187] width 55 height 13
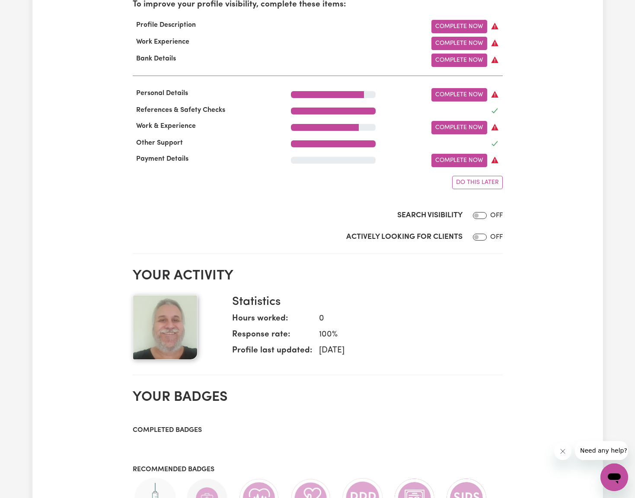
scroll to position [320, 0]
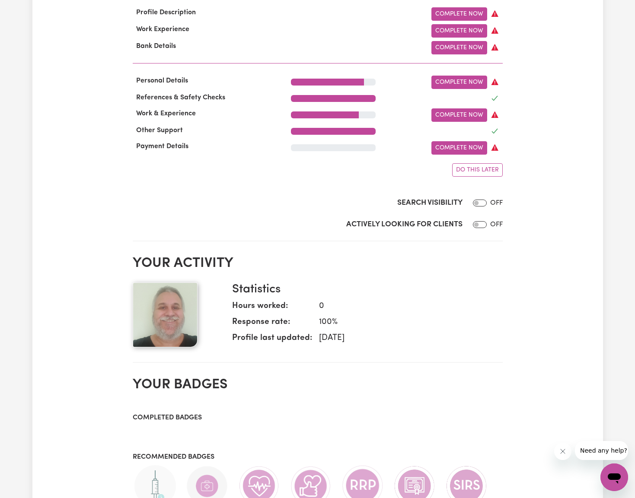
click at [477, 201] on input "Search Visibility" at bounding box center [480, 203] width 14 height 7
click at [484, 201] on input "Search Visibility" at bounding box center [482, 203] width 14 height 7
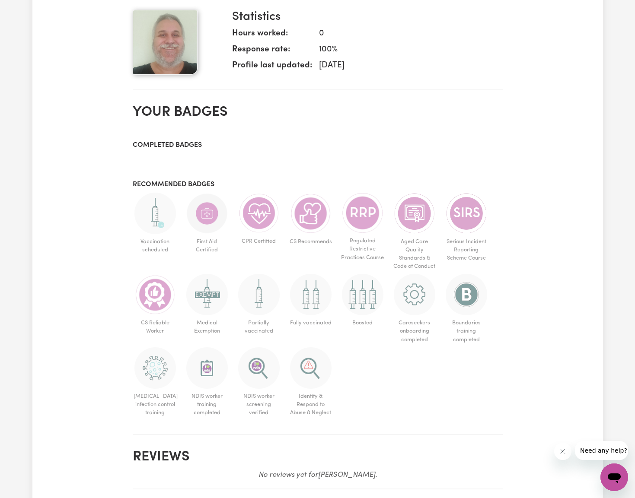
scroll to position [594, 0]
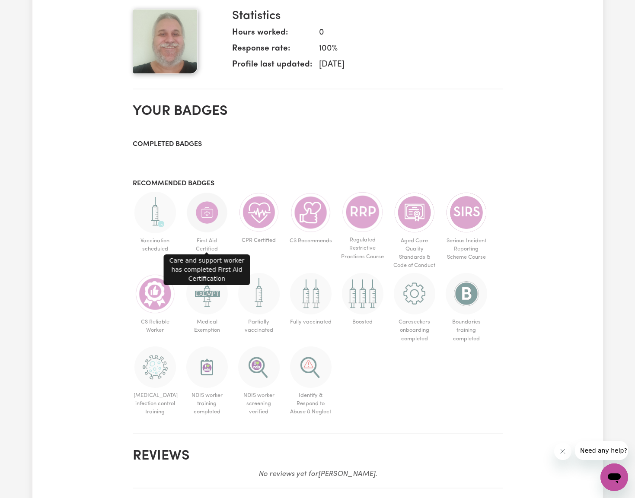
click at [213, 216] on img at bounding box center [206, 212] width 41 height 41
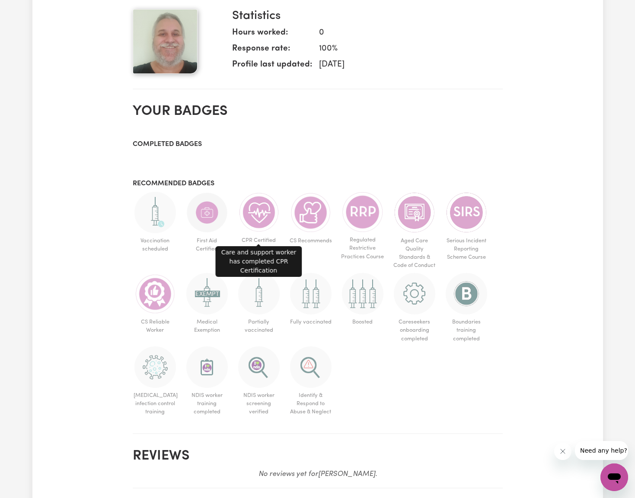
click at [263, 213] on img at bounding box center [258, 212] width 41 height 41
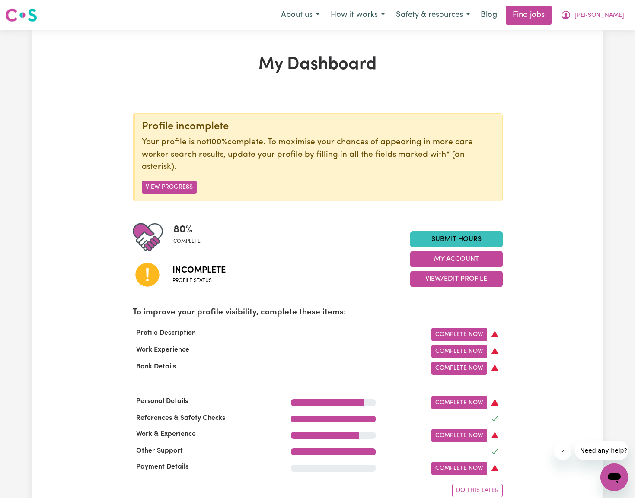
scroll to position [0, 0]
click at [621, 18] on span "[PERSON_NAME]" at bounding box center [599, 16] width 50 height 10
click at [593, 36] on link "My Account" at bounding box center [595, 33] width 68 height 16
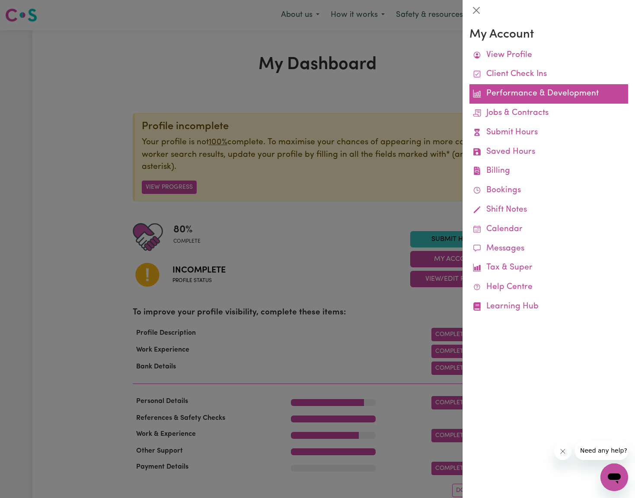
click at [518, 89] on link "Performance & Development" at bounding box center [548, 93] width 159 height 19
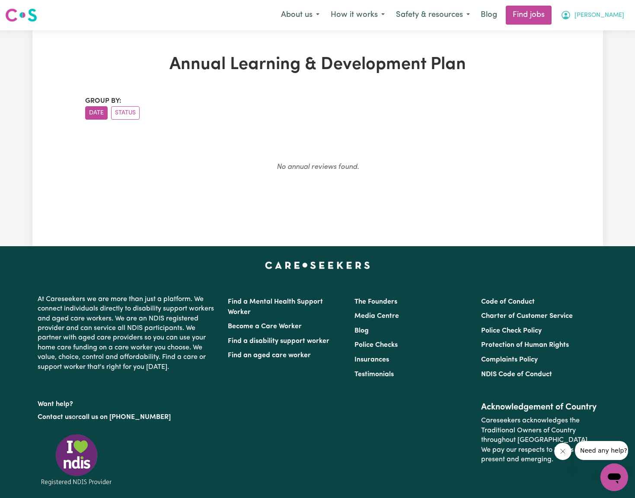
click at [570, 15] on icon "My Account" at bounding box center [565, 15] width 9 height 9
click at [595, 30] on link "My Account" at bounding box center [595, 33] width 68 height 16
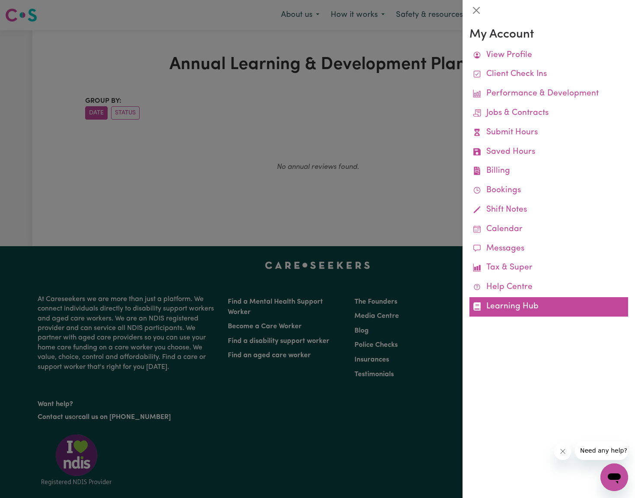
click at [507, 298] on link "Learning Hub" at bounding box center [548, 306] width 159 height 19
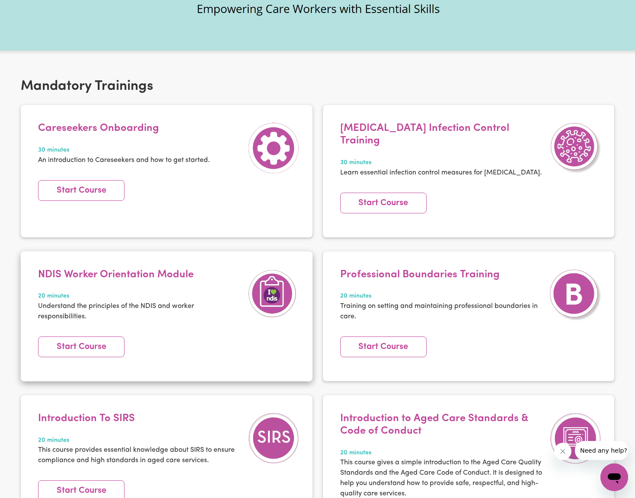
scroll to position [112, 0]
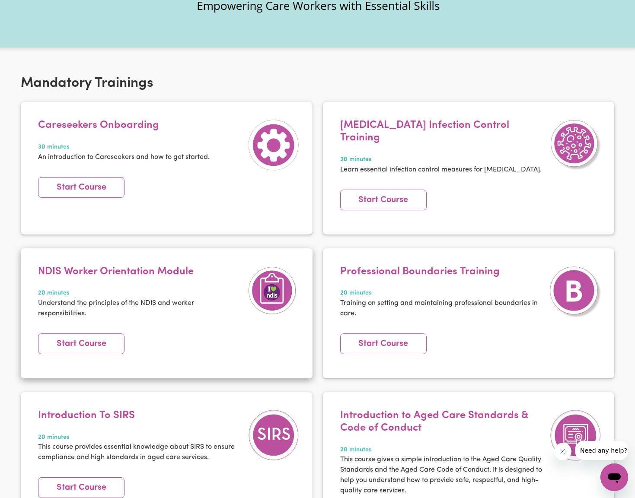
click at [169, 266] on h4 "NDIS Worker Orientation Module" at bounding box center [140, 272] width 205 height 13
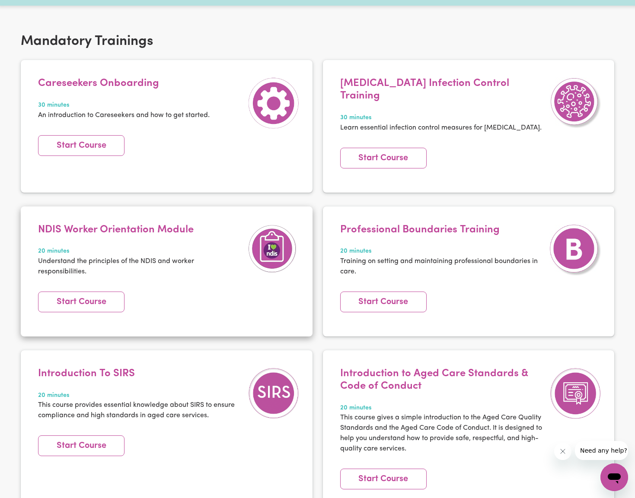
scroll to position [172, 0]
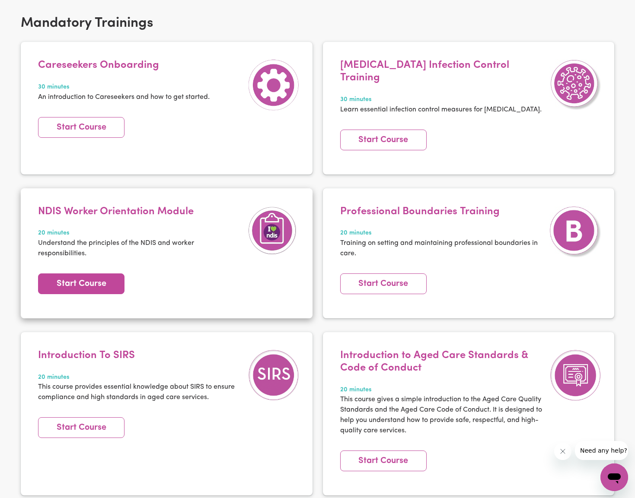
click at [80, 273] on link "Start Course" at bounding box center [81, 283] width 86 height 21
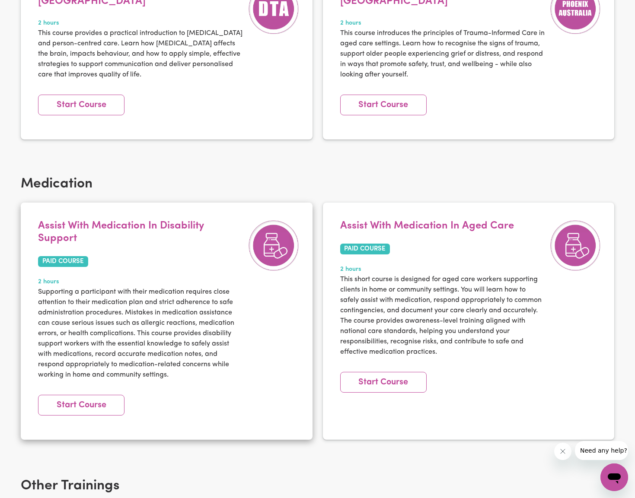
scroll to position [778, 0]
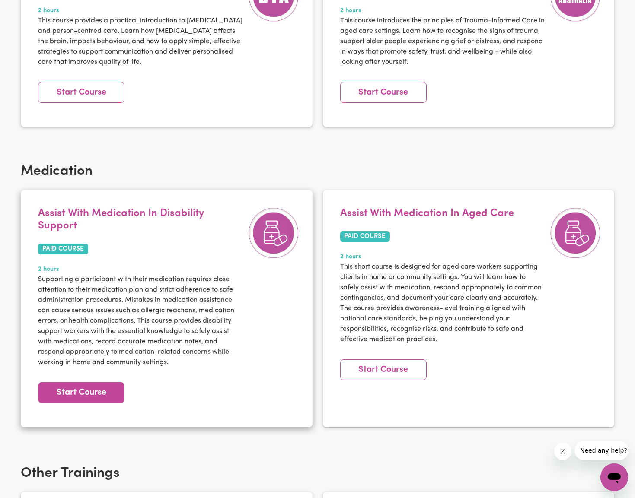
click at [88, 382] on link "Start Course" at bounding box center [81, 392] width 86 height 21
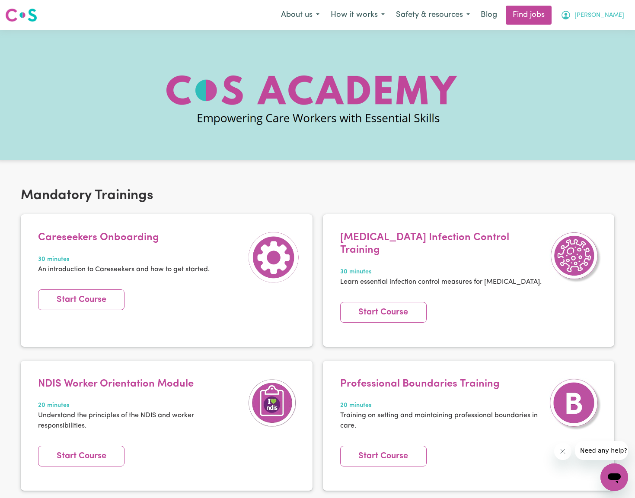
scroll to position [0, 0]
click at [619, 15] on span "[PERSON_NAME]" at bounding box center [599, 16] width 50 height 10
click at [586, 48] on link "My Dashboard" at bounding box center [595, 49] width 68 height 16
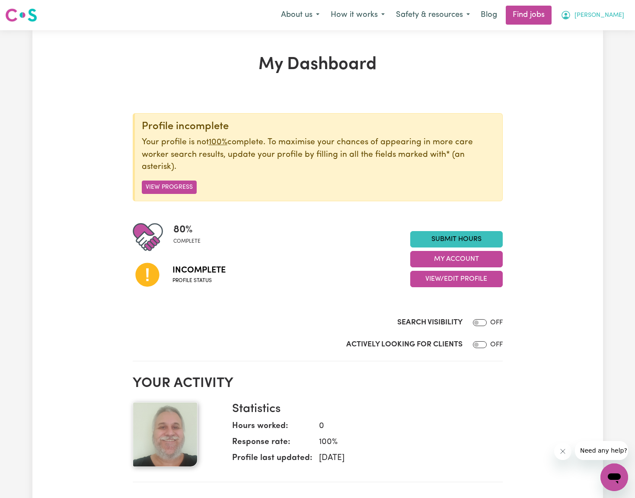
click at [613, 16] on button "[PERSON_NAME]" at bounding box center [592, 15] width 75 height 18
click at [587, 45] on link "My Dashboard" at bounding box center [595, 49] width 68 height 16
click at [619, 10] on button "[PERSON_NAME]" at bounding box center [592, 15] width 75 height 18
click at [616, 12] on span "[PERSON_NAME]" at bounding box center [599, 16] width 50 height 10
click at [590, 34] on link "My Account" at bounding box center [595, 33] width 68 height 16
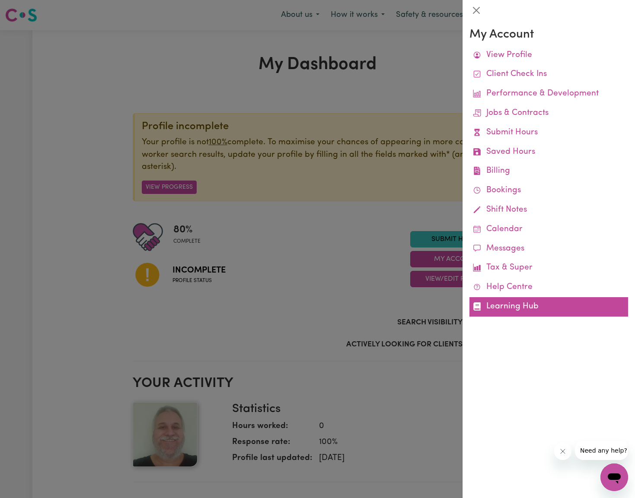
click at [516, 303] on link "Learning Hub" at bounding box center [548, 306] width 159 height 19
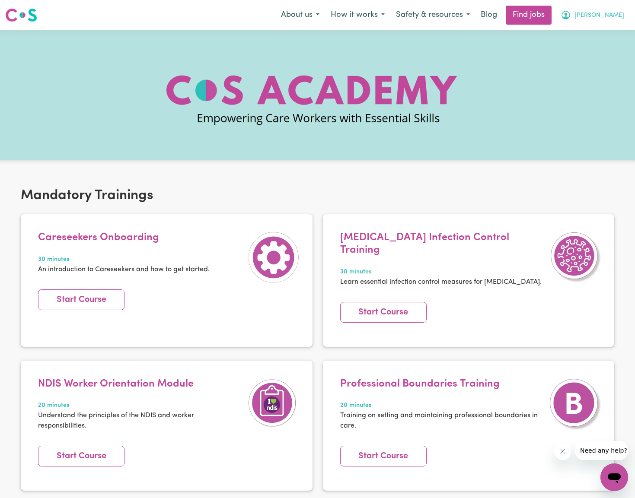
click at [616, 14] on span "[PERSON_NAME]" at bounding box center [599, 16] width 50 height 10
click at [594, 47] on link "My Dashboard" at bounding box center [595, 49] width 68 height 16
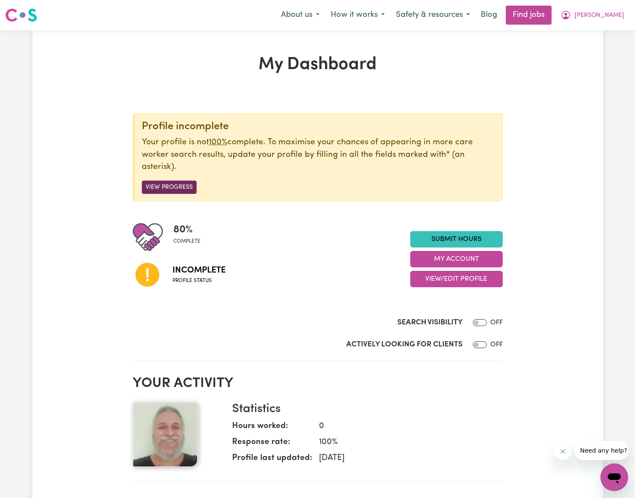
click at [156, 183] on button "View Progress" at bounding box center [169, 187] width 55 height 13
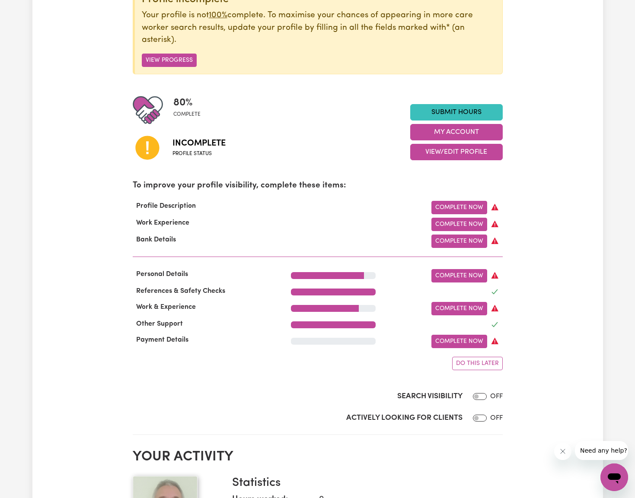
scroll to position [135, 0]
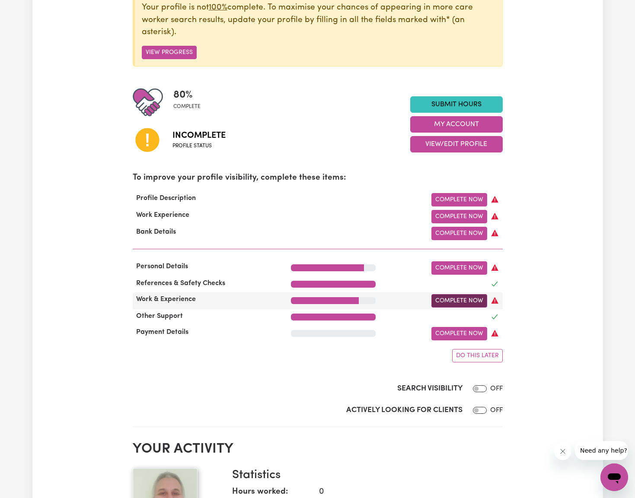
click at [471, 297] on link "Complete Now" at bounding box center [459, 300] width 56 height 13
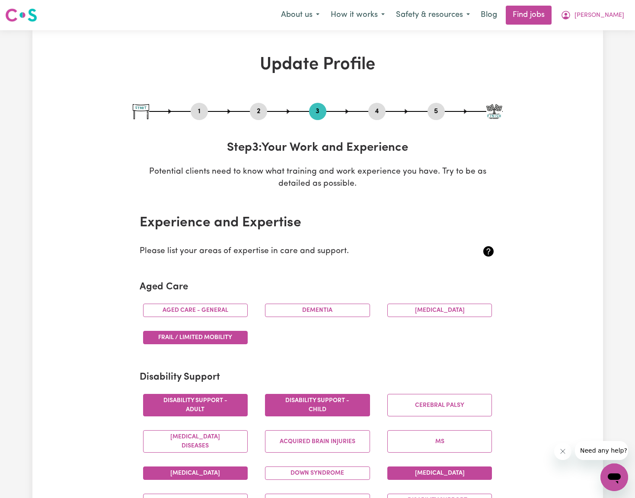
click at [374, 110] on button "4" at bounding box center [376, 111] width 17 height 11
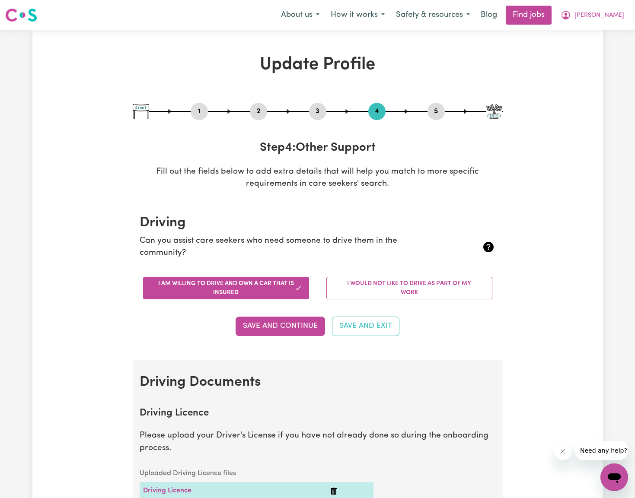
click at [257, 112] on button "2" at bounding box center [258, 111] width 17 height 11
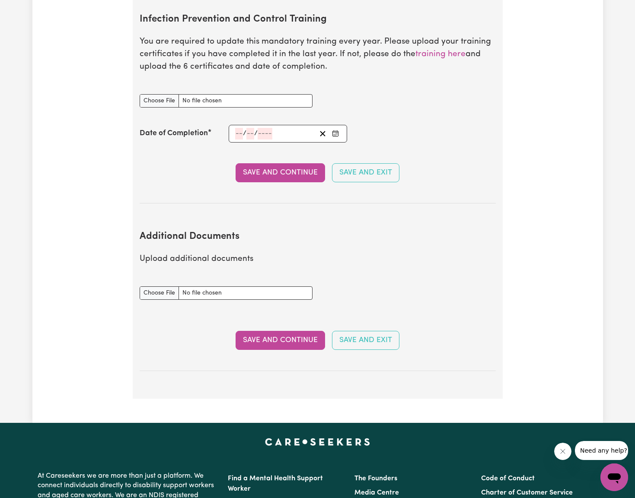
scroll to position [1460, 0]
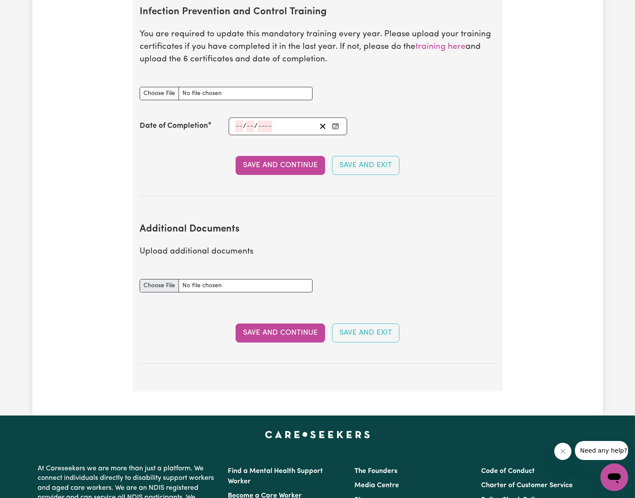
click at [167, 279] on input "Additional Documents document" at bounding box center [226, 285] width 173 height 13
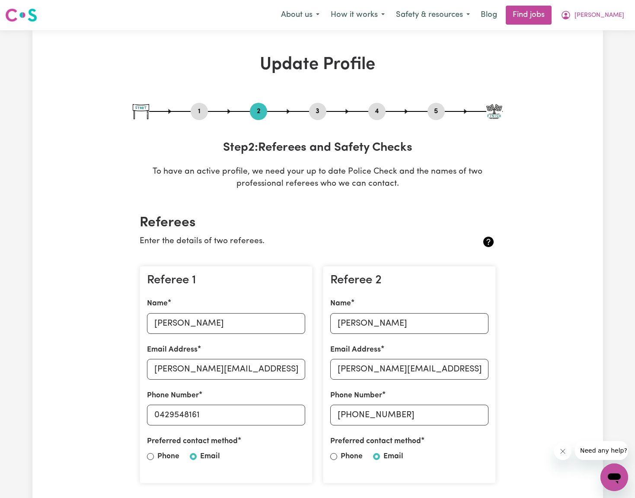
scroll to position [0, 0]
click at [619, 14] on span "[PERSON_NAME]" at bounding box center [599, 16] width 50 height 10
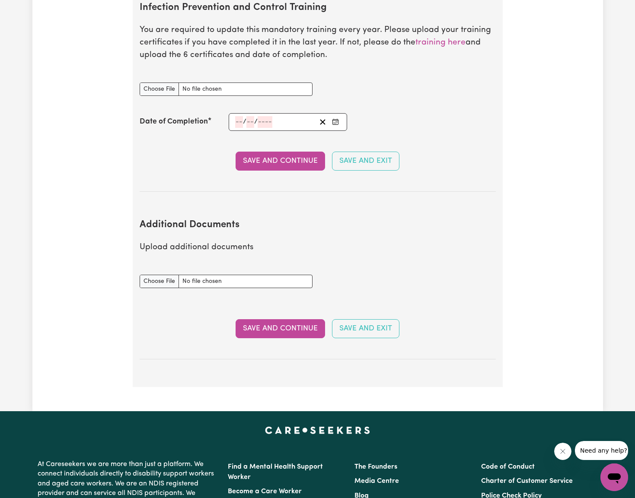
scroll to position [1486, 0]
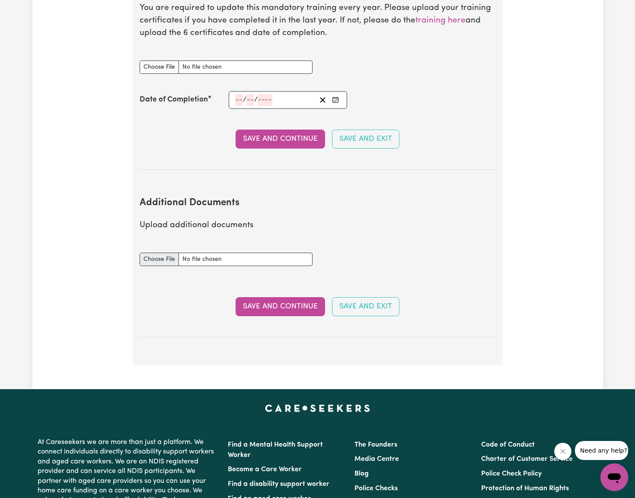
click at [166, 253] on input "Additional Documents document" at bounding box center [226, 259] width 173 height 13
drag, startPoint x: 273, startPoint y: 283, endPoint x: 244, endPoint y: 273, distance: 30.6
click at [273, 297] on button "Save and Continue" at bounding box center [279, 306] width 89 height 19
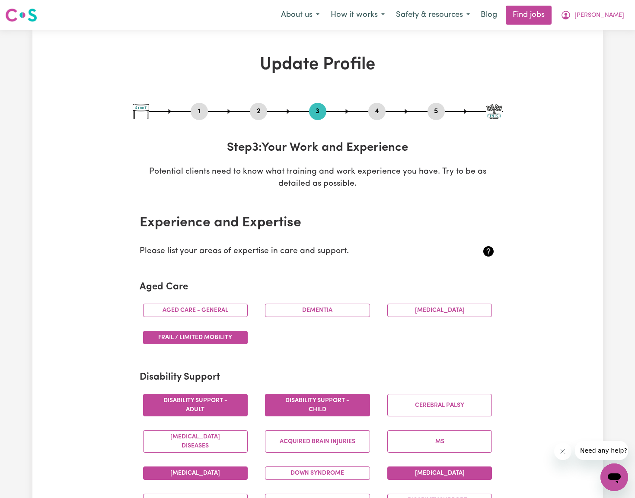
scroll to position [0, 0]
click at [259, 114] on button "2" at bounding box center [258, 111] width 17 height 11
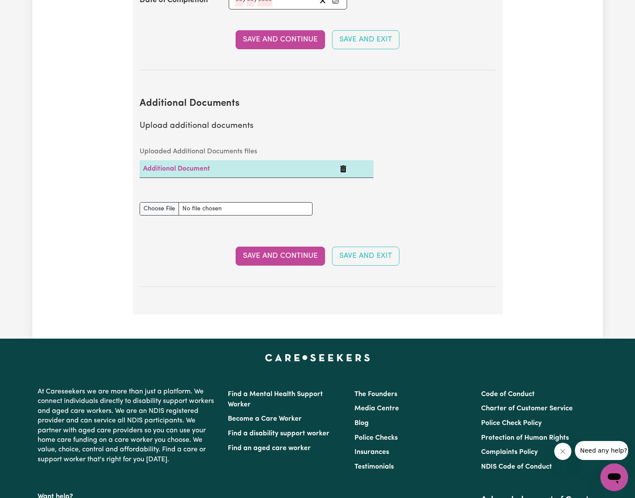
scroll to position [1585, 0]
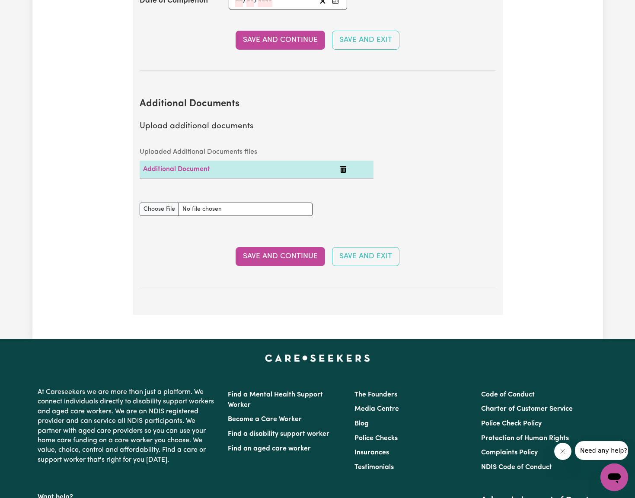
click at [192, 161] on td "Additional Document" at bounding box center [238, 170] width 197 height 18
drag, startPoint x: 191, startPoint y: 146, endPoint x: 219, endPoint y: 145, distance: 28.5
click at [191, 166] on link "Additional Document" at bounding box center [176, 169] width 67 height 7
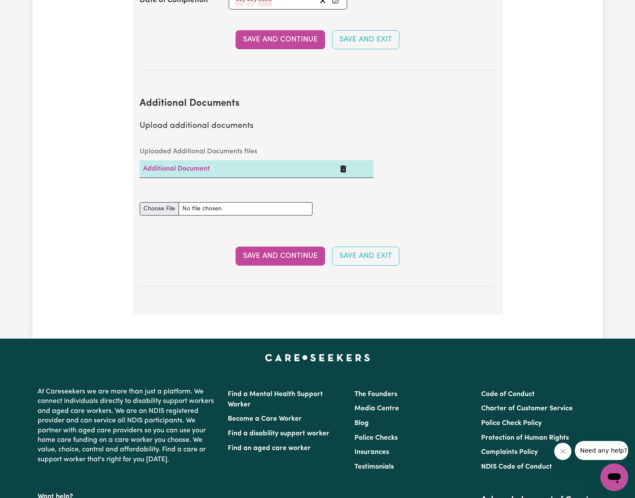
click at [162, 202] on input "Additional Documents document" at bounding box center [226, 208] width 173 height 13
click at [273, 247] on button "Save and Continue" at bounding box center [279, 256] width 89 height 19
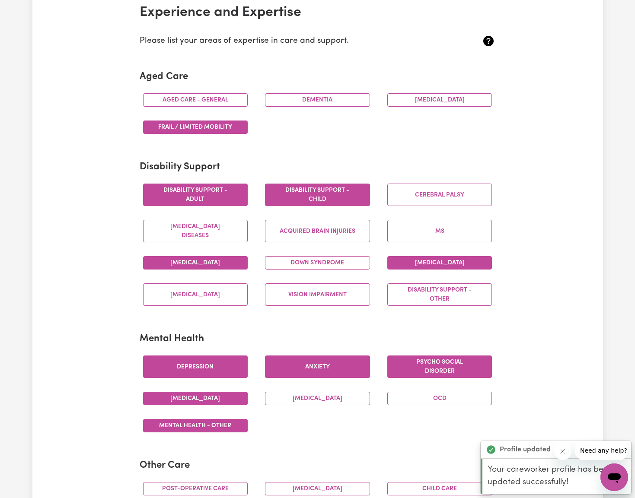
scroll to position [0, 0]
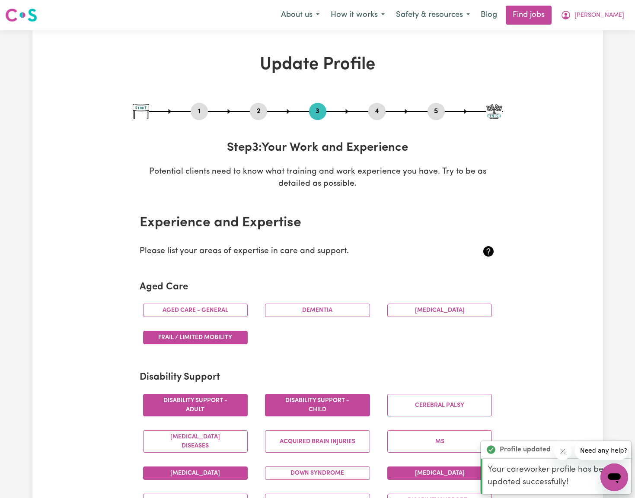
click at [260, 114] on button "2" at bounding box center [258, 111] width 17 height 11
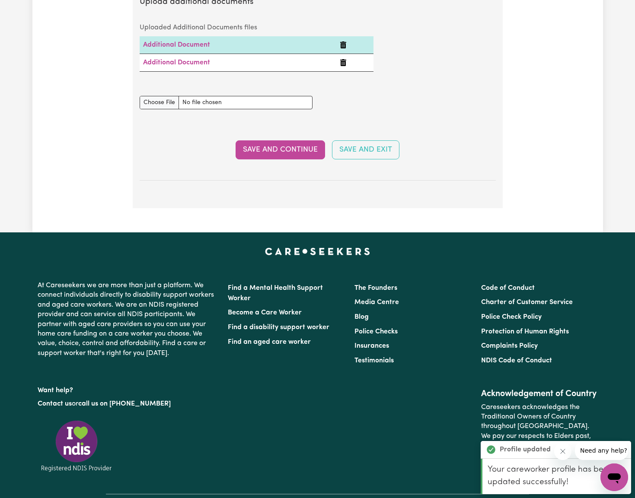
scroll to position [1497, 0]
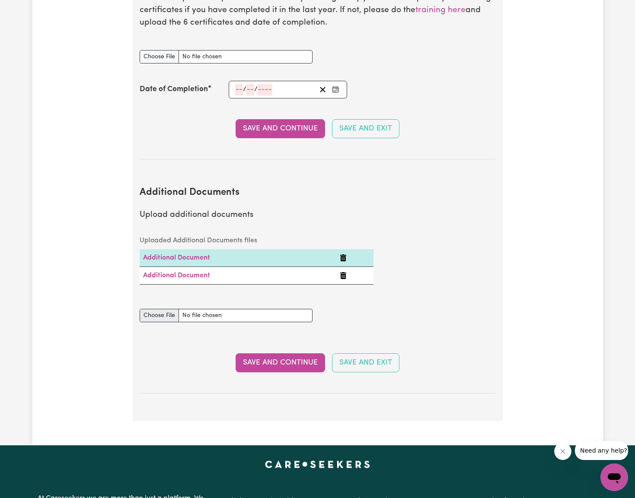
click at [168, 309] on input "Additional Documents document" at bounding box center [226, 315] width 173 height 13
click at [276, 353] on button "Save and Continue" at bounding box center [279, 362] width 89 height 19
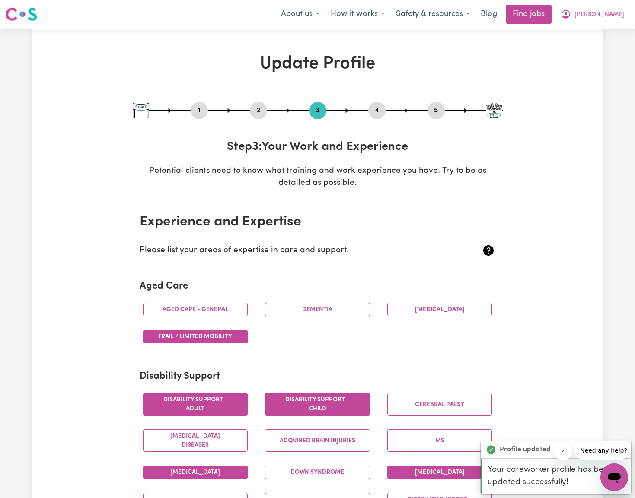
scroll to position [0, 0]
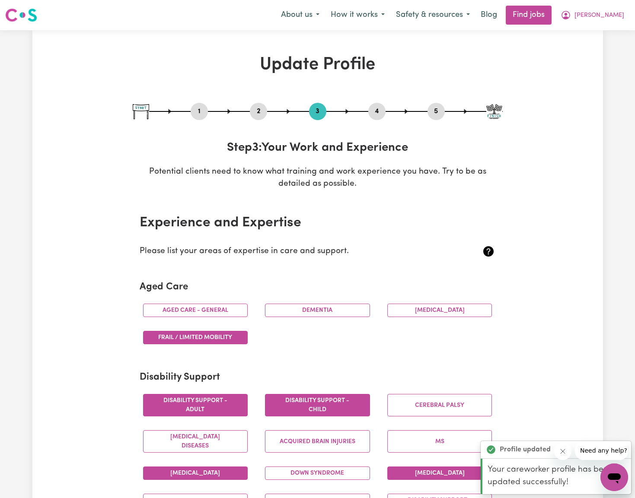
drag, startPoint x: 261, startPoint y: 111, endPoint x: 265, endPoint y: 120, distance: 9.1
click at [261, 111] on button "2" at bounding box center [258, 111] width 17 height 11
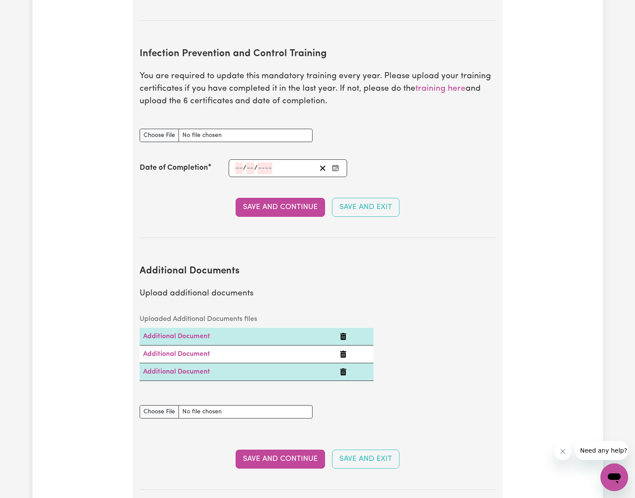
scroll to position [1472, 0]
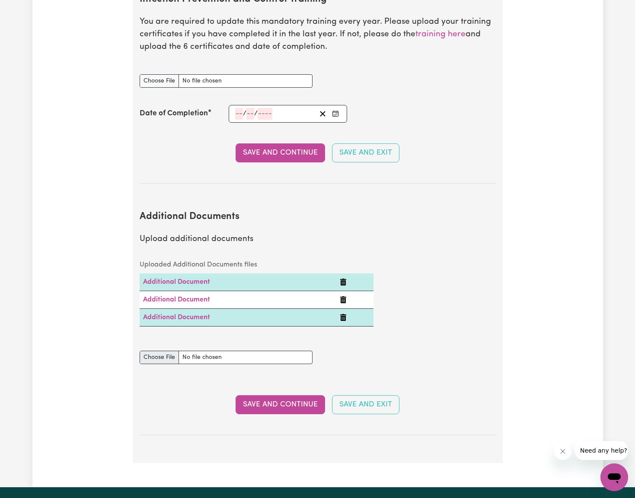
click at [166, 351] on input "Additional Documents document" at bounding box center [226, 357] width 173 height 13
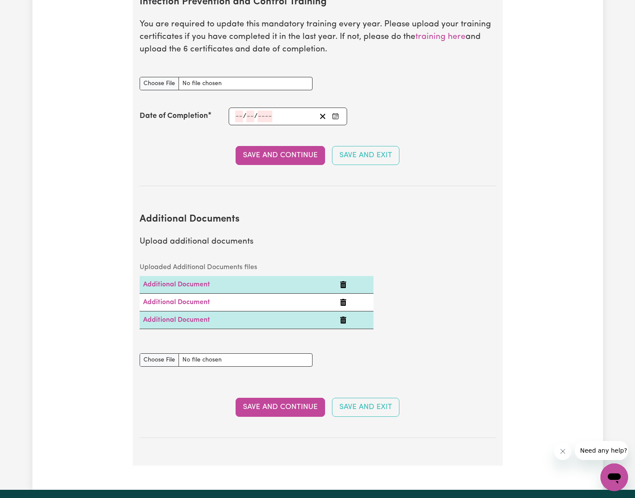
click at [274, 398] on button "Save and Continue" at bounding box center [279, 407] width 89 height 19
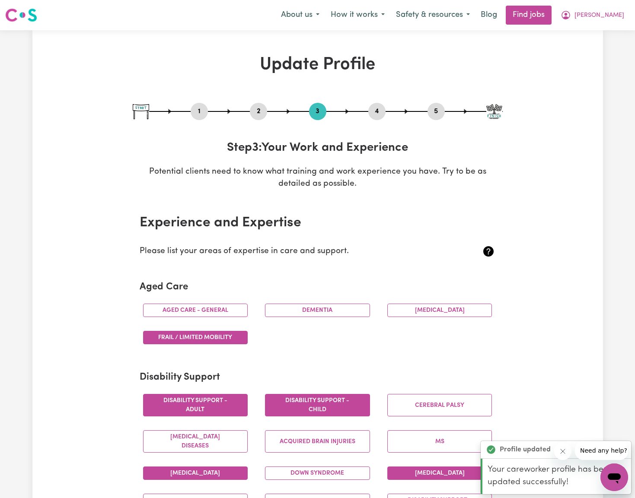
scroll to position [0, 0]
click at [257, 114] on button "2" at bounding box center [258, 111] width 17 height 11
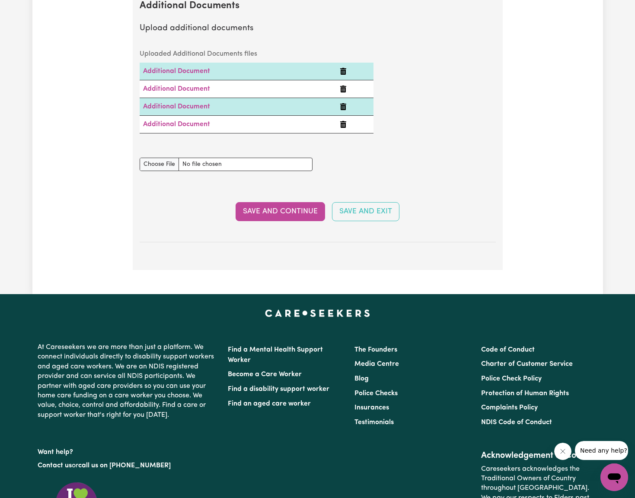
scroll to position [1520, 0]
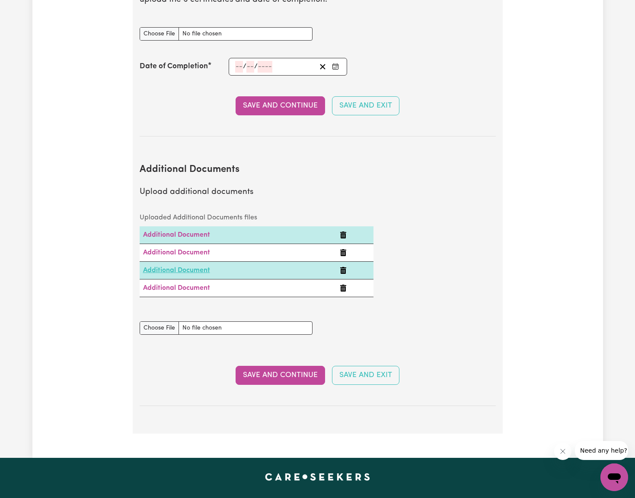
click at [196, 267] on link "Additional Document" at bounding box center [176, 270] width 67 height 7
click at [191, 285] on link "Additional Document" at bounding box center [176, 288] width 67 height 7
click at [270, 366] on button "Save and Continue" at bounding box center [279, 375] width 89 height 19
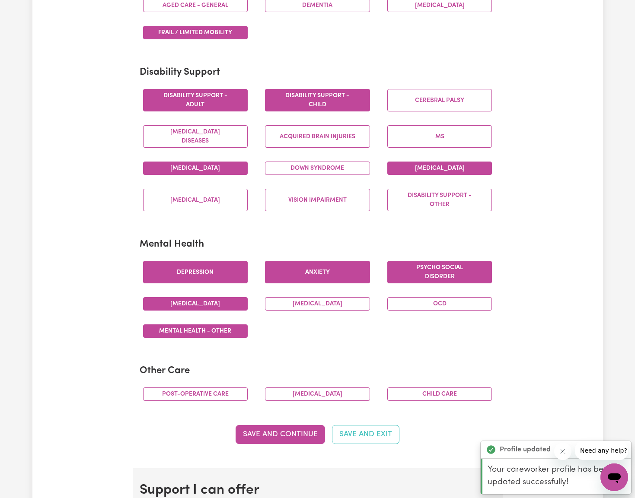
scroll to position [0, 0]
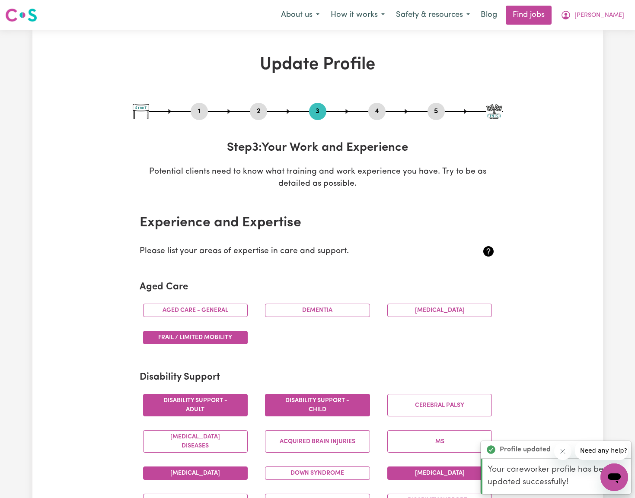
click at [259, 113] on button "2" at bounding box center [258, 111] width 17 height 11
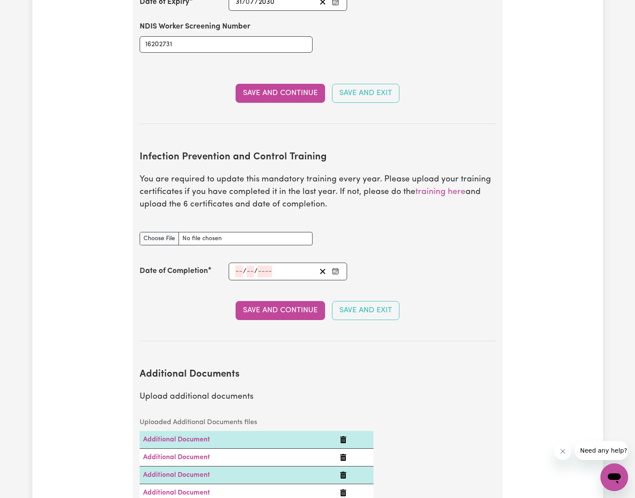
scroll to position [1324, 0]
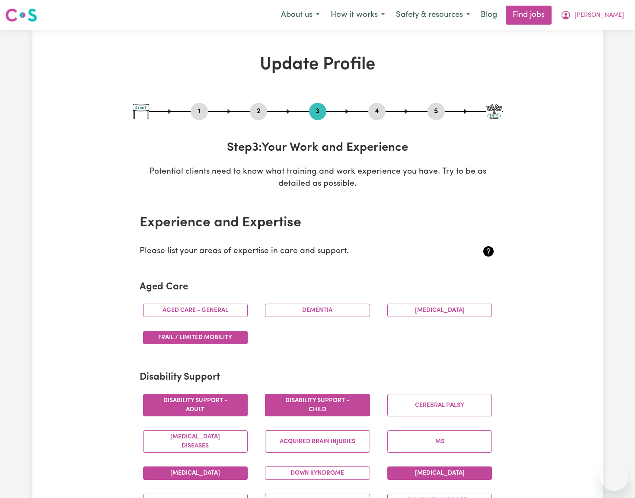
select select "Certificate III (Individual Support)"
click at [618, 16] on span "[PERSON_NAME]" at bounding box center [599, 16] width 50 height 10
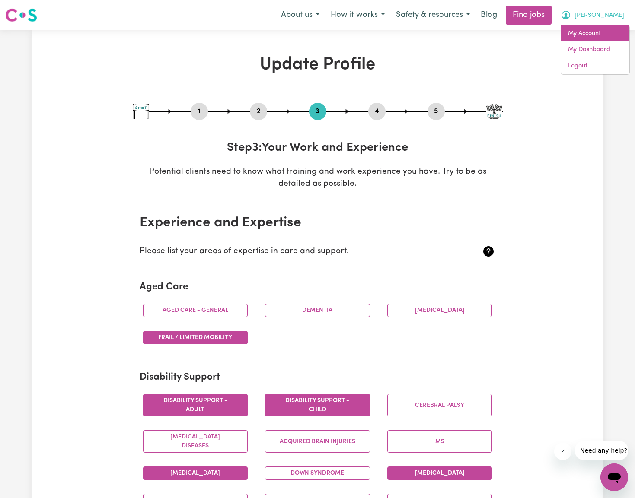
click at [601, 33] on link "My Account" at bounding box center [595, 33] width 68 height 16
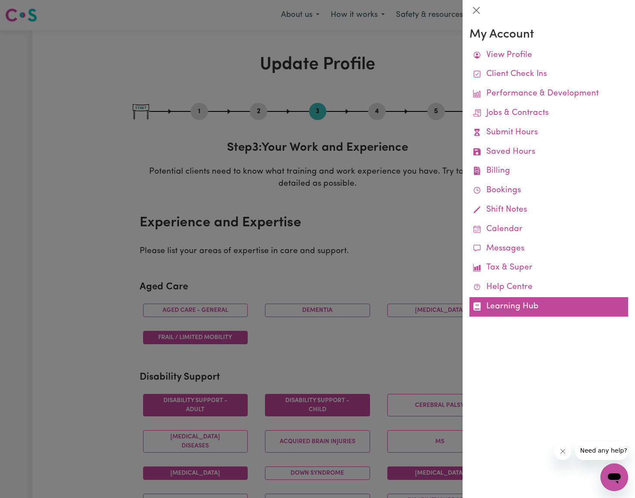
click at [537, 299] on link "Learning Hub" at bounding box center [548, 306] width 159 height 19
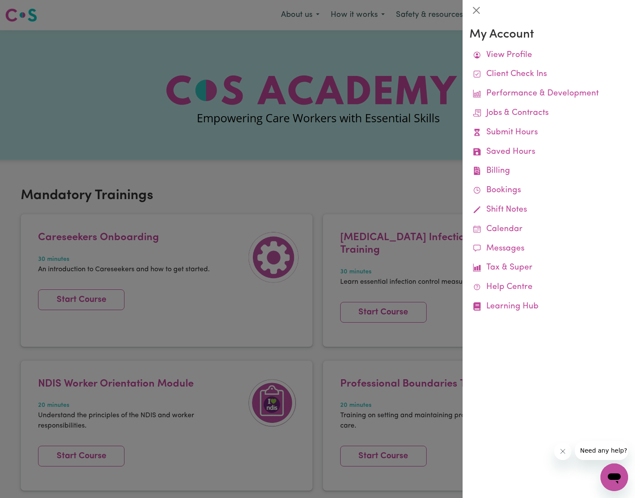
drag, startPoint x: 374, startPoint y: 192, endPoint x: 368, endPoint y: 190, distance: 6.3
click at [374, 192] on div at bounding box center [317, 249] width 635 height 498
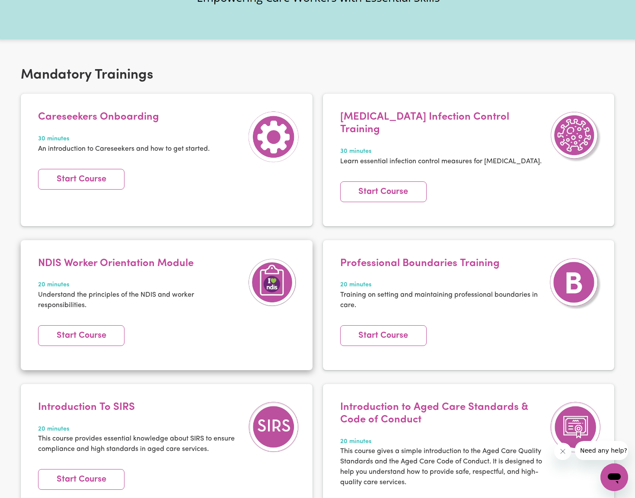
scroll to position [121, 0]
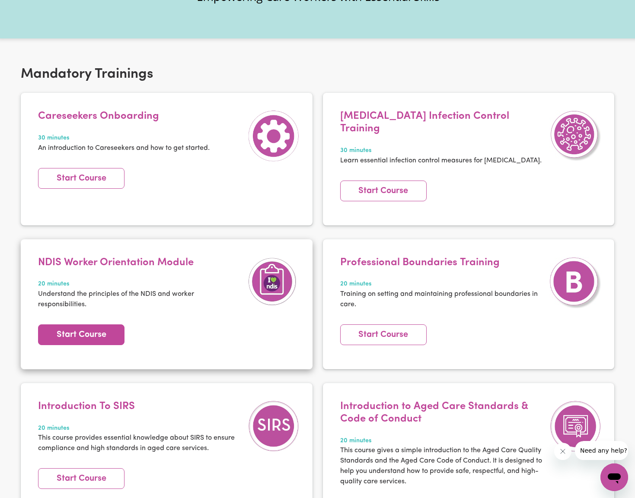
click at [89, 325] on link "Start Course" at bounding box center [81, 334] width 86 height 21
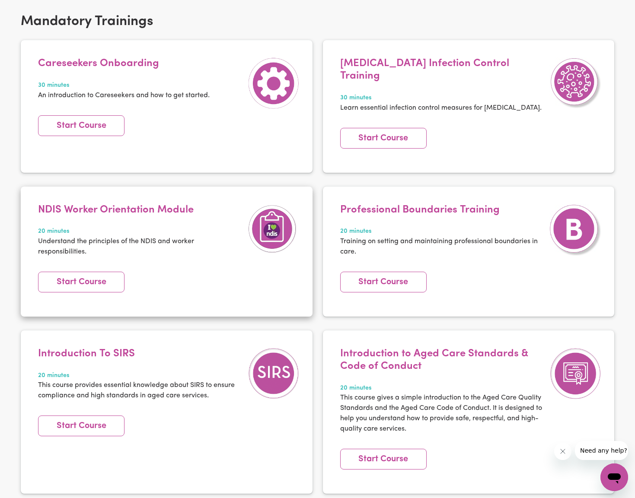
scroll to position [228, 0]
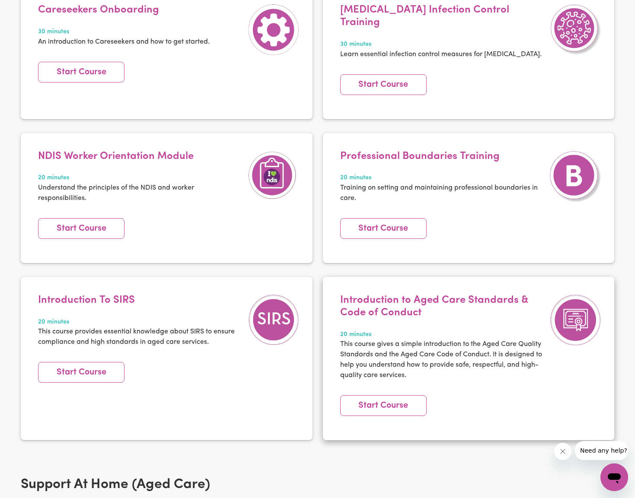
click at [416, 339] on p "This course gives a simple introduction to the Aged Care Quality Standards and …" at bounding box center [442, 359] width 205 height 41
click at [396, 395] on link "Start Course" at bounding box center [383, 405] width 86 height 21
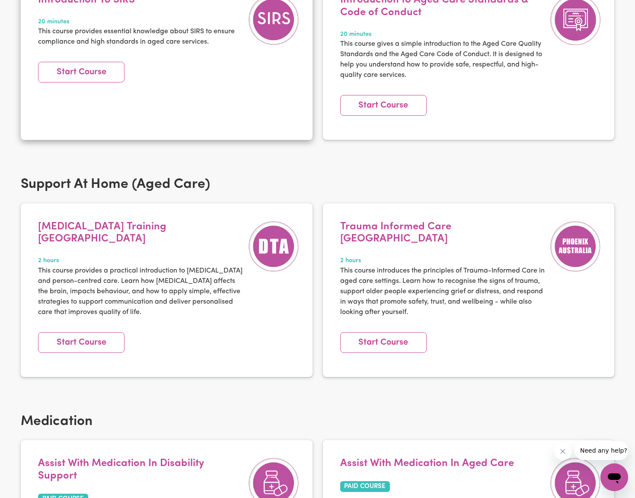
scroll to position [543, 0]
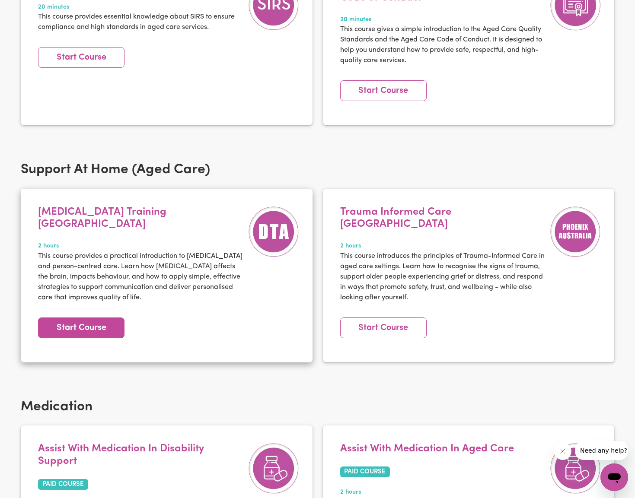
click at [100, 317] on link "Start Course" at bounding box center [81, 327] width 86 height 21
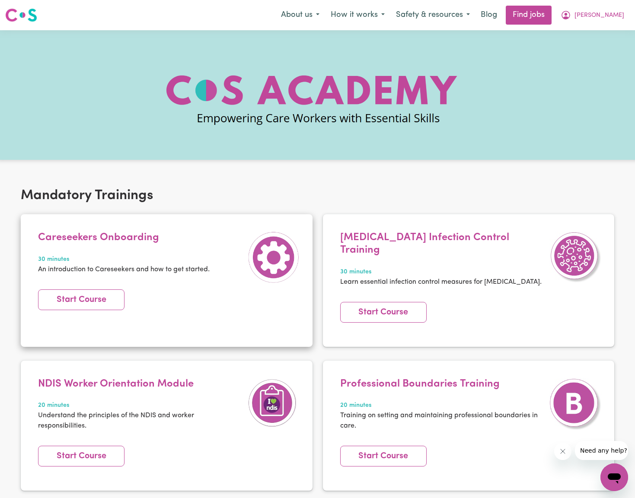
scroll to position [0, 0]
click at [96, 295] on link "Start Course" at bounding box center [81, 299] width 86 height 21
click at [616, 15] on span "[PERSON_NAME]" at bounding box center [599, 16] width 50 height 10
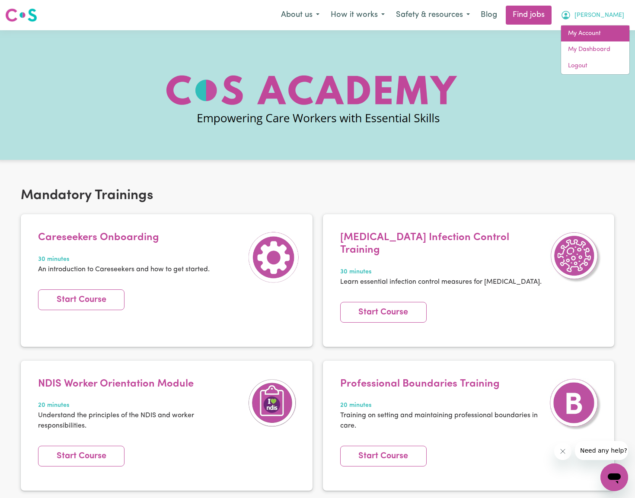
click at [593, 39] on link "My Account" at bounding box center [595, 33] width 68 height 16
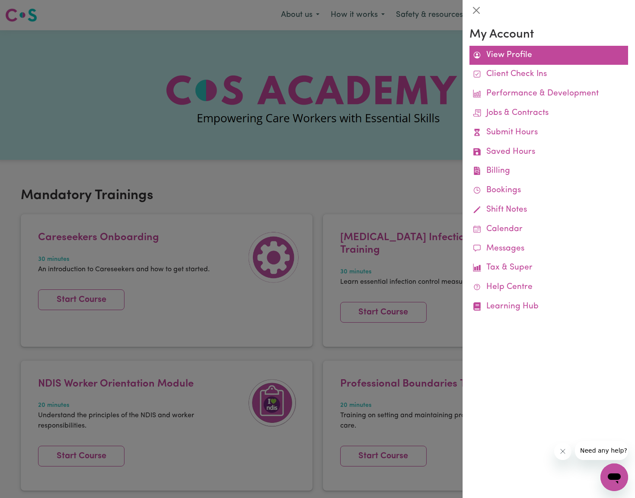
click at [506, 53] on link "View Profile" at bounding box center [548, 55] width 159 height 19
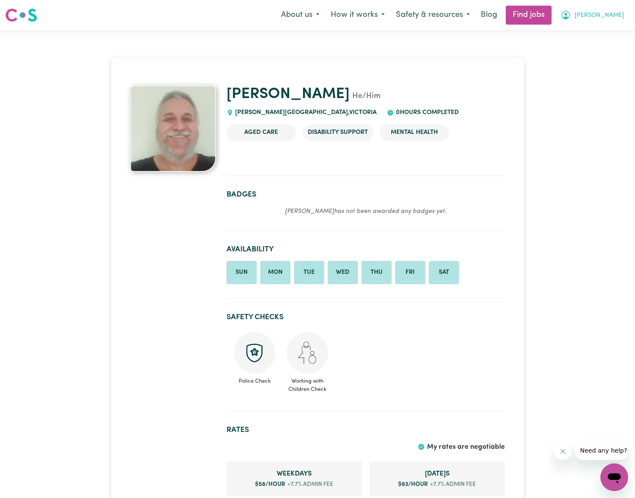
click at [616, 16] on span "[PERSON_NAME]" at bounding box center [599, 16] width 50 height 10
click at [593, 37] on link "My Account" at bounding box center [595, 33] width 68 height 16
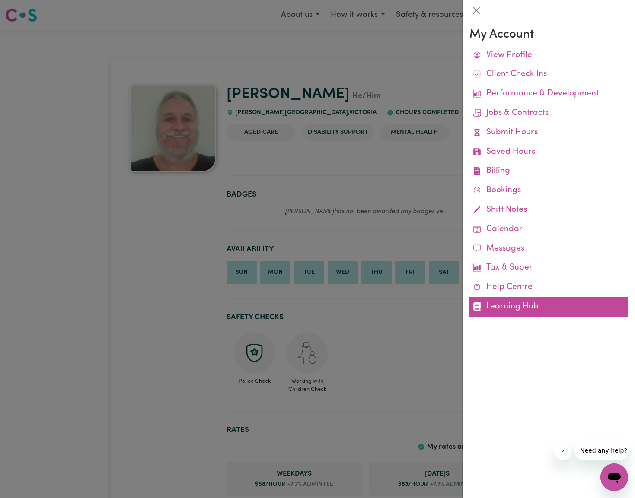
click at [513, 297] on link "Learning Hub" at bounding box center [548, 306] width 159 height 19
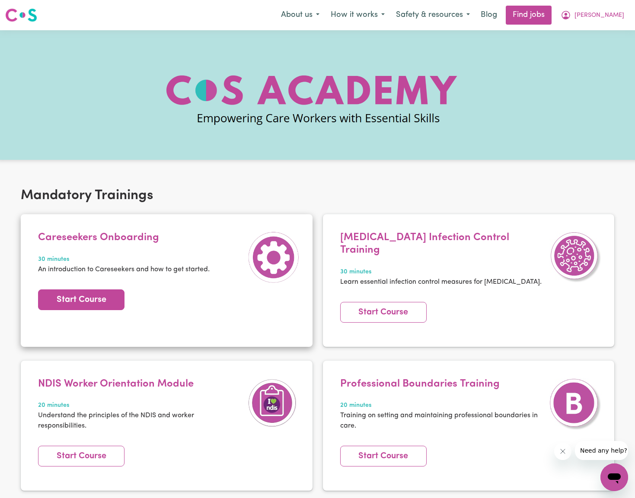
click at [80, 296] on link "Start Course" at bounding box center [81, 299] width 86 height 21
click at [98, 299] on link "Start Course" at bounding box center [81, 299] width 86 height 21
click at [91, 301] on link "Start Course" at bounding box center [81, 299] width 86 height 21
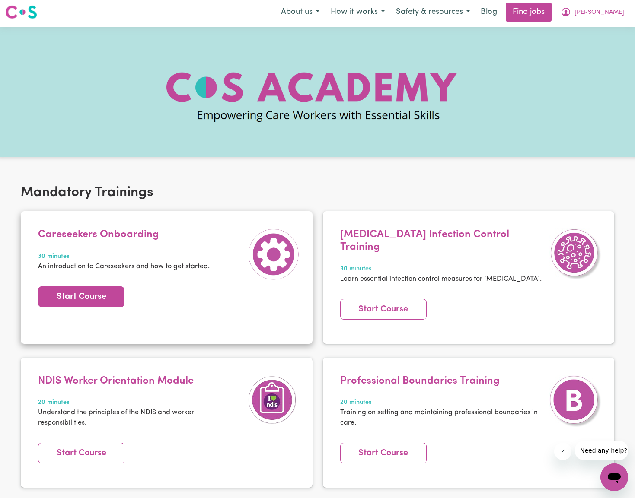
drag, startPoint x: 104, startPoint y: 293, endPoint x: 108, endPoint y: 286, distance: 9.1
click at [104, 293] on link "Start Course" at bounding box center [81, 296] width 86 height 21
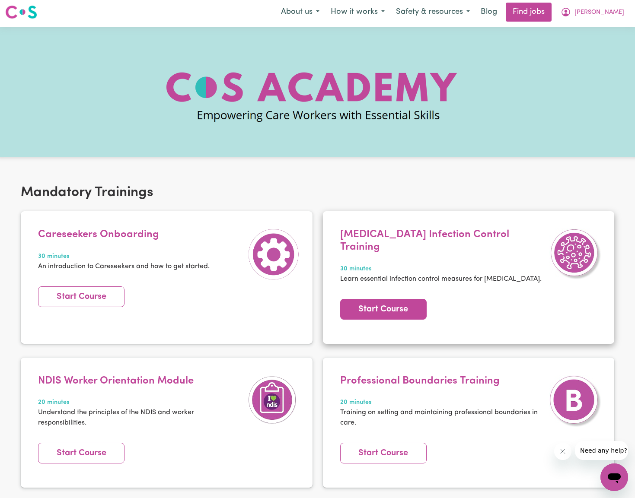
click at [397, 301] on link "Start Course" at bounding box center [383, 309] width 86 height 21
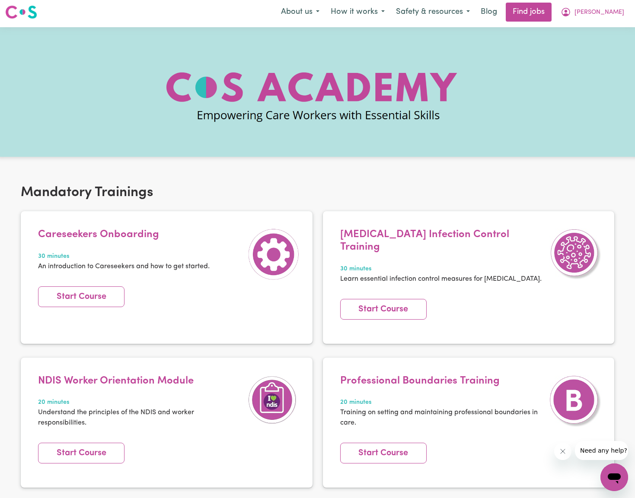
click at [321, 200] on h2 "Mandatory Trainings" at bounding box center [317, 192] width 593 height 16
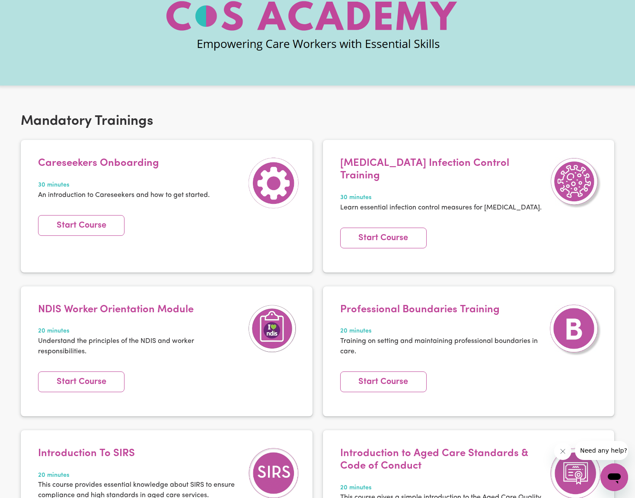
scroll to position [114, 0]
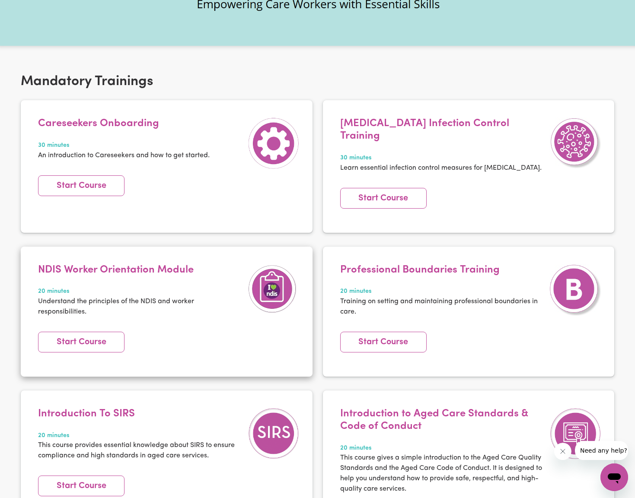
drag, startPoint x: 203, startPoint y: 286, endPoint x: 296, endPoint y: 280, distance: 93.1
click at [203, 296] on p "Understand the principles of the NDIS and worker responsibilities." at bounding box center [140, 306] width 205 height 21
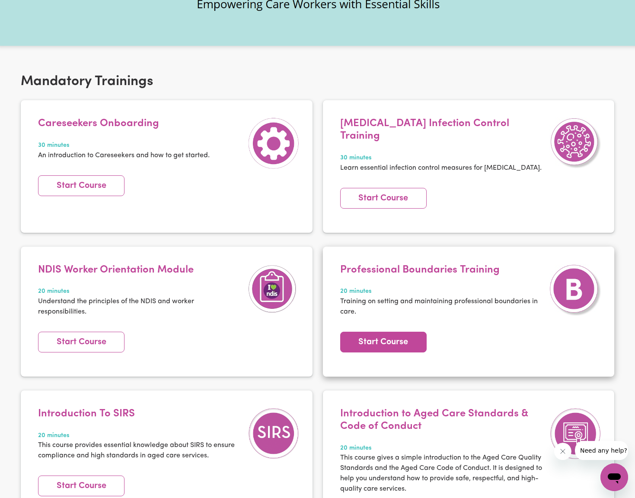
click at [358, 332] on link "Start Course" at bounding box center [383, 342] width 86 height 21
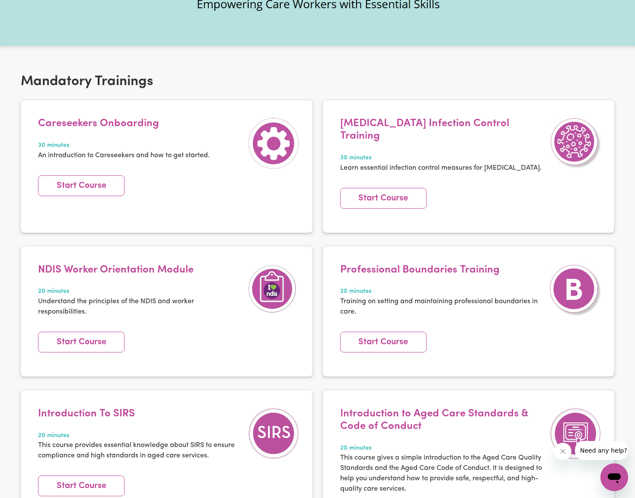
click at [315, 304] on div "NDIS Worker Orientation Module 20 minutes Understand the principles of the NDIS…" at bounding box center [167, 319] width 302 height 144
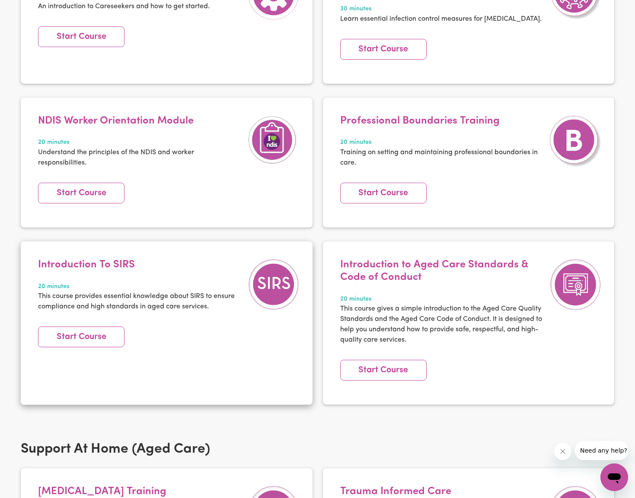
scroll to position [283, 0]
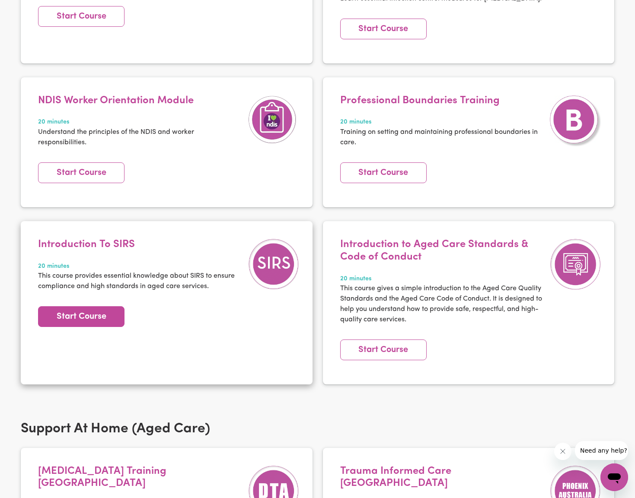
click at [104, 306] on link "Start Course" at bounding box center [81, 316] width 86 height 21
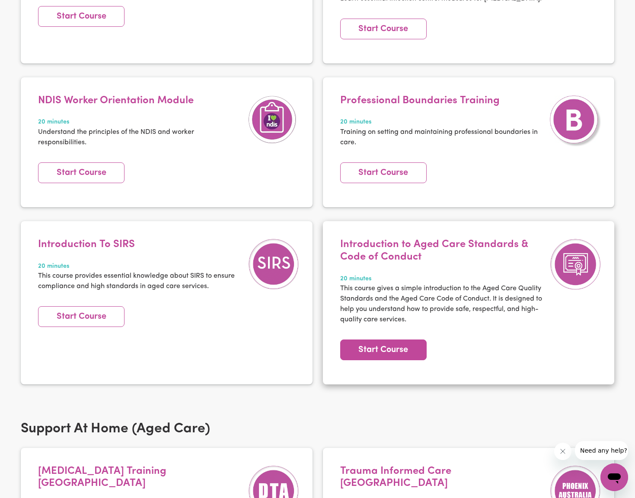
click at [372, 340] on link "Start Course" at bounding box center [383, 350] width 86 height 21
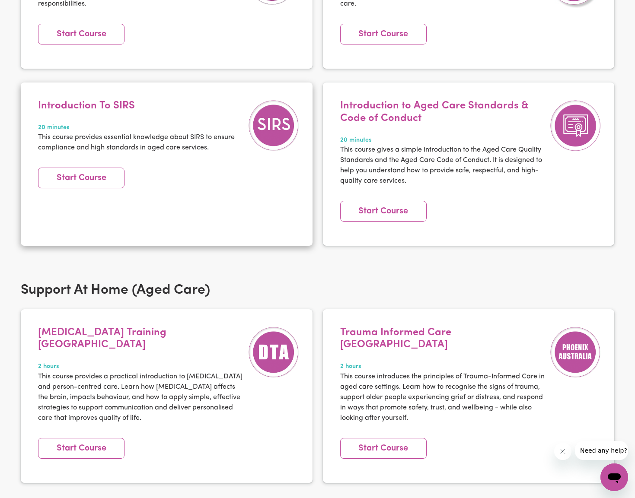
scroll to position [445, 0]
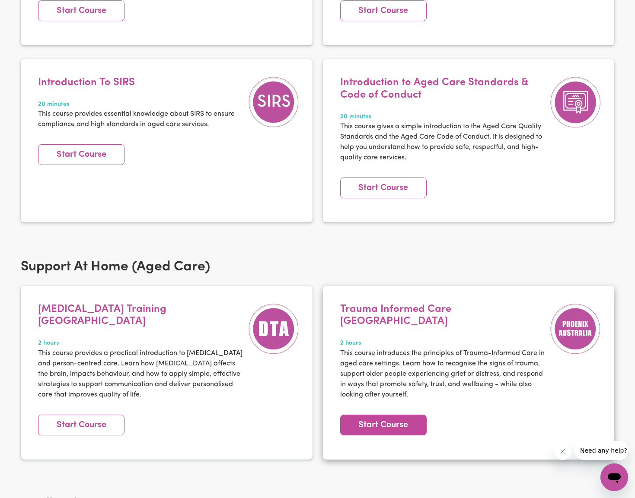
click at [403, 415] on link "Start Course" at bounding box center [383, 425] width 86 height 21
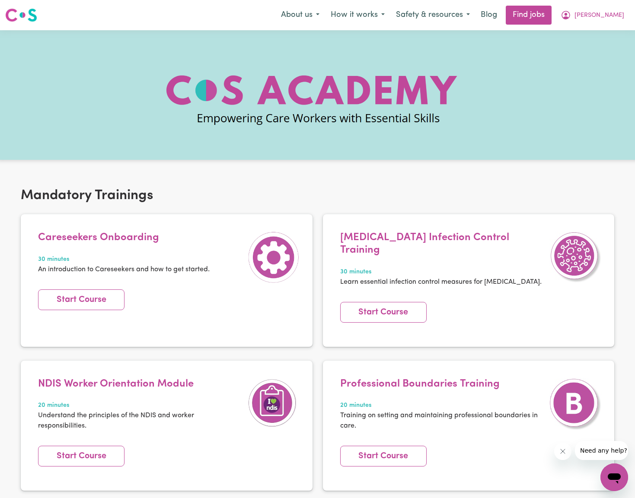
scroll to position [0, 0]
click at [616, 16] on span "[PERSON_NAME]" at bounding box center [599, 16] width 50 height 10
click at [595, 44] on link "My Dashboard" at bounding box center [595, 49] width 68 height 16
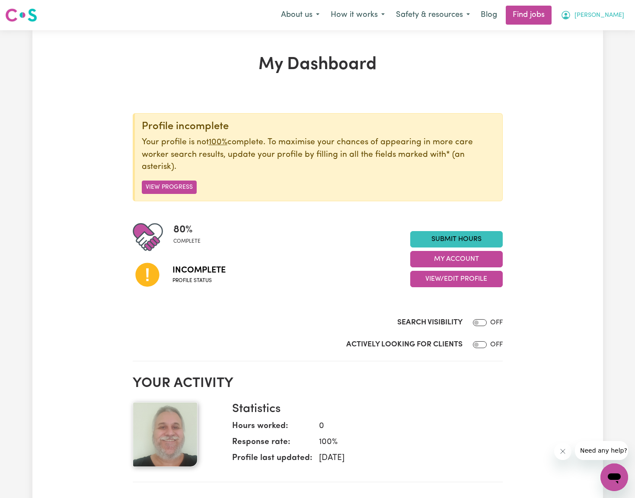
click at [571, 16] on icon "My Account" at bounding box center [565, 15] width 10 height 10
click at [587, 35] on link "My Account" at bounding box center [595, 33] width 68 height 16
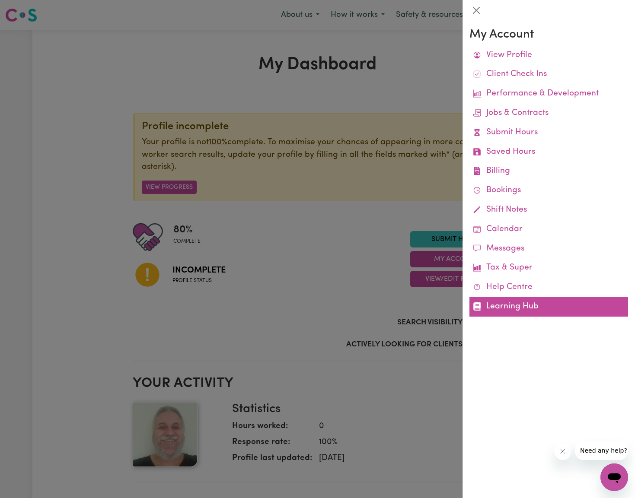
click at [523, 297] on link "Learning Hub" at bounding box center [548, 306] width 159 height 19
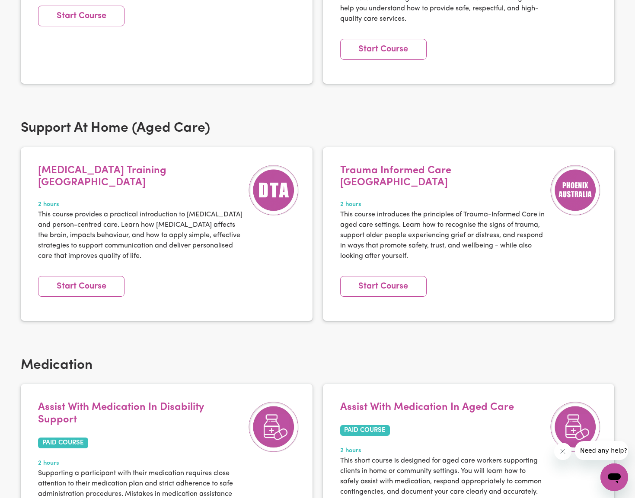
scroll to position [586, 0]
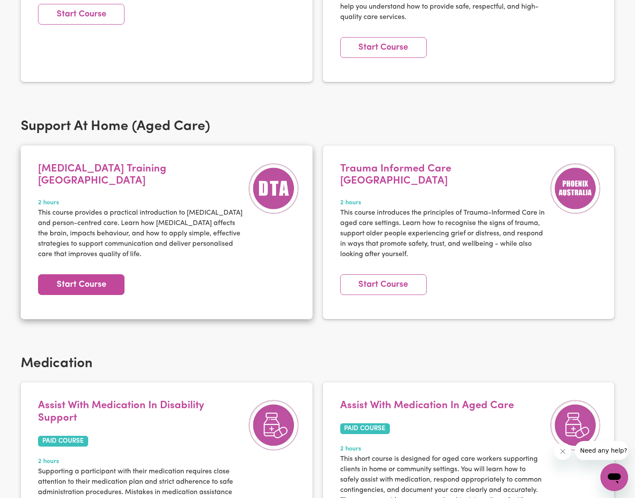
click at [92, 274] on link "Start Course" at bounding box center [81, 284] width 86 height 21
